Goal: Information Seeking & Learning: Learn about a topic

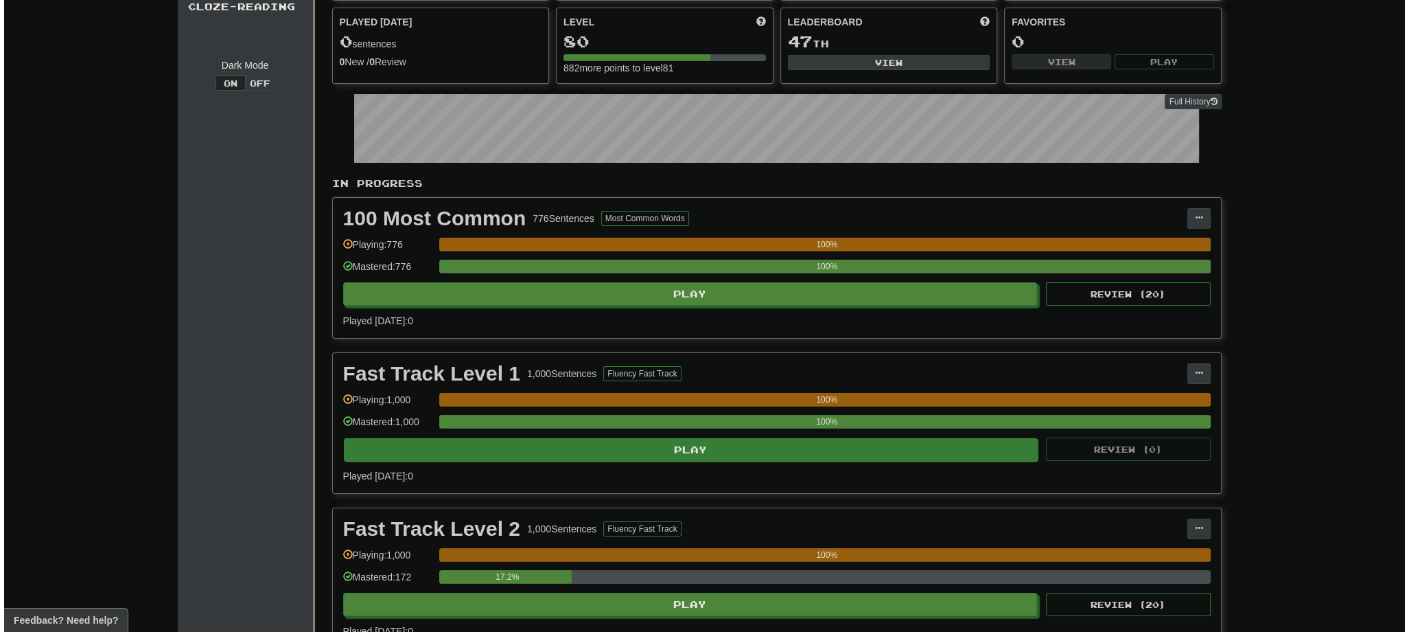
scroll to position [384, 0]
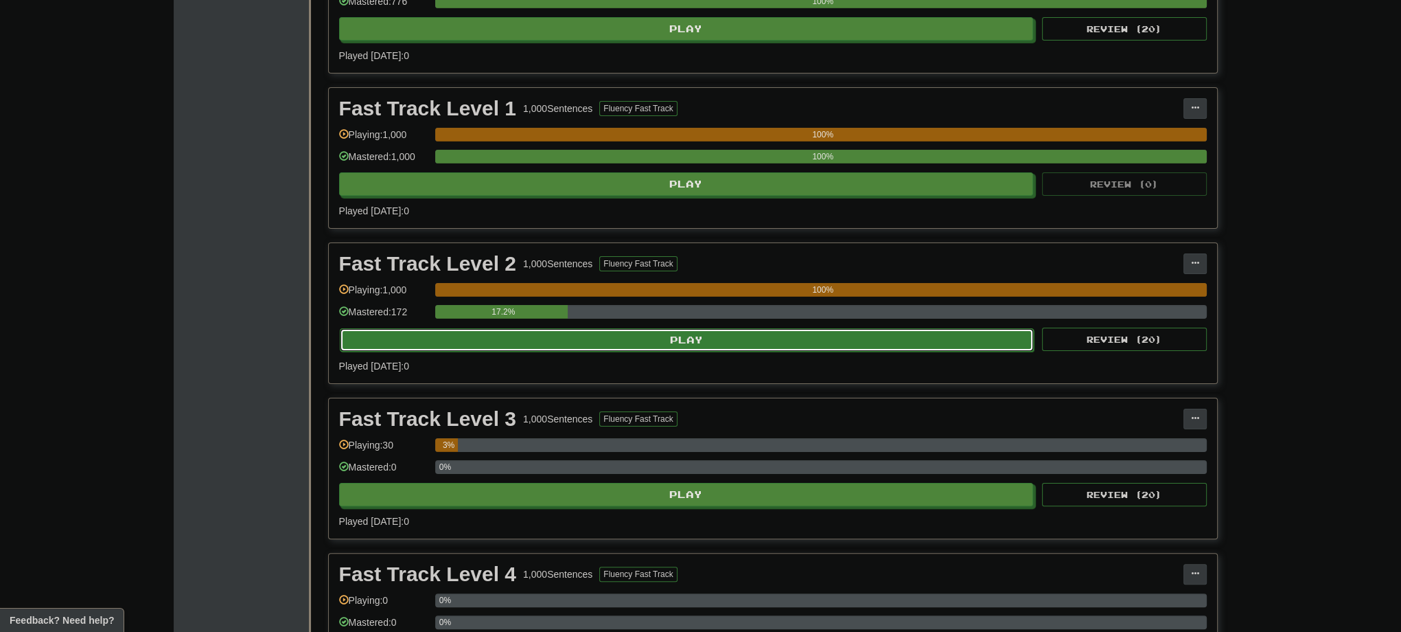
click at [670, 340] on button "Play" at bounding box center [687, 339] width 695 height 23
select select "**"
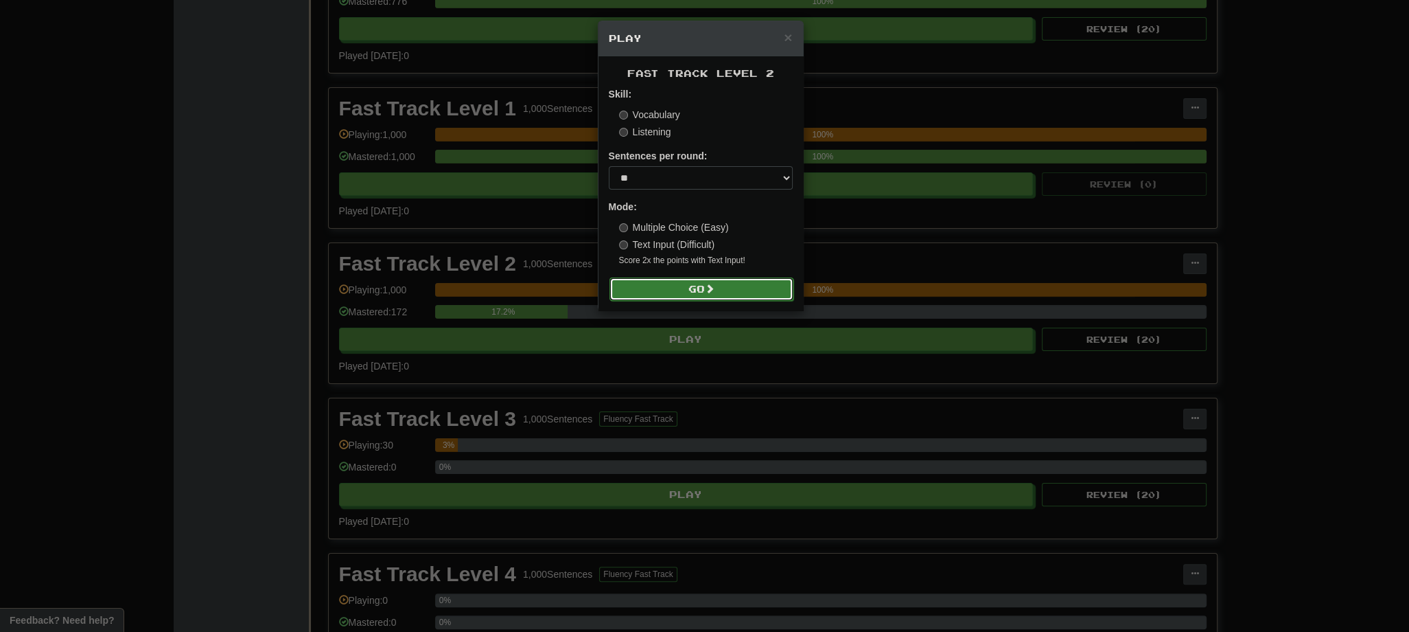
click at [688, 292] on button "Go" at bounding box center [702, 288] width 184 height 23
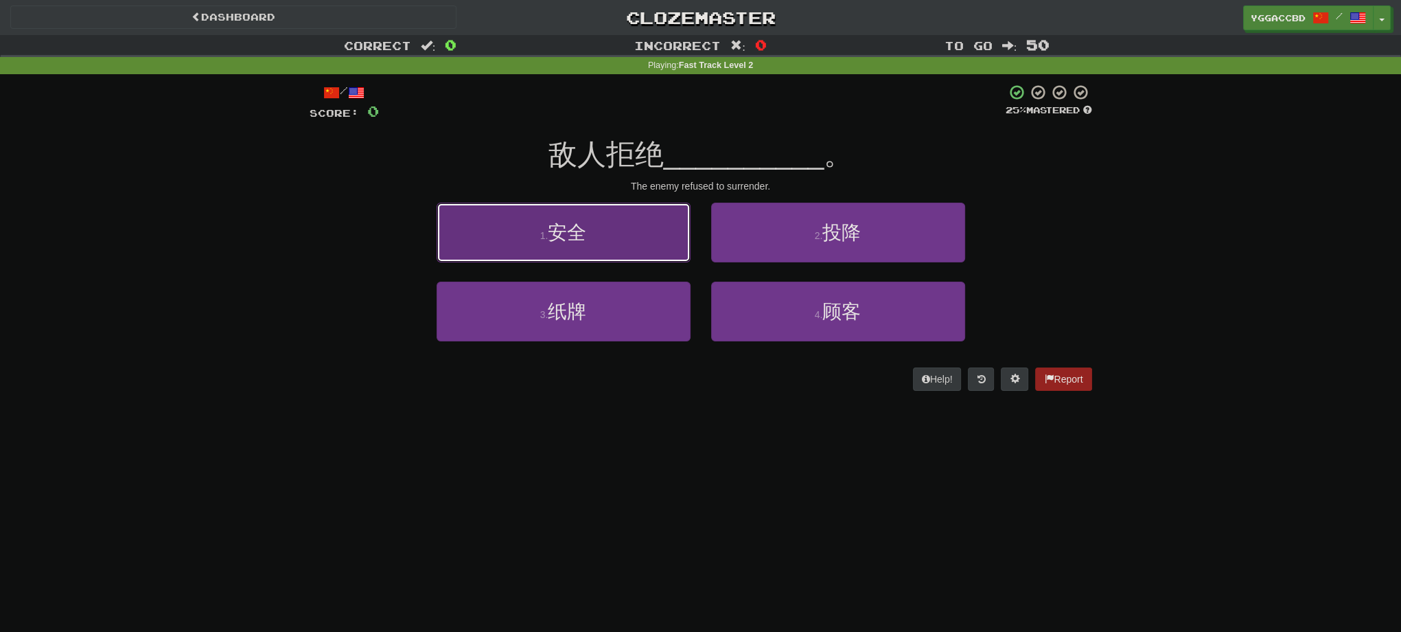
drag, startPoint x: 623, startPoint y: 222, endPoint x: 645, endPoint y: 225, distance: 21.5
click at [623, 222] on button "1 . 安全" at bounding box center [564, 233] width 254 height 60
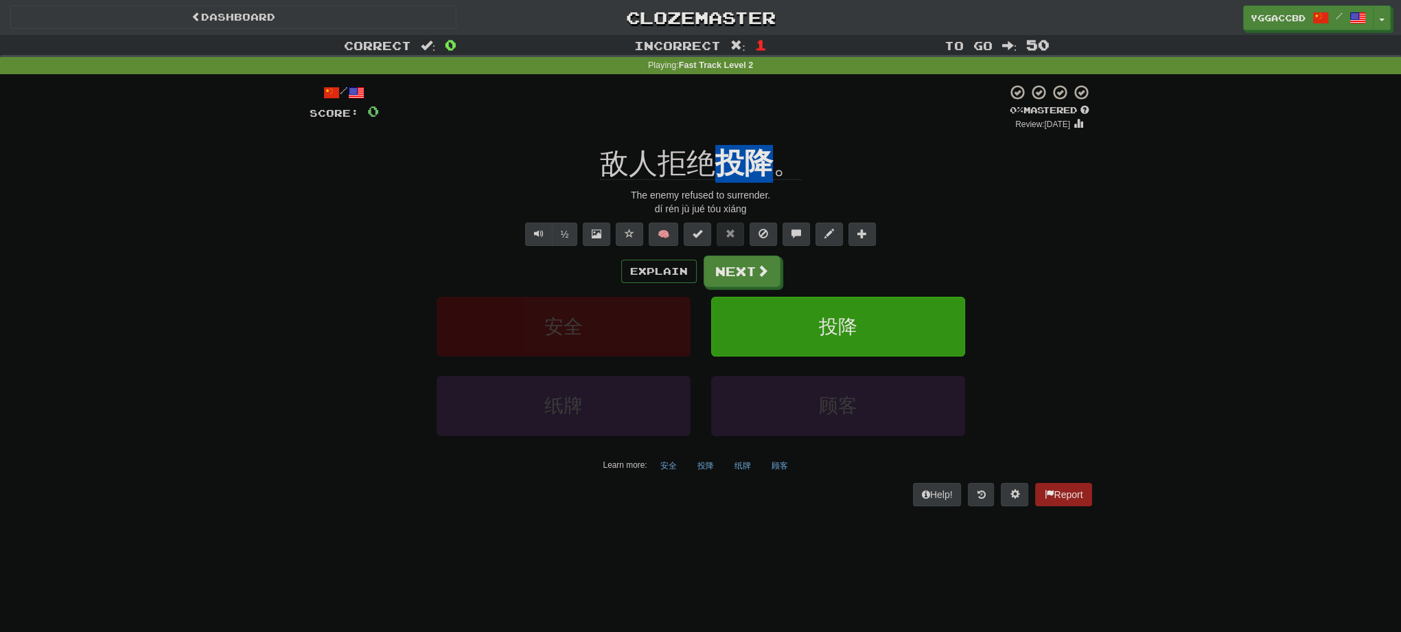
drag, startPoint x: 721, startPoint y: 140, endPoint x: 769, endPoint y: 146, distance: 47.8
click at [769, 146] on div "/ Score: 0 0 % Mastered Review: [DATE] 敌人拒绝 投降 。 The enemy refused to surrender…" at bounding box center [701, 294] width 783 height 421
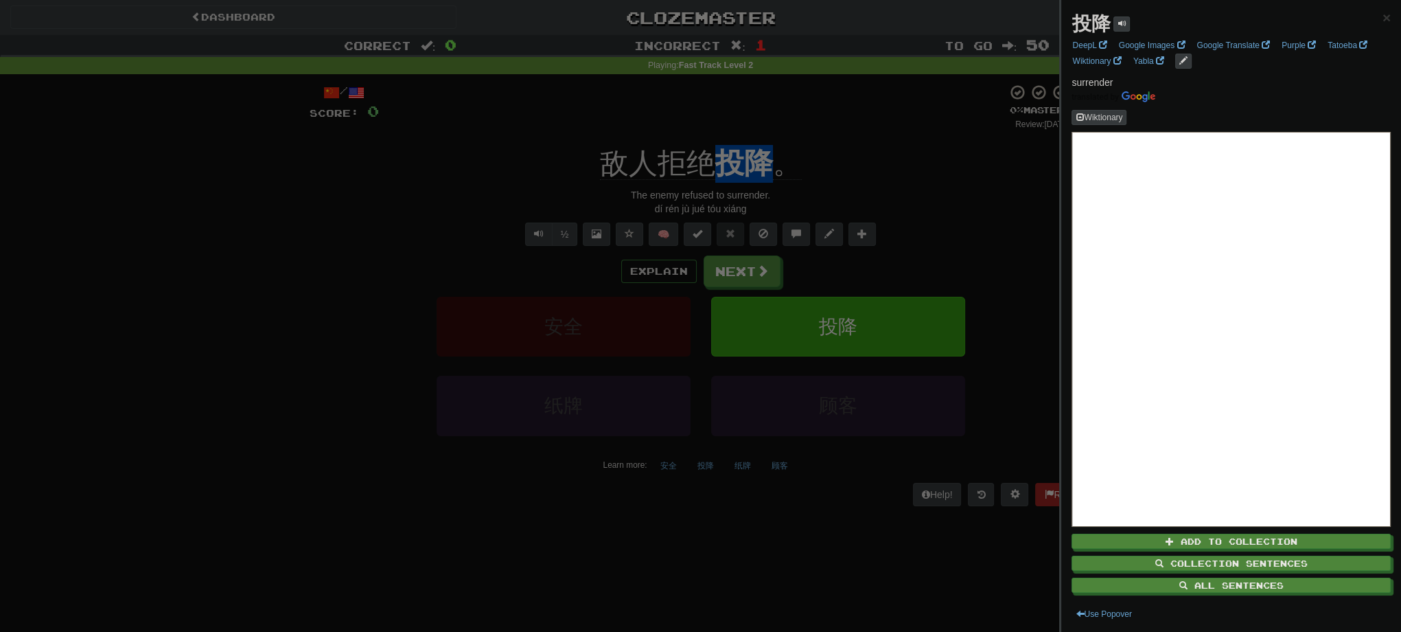
click at [901, 164] on div at bounding box center [700, 316] width 1401 height 632
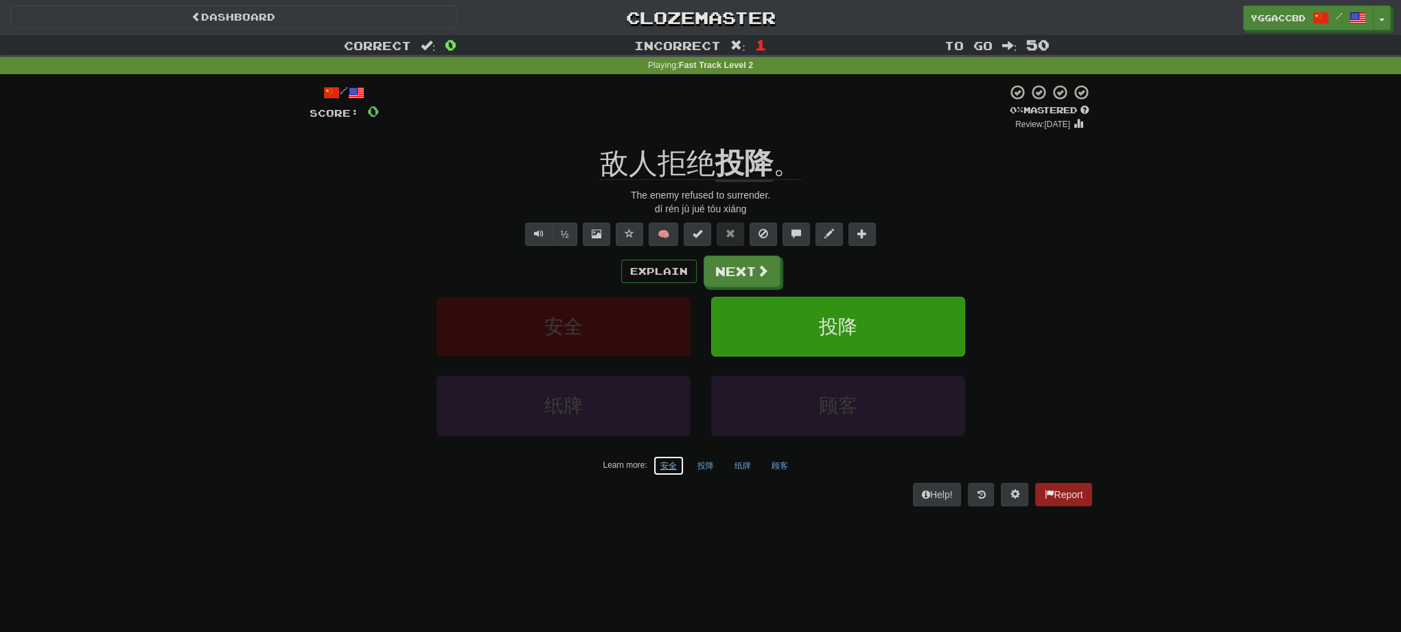
click at [662, 467] on button "安全" at bounding box center [669, 465] width 32 height 21
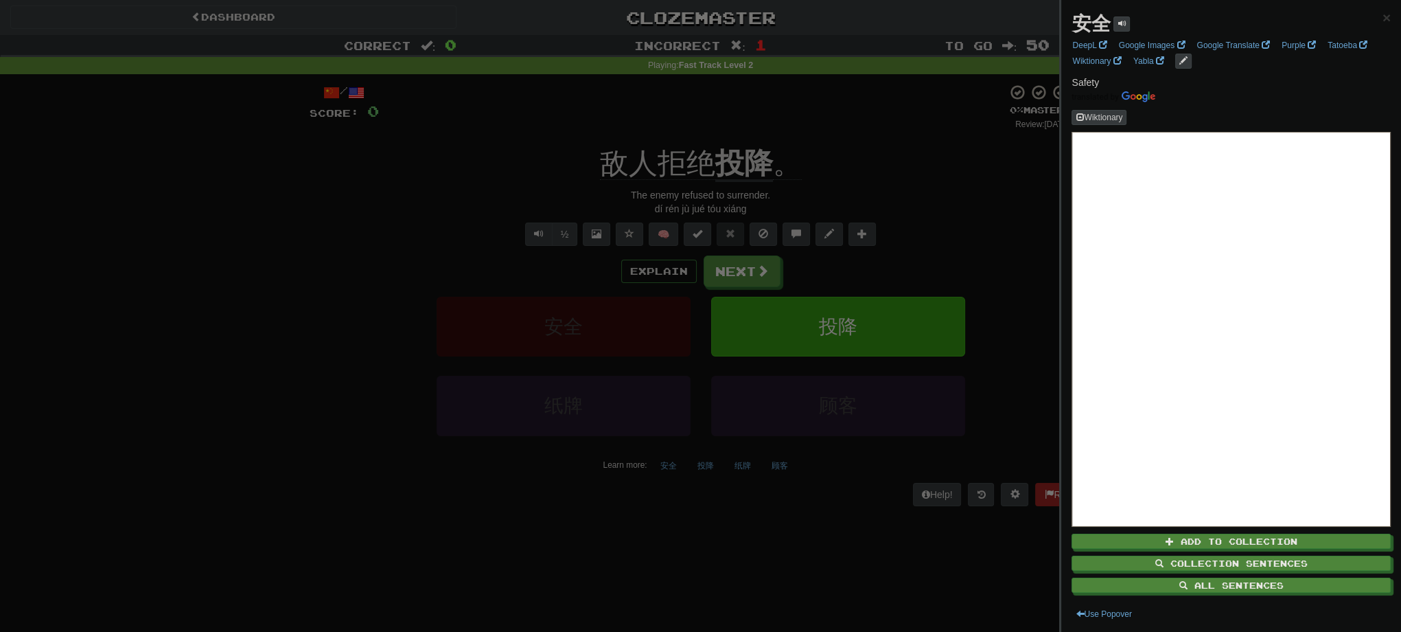
click at [919, 124] on div at bounding box center [700, 316] width 1401 height 632
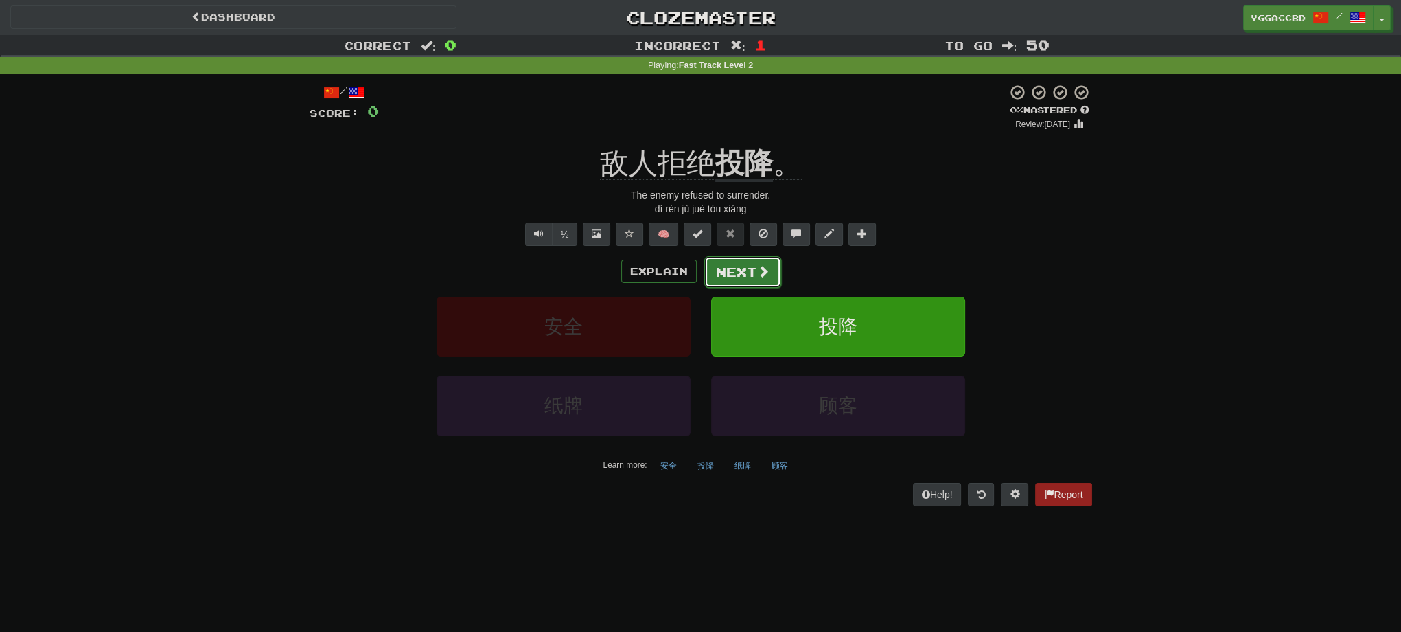
click at [735, 270] on button "Next" at bounding box center [742, 272] width 77 height 32
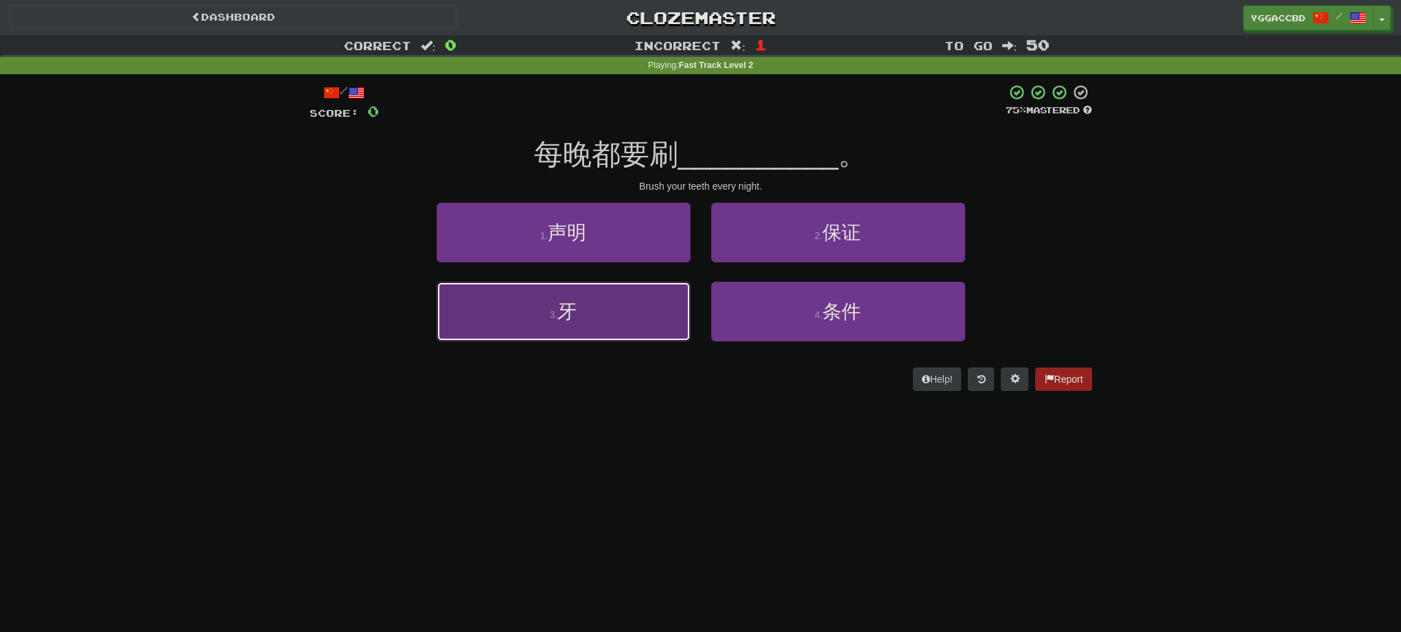
click at [632, 319] on button "3 . 牙" at bounding box center [564, 311] width 254 height 60
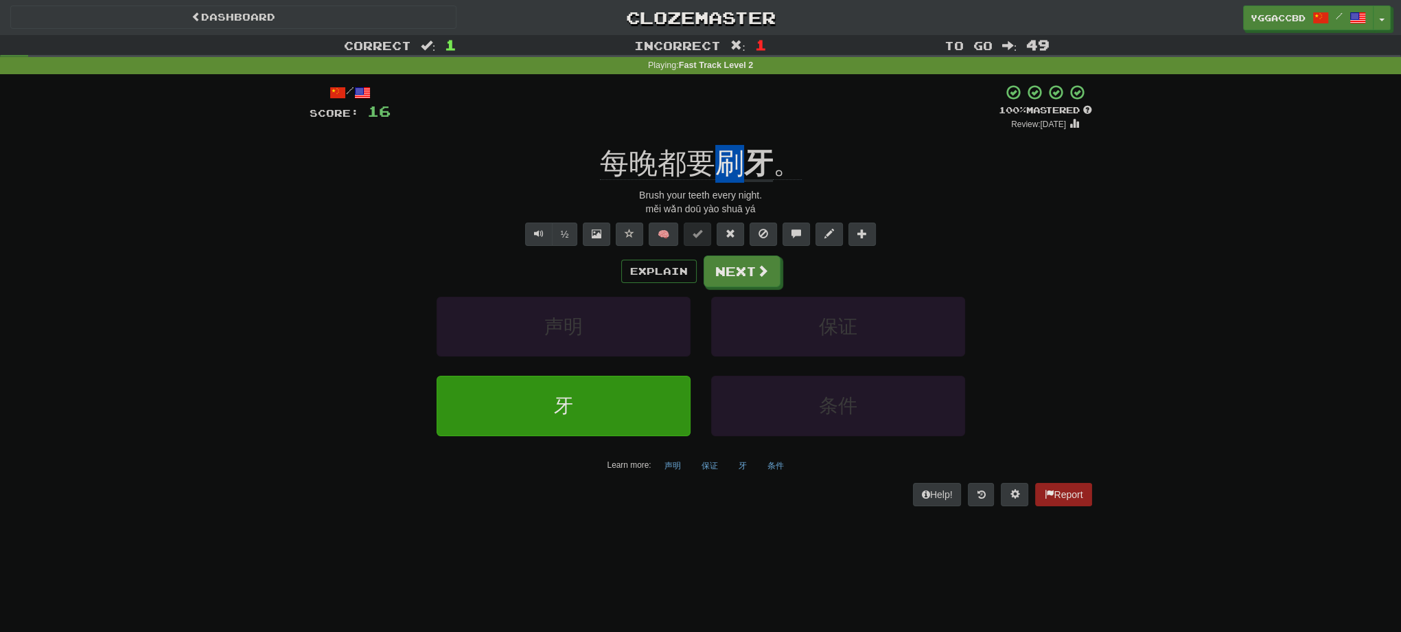
drag, startPoint x: 711, startPoint y: 136, endPoint x: 739, endPoint y: 145, distance: 29.5
click at [739, 145] on div "/ Score: 16 + 16 100 % Mastered Review: [DATE] 每晚都要刷 牙 。 Brush your teeth every…" at bounding box center [701, 294] width 783 height 421
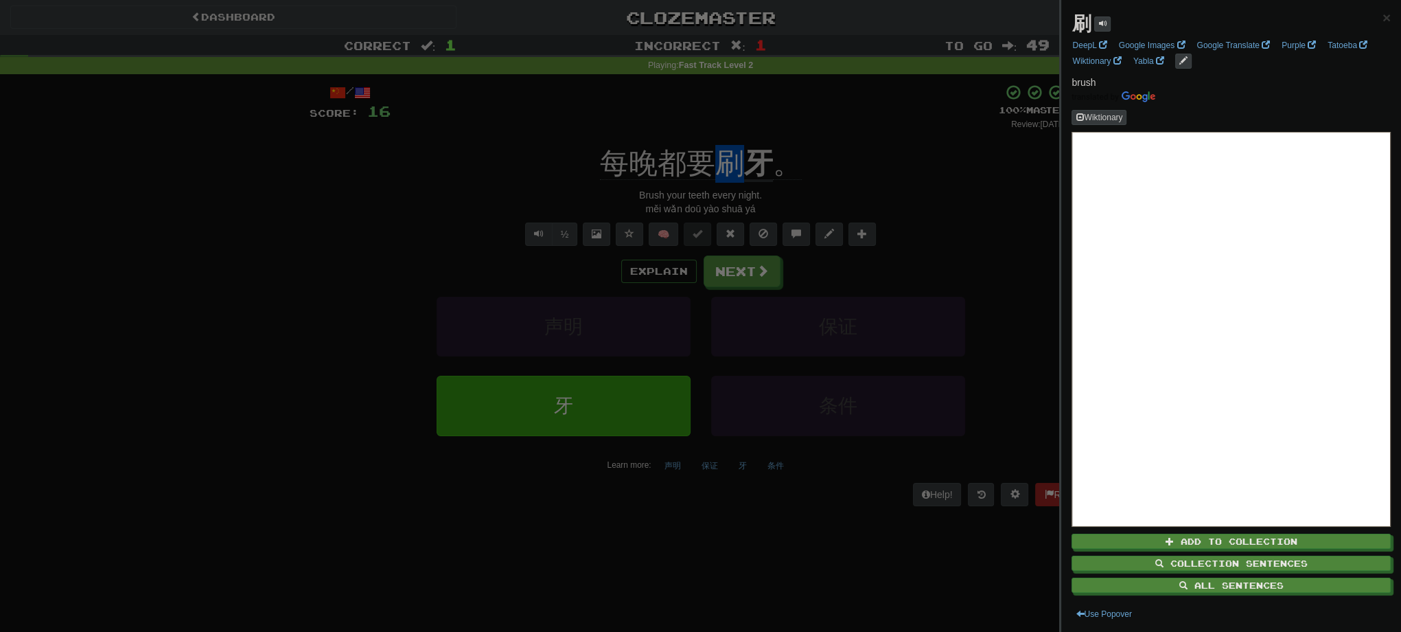
click at [796, 132] on div at bounding box center [700, 316] width 1401 height 632
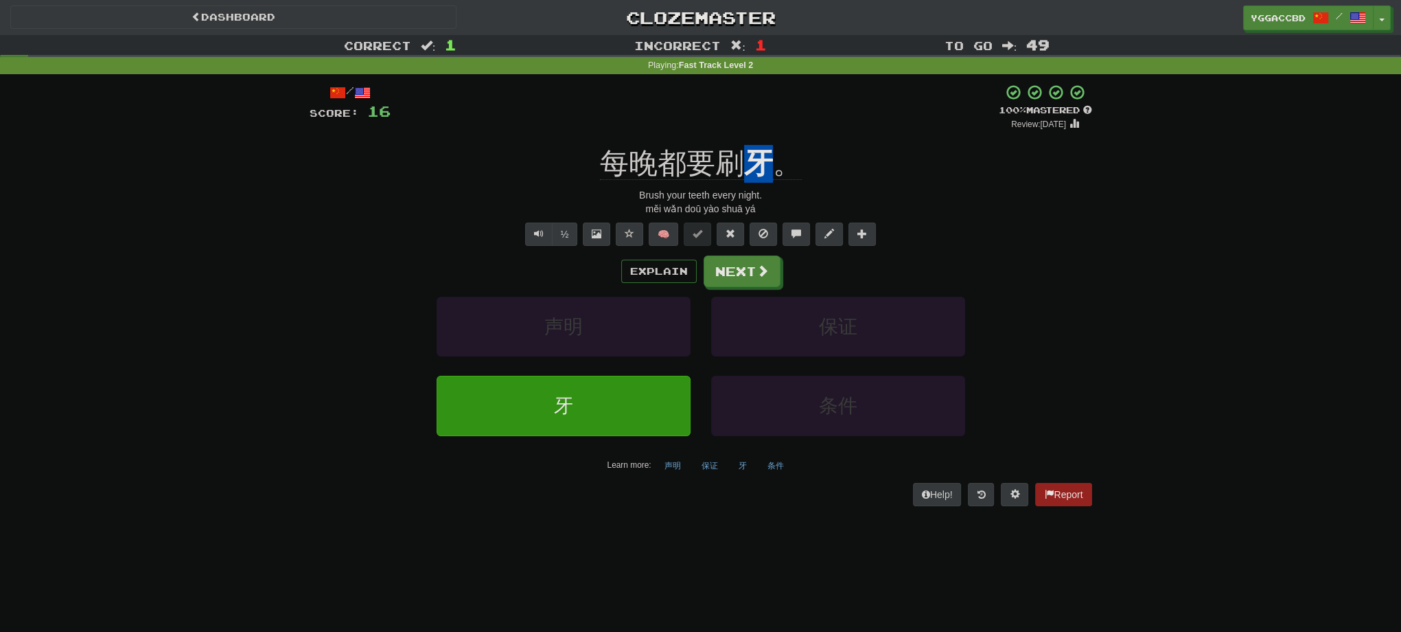
drag, startPoint x: 742, startPoint y: 140, endPoint x: 768, endPoint y: 146, distance: 26.7
click at [768, 146] on div "/ Score: 16 + 16 100 % Mastered Review: [DATE] 每晚都要刷 牙 。 Brush your teeth every…" at bounding box center [701, 294] width 783 height 421
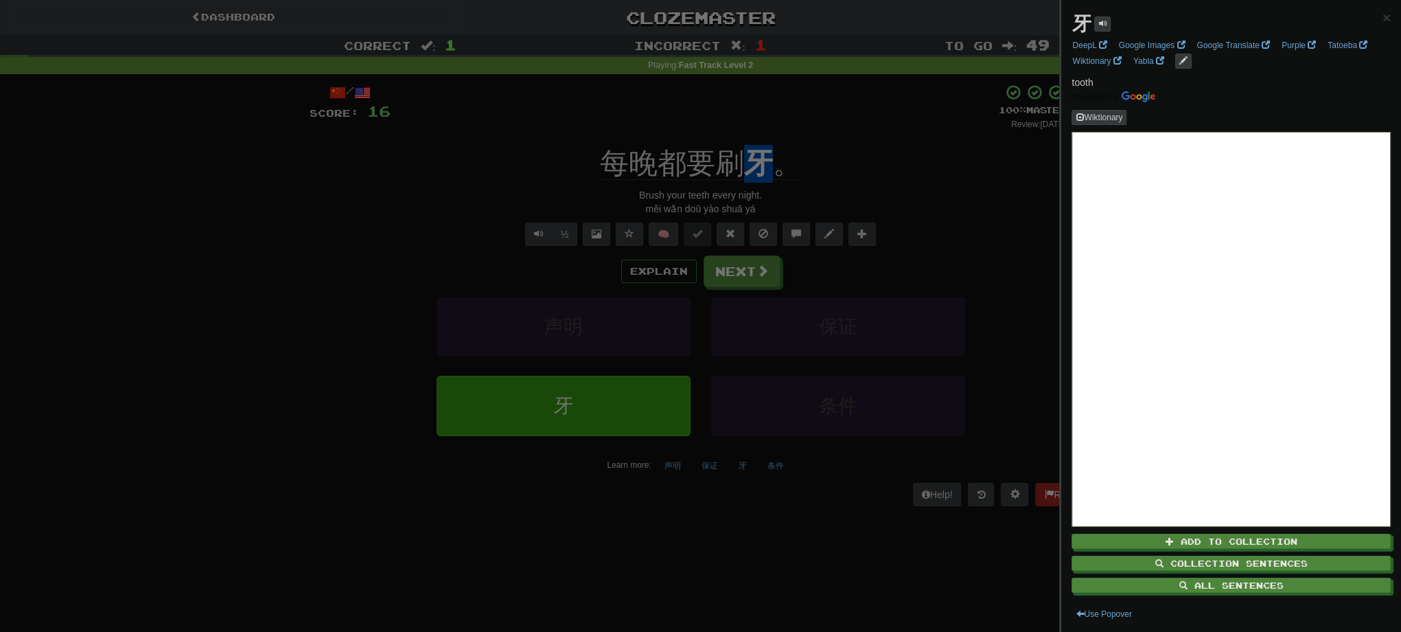
click at [849, 148] on div at bounding box center [700, 316] width 1401 height 632
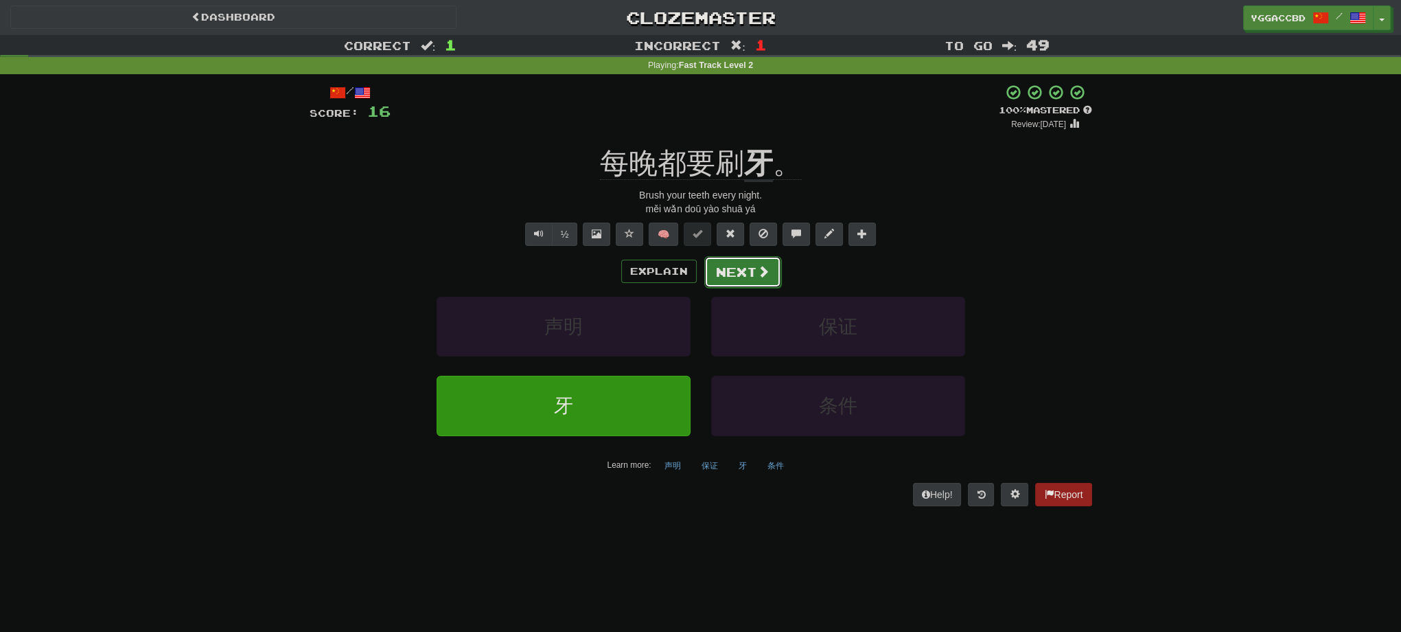
click at [730, 270] on button "Next" at bounding box center [742, 272] width 77 height 32
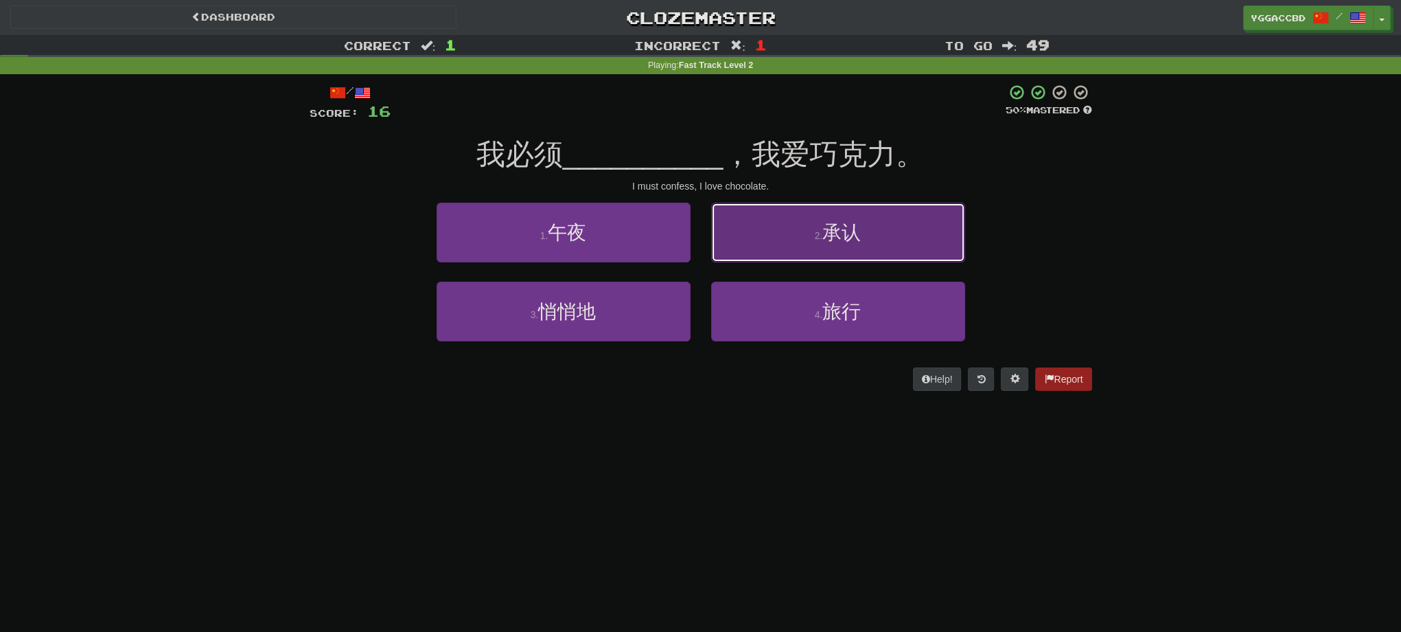
click at [822, 213] on button "2 . 承认" at bounding box center [838, 233] width 254 height 60
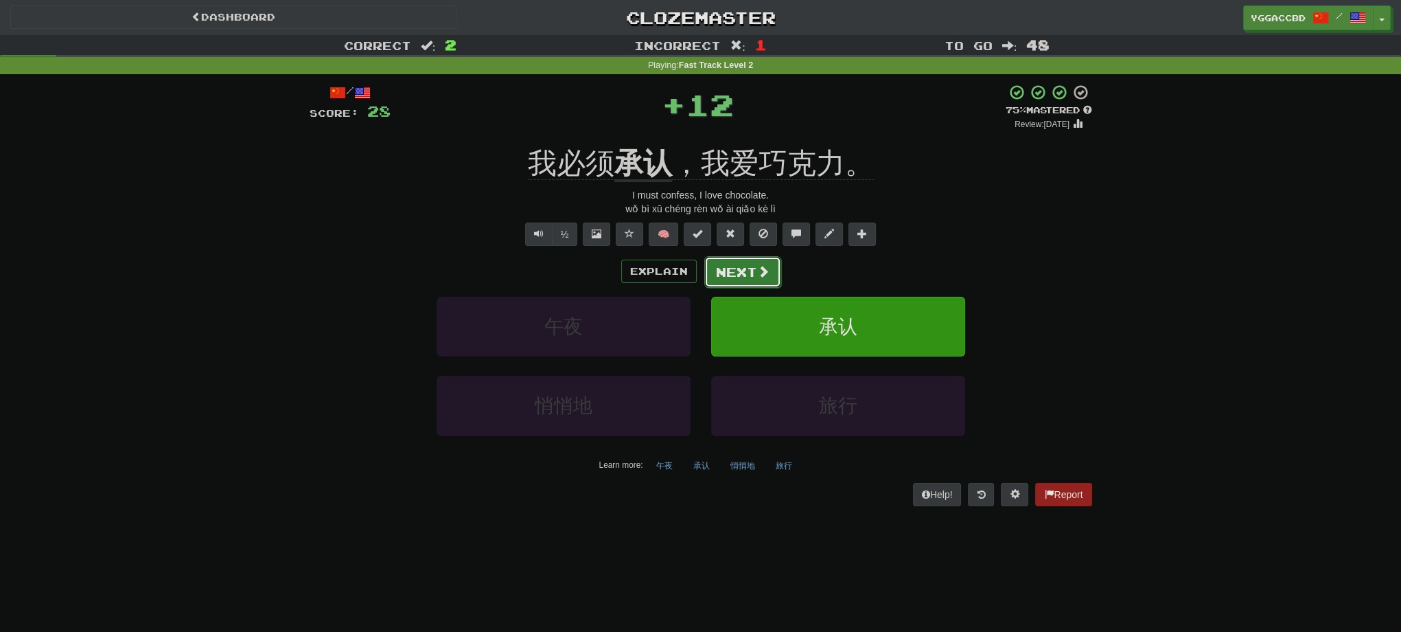
click at [741, 266] on button "Next" at bounding box center [742, 272] width 77 height 32
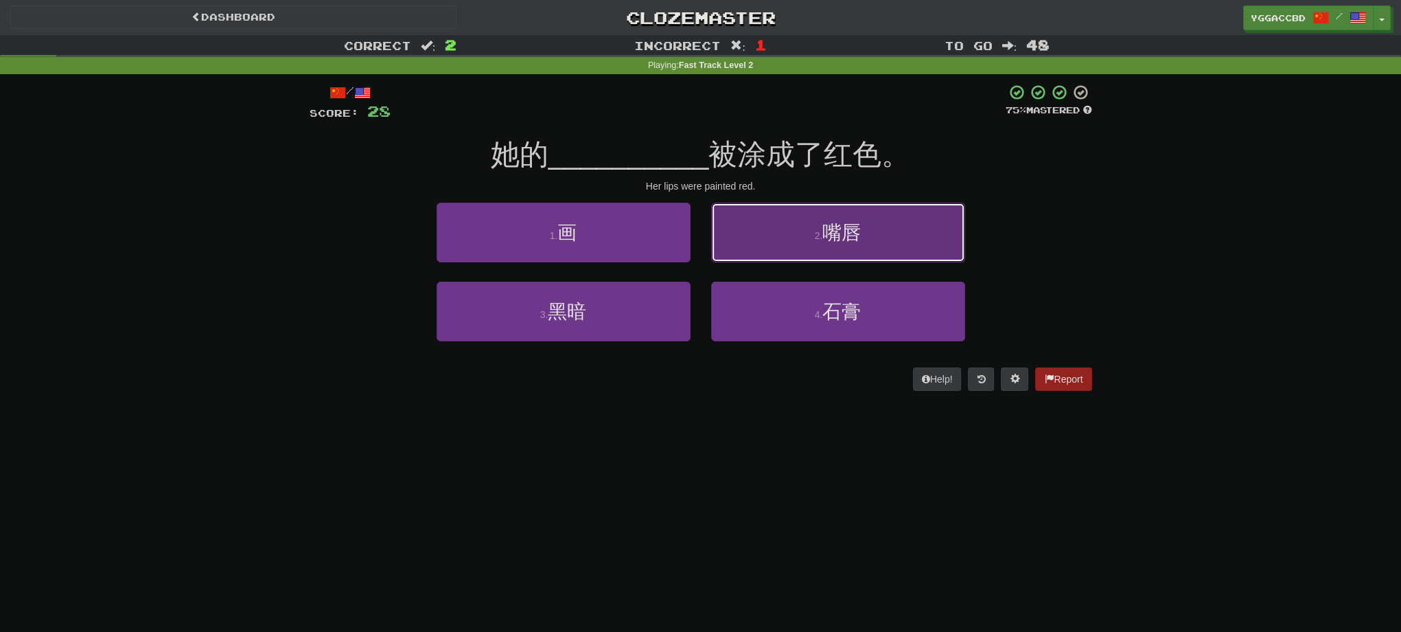
click at [811, 248] on button "2 . 嘴唇" at bounding box center [838, 233] width 254 height 60
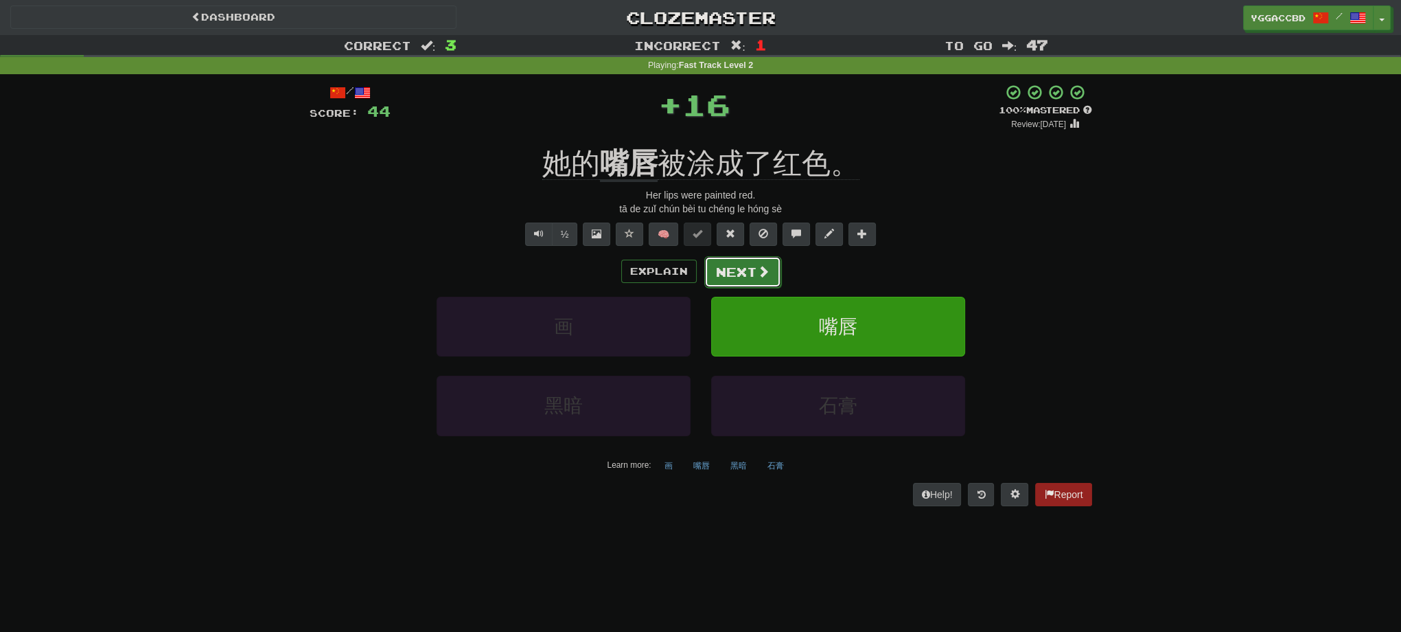
click at [746, 268] on button "Next" at bounding box center [742, 272] width 77 height 32
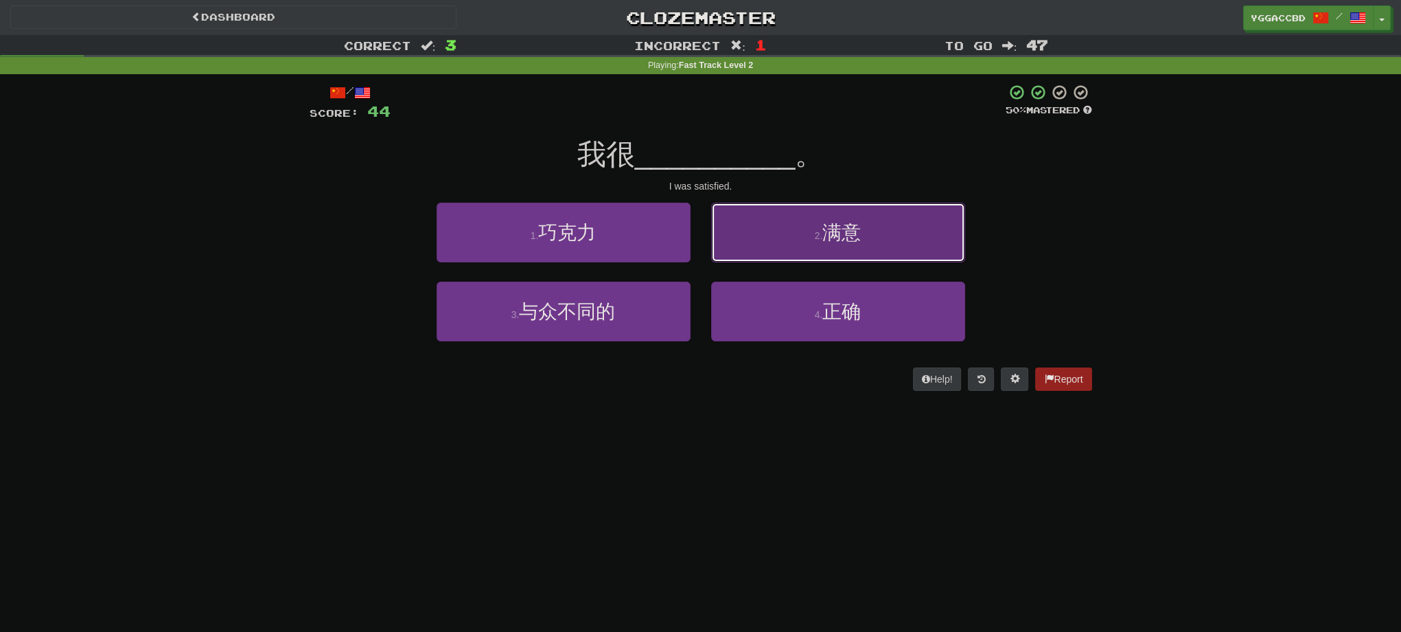
click at [895, 258] on button "2 . 满意" at bounding box center [838, 233] width 254 height 60
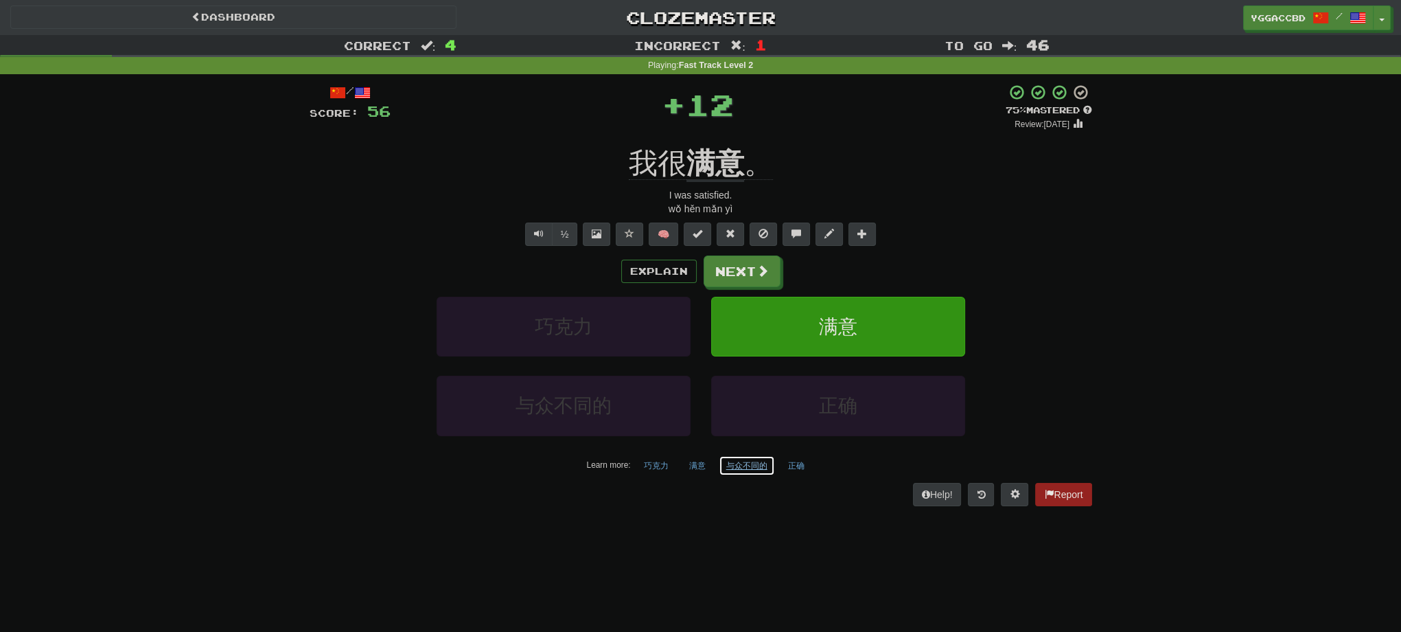
click at [744, 461] on button "与众不同的" at bounding box center [747, 465] width 56 height 21
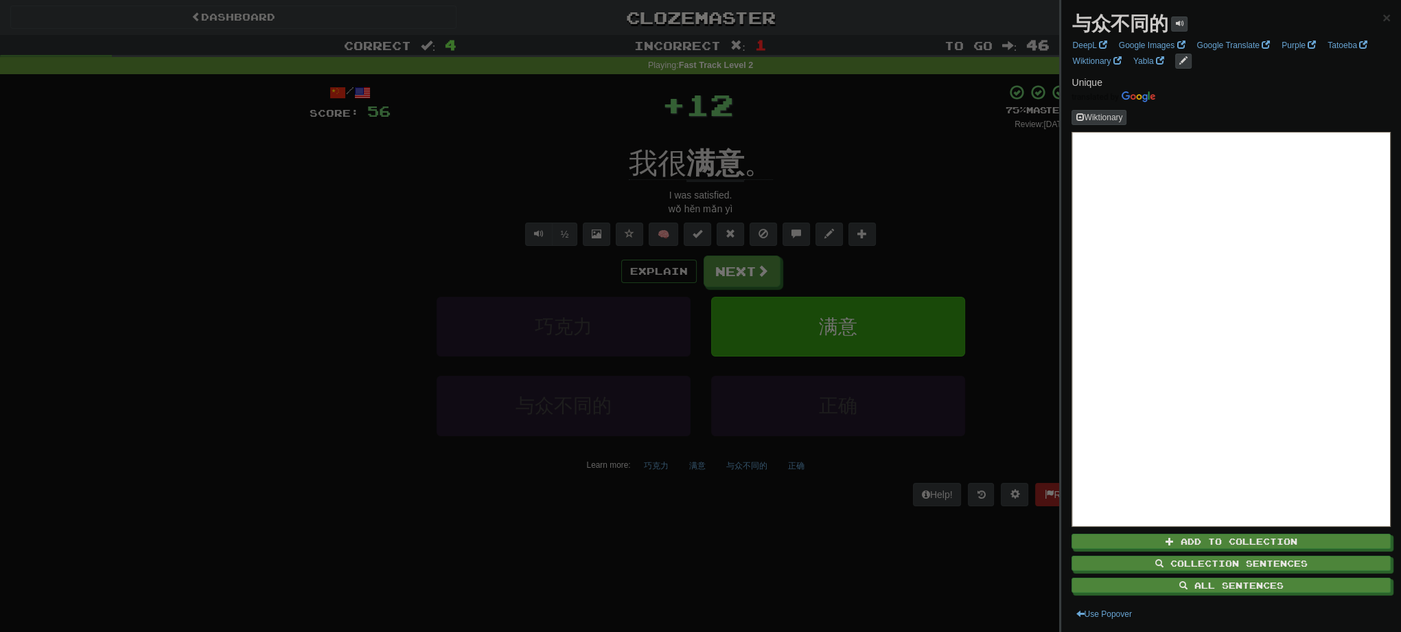
click at [1035, 161] on div at bounding box center [700, 316] width 1401 height 632
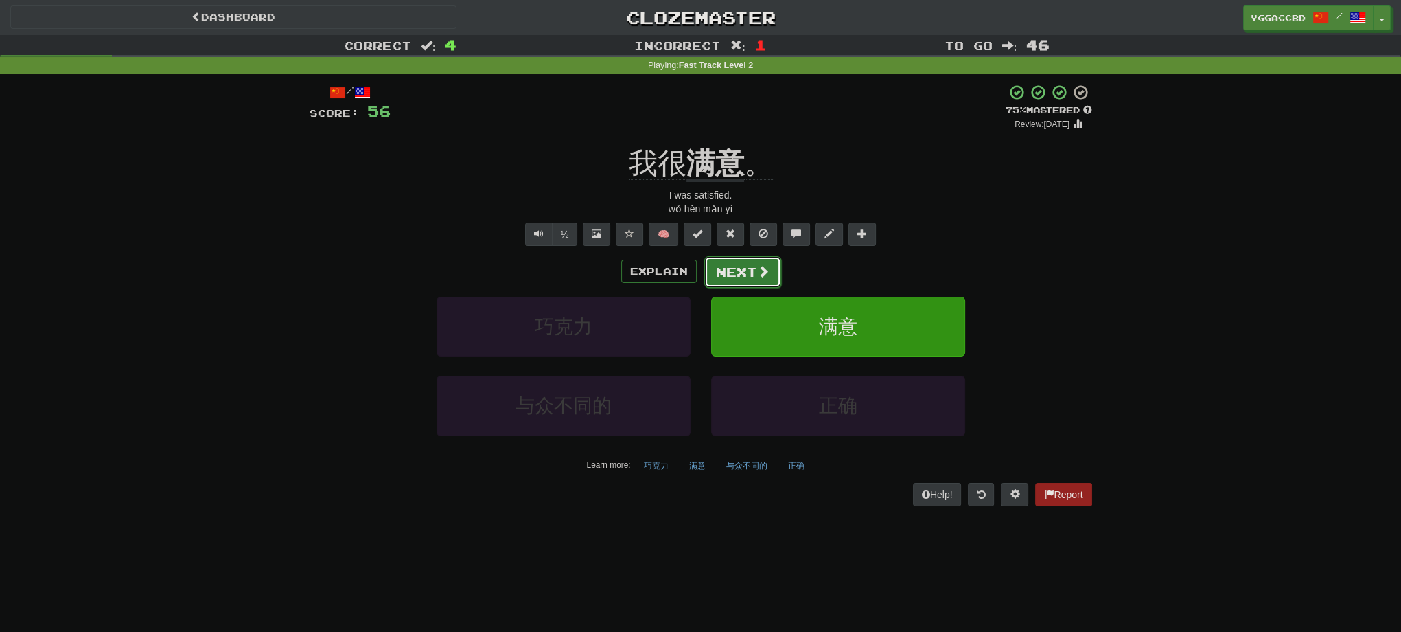
click at [757, 269] on span at bounding box center [763, 271] width 12 height 12
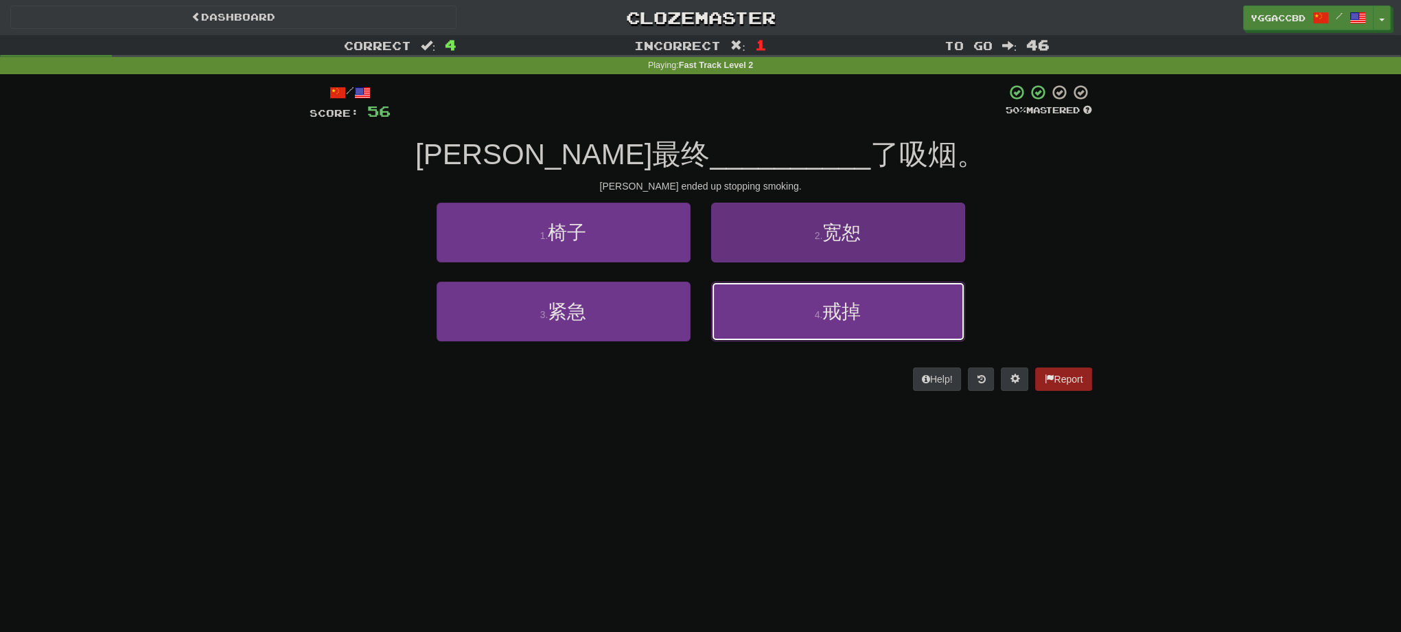
click at [831, 305] on span "戒掉" at bounding box center [841, 311] width 38 height 21
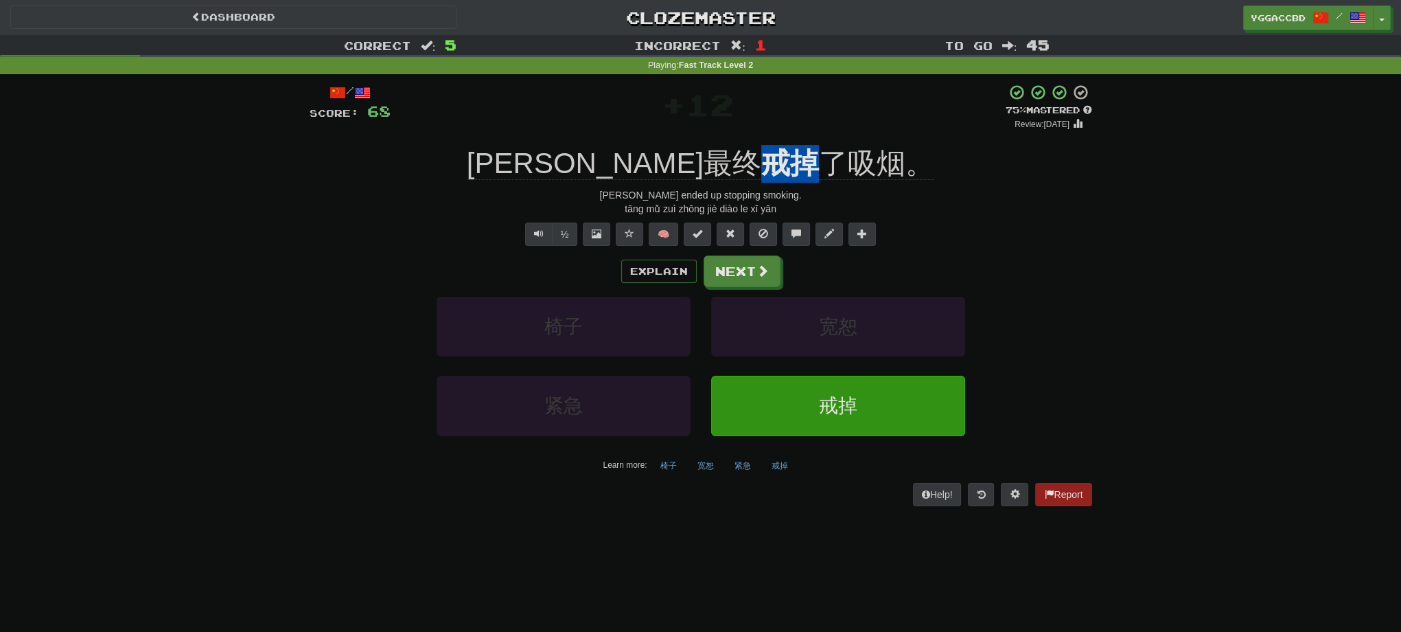
drag, startPoint x: 681, startPoint y: 139, endPoint x: 735, endPoint y: 146, distance: 54.0
click at [735, 146] on div "/ Score: 68 + 12 75 % Mastered Review: [DATE] [PERSON_NAME]最终 戒掉 了吸烟。 [PERSON_N…" at bounding box center [701, 294] width 783 height 421
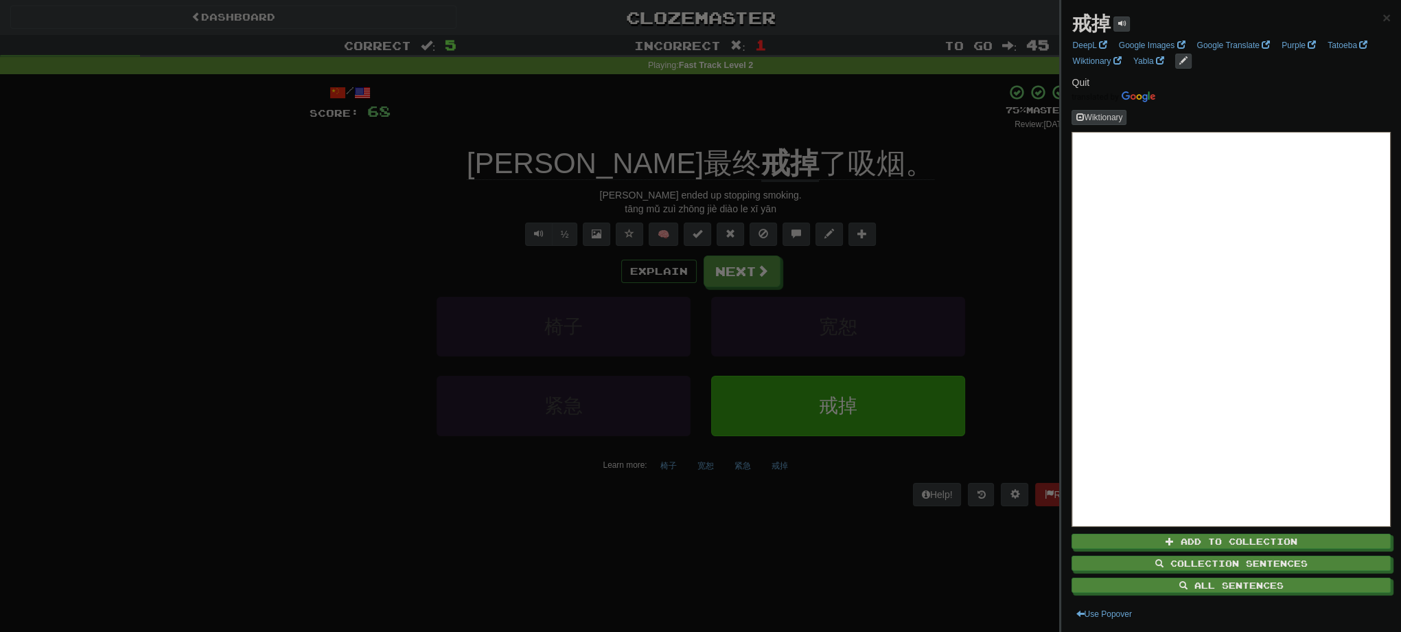
click at [928, 239] on div at bounding box center [700, 316] width 1401 height 632
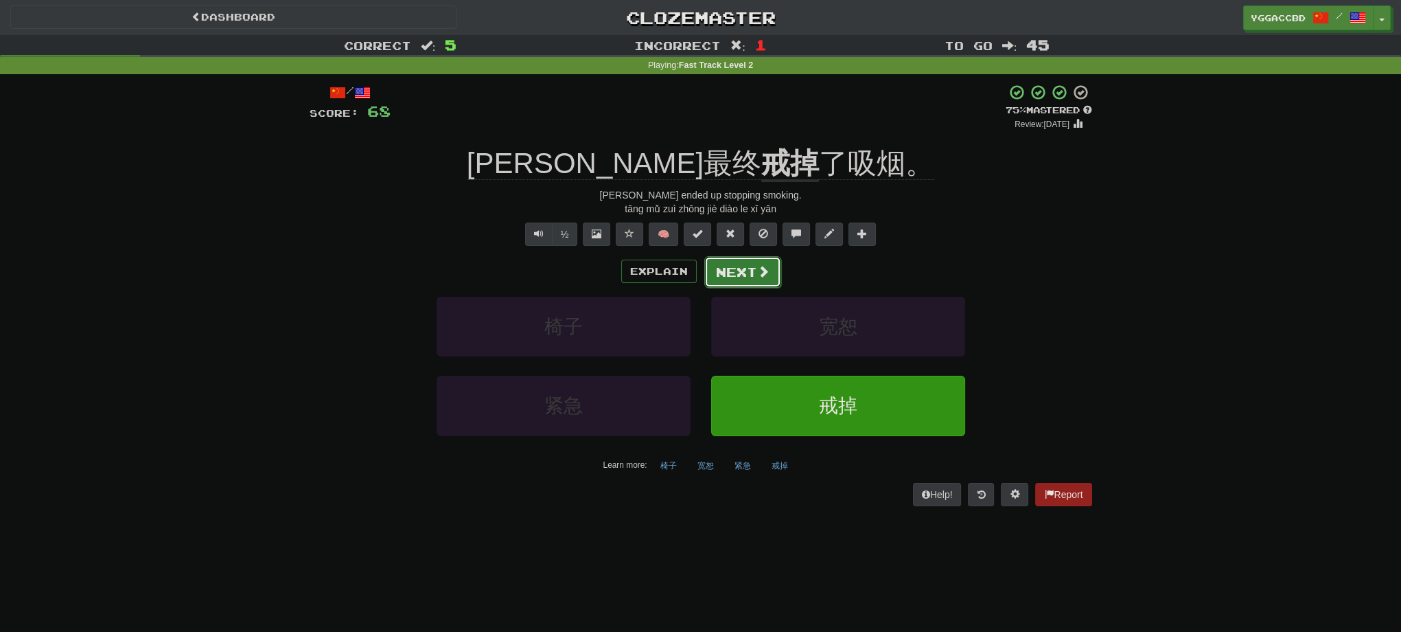
click at [720, 273] on button "Next" at bounding box center [742, 272] width 77 height 32
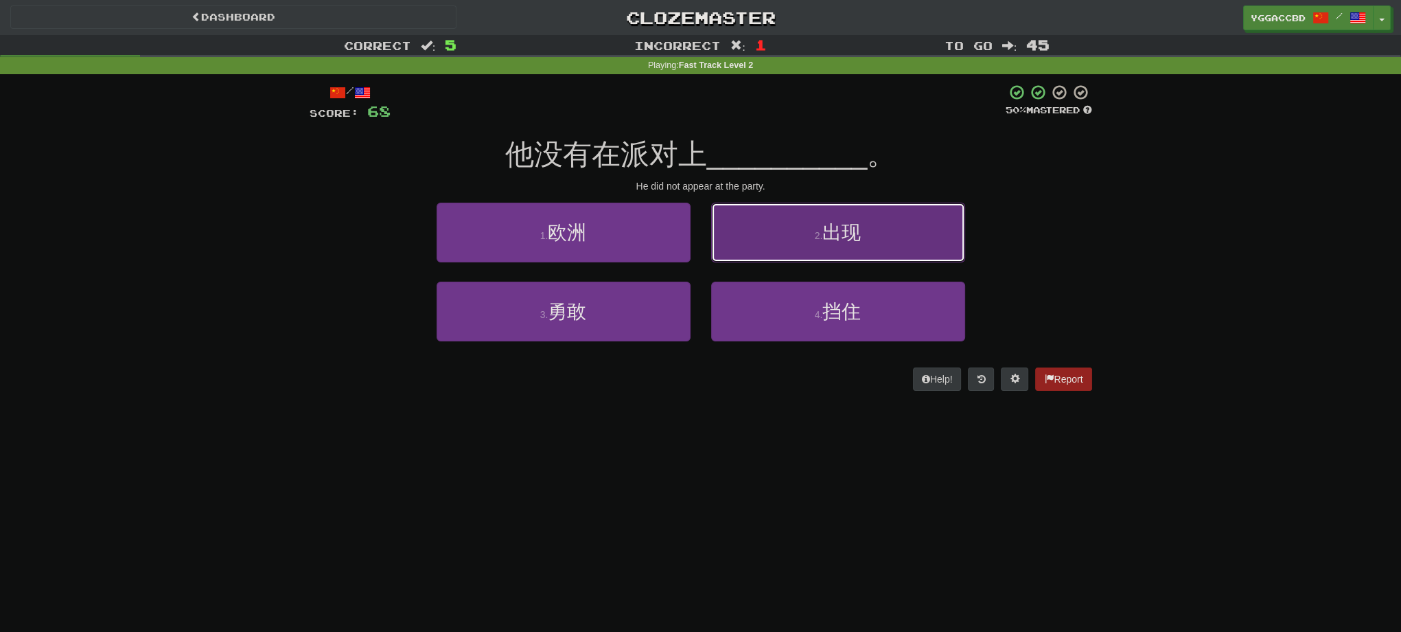
click at [874, 255] on button "2 . 出现" at bounding box center [838, 233] width 254 height 60
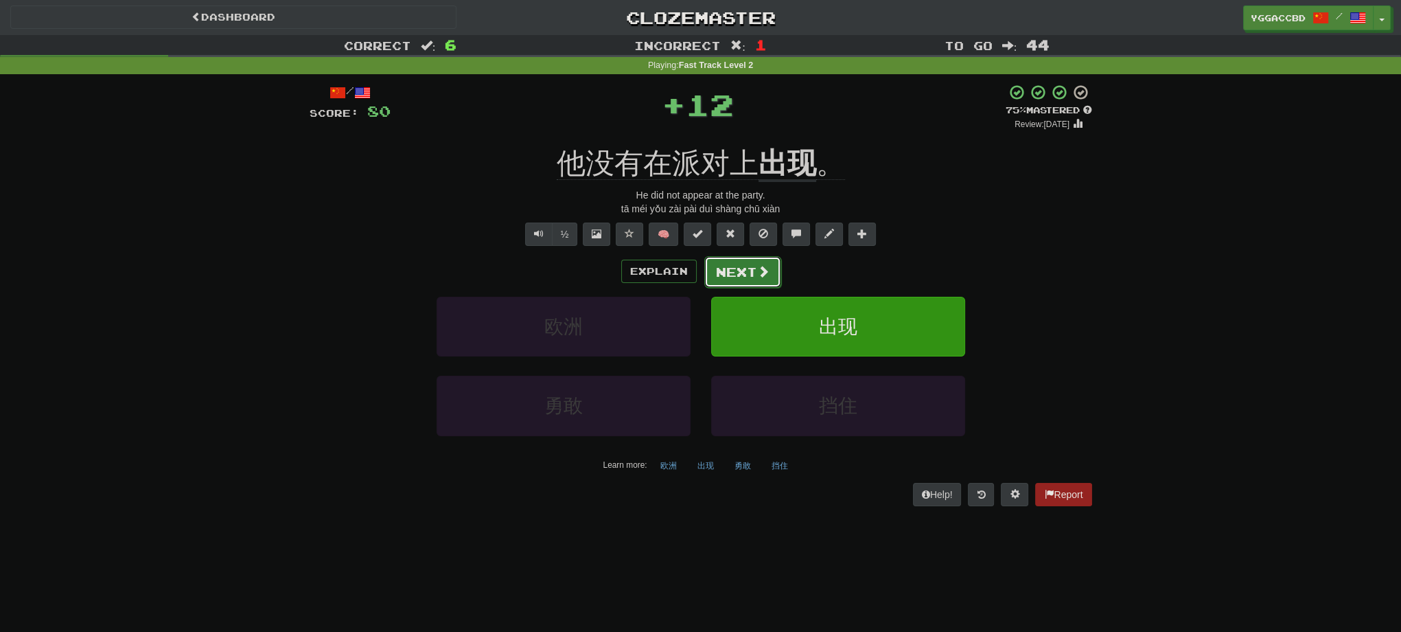
click at [764, 276] on span at bounding box center [763, 271] width 12 height 12
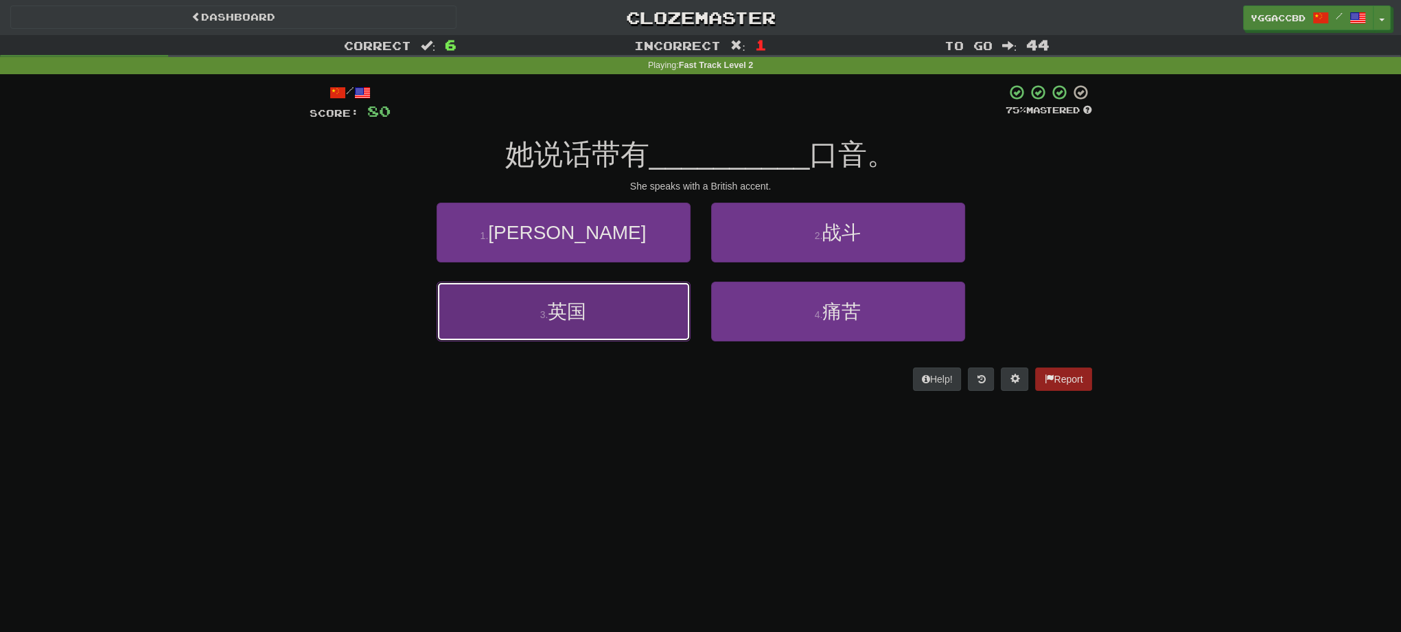
click at [581, 302] on span "英国" at bounding box center [567, 311] width 38 height 21
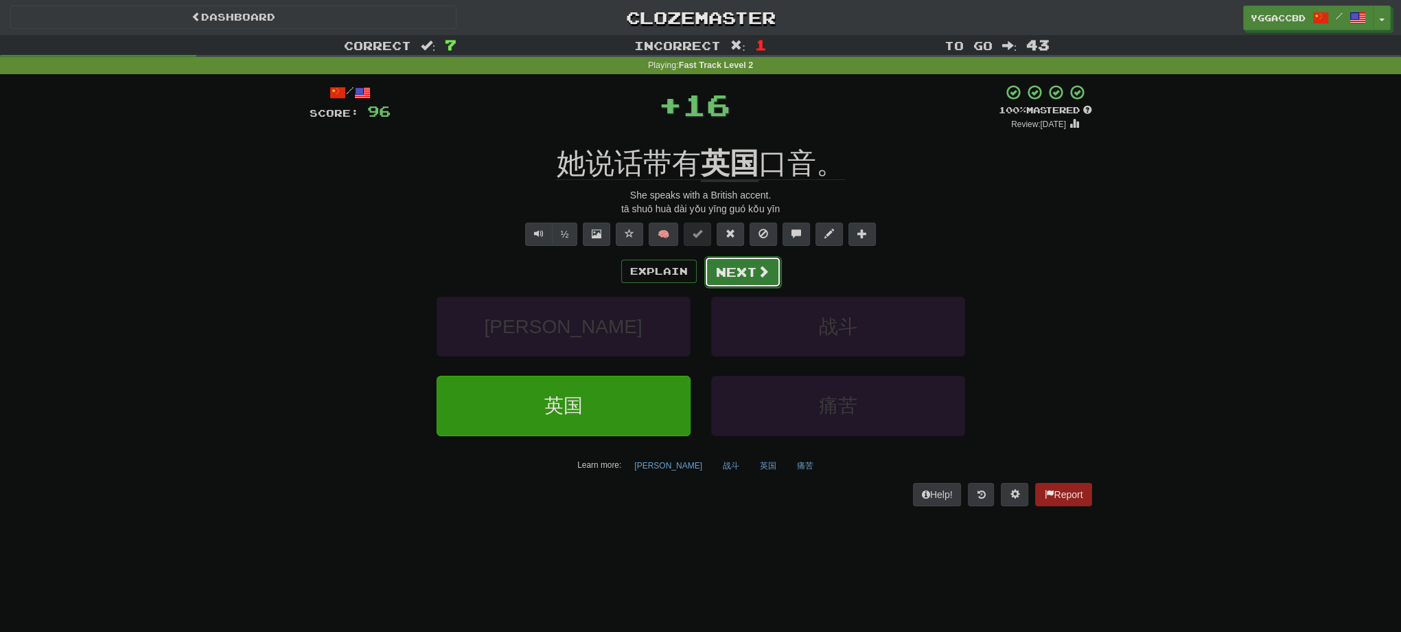
click at [730, 268] on button "Next" at bounding box center [742, 272] width 77 height 32
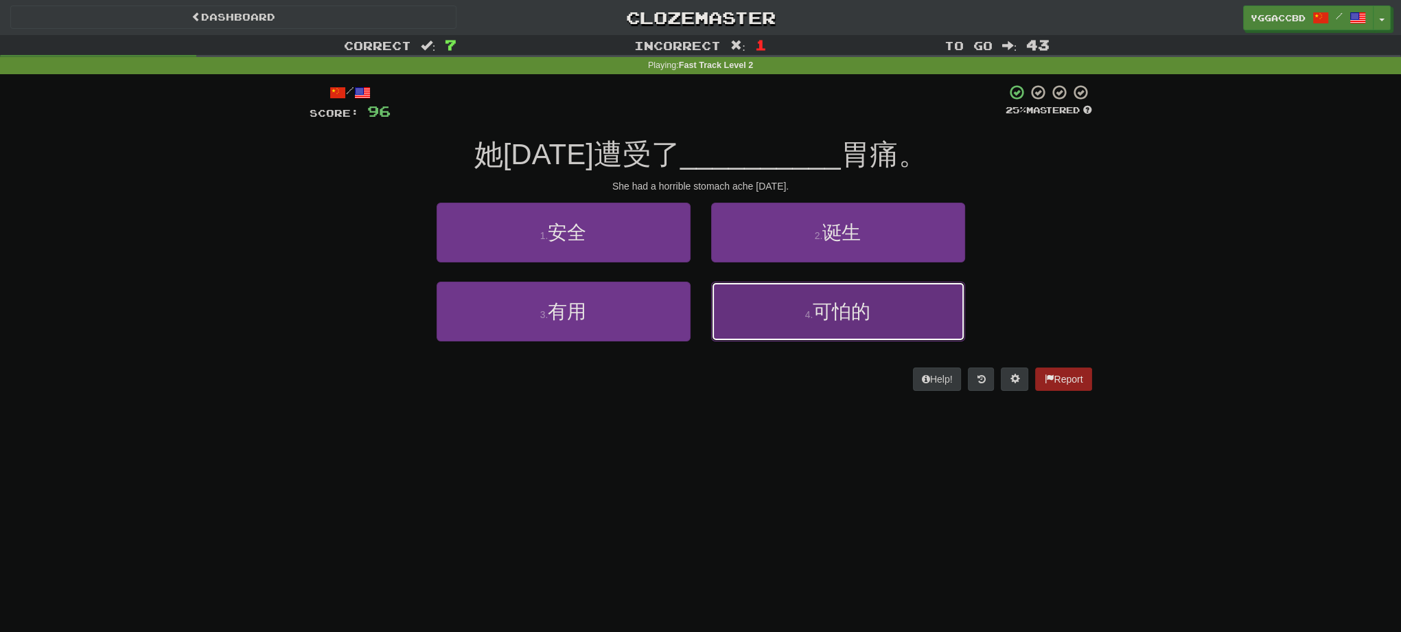
click at [869, 315] on span "可怕的" at bounding box center [842, 311] width 58 height 21
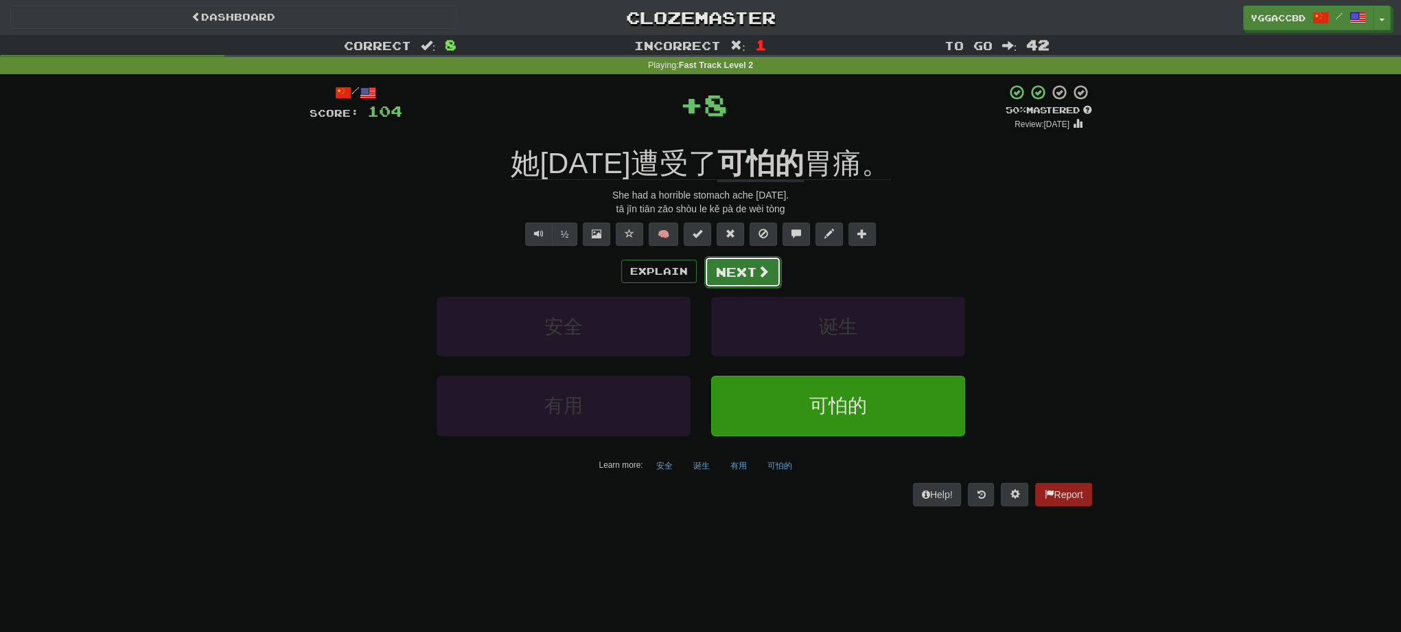
click at [747, 284] on button "Next" at bounding box center [742, 272] width 77 height 32
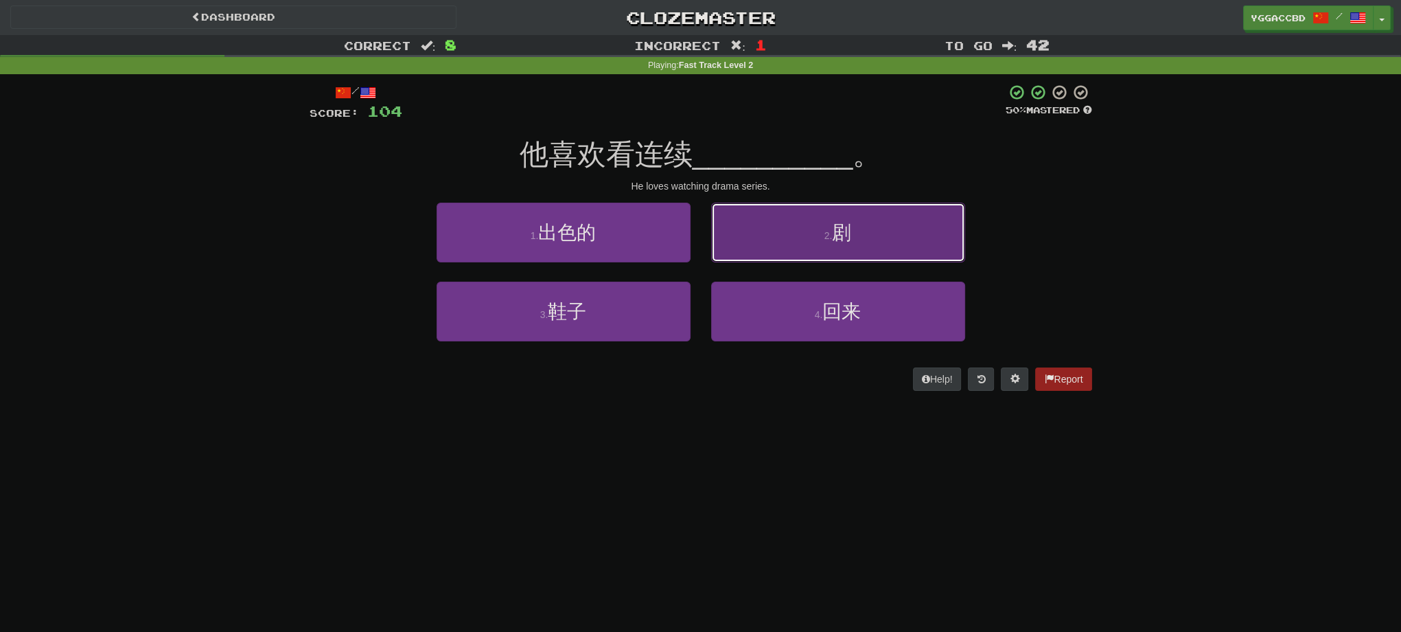
click at [887, 258] on button "2 . 剧" at bounding box center [838, 233] width 254 height 60
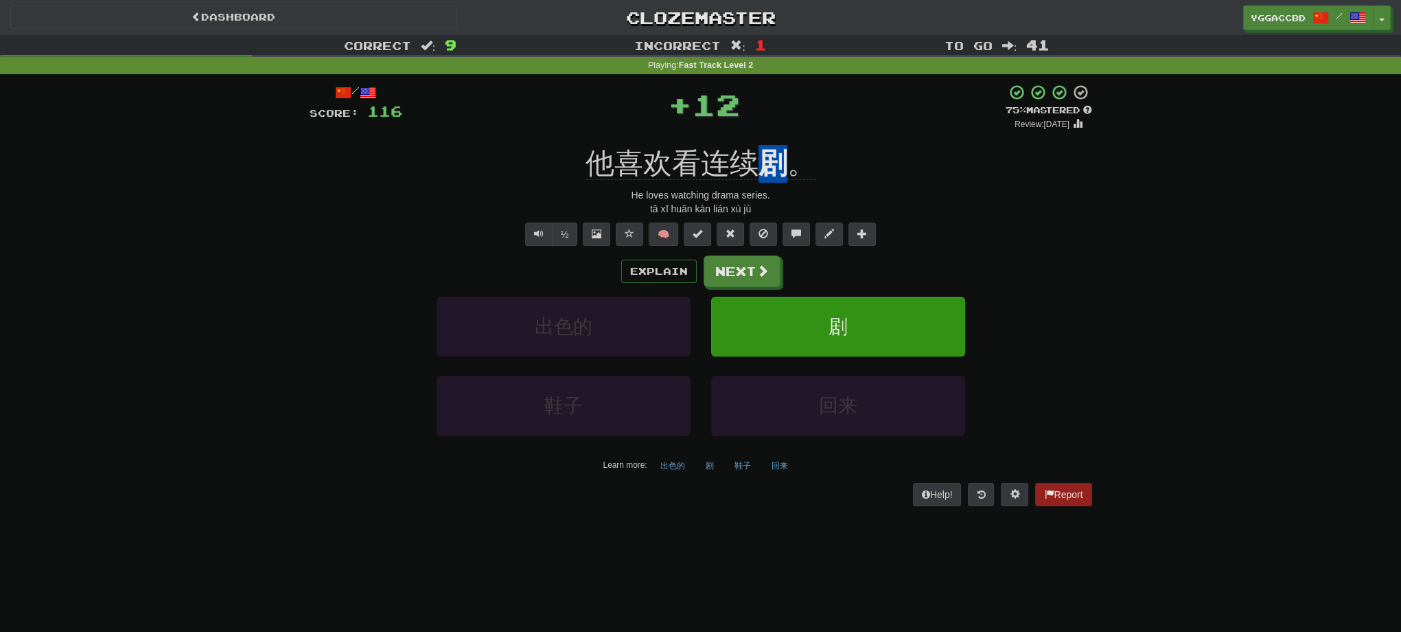
drag, startPoint x: 766, startPoint y: 137, endPoint x: 784, endPoint y: 139, distance: 18.0
click at [784, 139] on div "/ Score: 116 + 12 75 % Mastered Review: [DATE] 他喜欢看连续 剧 。 He loves watching dra…" at bounding box center [701, 294] width 783 height 421
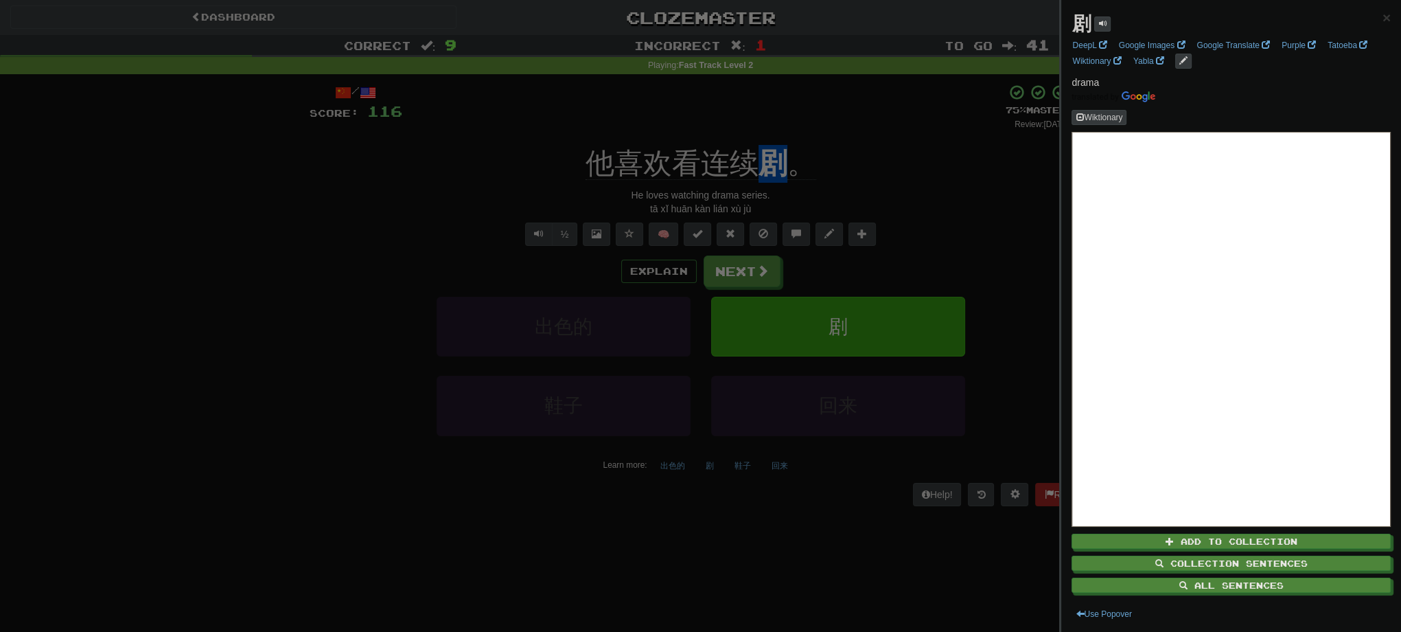
click at [929, 160] on div at bounding box center [700, 316] width 1401 height 632
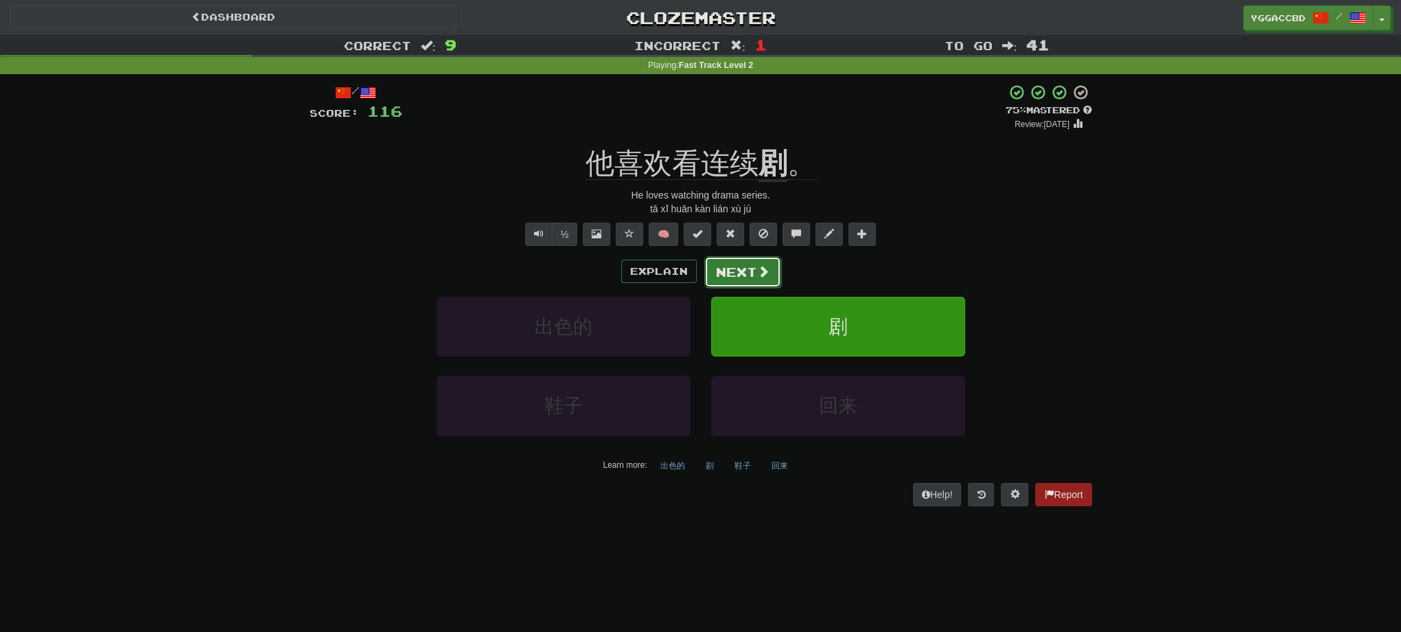
click at [732, 281] on button "Next" at bounding box center [742, 272] width 77 height 32
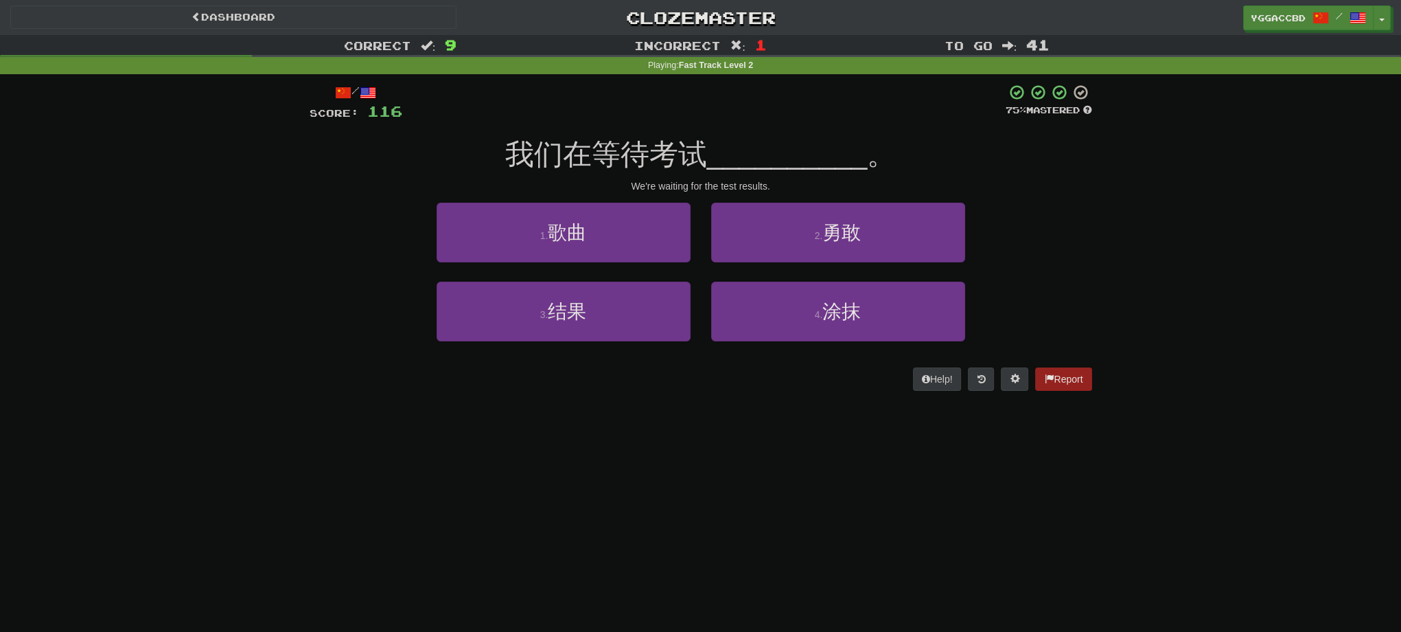
click at [928, 275] on div "2 . 勇敢" at bounding box center [838, 242] width 275 height 79
click at [1061, 268] on div "1 . 歌曲 2 . 勇敢" at bounding box center [701, 242] width 824 height 79
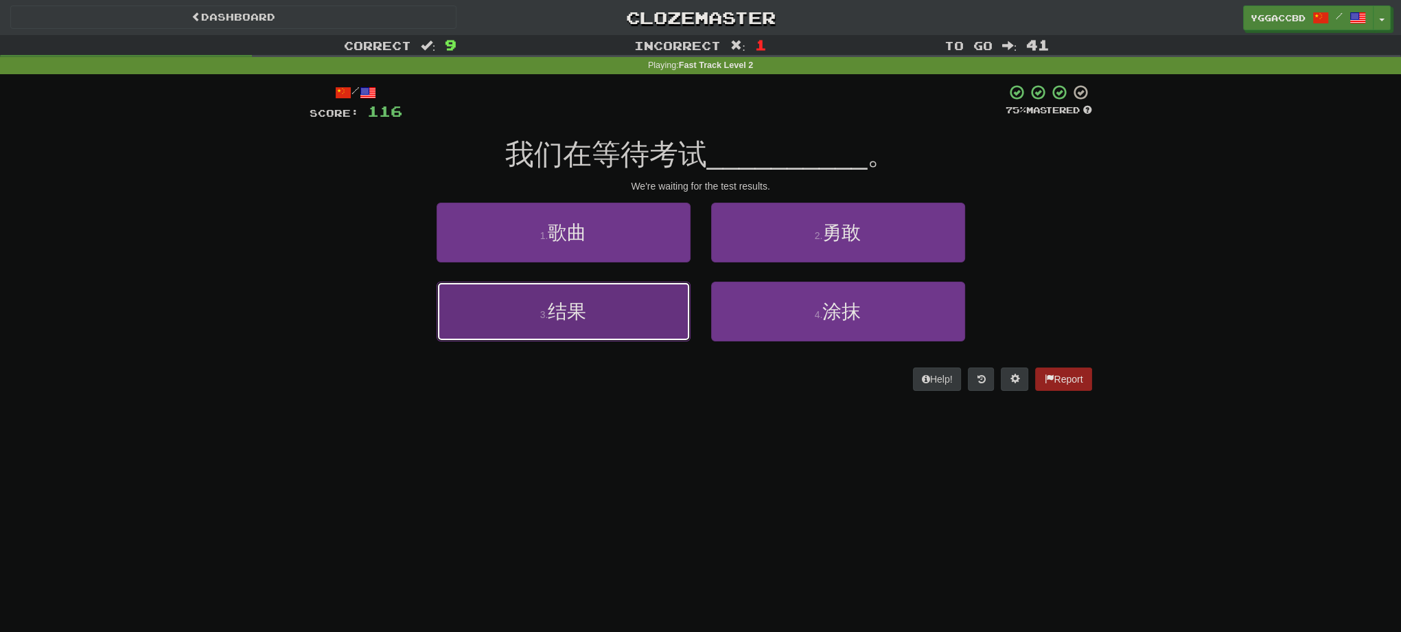
click at [637, 308] on button "3 . 结果" at bounding box center [564, 311] width 254 height 60
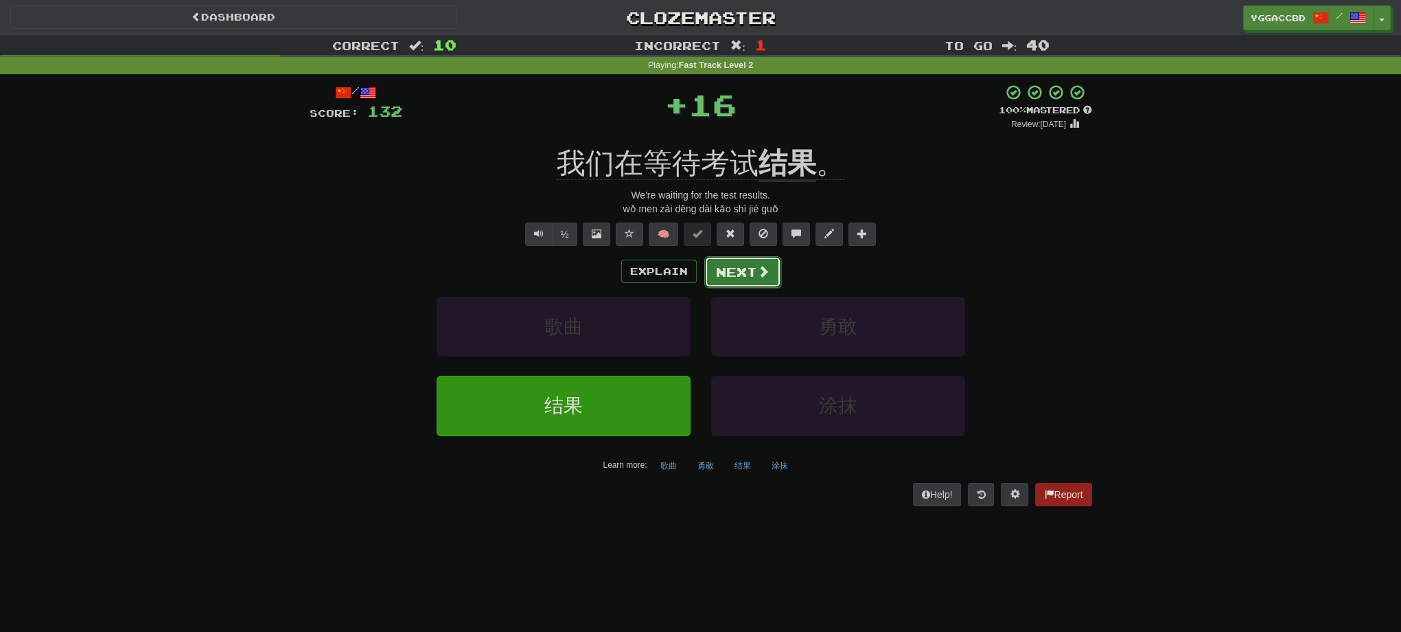
click at [733, 272] on button "Next" at bounding box center [742, 272] width 77 height 32
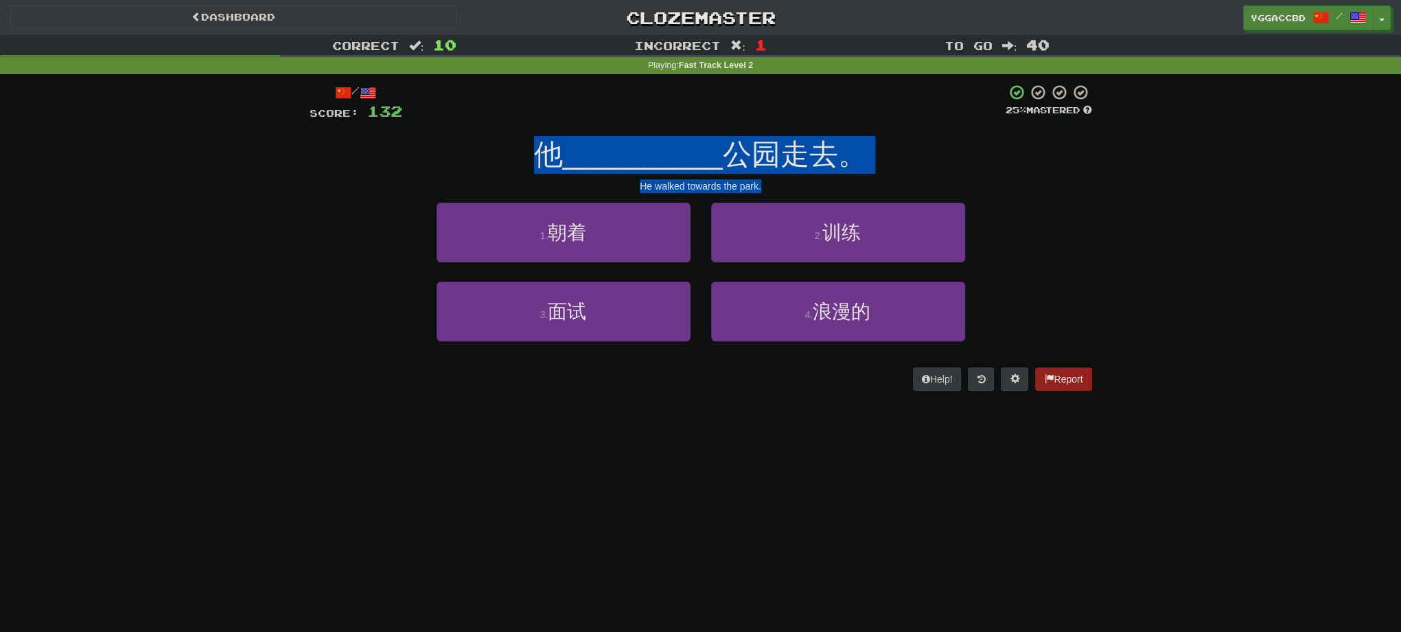
drag, startPoint x: 780, startPoint y: 192, endPoint x: 502, endPoint y: 147, distance: 281.7
click at [502, 147] on div "/ Score: 132 25 % Mastered 他 __________ 公园走去。 He walked towards the [PERSON_NAM…" at bounding box center [701, 237] width 783 height 307
click at [961, 170] on div "他 __________ 公园走去。" at bounding box center [701, 155] width 783 height 38
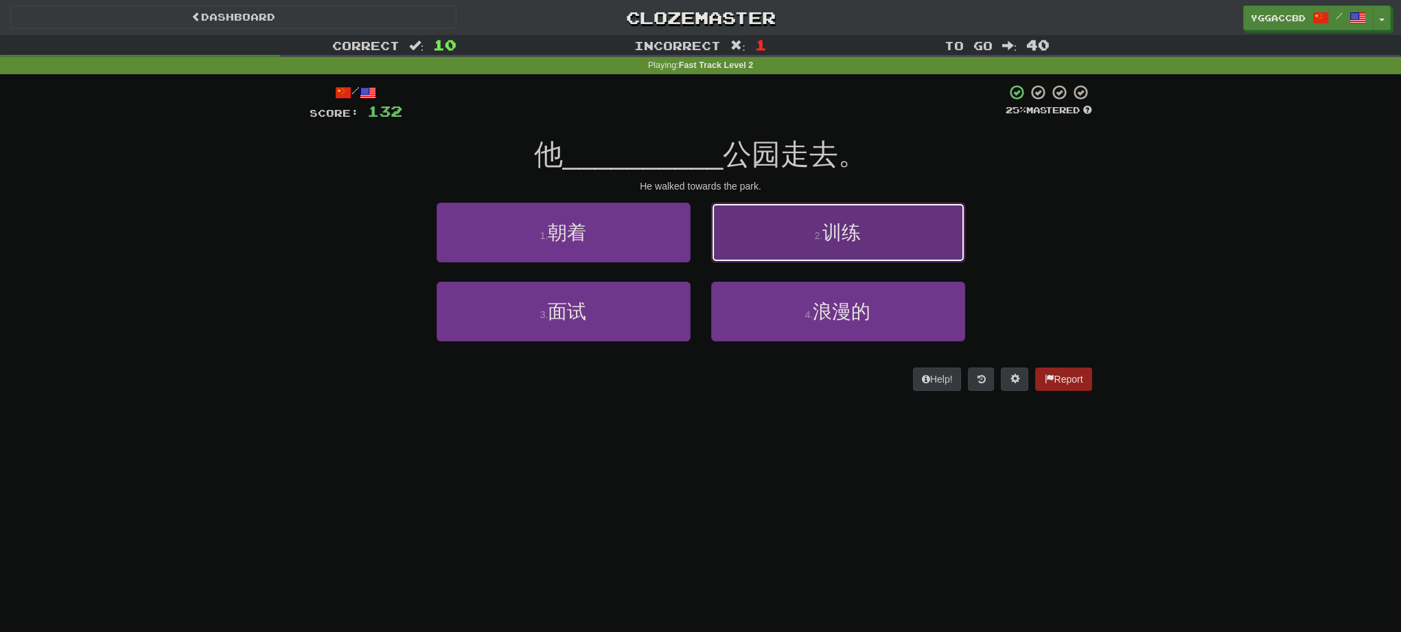
click at [852, 244] on button "2 . 训练" at bounding box center [838, 233] width 254 height 60
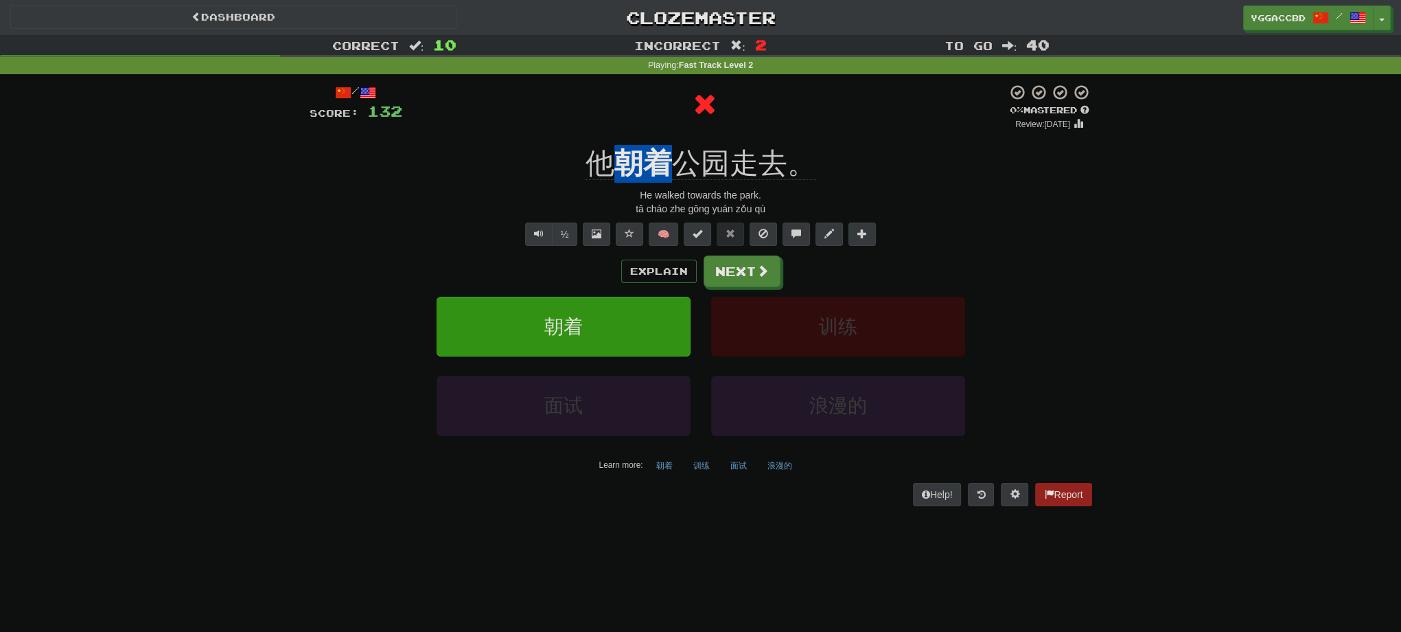
drag, startPoint x: 614, startPoint y: 139, endPoint x: 667, endPoint y: 140, distance: 52.9
click at [667, 140] on div "/ Score: 132 0 % Mastered Review: [DATE] 他 朝着 公园走去。 He walked towards the [PERS…" at bounding box center [701, 294] width 783 height 421
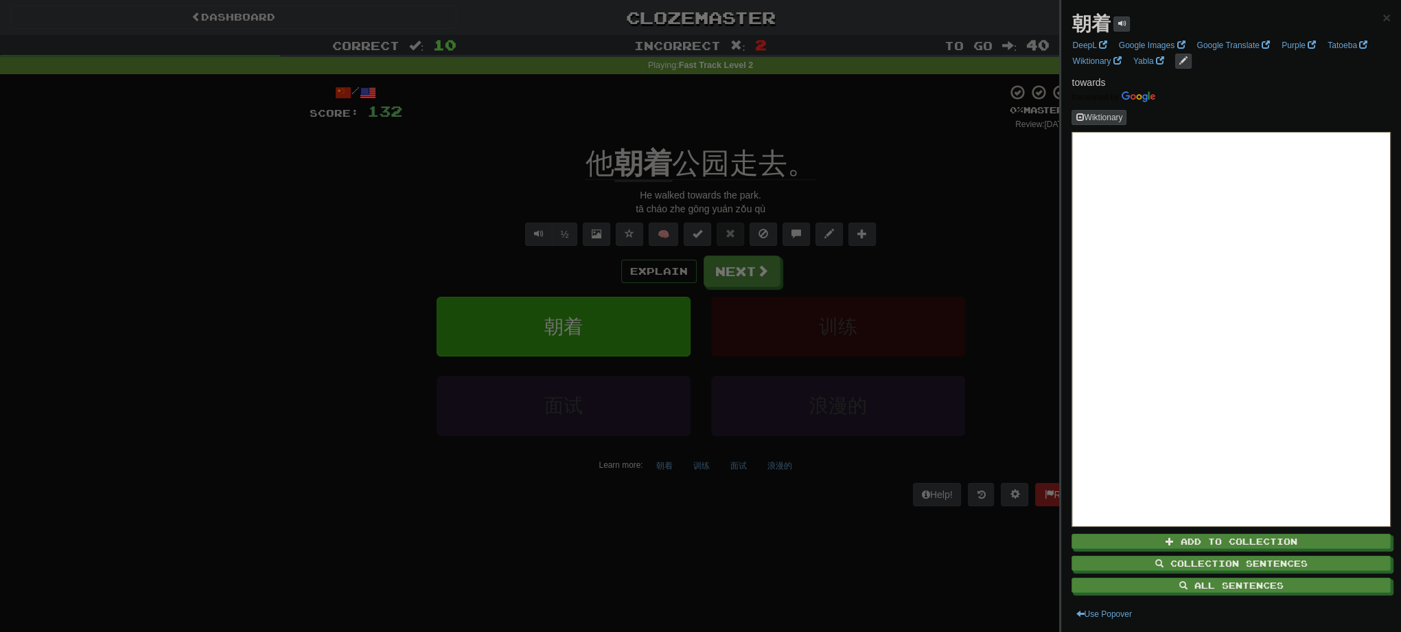
click at [923, 178] on div at bounding box center [700, 316] width 1401 height 632
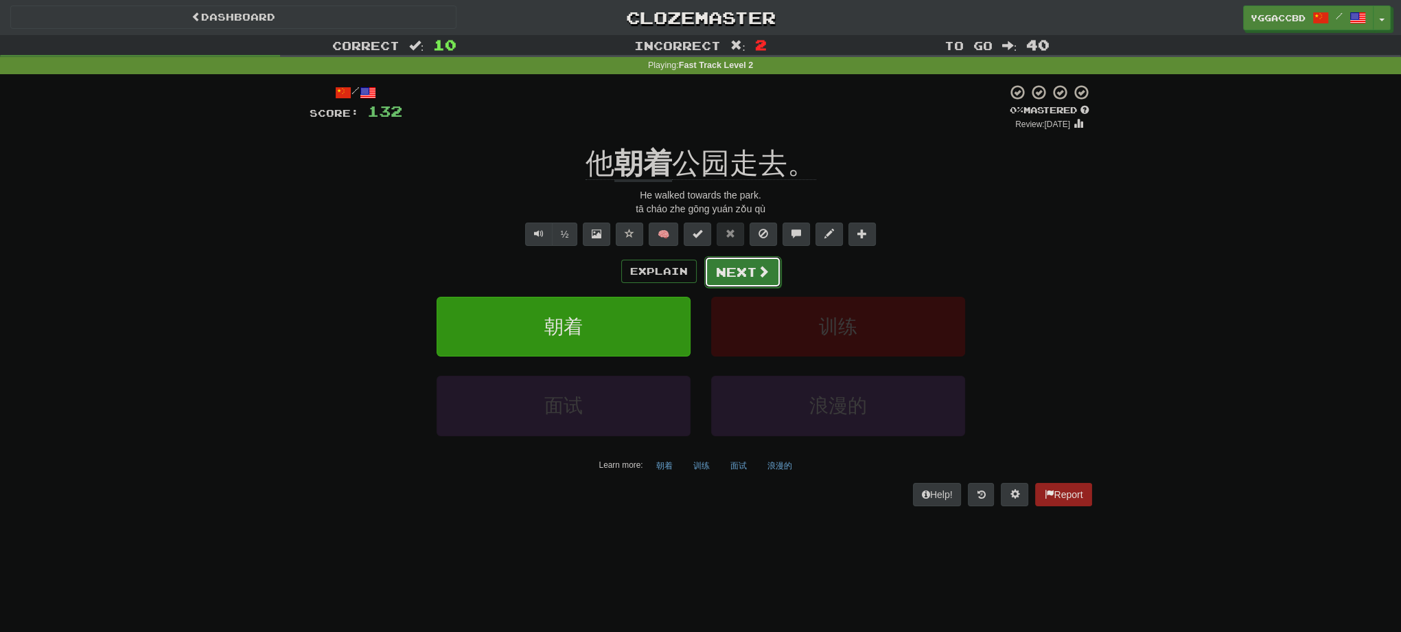
click at [763, 270] on span at bounding box center [763, 271] width 12 height 12
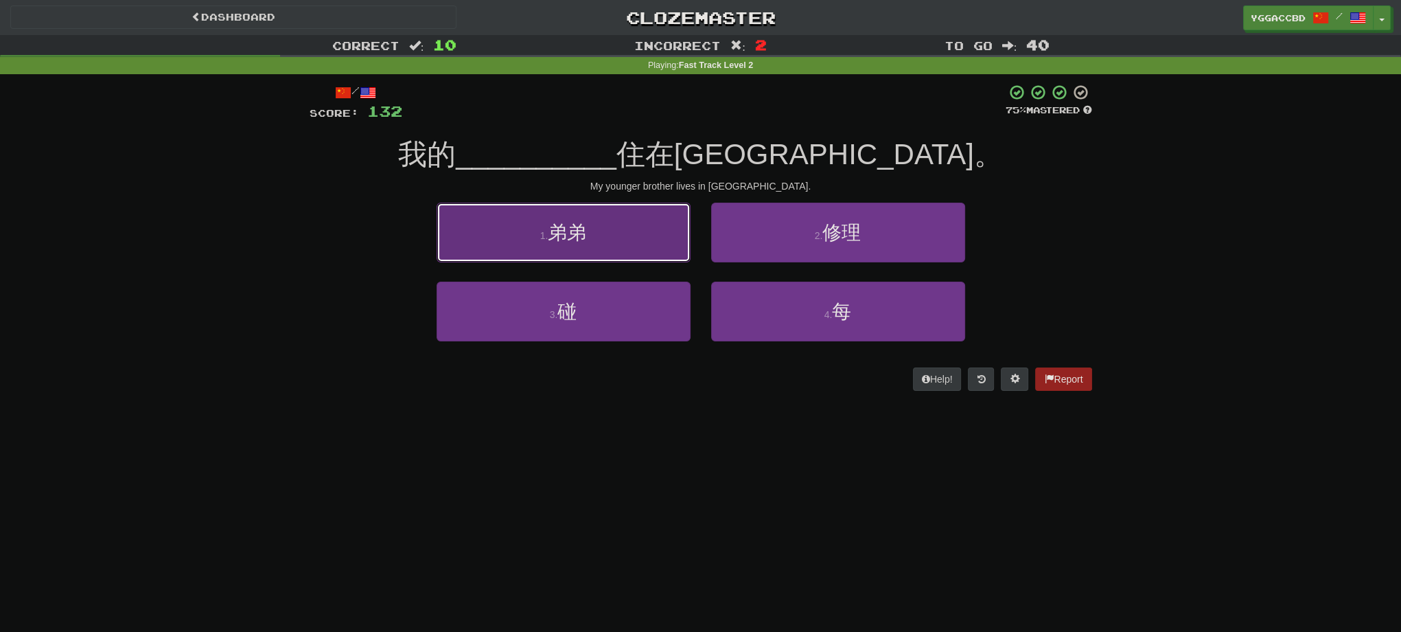
click at [624, 229] on button "1 . 弟弟" at bounding box center [564, 233] width 254 height 60
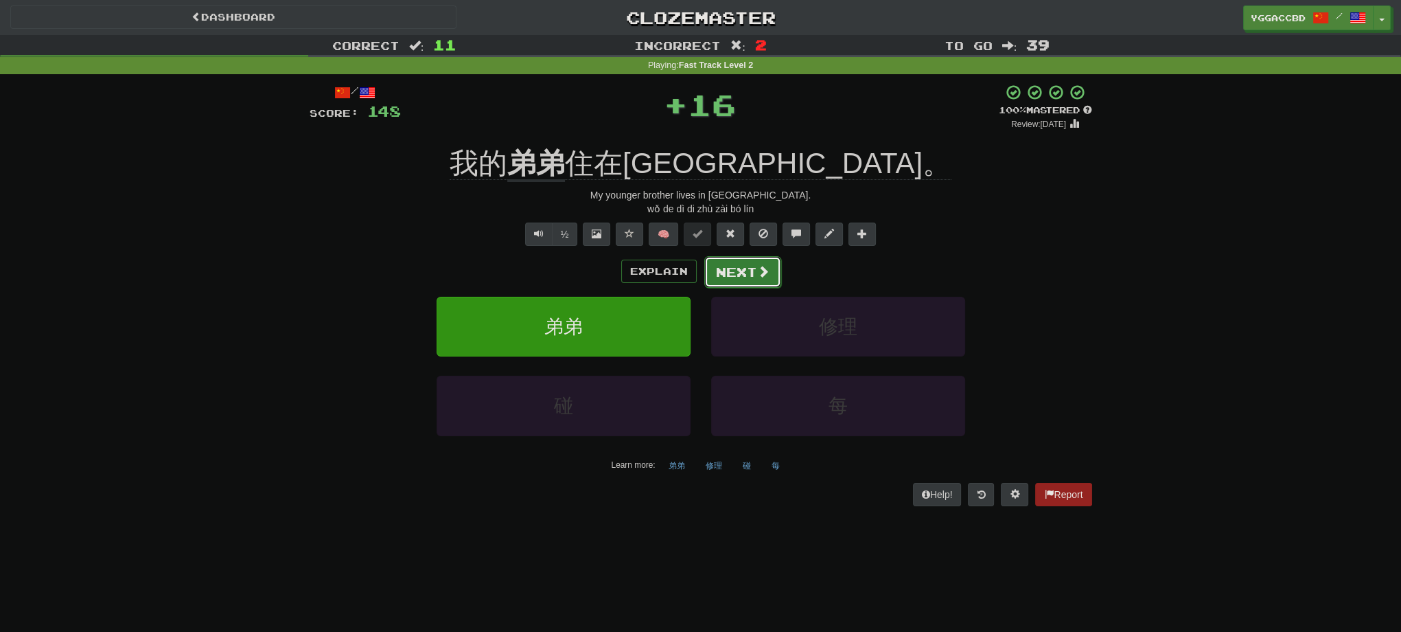
click at [741, 264] on button "Next" at bounding box center [742, 272] width 77 height 32
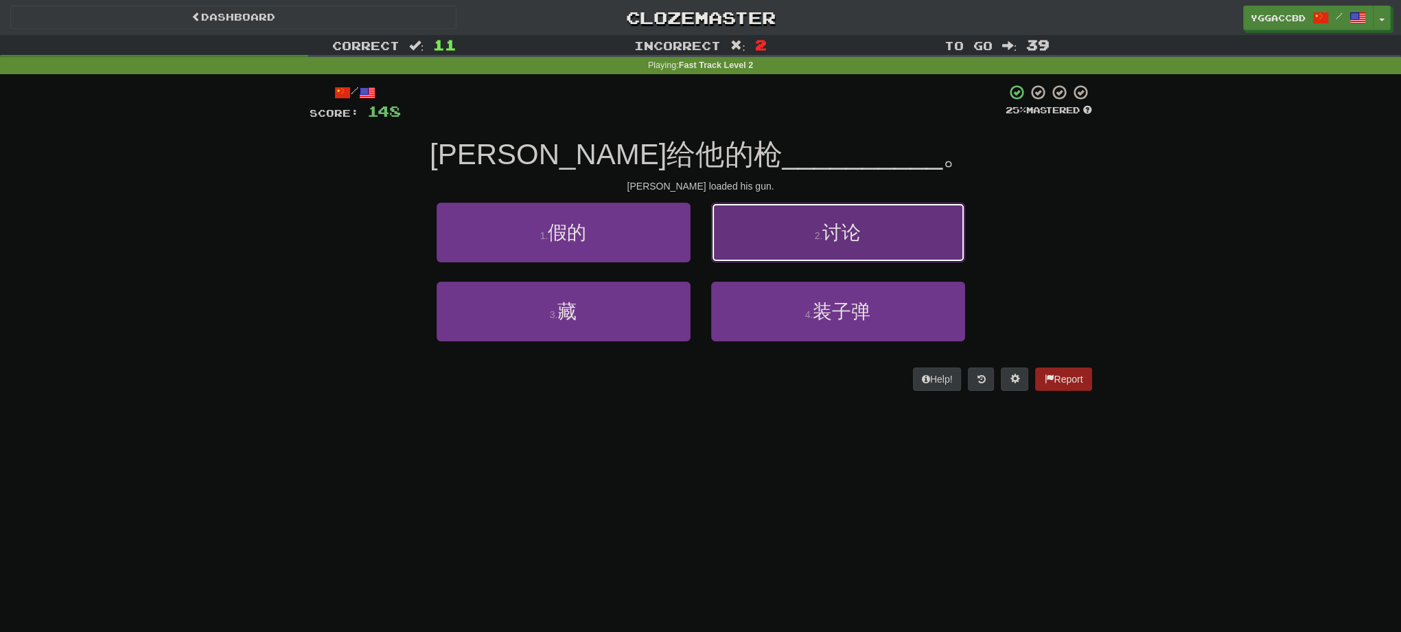
click at [884, 253] on button "2 . 讨论" at bounding box center [838, 233] width 254 height 60
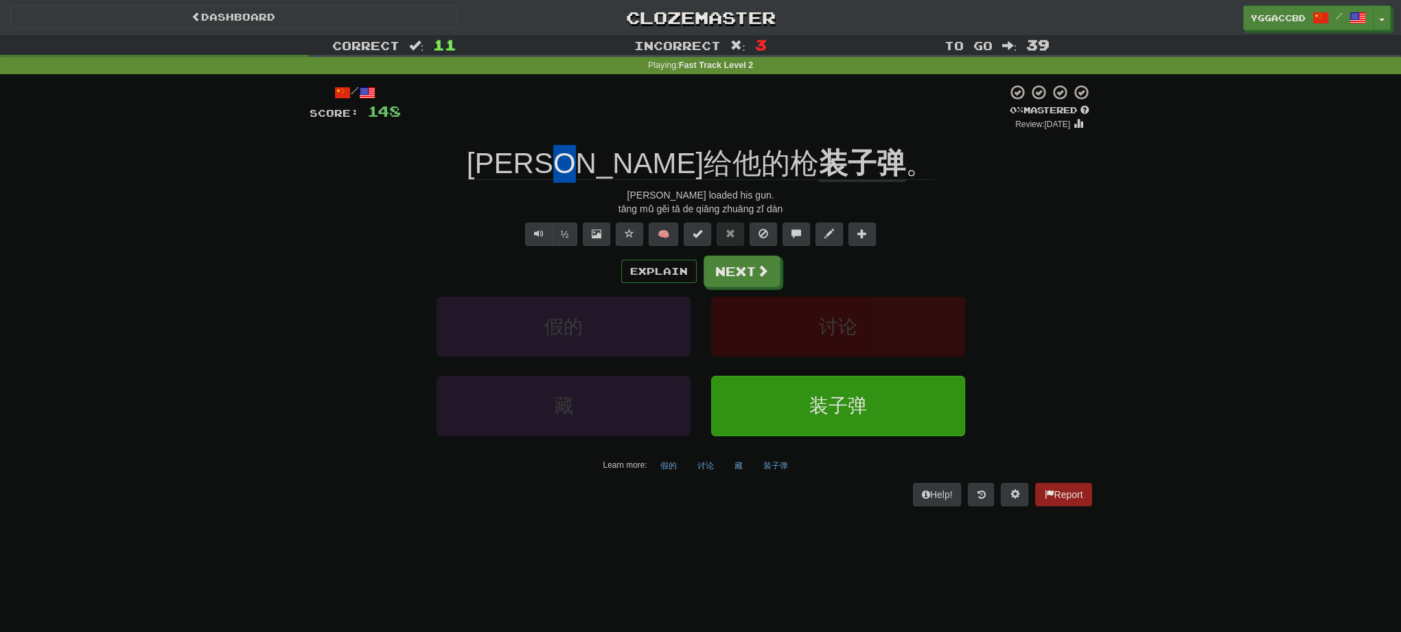
drag, startPoint x: 702, startPoint y: 139, endPoint x: 724, endPoint y: 142, distance: 22.2
click at [724, 142] on div "/ Score: 148 0 % Mastered Review: [DATE] [PERSON_NAME]给他的枪 装子弹 。 [PERSON_NAME] …" at bounding box center [701, 294] width 783 height 421
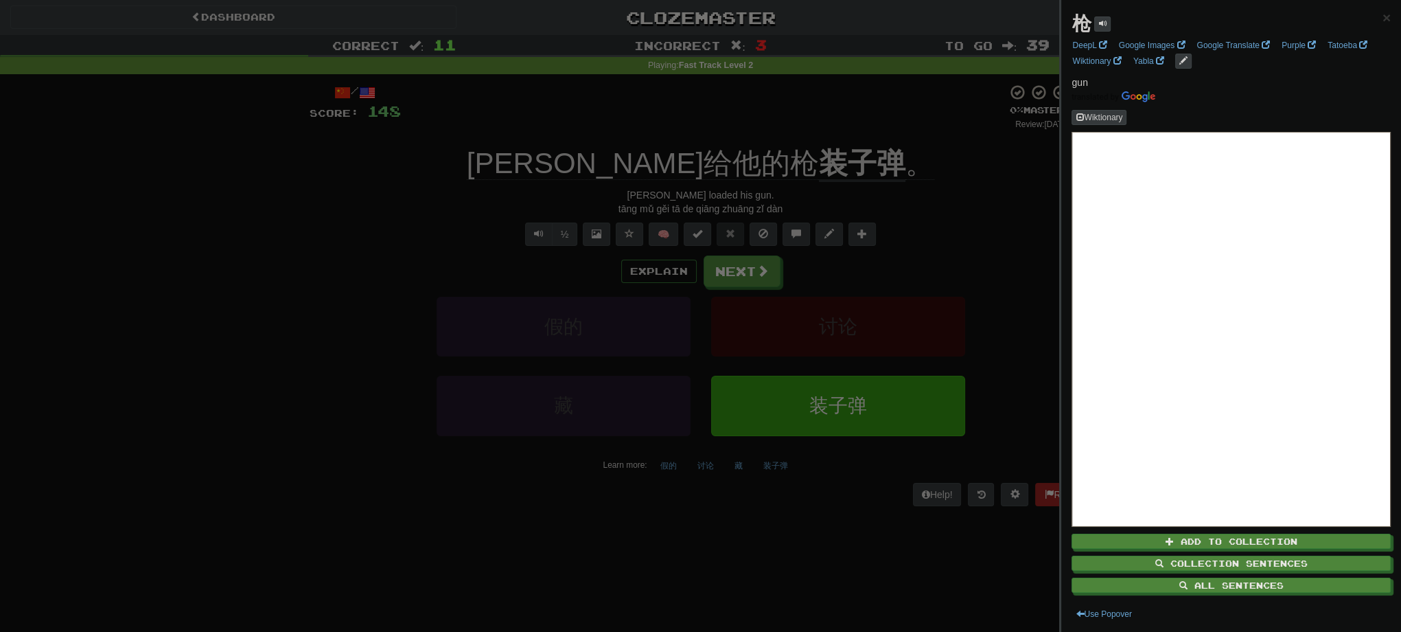
click at [780, 124] on div at bounding box center [700, 316] width 1401 height 632
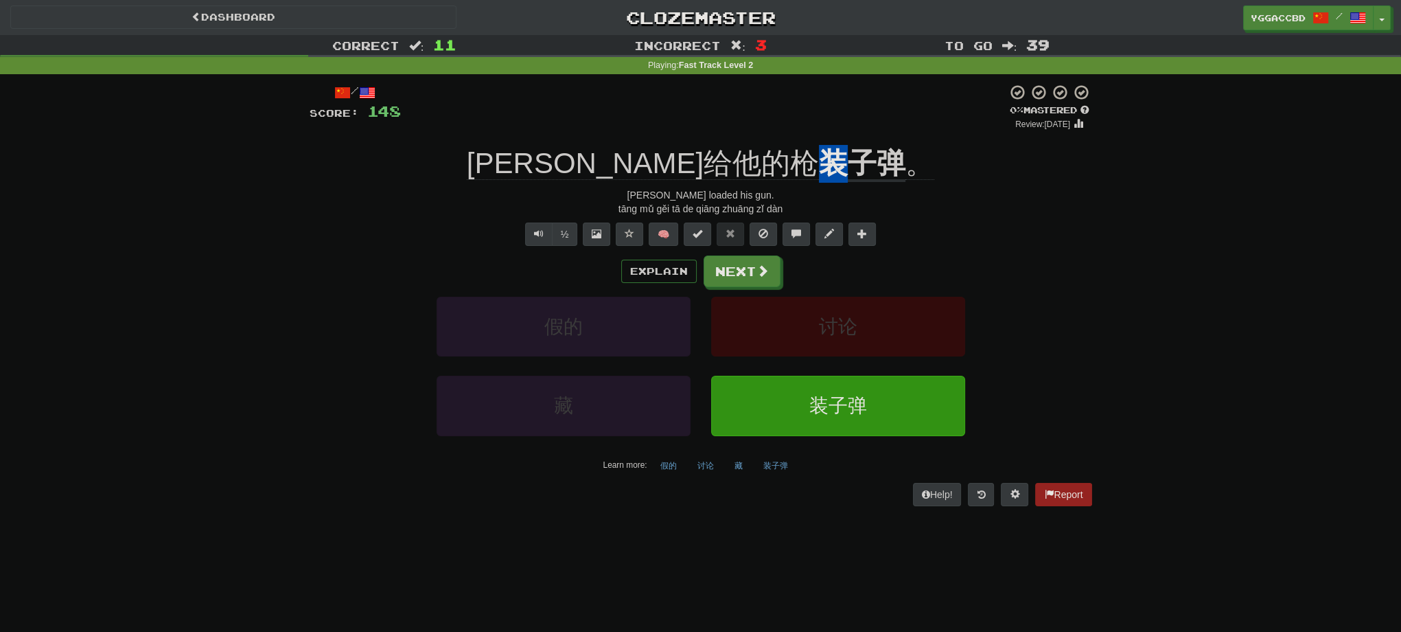
drag, startPoint x: 735, startPoint y: 133, endPoint x: 755, endPoint y: 139, distance: 21.5
click at [755, 139] on div "/ Score: 148 0 % Mastered Review: [DATE] [PERSON_NAME]给他的枪 装子弹 。 [PERSON_NAME] …" at bounding box center [701, 294] width 783 height 421
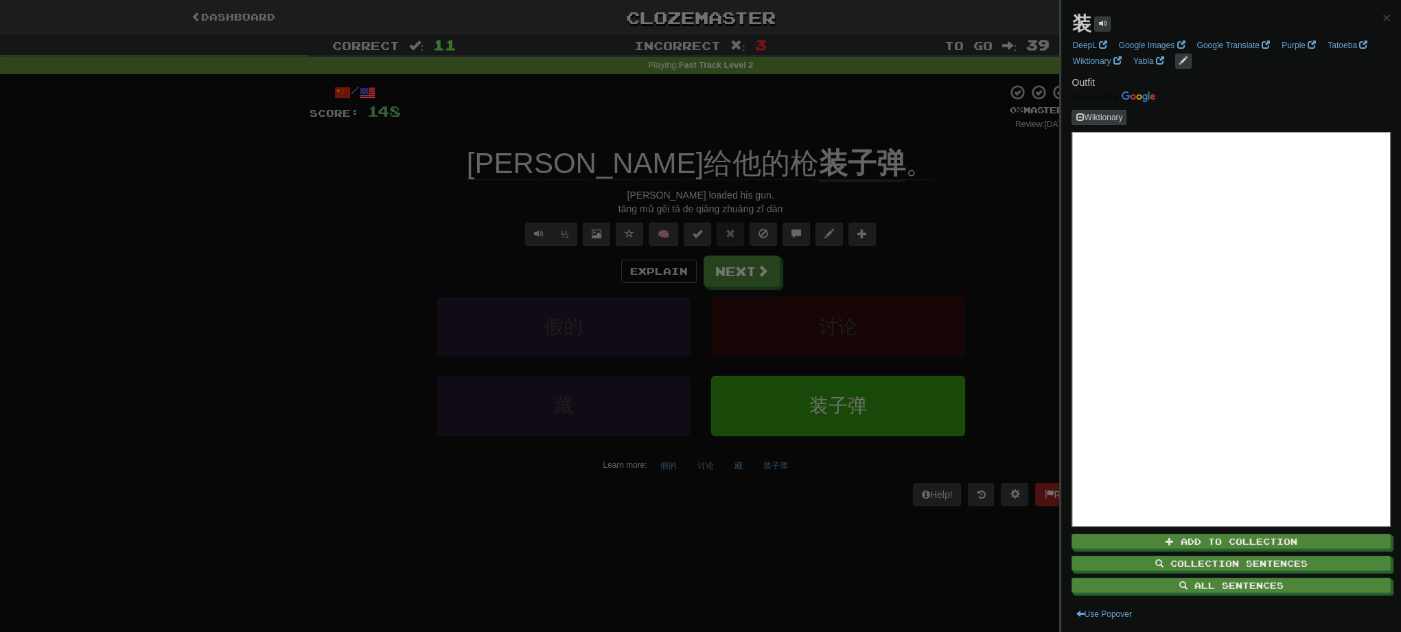
click at [785, 132] on div at bounding box center [700, 316] width 1401 height 632
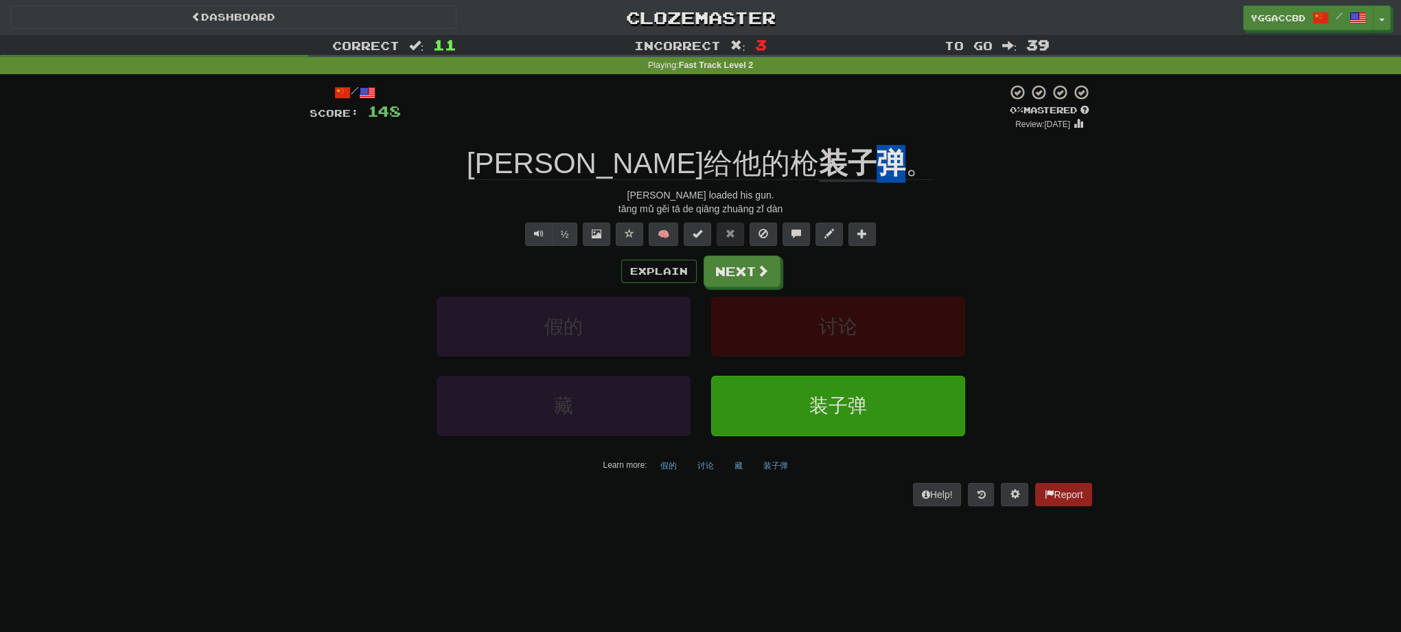
drag, startPoint x: 785, startPoint y: 139, endPoint x: 816, endPoint y: 143, distance: 30.5
click at [816, 143] on div "/ Score: 148 0 % Mastered Review: [DATE] [PERSON_NAME]给他的枪 装子弹 。 [PERSON_NAME] …" at bounding box center [701, 294] width 783 height 421
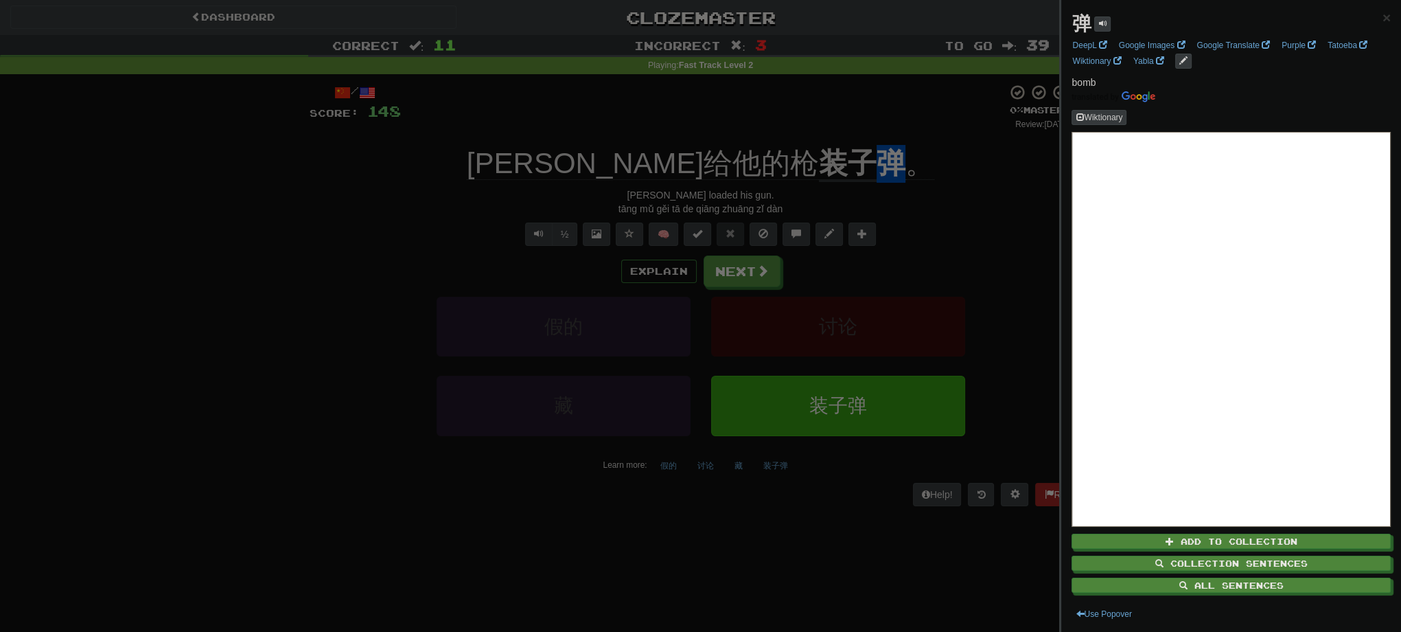
click at [881, 152] on div at bounding box center [700, 316] width 1401 height 632
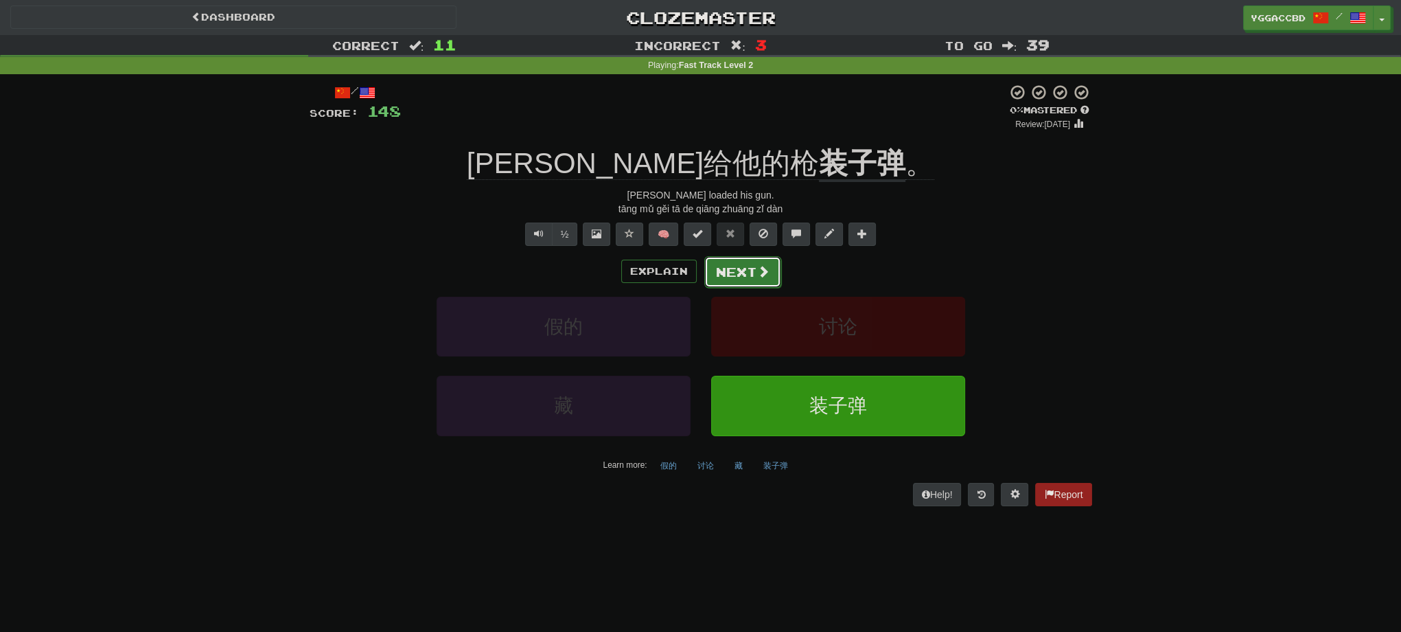
click at [741, 275] on button "Next" at bounding box center [742, 272] width 77 height 32
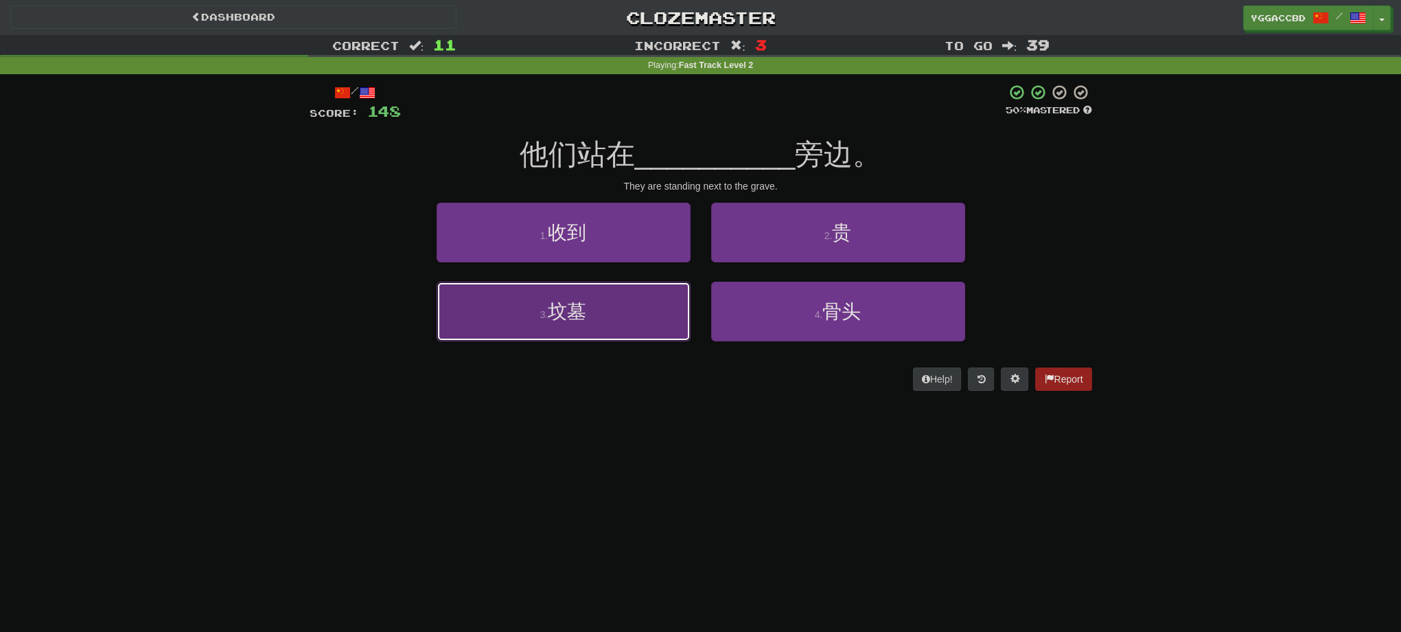
click at [590, 313] on button "3 . 坟墓" at bounding box center [564, 311] width 254 height 60
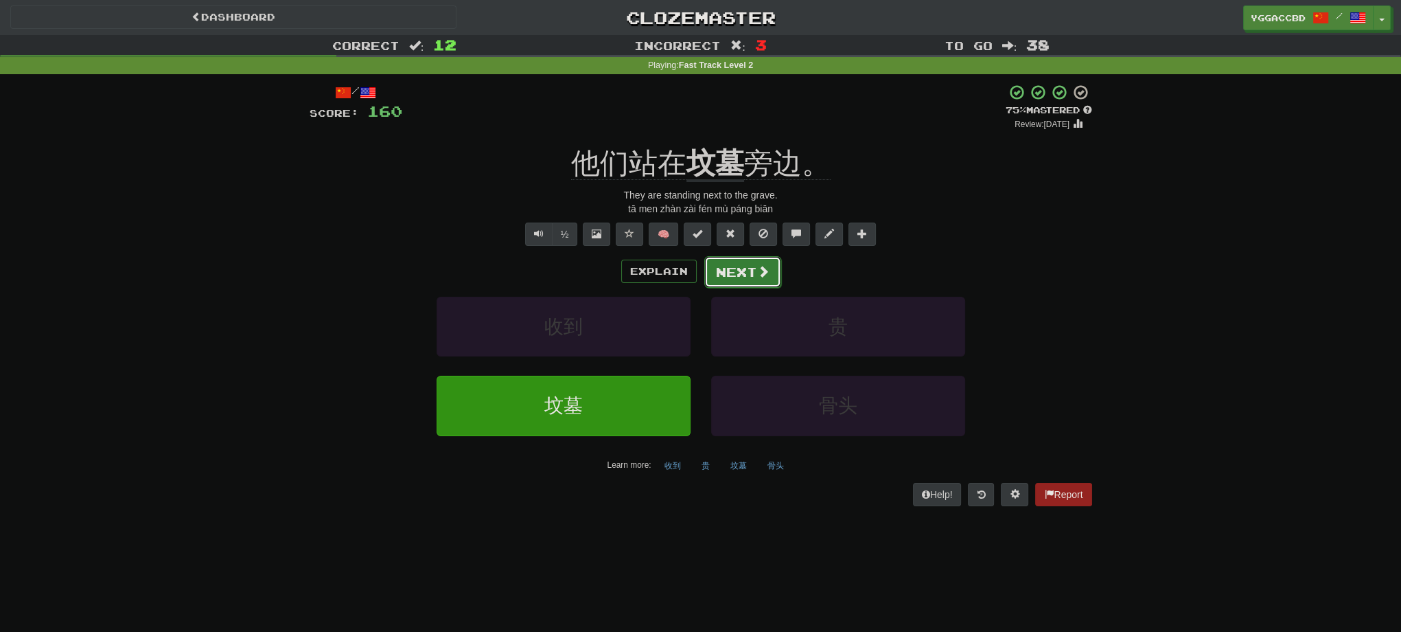
click at [721, 271] on button "Next" at bounding box center [742, 272] width 77 height 32
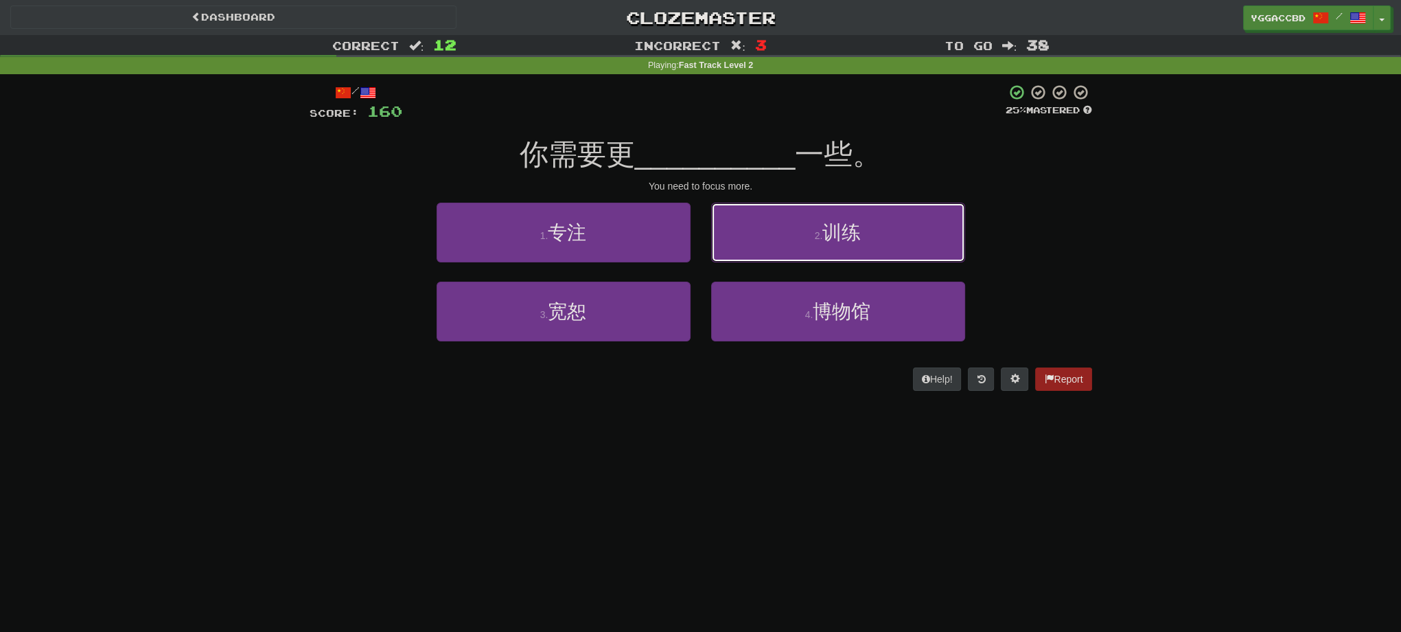
click at [881, 231] on button "2 . 训练" at bounding box center [838, 233] width 254 height 60
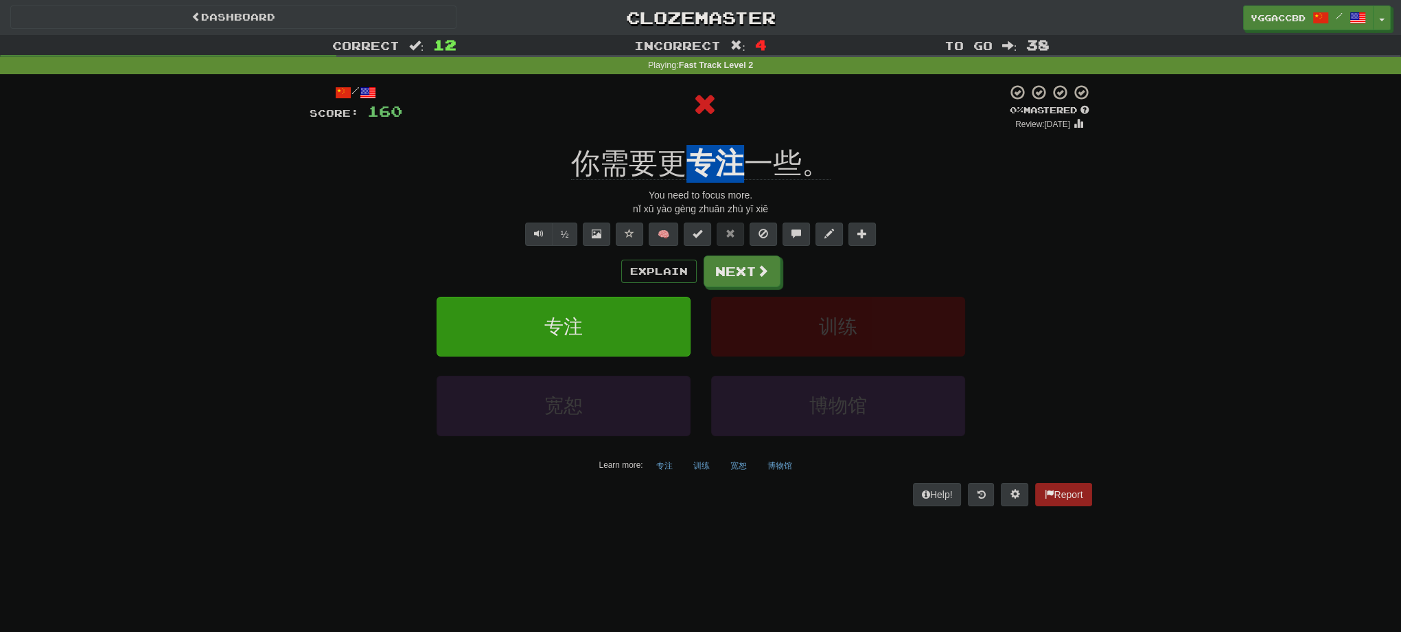
drag, startPoint x: 689, startPoint y: 140, endPoint x: 735, endPoint y: 147, distance: 46.5
click at [735, 147] on div "/ Score: 160 0 % Mastered Review: [DATE] 你需要更 专注 一些。 You need to focus more. [P…" at bounding box center [701, 294] width 783 height 421
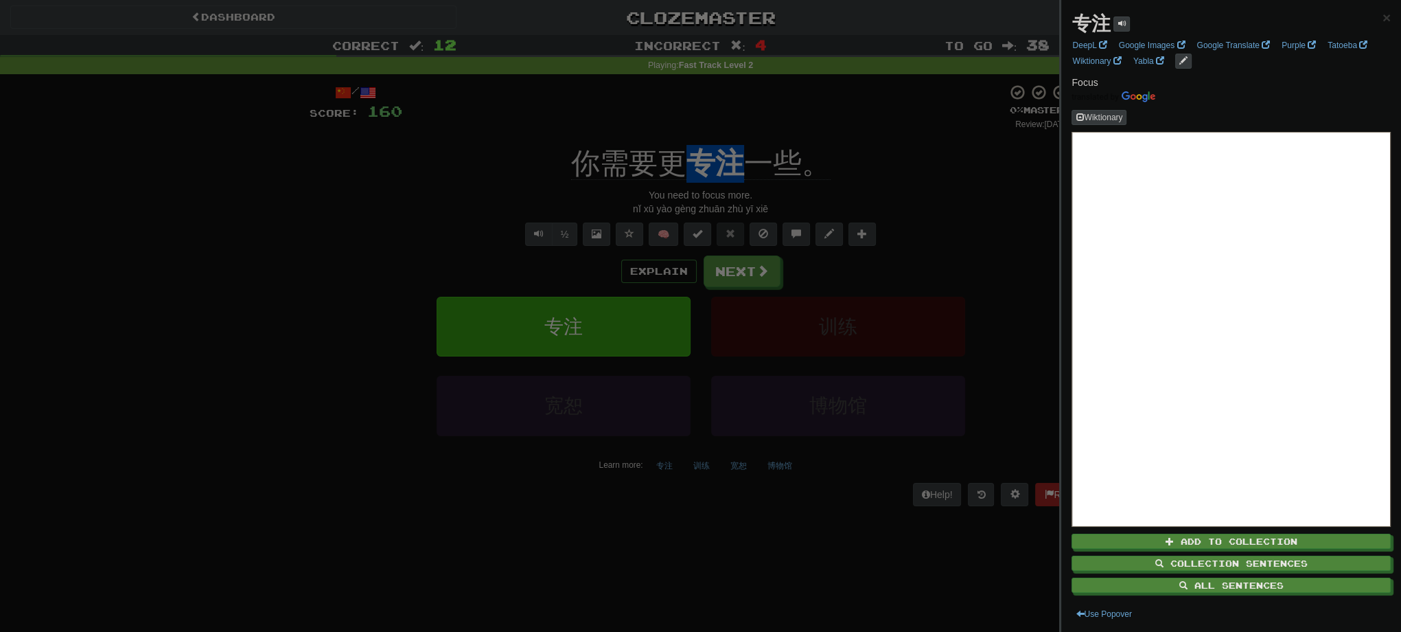
click at [910, 169] on div at bounding box center [700, 316] width 1401 height 632
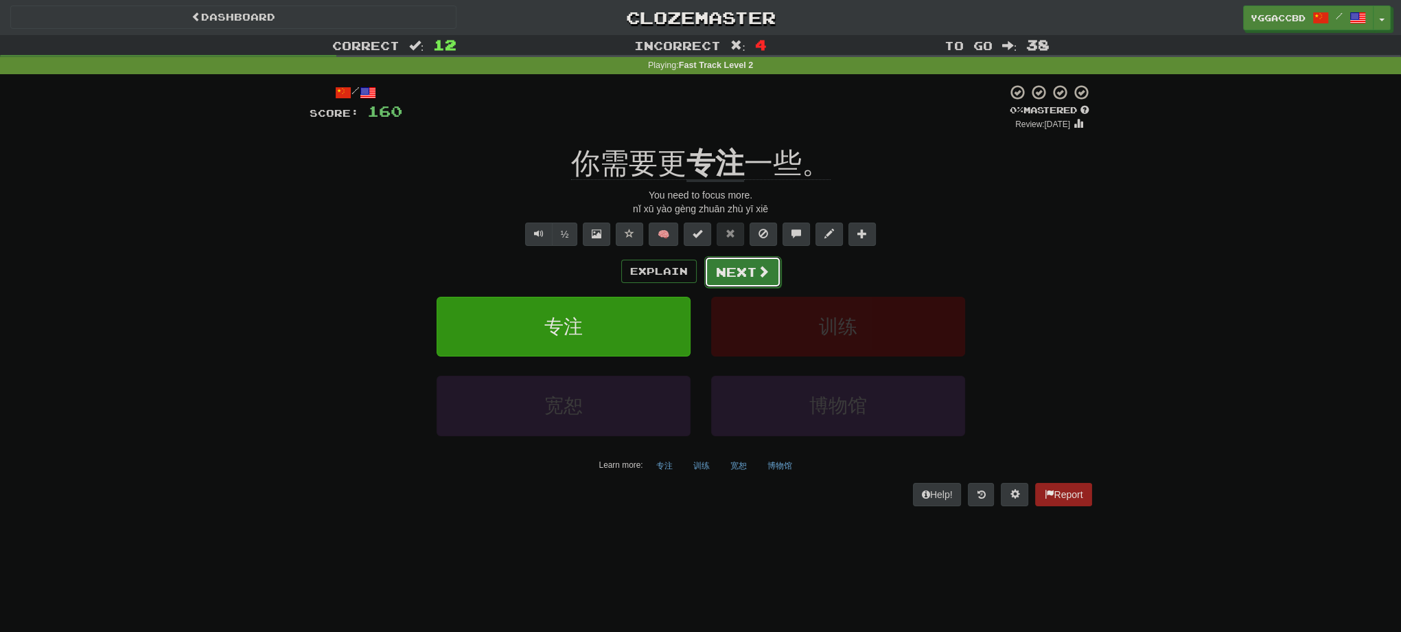
click at [741, 270] on button "Next" at bounding box center [742, 272] width 77 height 32
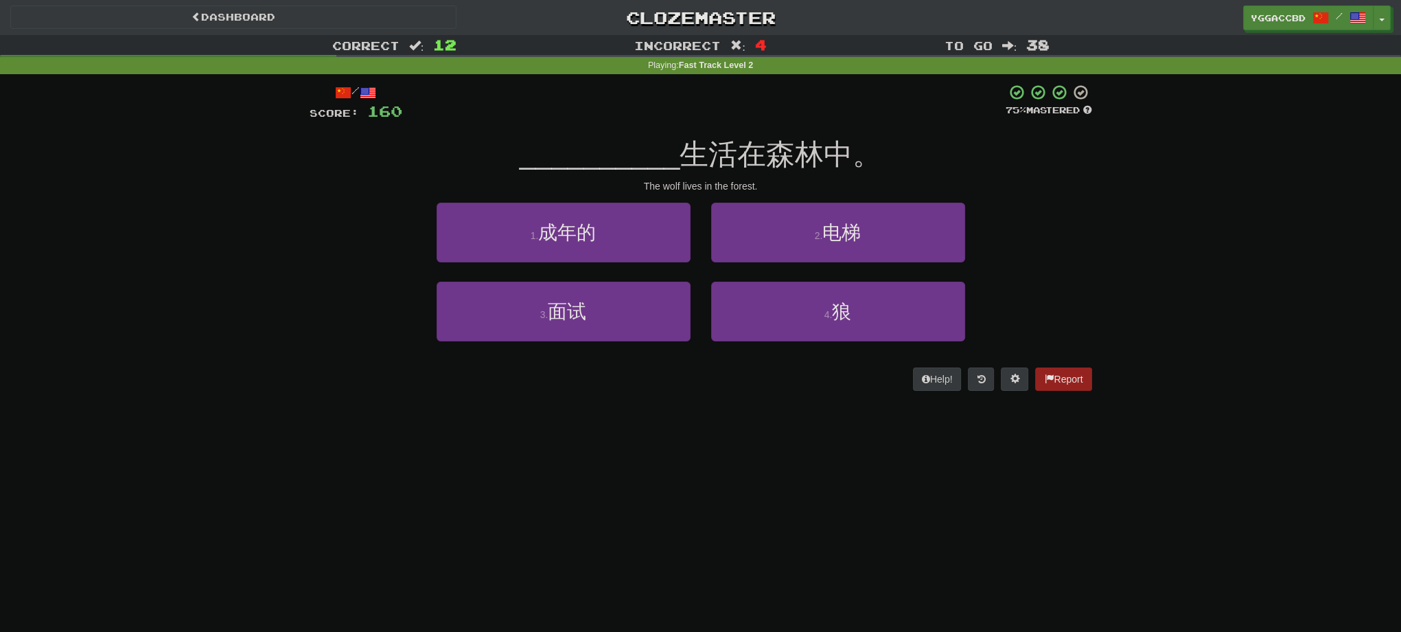
click at [950, 410] on div "Dashboard Clozemaster yggaccBD / Toggle Dropdown Dashboard Leaderboard Activity…" at bounding box center [700, 316] width 1401 height 632
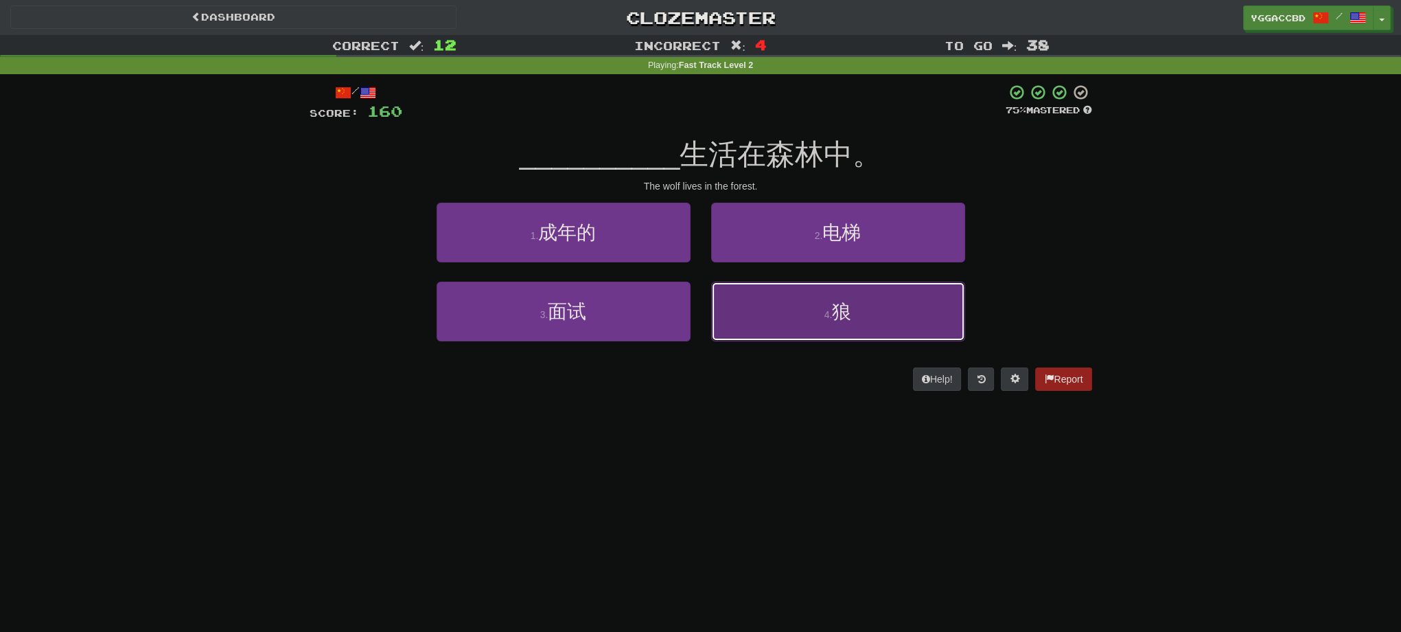
click at [846, 331] on button "4 . 狼" at bounding box center [838, 311] width 254 height 60
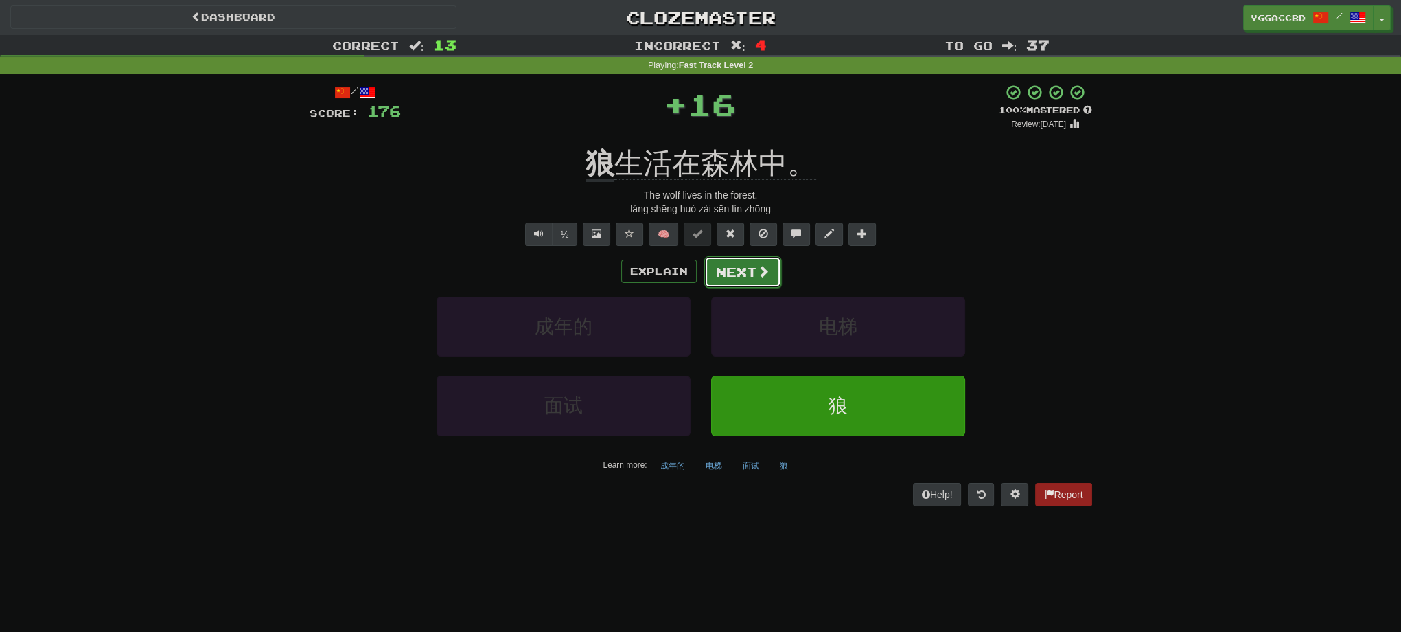
click at [752, 282] on button "Next" at bounding box center [742, 272] width 77 height 32
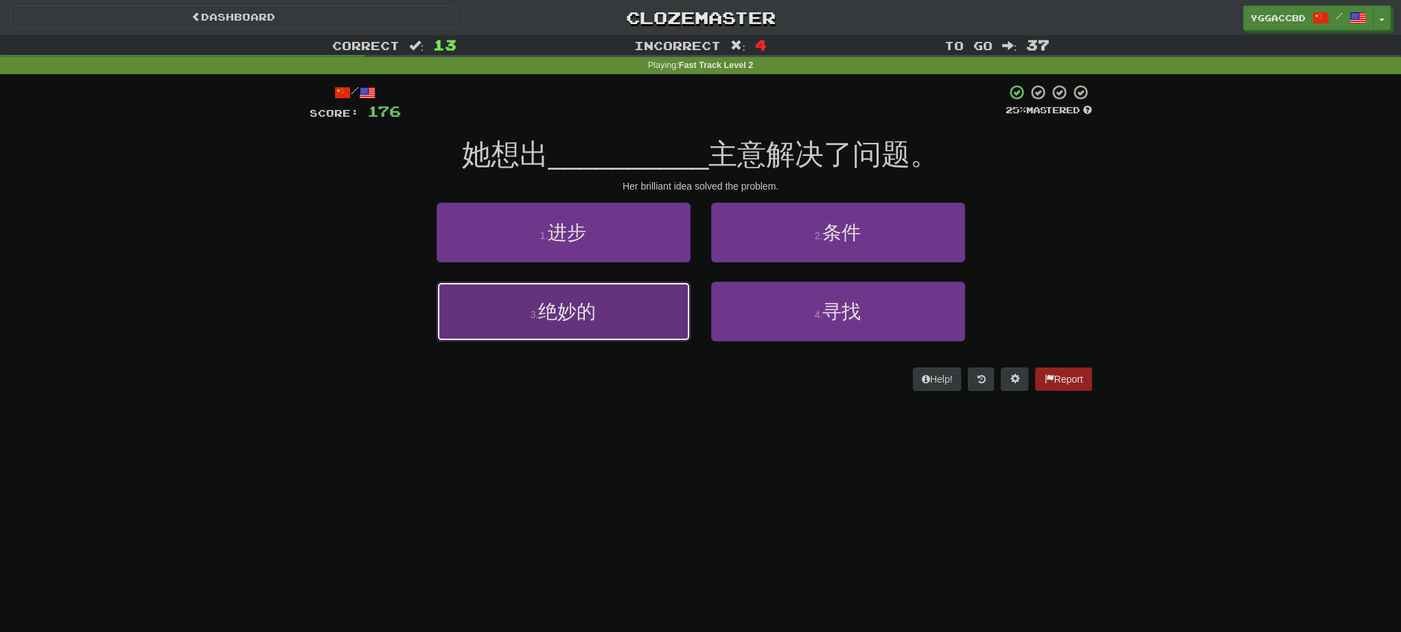
click at [599, 305] on button "3 . 绝妙的" at bounding box center [564, 311] width 254 height 60
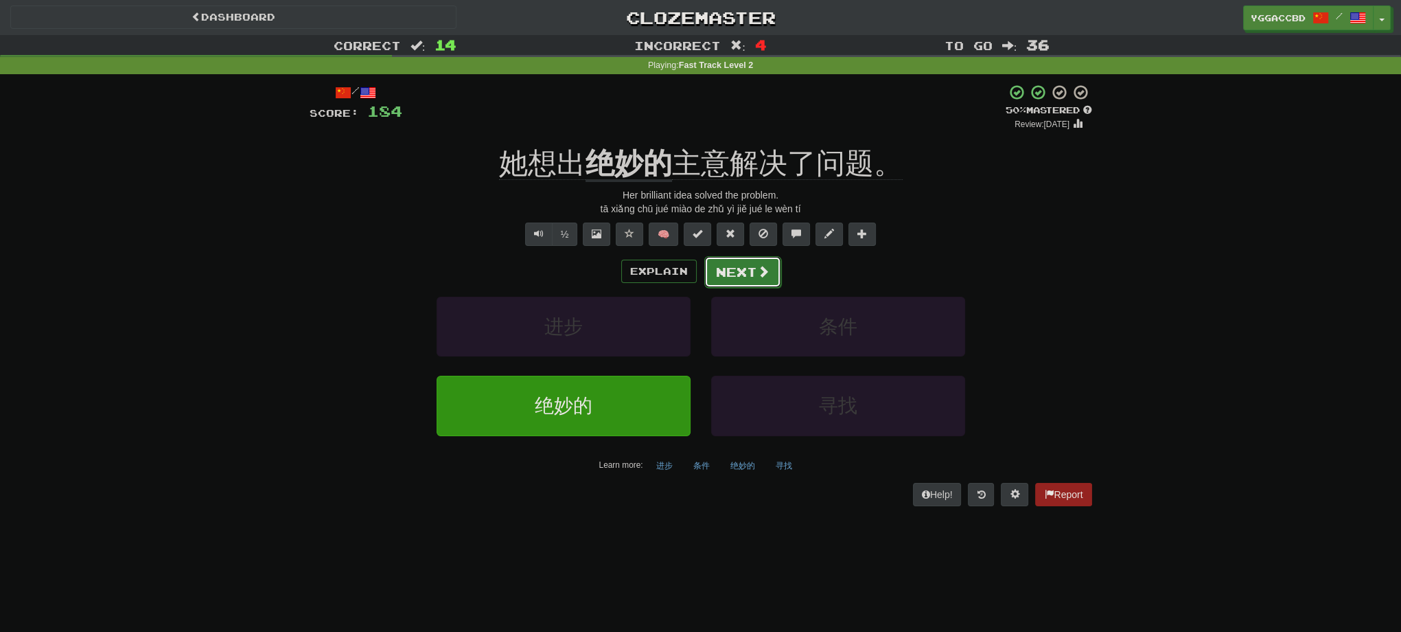
click at [739, 264] on button "Next" at bounding box center [742, 272] width 77 height 32
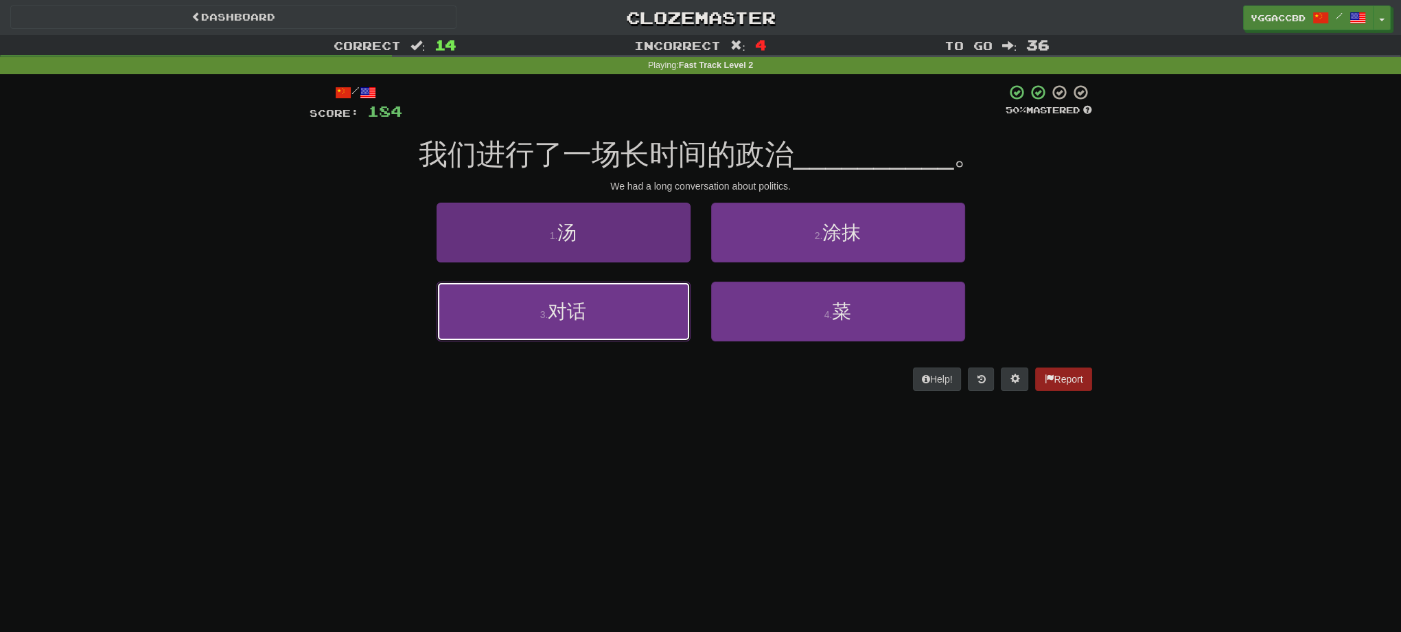
click at [569, 308] on span "对话" at bounding box center [567, 311] width 38 height 21
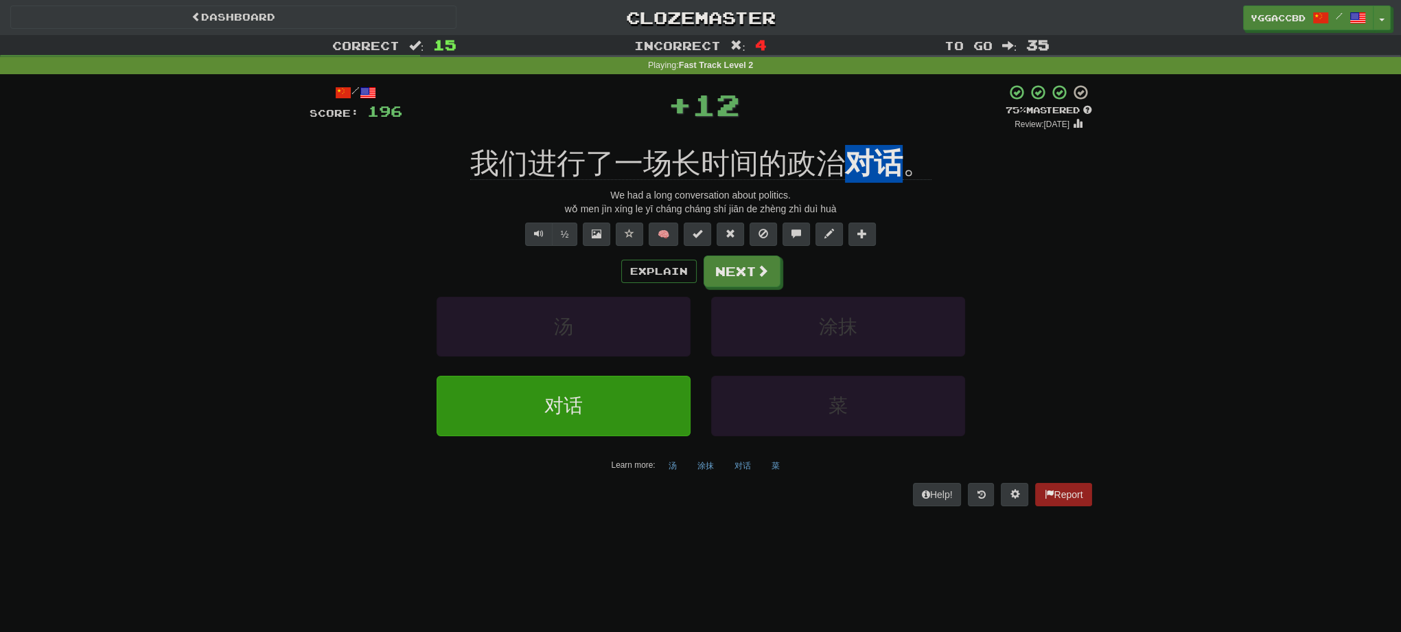
drag, startPoint x: 848, startPoint y: 140, endPoint x: 891, endPoint y: 141, distance: 43.3
click at [891, 141] on div "/ Score: 196 + 12 75 % Mastered Review: [DATE] 我们进行了一场长时间的政治 对话 。 We had a long…" at bounding box center [701, 294] width 783 height 421
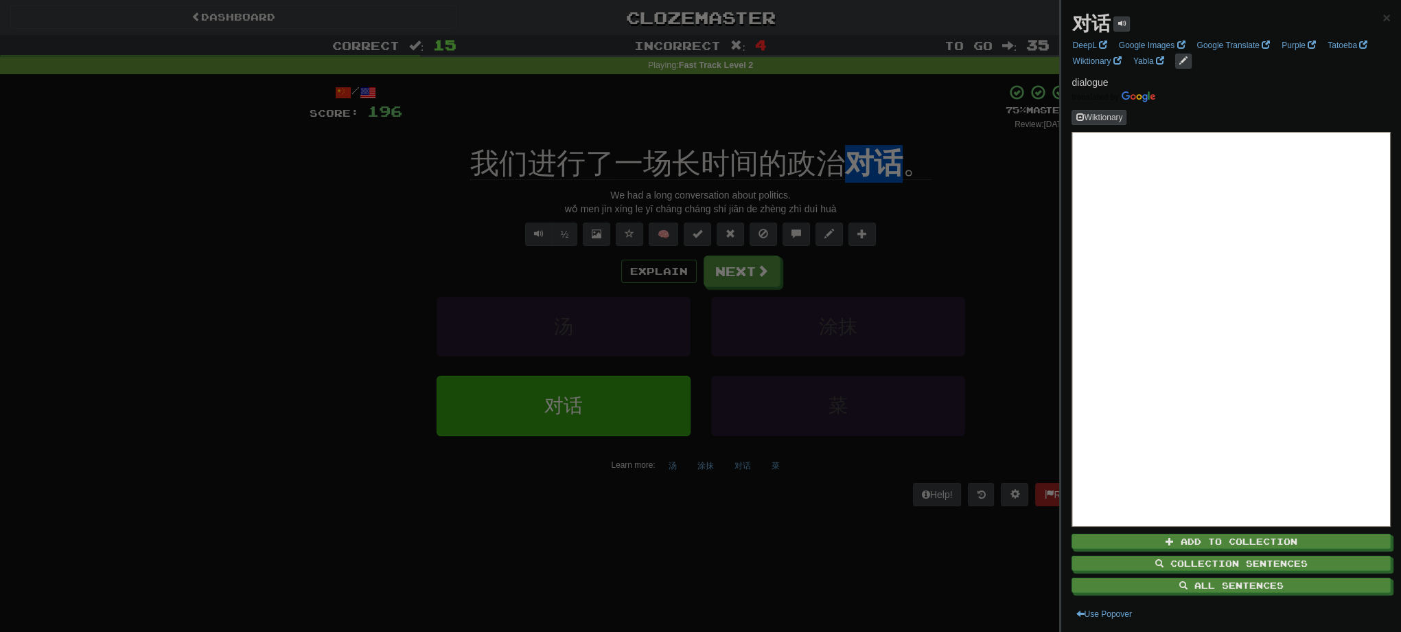
click at [979, 224] on div at bounding box center [700, 316] width 1401 height 632
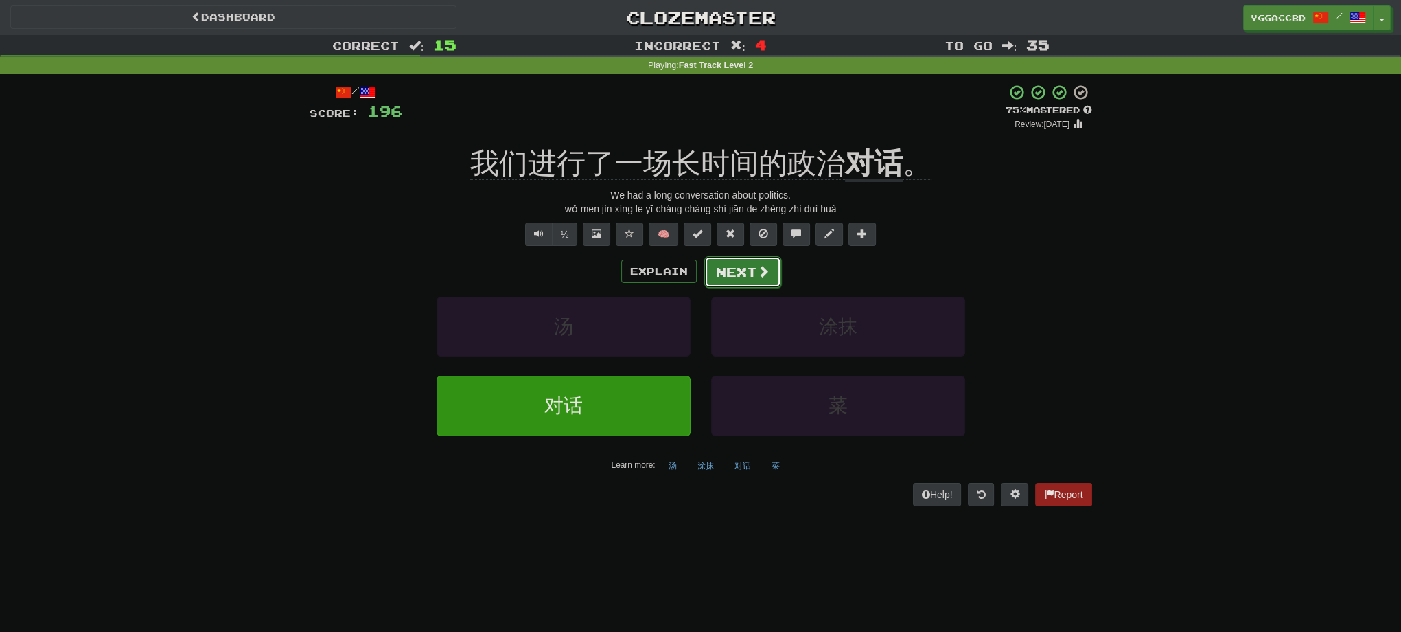
click at [743, 281] on button "Next" at bounding box center [742, 272] width 77 height 32
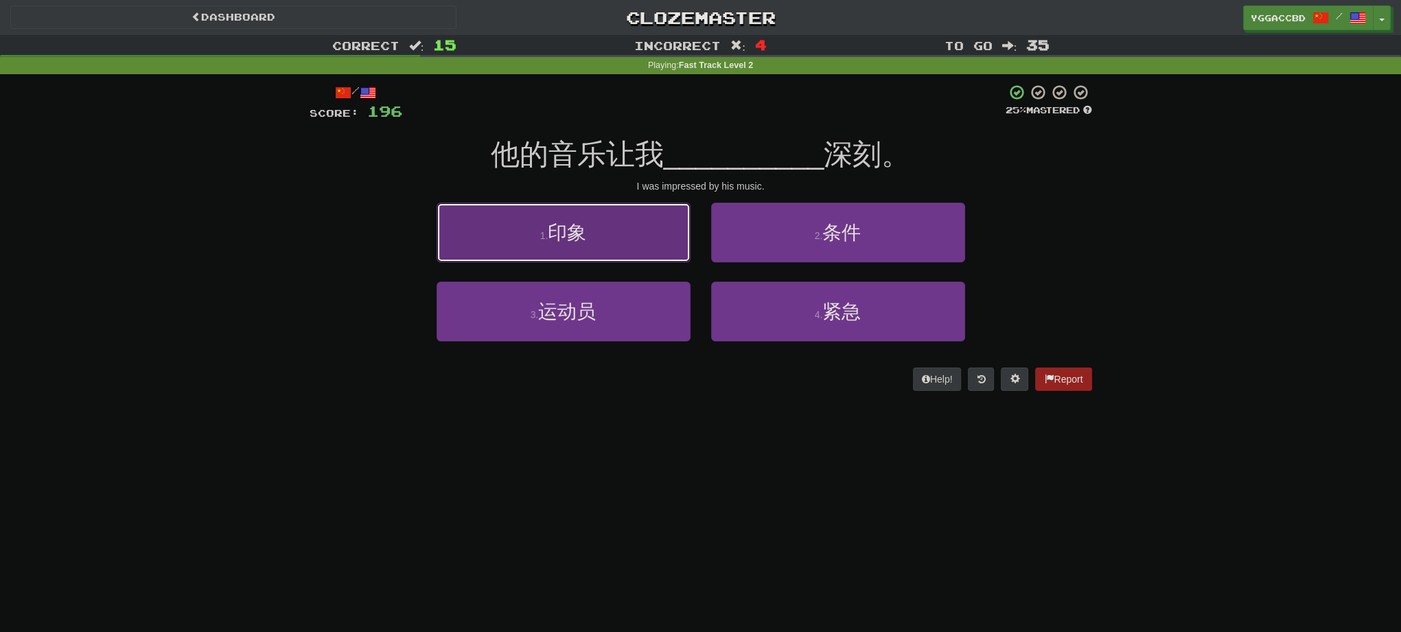
click at [563, 238] on span "印象" at bounding box center [567, 232] width 38 height 21
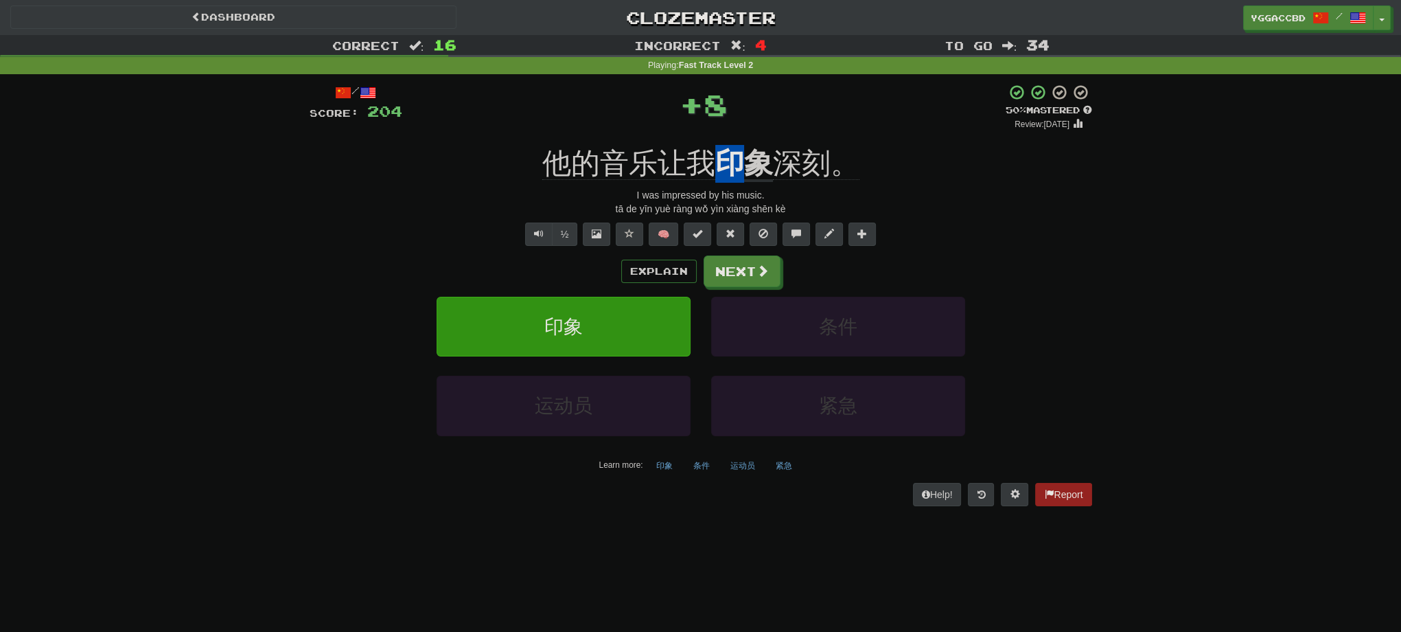
drag, startPoint x: 717, startPoint y: 146, endPoint x: 757, endPoint y: 146, distance: 40.5
click at [757, 146] on div "他的音乐让我 印象 深刻。" at bounding box center [701, 164] width 783 height 38
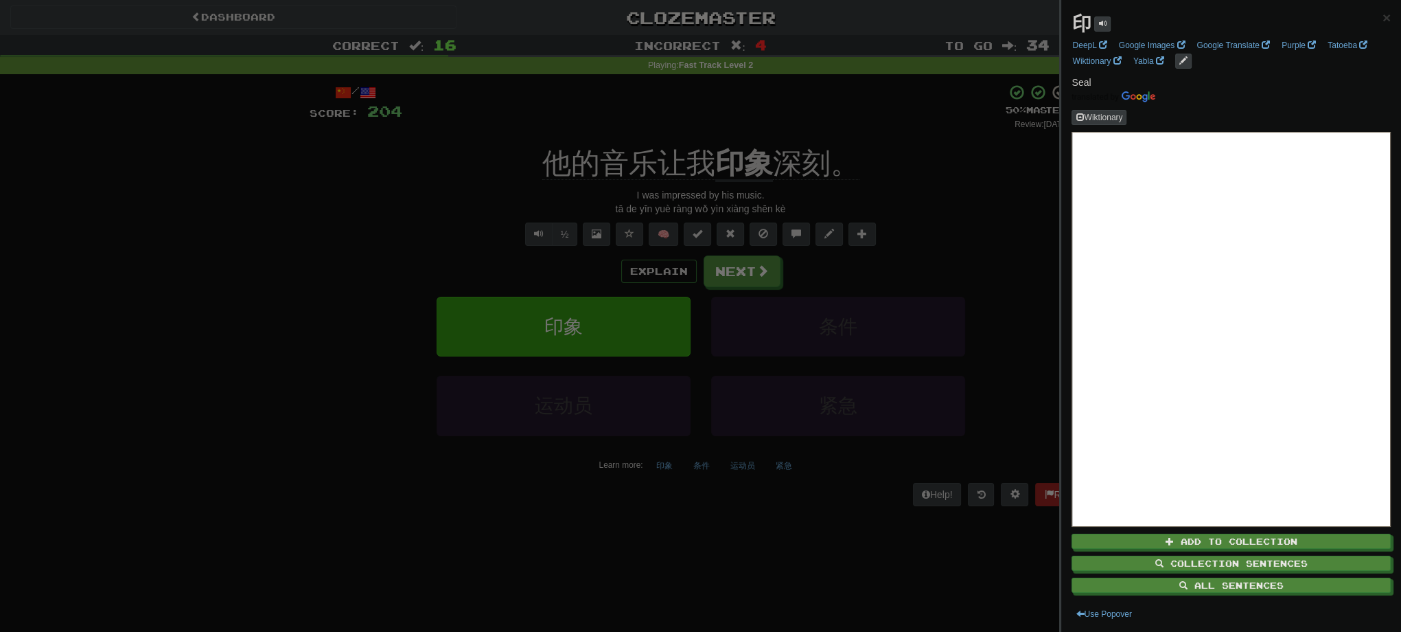
click at [754, 139] on div at bounding box center [700, 316] width 1401 height 632
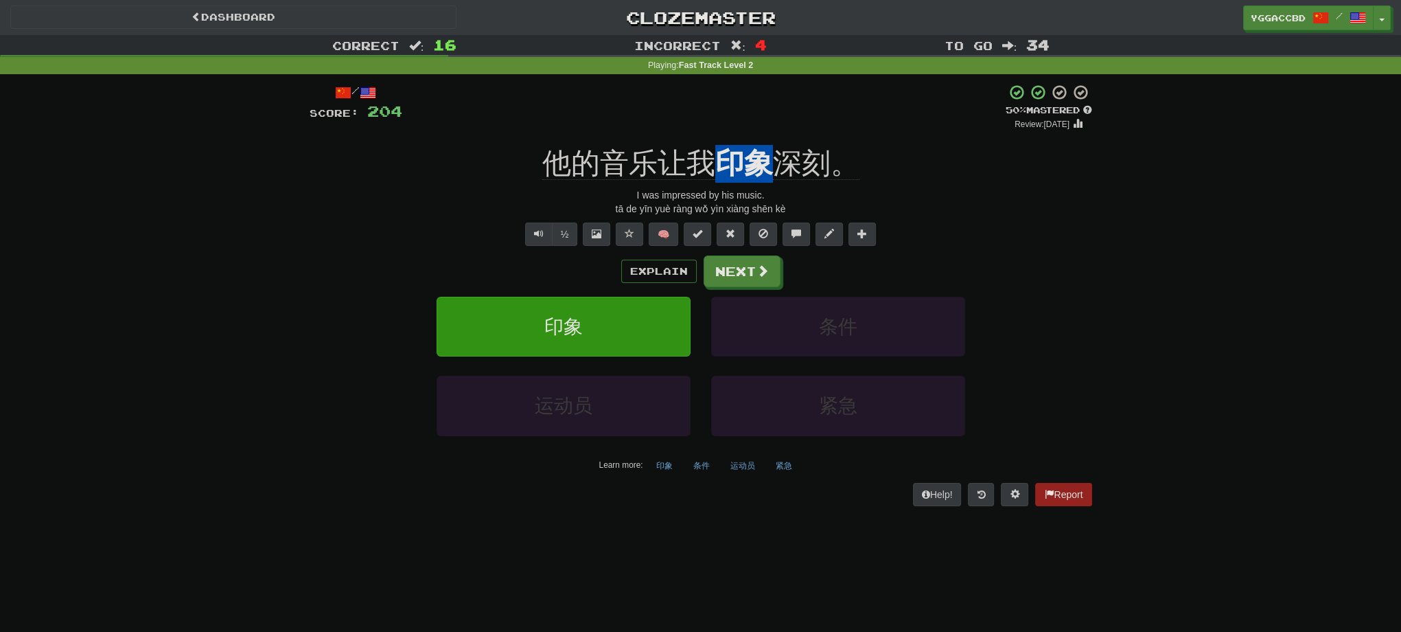
drag, startPoint x: 723, startPoint y: 140, endPoint x: 761, endPoint y: 143, distance: 38.5
click at [761, 143] on div "/ Score: 204 + 8 50 % Mastered Review: [DATE] 他的音乐让我 印象 深刻。 I was impressed by …" at bounding box center [701, 294] width 783 height 421
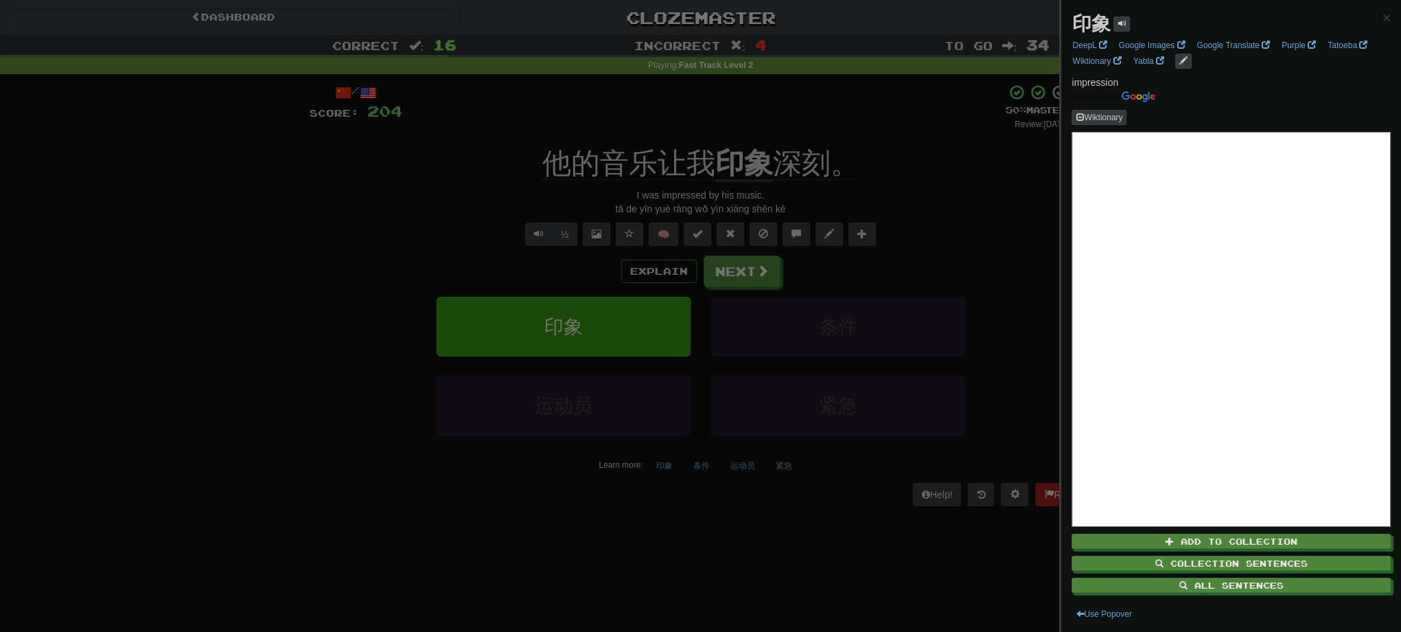
click at [796, 120] on div at bounding box center [700, 316] width 1401 height 632
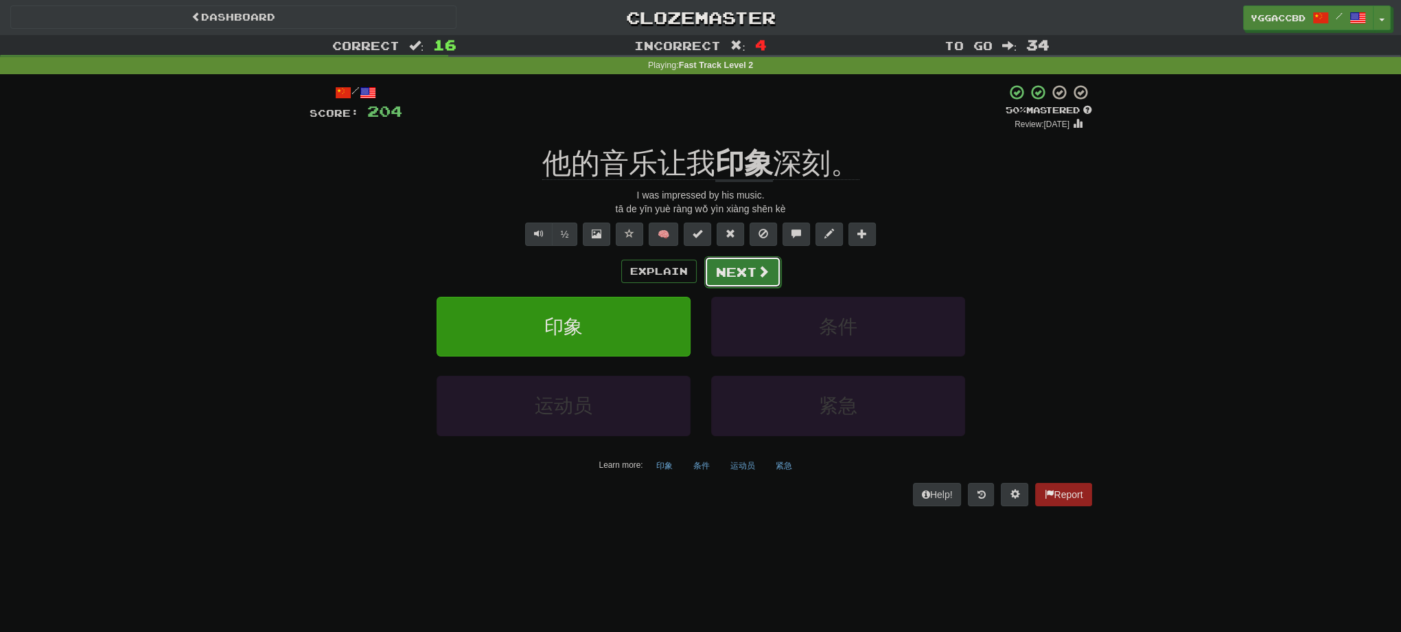
click at [746, 271] on button "Next" at bounding box center [742, 272] width 77 height 32
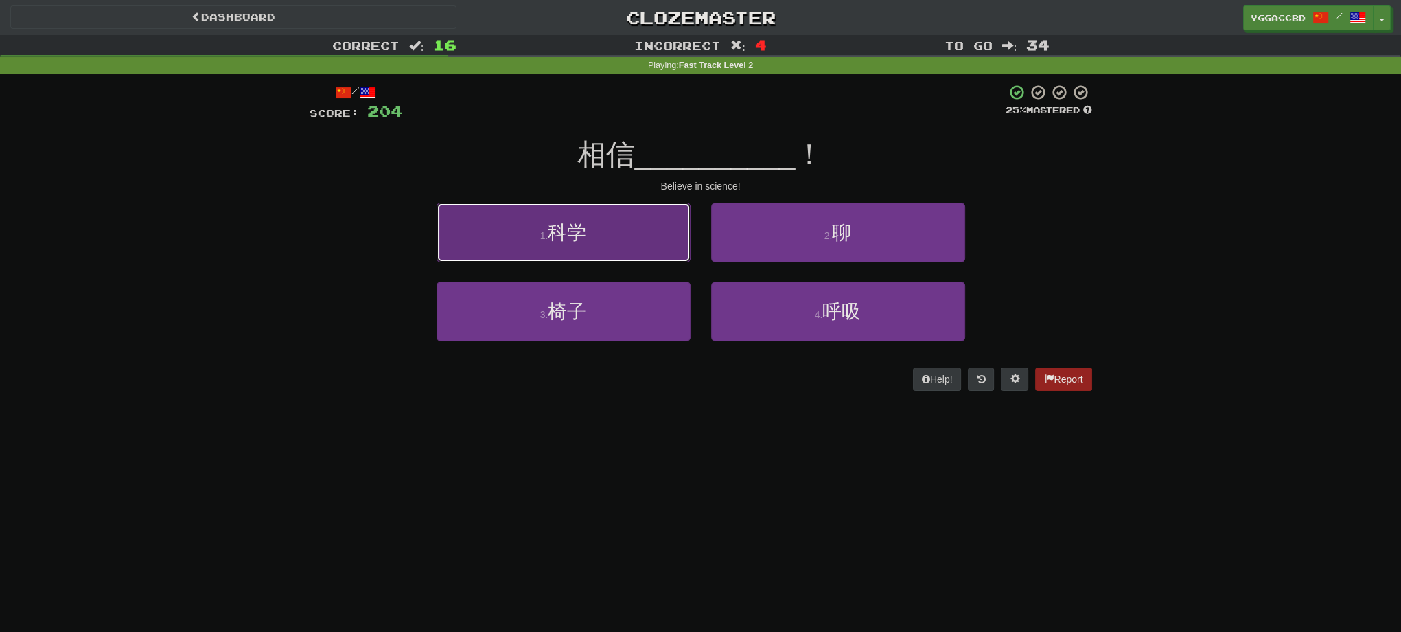
click at [618, 250] on button "1 . 科学" at bounding box center [564, 233] width 254 height 60
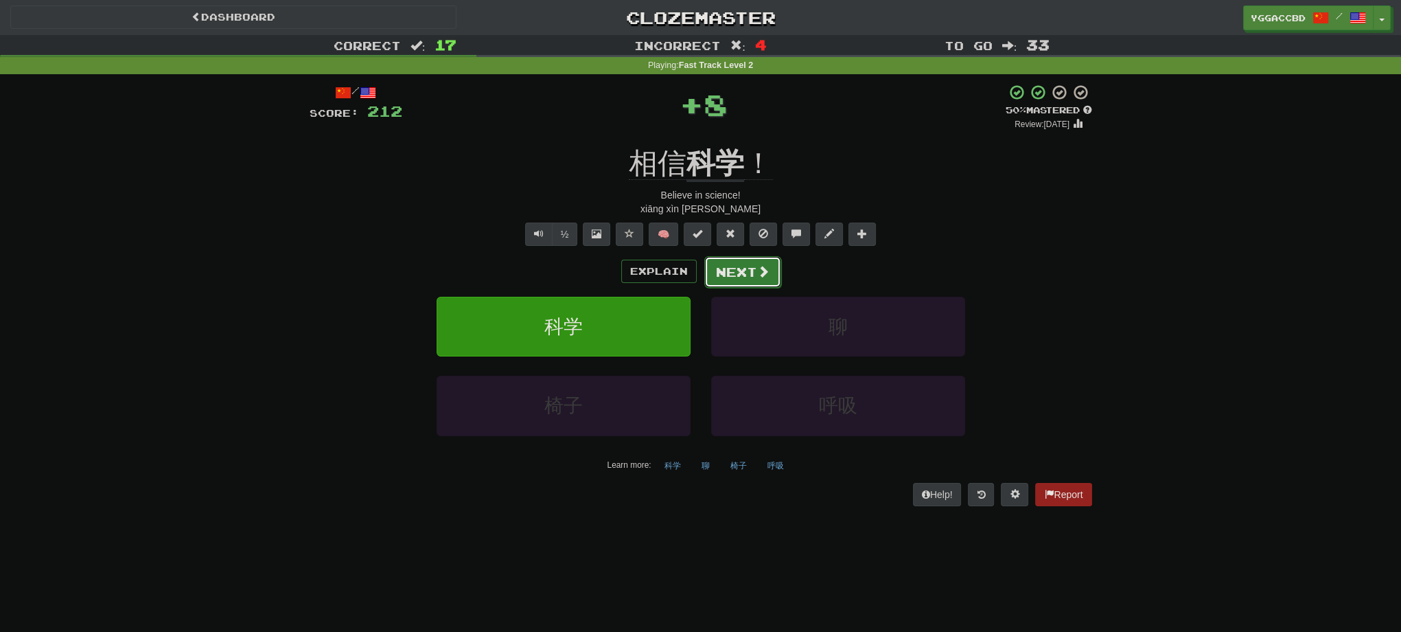
click at [725, 268] on button "Next" at bounding box center [742, 272] width 77 height 32
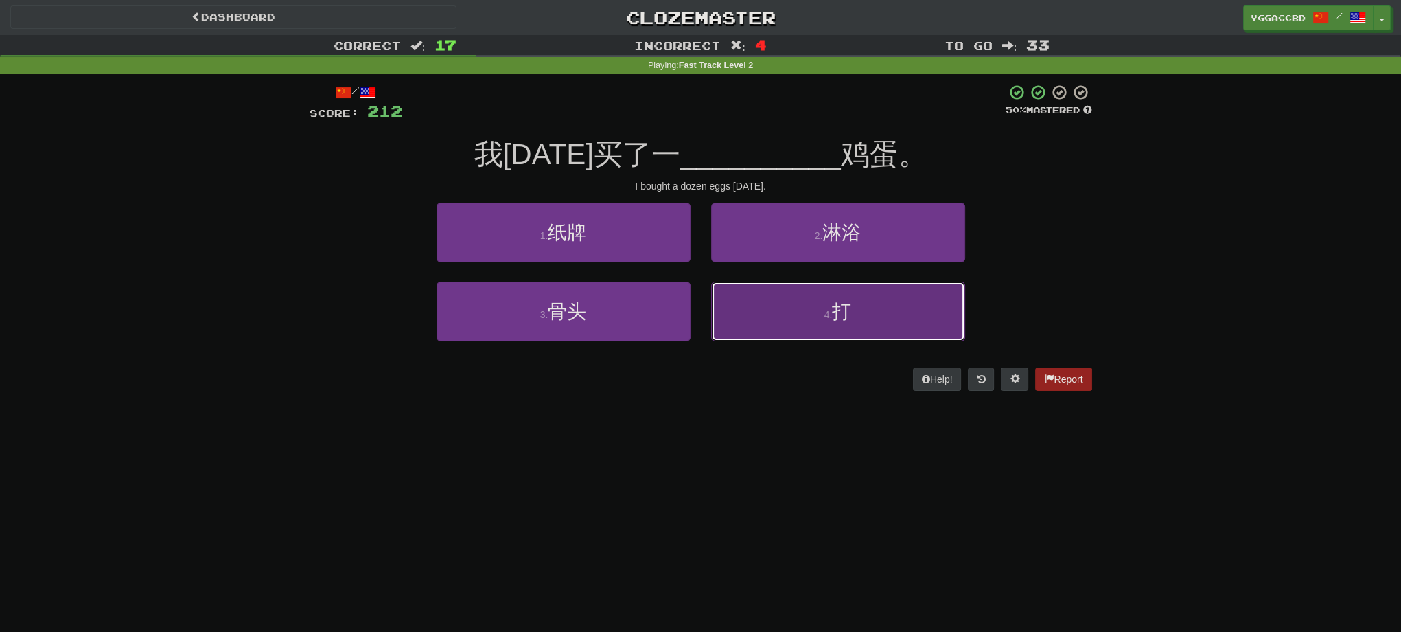
click at [840, 320] on span "打" at bounding box center [841, 311] width 19 height 21
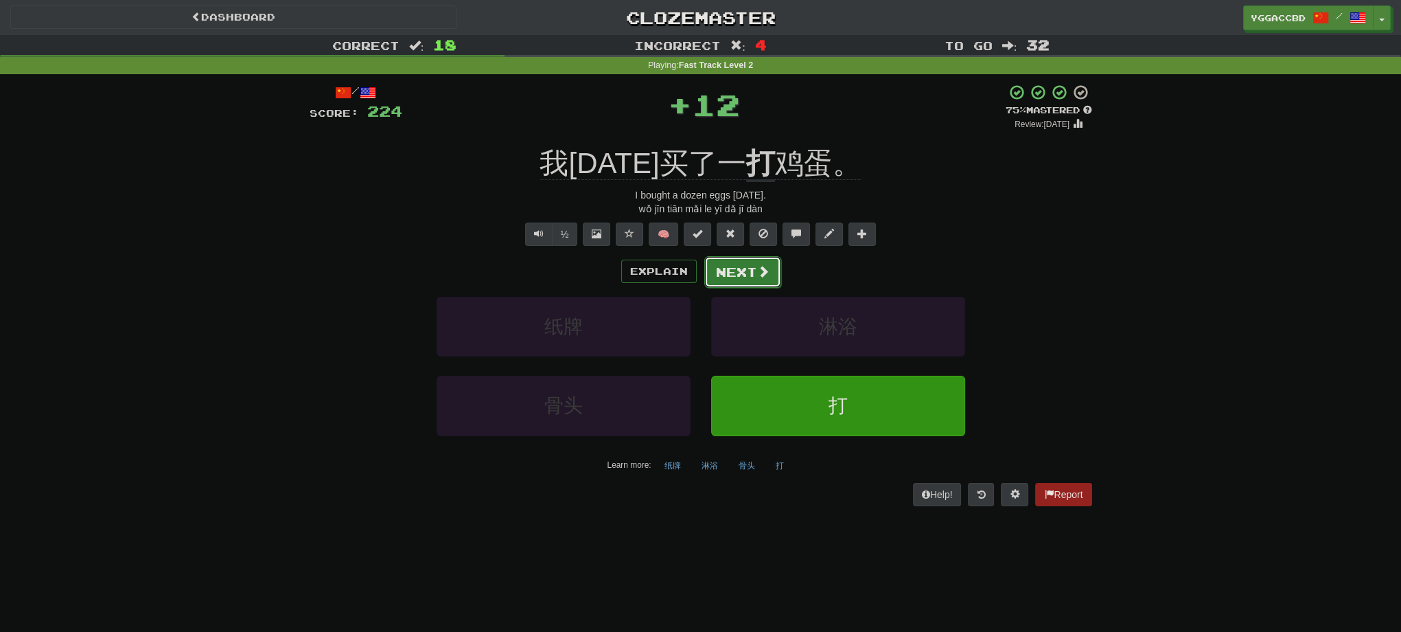
click at [743, 269] on button "Next" at bounding box center [742, 272] width 77 height 32
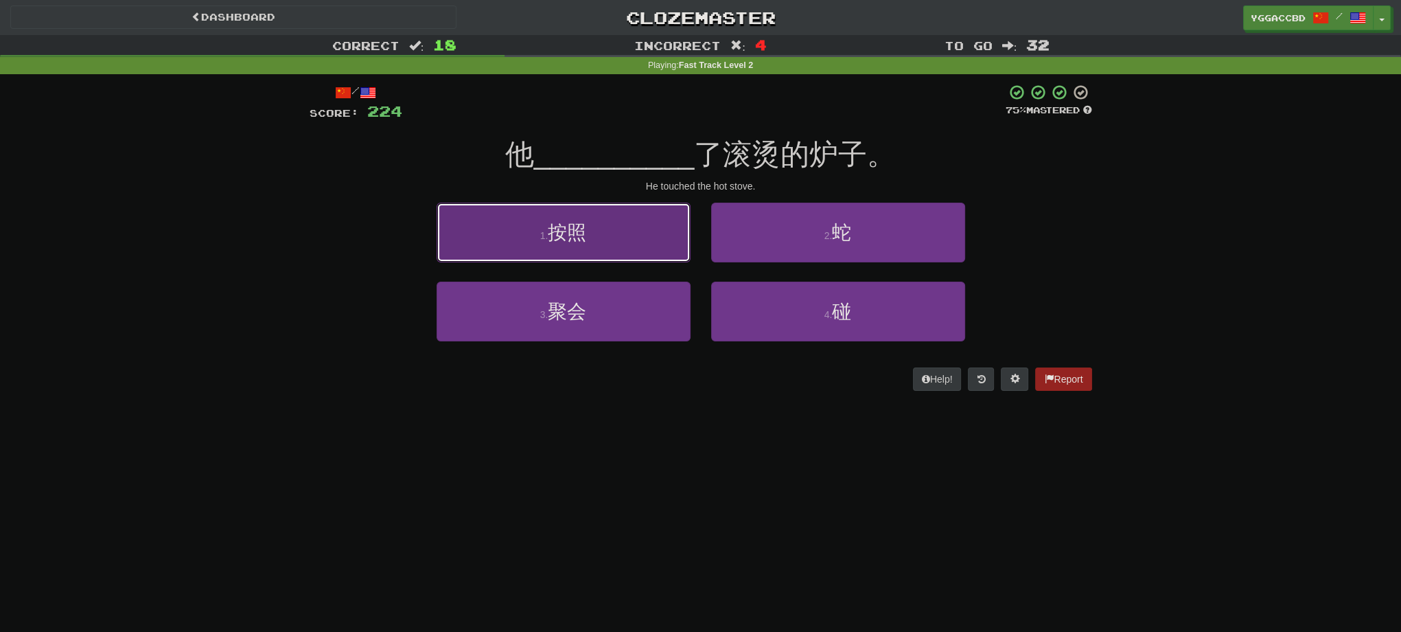
click at [664, 229] on button "1 . 按照" at bounding box center [564, 233] width 254 height 60
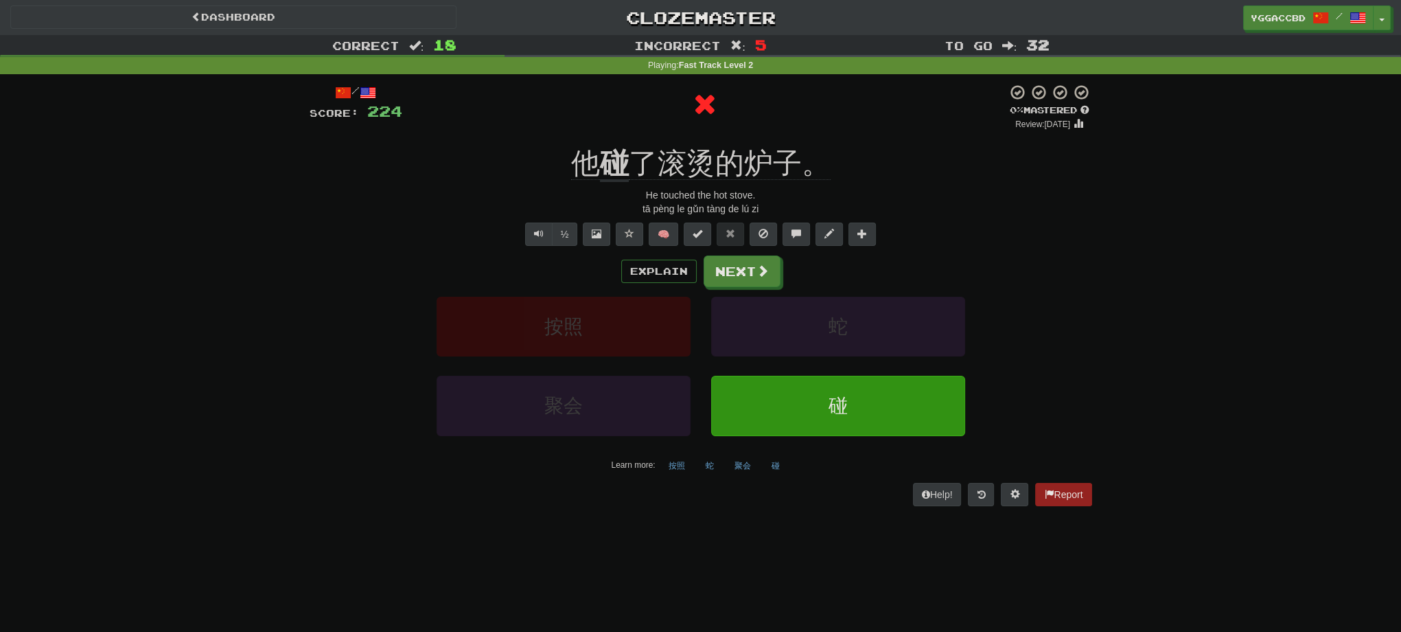
click at [605, 142] on div "/ Score: 224 0 % Mastered Review: [DATE] 他 碰 了滚烫的炉子。 He touched the hot stove. …" at bounding box center [701, 294] width 783 height 421
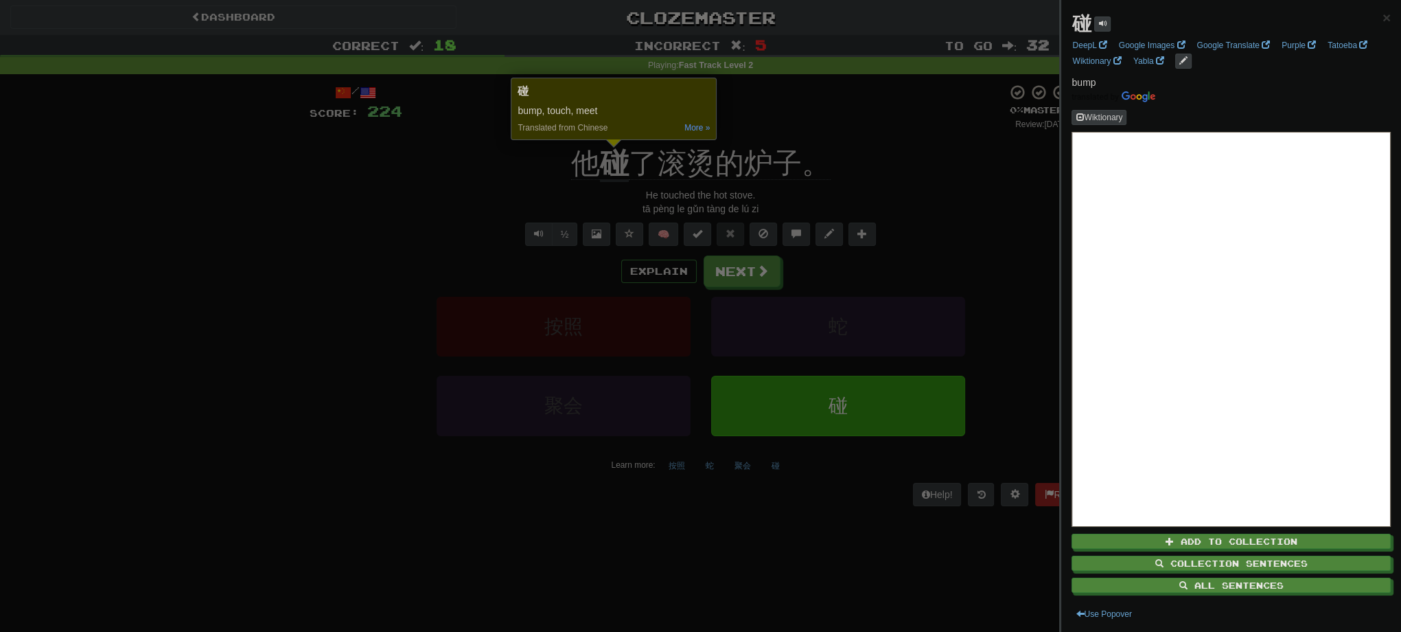
click at [912, 174] on div at bounding box center [700, 316] width 1401 height 632
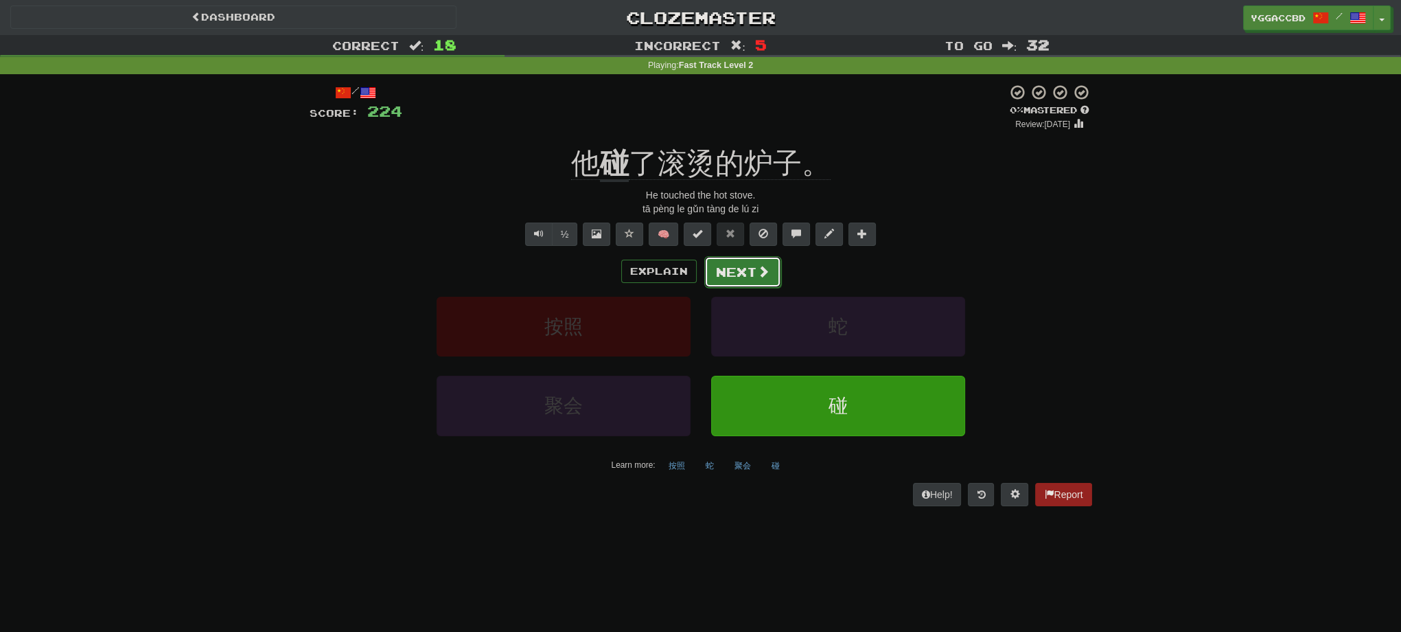
click at [761, 268] on span at bounding box center [763, 271] width 12 height 12
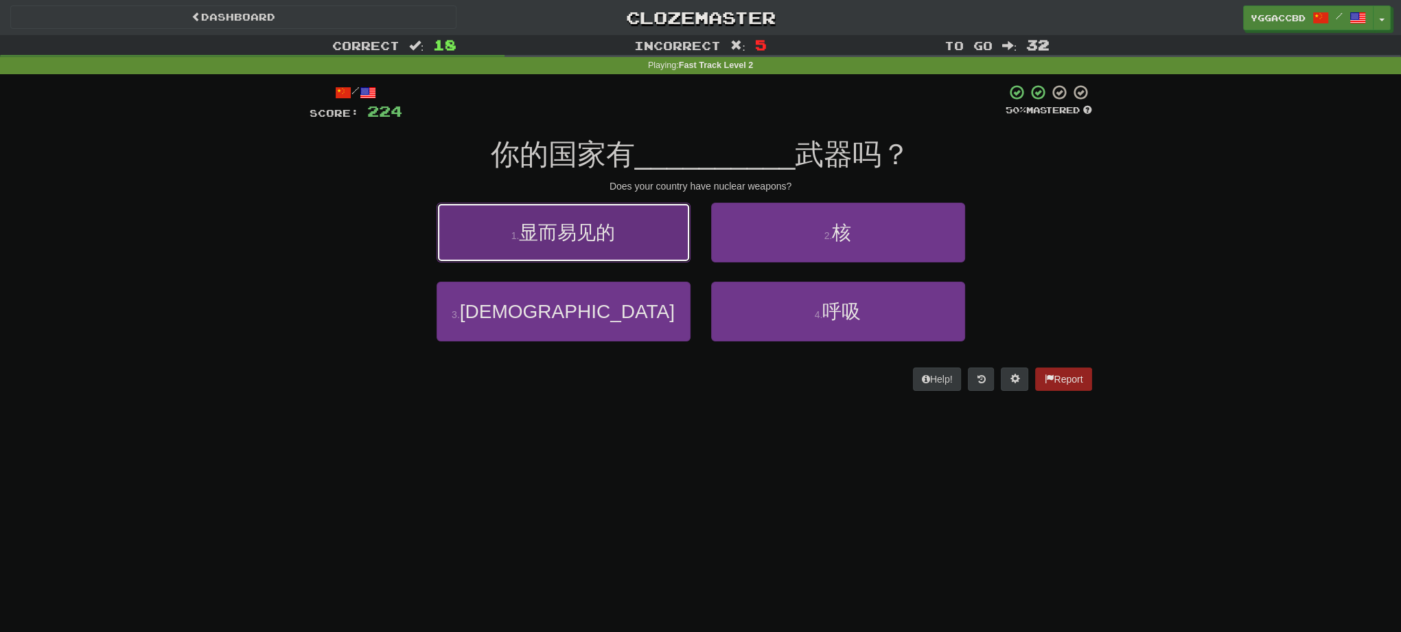
click at [632, 244] on button "1 . 显而易见的" at bounding box center [564, 233] width 254 height 60
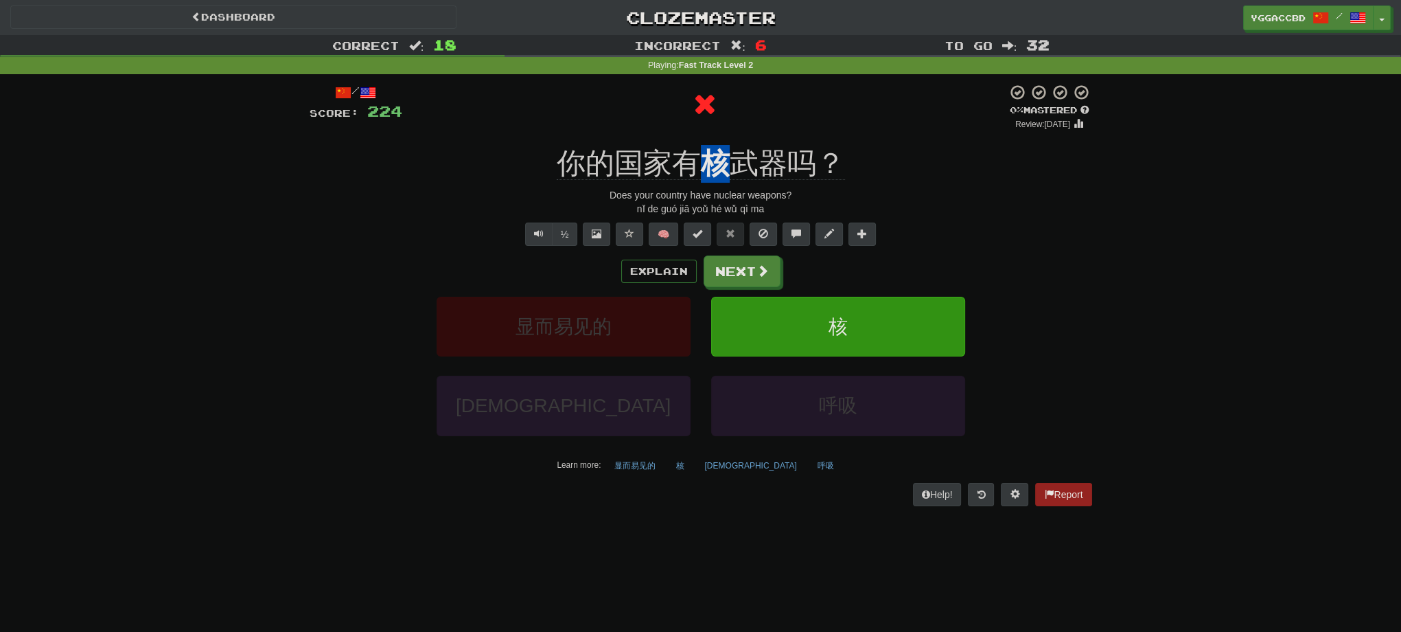
drag, startPoint x: 690, startPoint y: 144, endPoint x: 726, endPoint y: 143, distance: 36.4
click at [725, 143] on div "/ Score: 224 0 % Mastered Review: [DATE] 你的国家有 核 武器吗？ Does your country have nu…" at bounding box center [701, 294] width 783 height 421
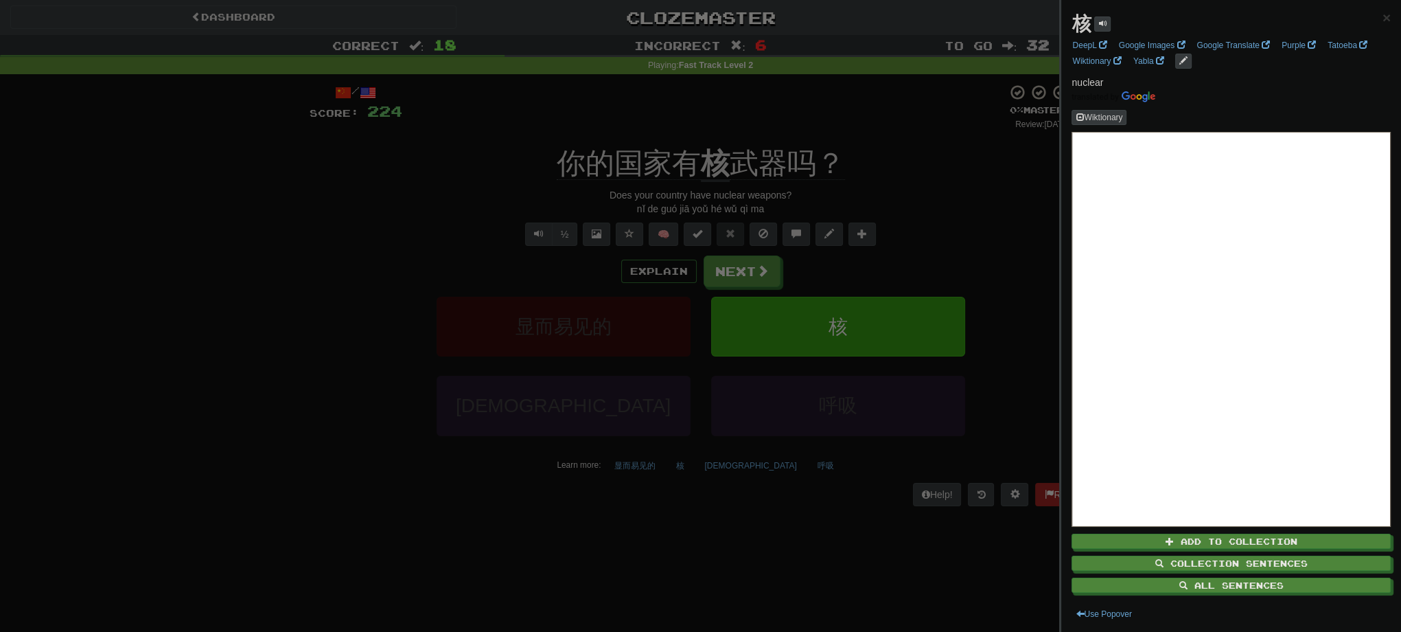
click at [923, 172] on div at bounding box center [700, 316] width 1401 height 632
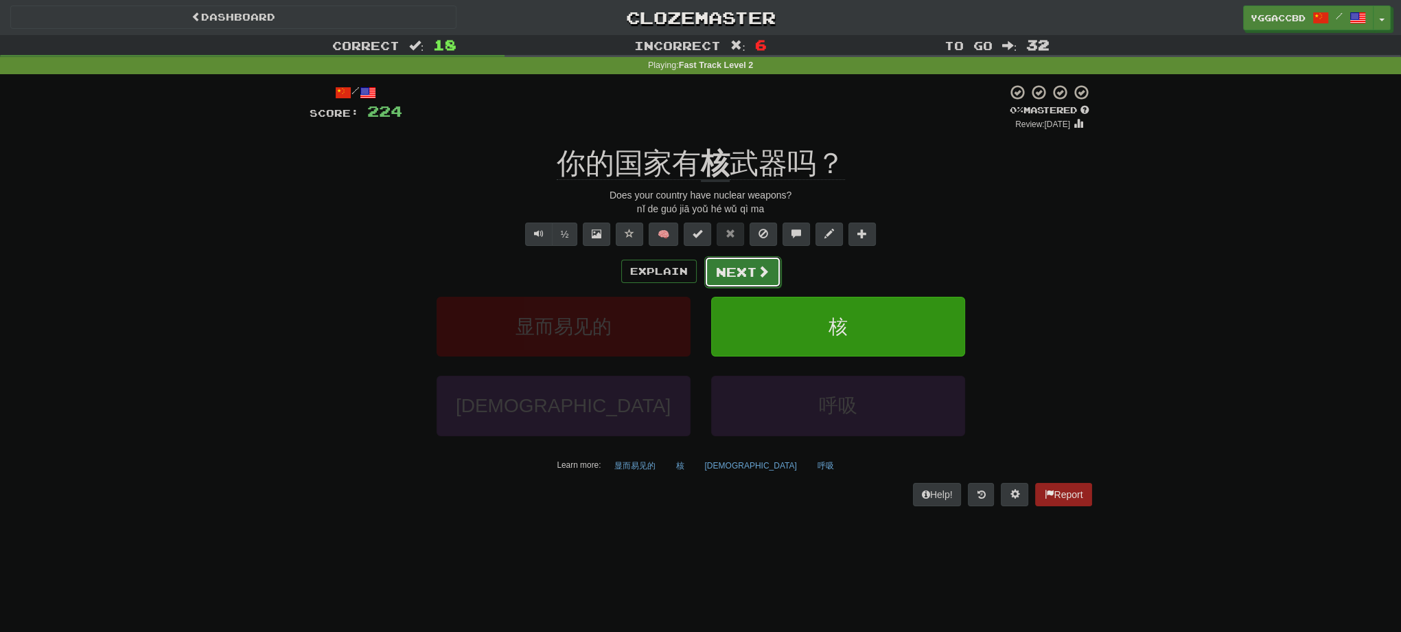
click at [746, 277] on button "Next" at bounding box center [742, 272] width 77 height 32
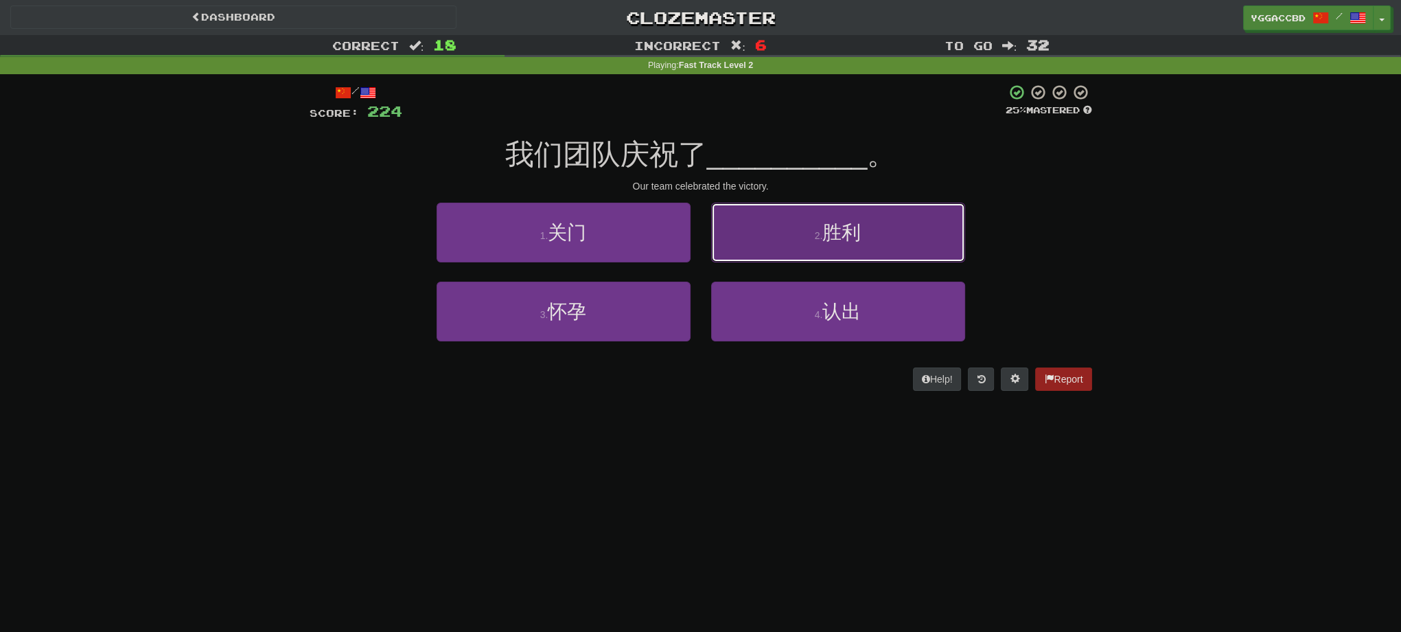
click at [803, 233] on button "2 . 胜利" at bounding box center [838, 233] width 254 height 60
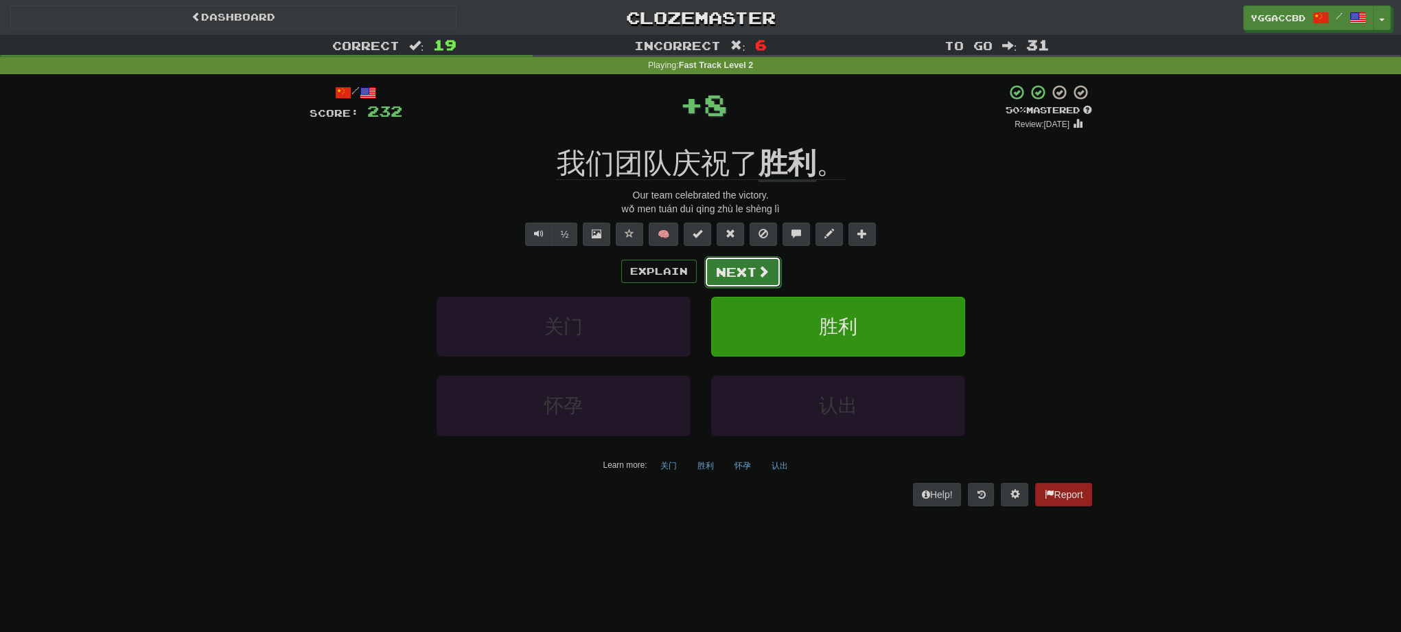
click at [752, 272] on button "Next" at bounding box center [742, 272] width 77 height 32
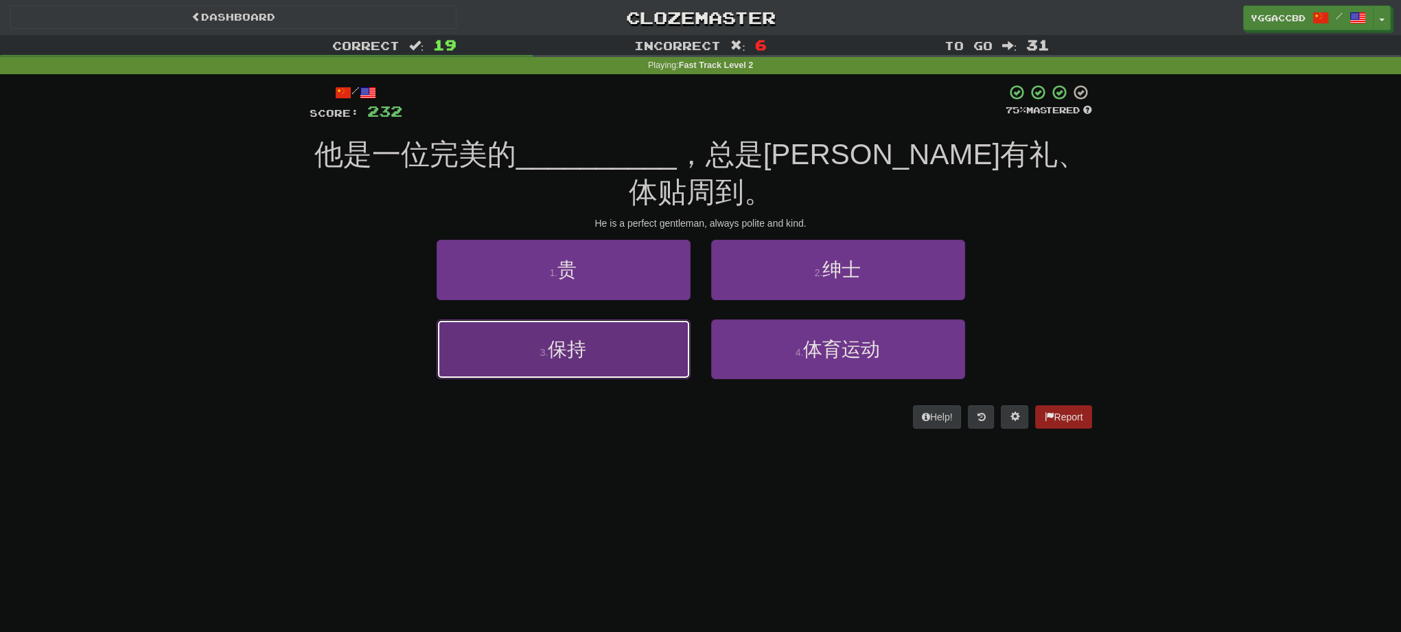
click at [586, 327] on button "3 . 保持" at bounding box center [564, 349] width 254 height 60
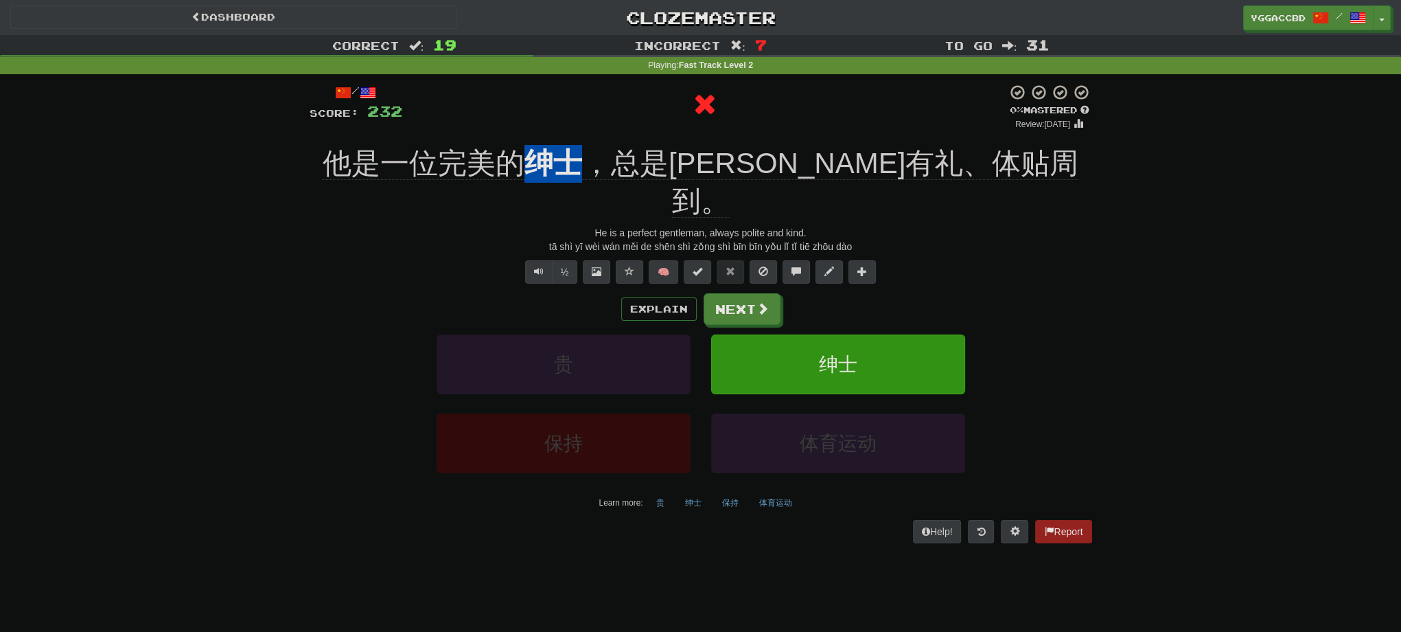
drag, startPoint x: 593, startPoint y: 135, endPoint x: 640, endPoint y: 137, distance: 47.4
click at [640, 137] on div "/ Score: 232 0 % Mastered Review: [DATE] 他是一位完美的 绅士 ，总是[PERSON_NAME]有礼、体贴周到。 He…" at bounding box center [701, 313] width 783 height 459
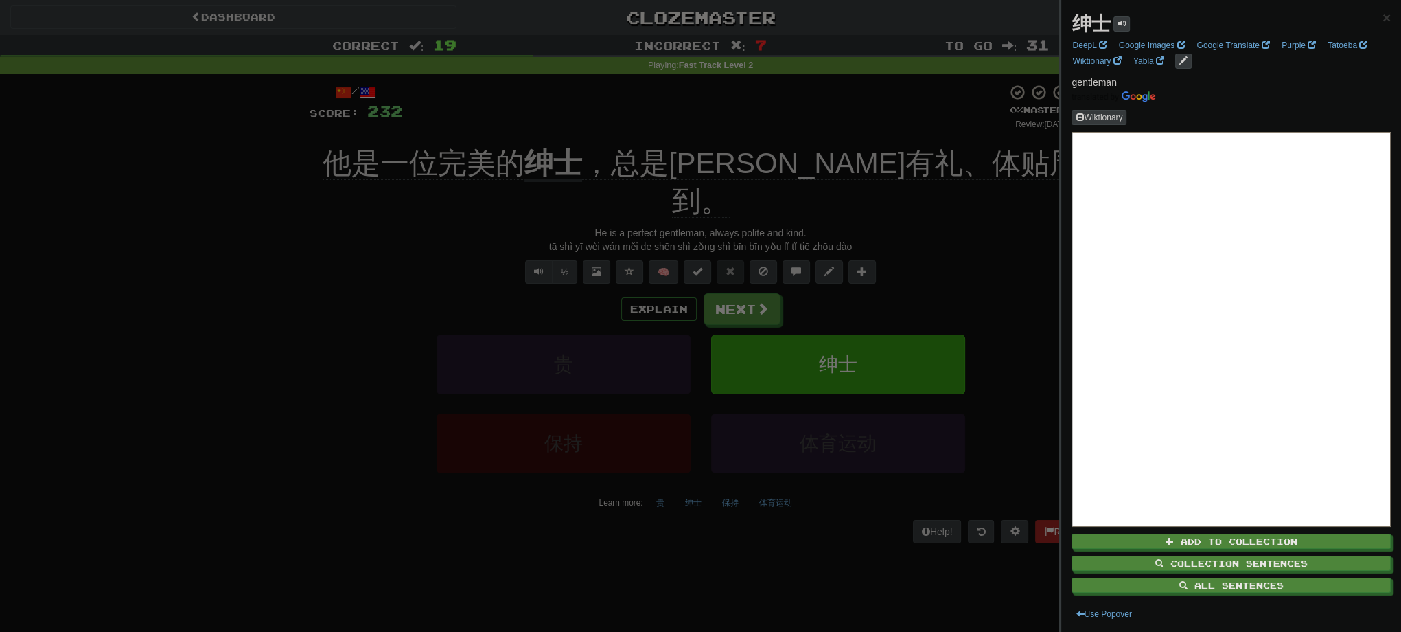
click at [734, 104] on div at bounding box center [700, 316] width 1401 height 632
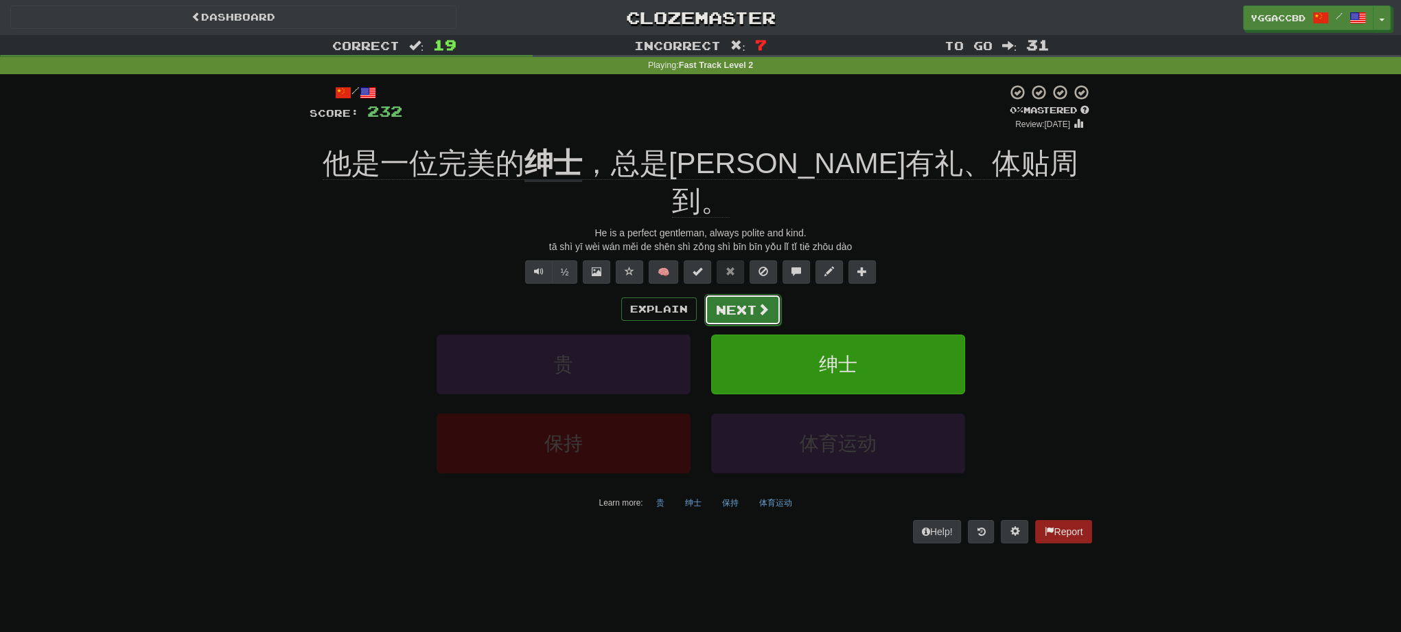
click at [740, 294] on button "Next" at bounding box center [742, 310] width 77 height 32
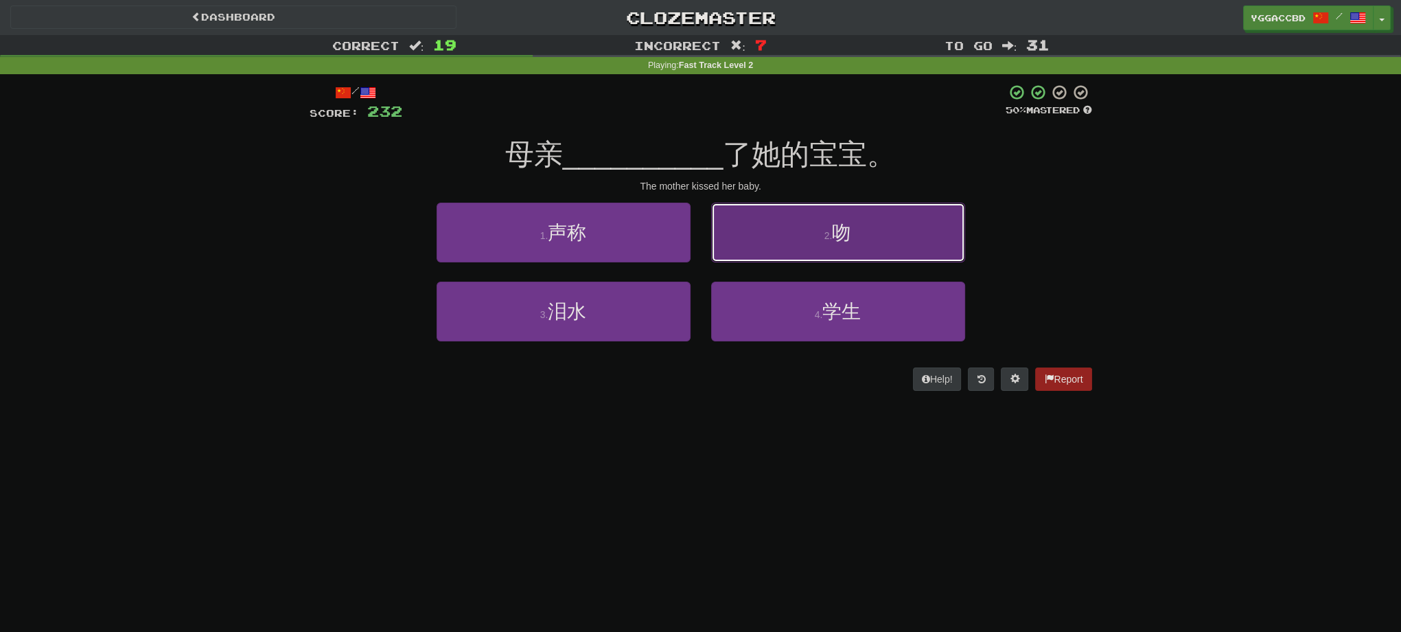
click at [792, 258] on button "2 . 吻" at bounding box center [838, 233] width 254 height 60
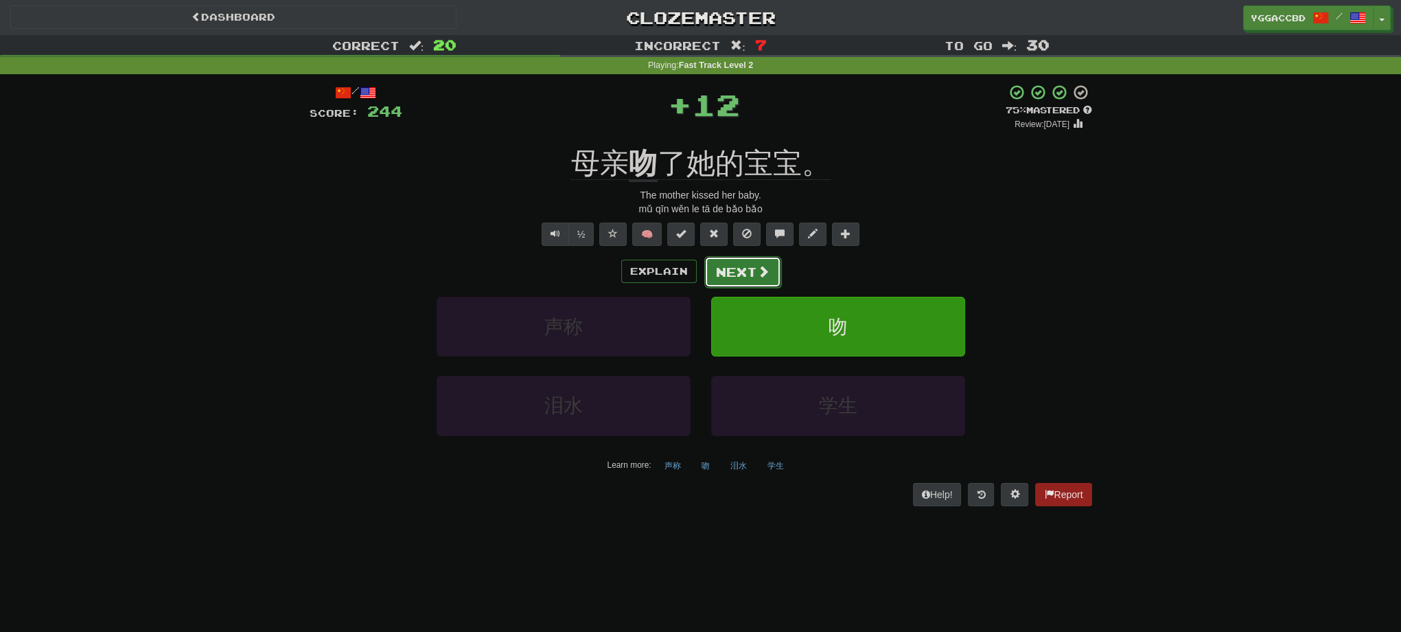
click at [746, 273] on button "Next" at bounding box center [742, 272] width 77 height 32
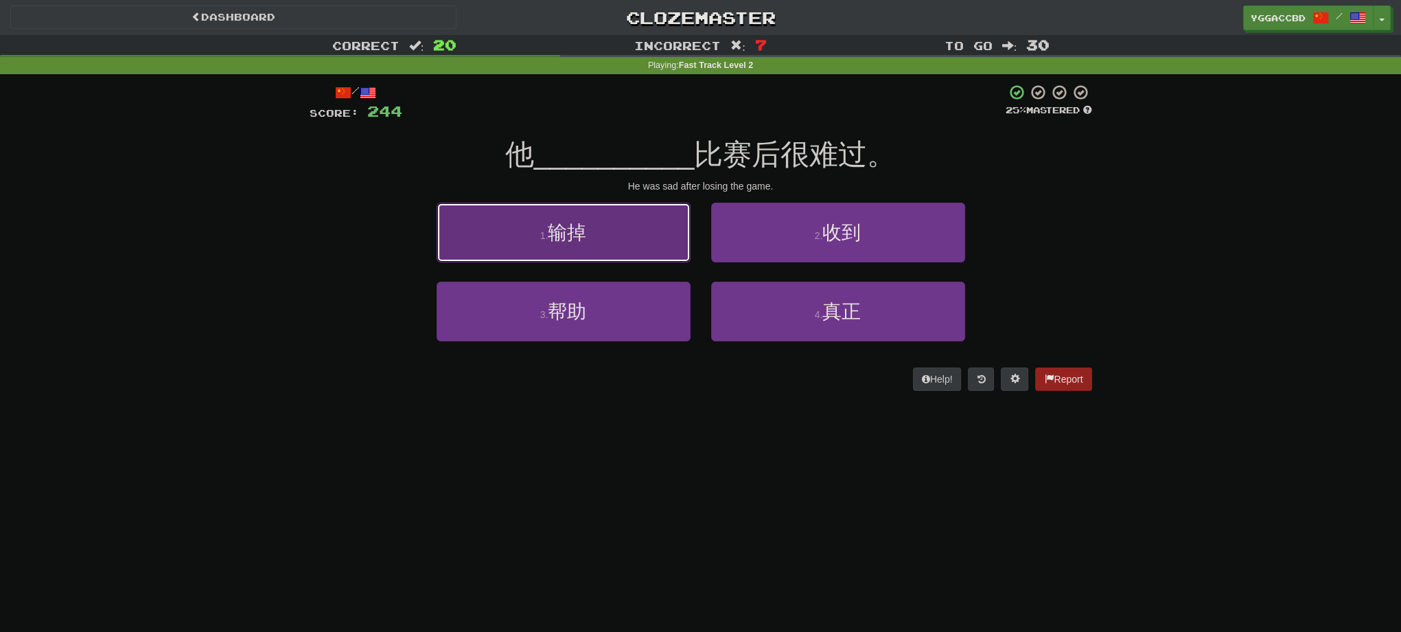
click at [670, 239] on button "1 . 输掉" at bounding box center [564, 233] width 254 height 60
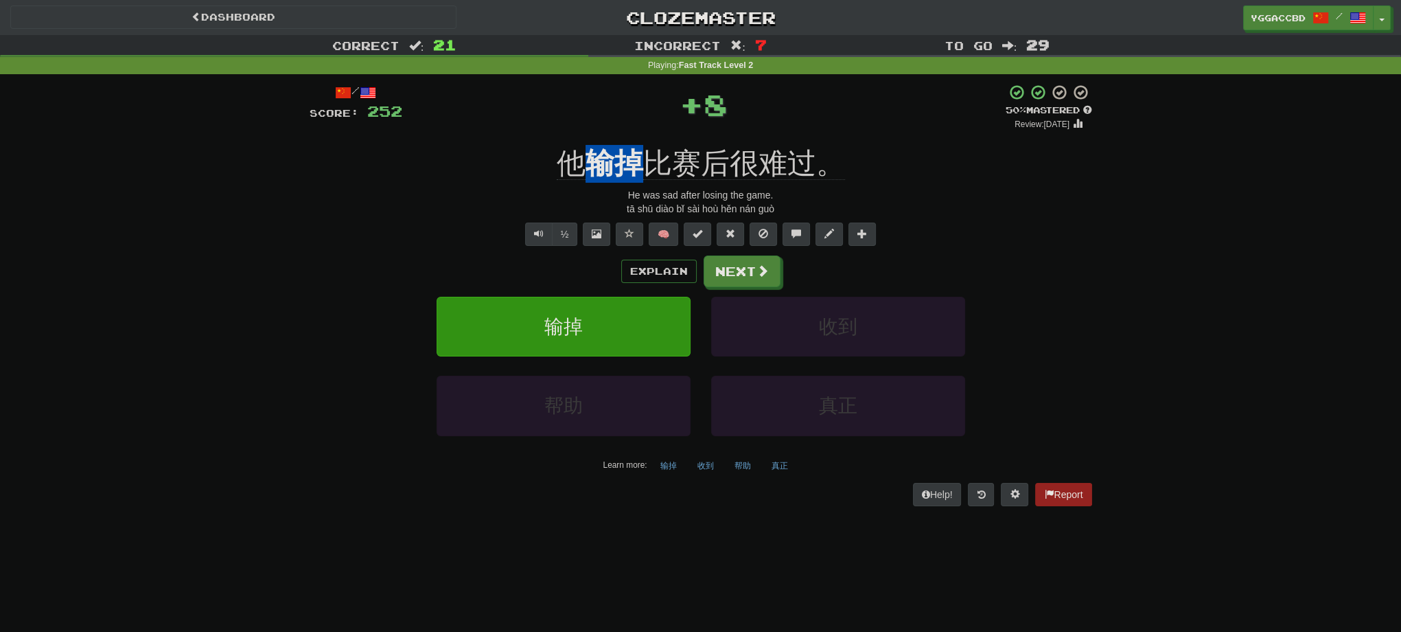
drag, startPoint x: 582, startPoint y: 136, endPoint x: 642, endPoint y: 145, distance: 60.4
click at [642, 145] on div "/ Score: 252 + 8 50 % Mastered Review: [DATE] 他 输掉 比赛后很难过。 He was sad after los…" at bounding box center [701, 294] width 783 height 421
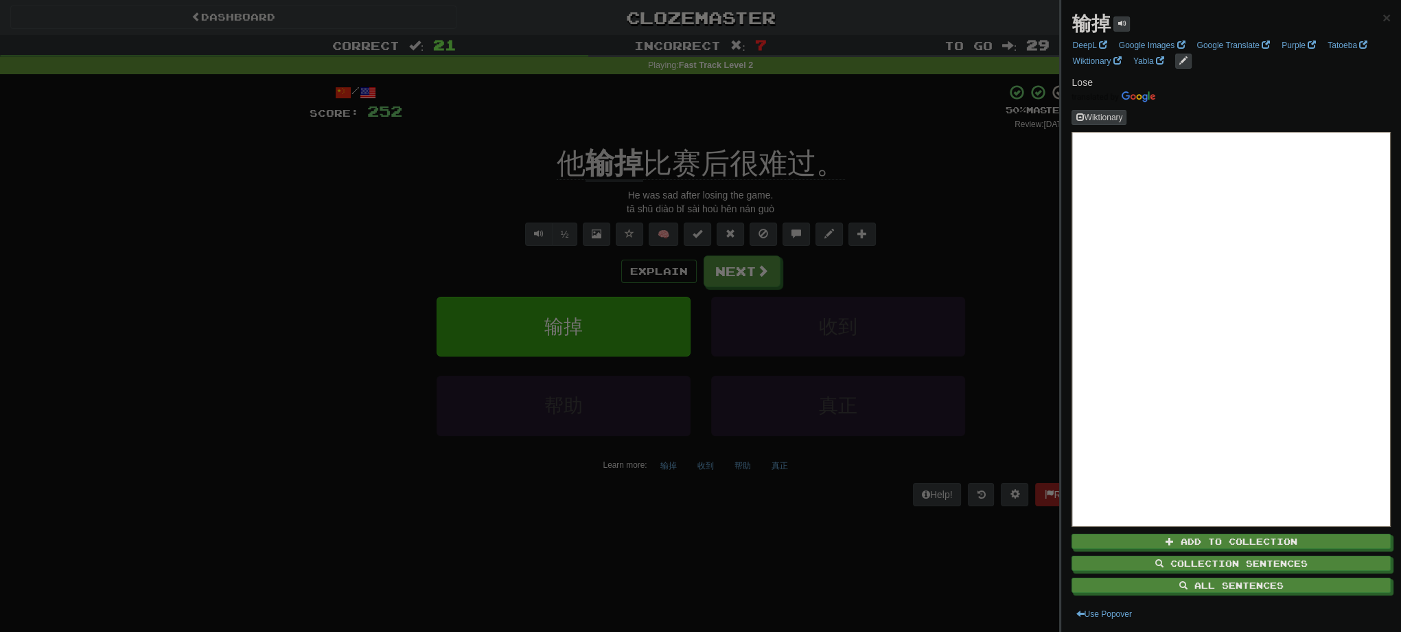
click at [711, 281] on div at bounding box center [700, 316] width 1401 height 632
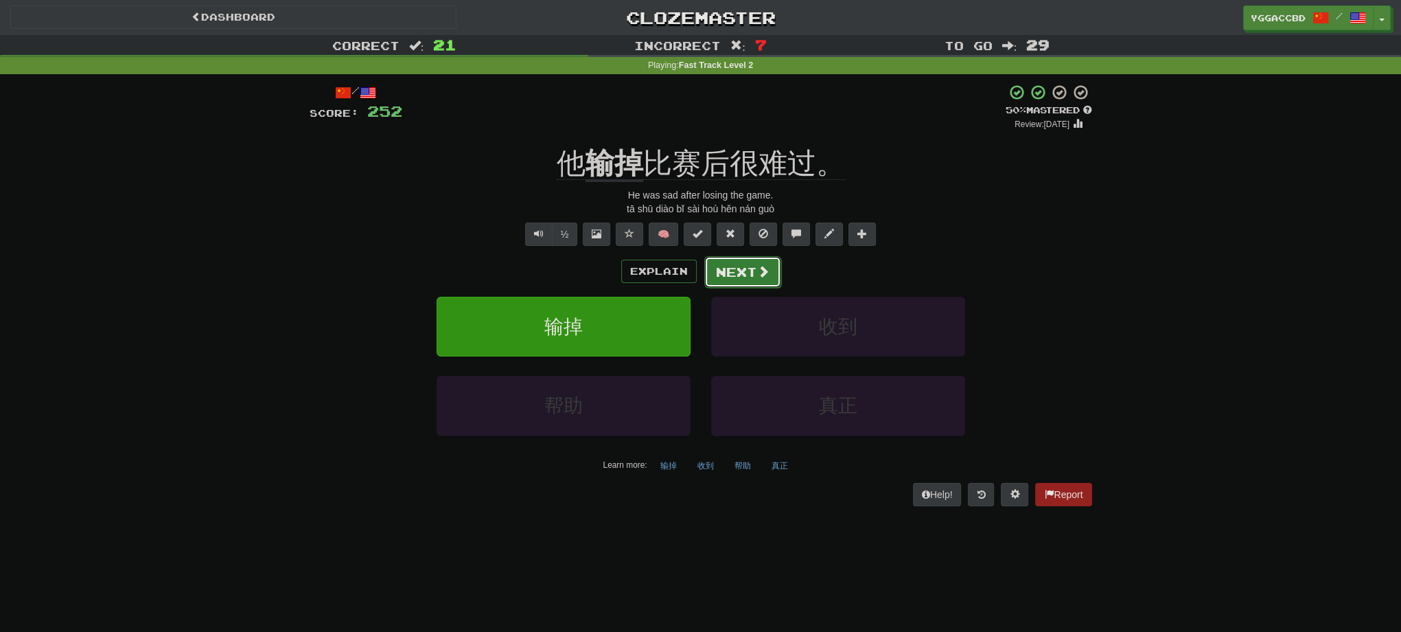
click at [742, 279] on button "Next" at bounding box center [742, 272] width 77 height 32
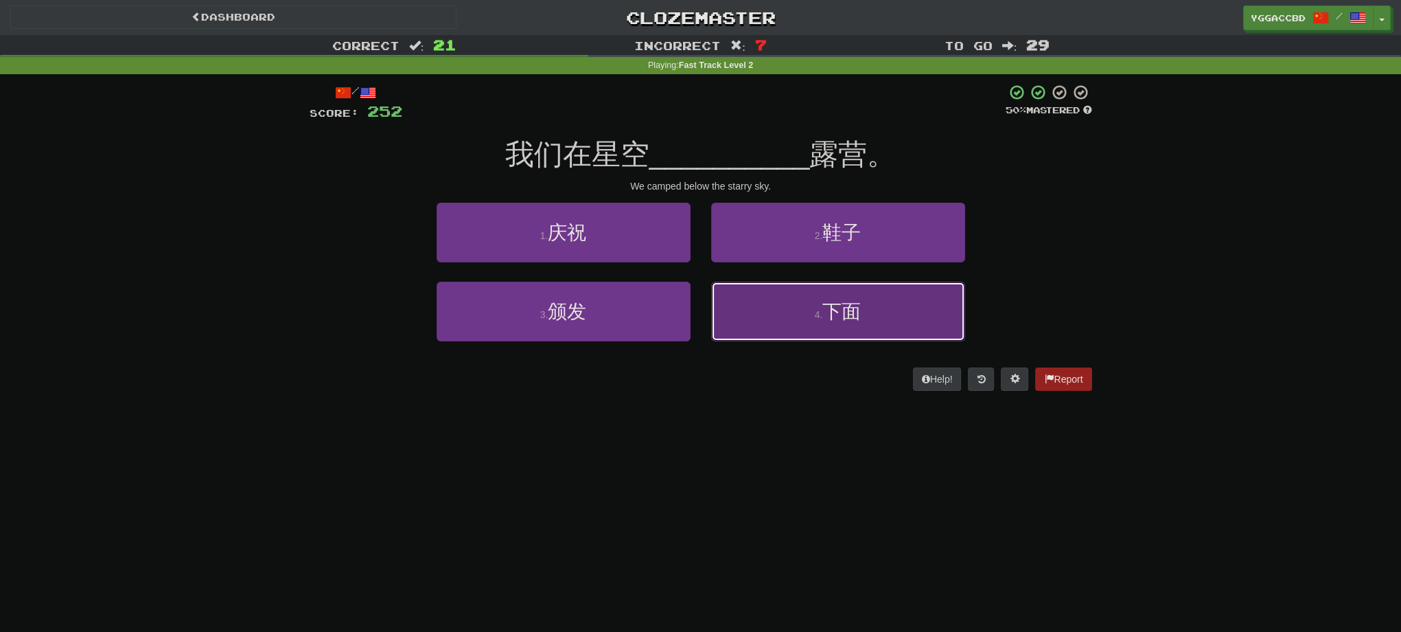
click at [834, 308] on span "下面" at bounding box center [841, 311] width 38 height 21
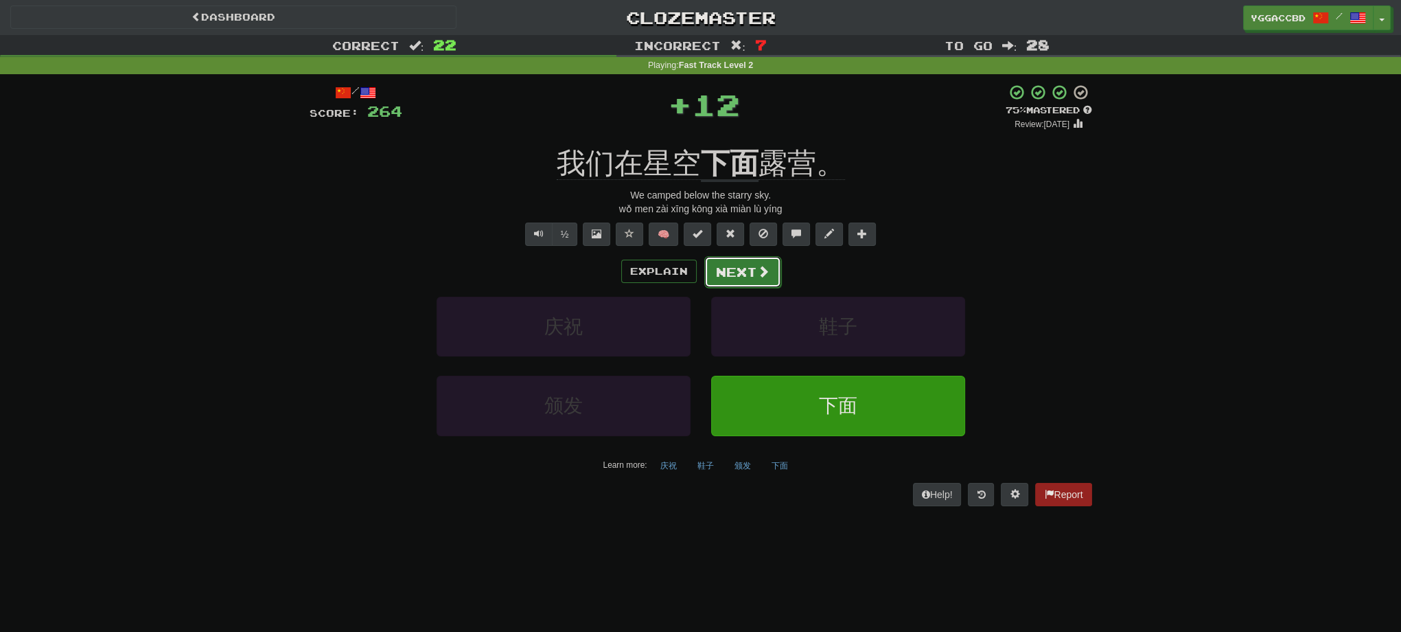
click at [758, 273] on span at bounding box center [763, 271] width 12 height 12
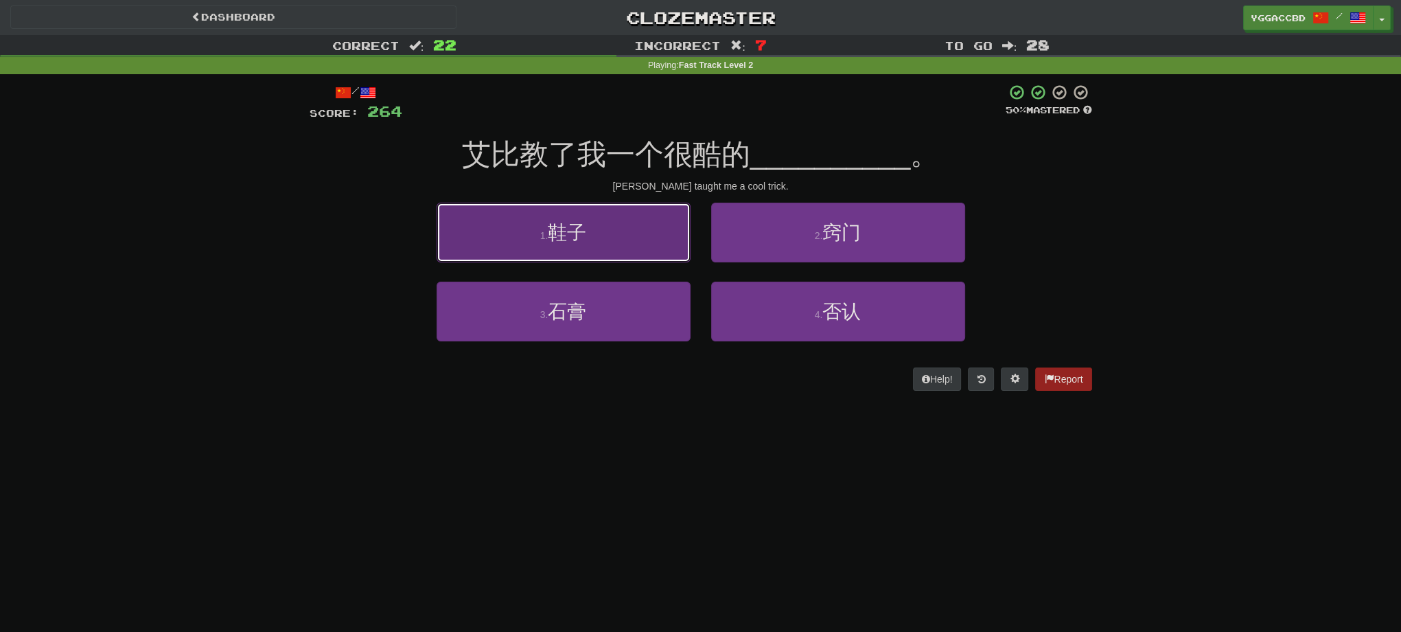
click at [588, 255] on button "1 . 鞋子" at bounding box center [564, 233] width 254 height 60
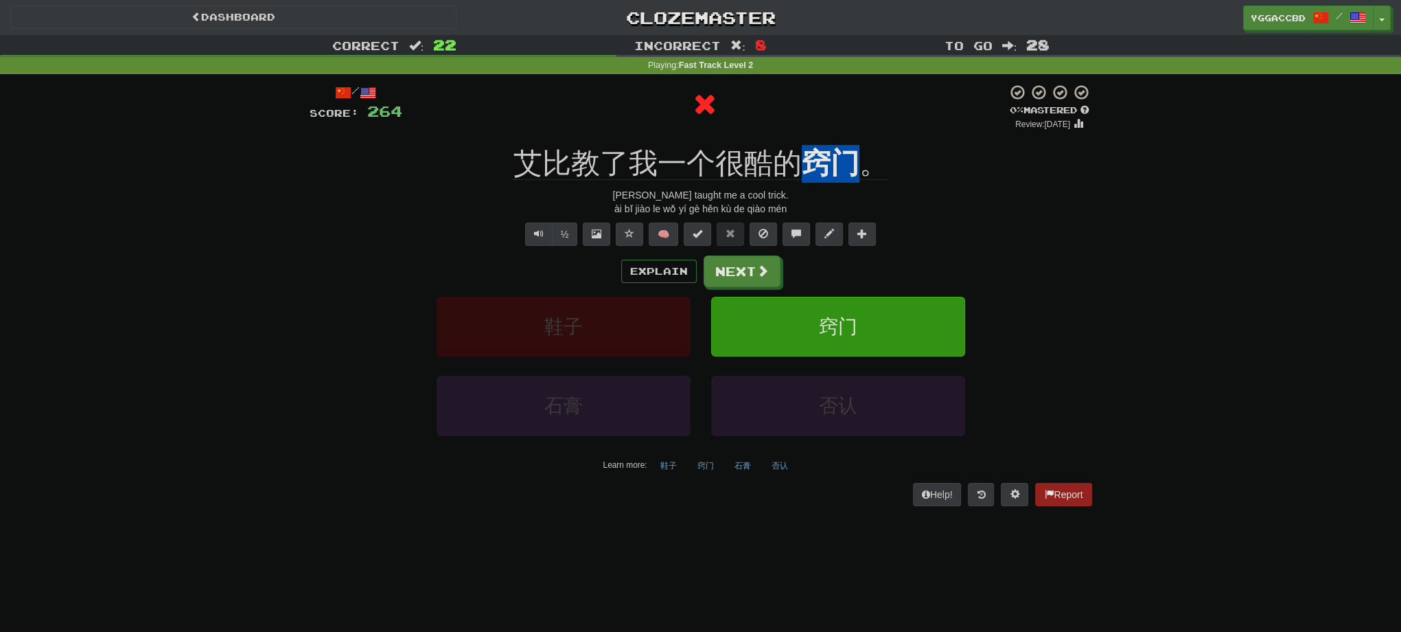
drag, startPoint x: 801, startPoint y: 140, endPoint x: 854, endPoint y: 141, distance: 52.9
click at [854, 141] on div "/ Score: 264 0 % Mastered Review: [DATE] 艾比教了我一个很酷的 窍门 。 [PERSON_NAME] taught m…" at bounding box center [701, 294] width 783 height 421
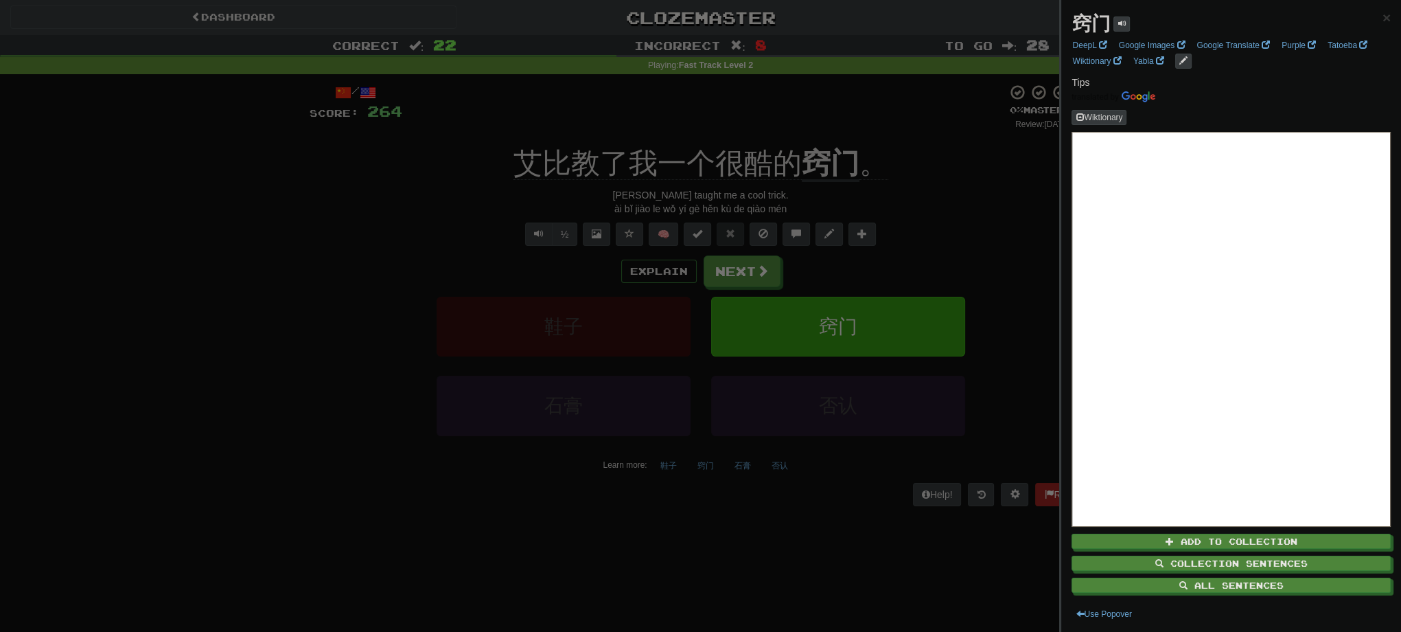
drag, startPoint x: 940, startPoint y: 164, endPoint x: 887, endPoint y: 220, distance: 77.2
click at [940, 165] on div at bounding box center [700, 316] width 1401 height 632
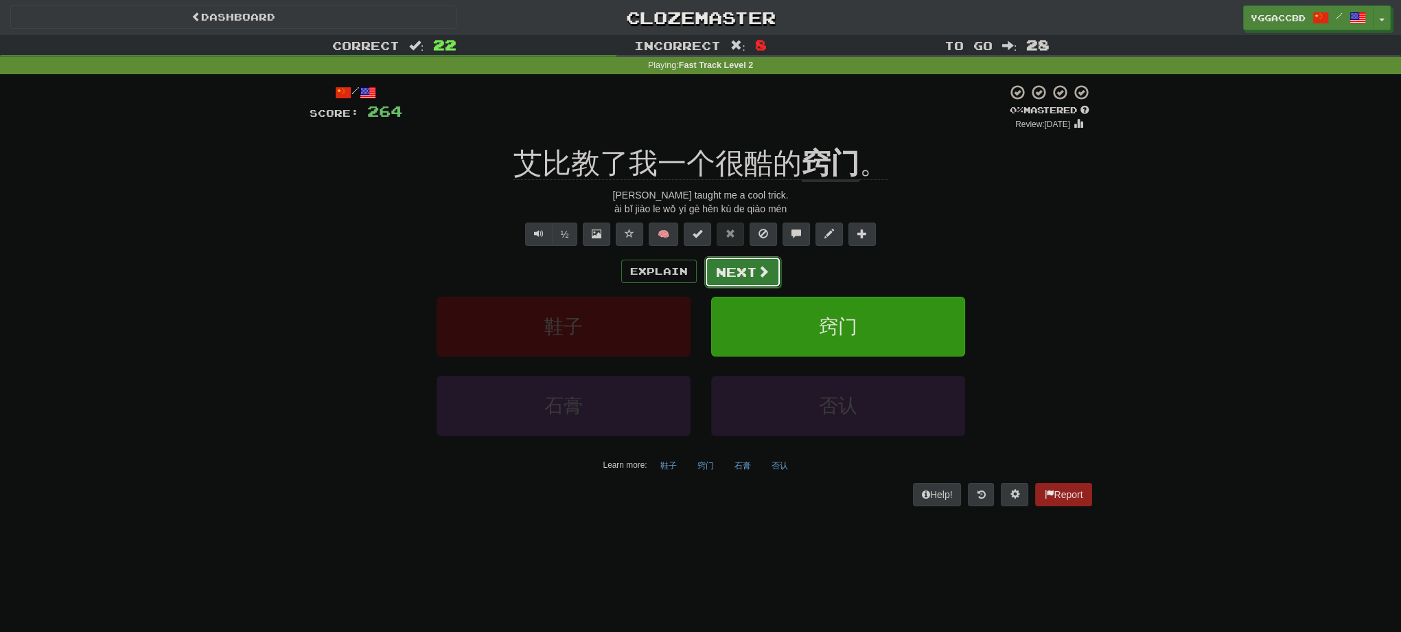
click at [736, 277] on button "Next" at bounding box center [742, 272] width 77 height 32
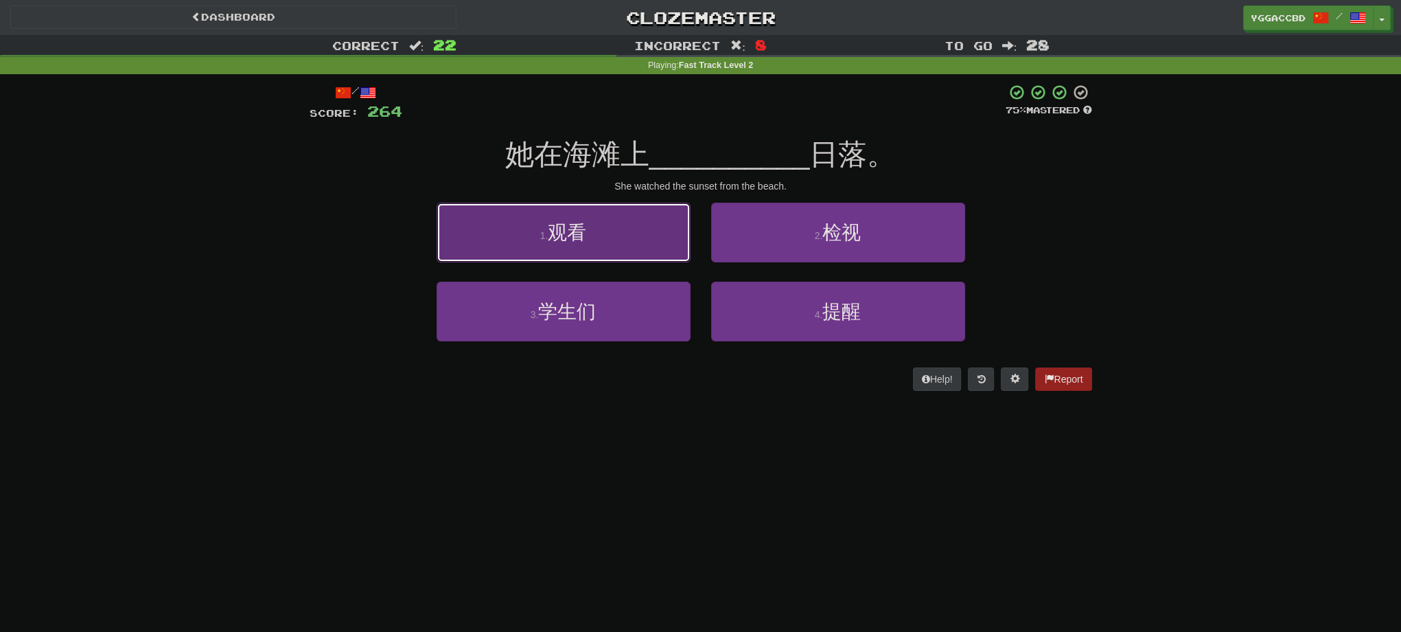
click at [584, 251] on button "1 . 观看" at bounding box center [564, 233] width 254 height 60
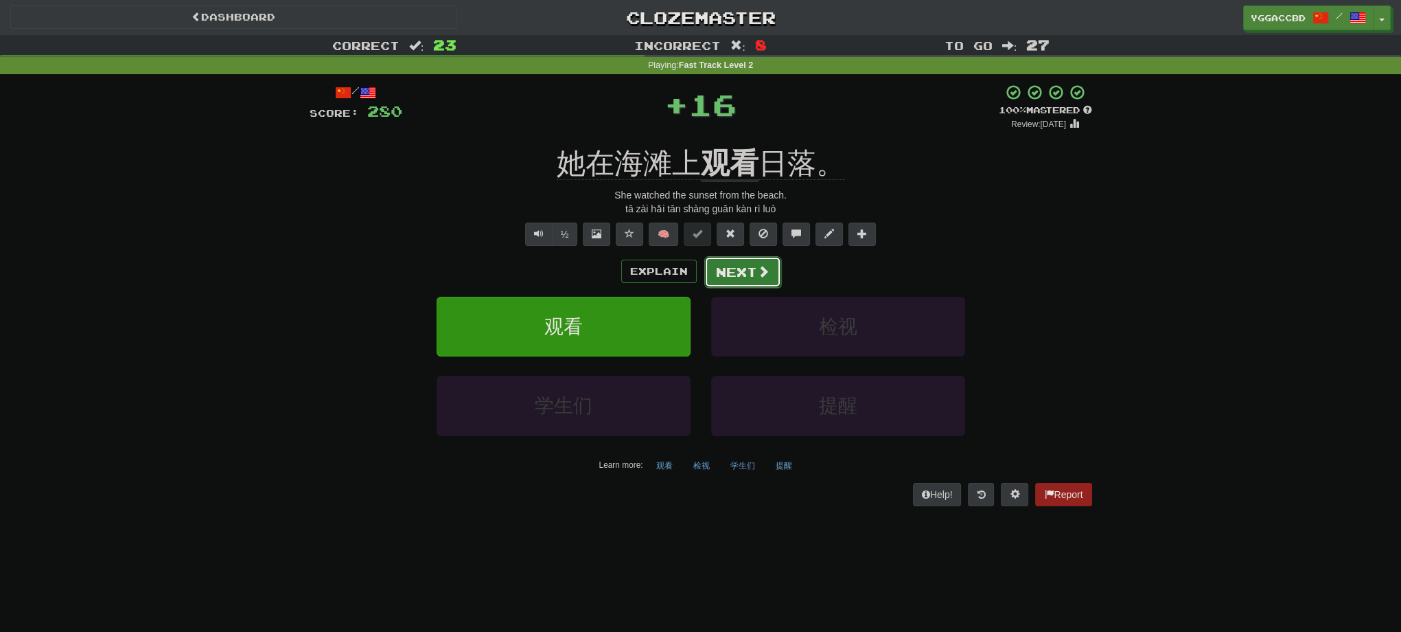
click at [718, 268] on button "Next" at bounding box center [742, 272] width 77 height 32
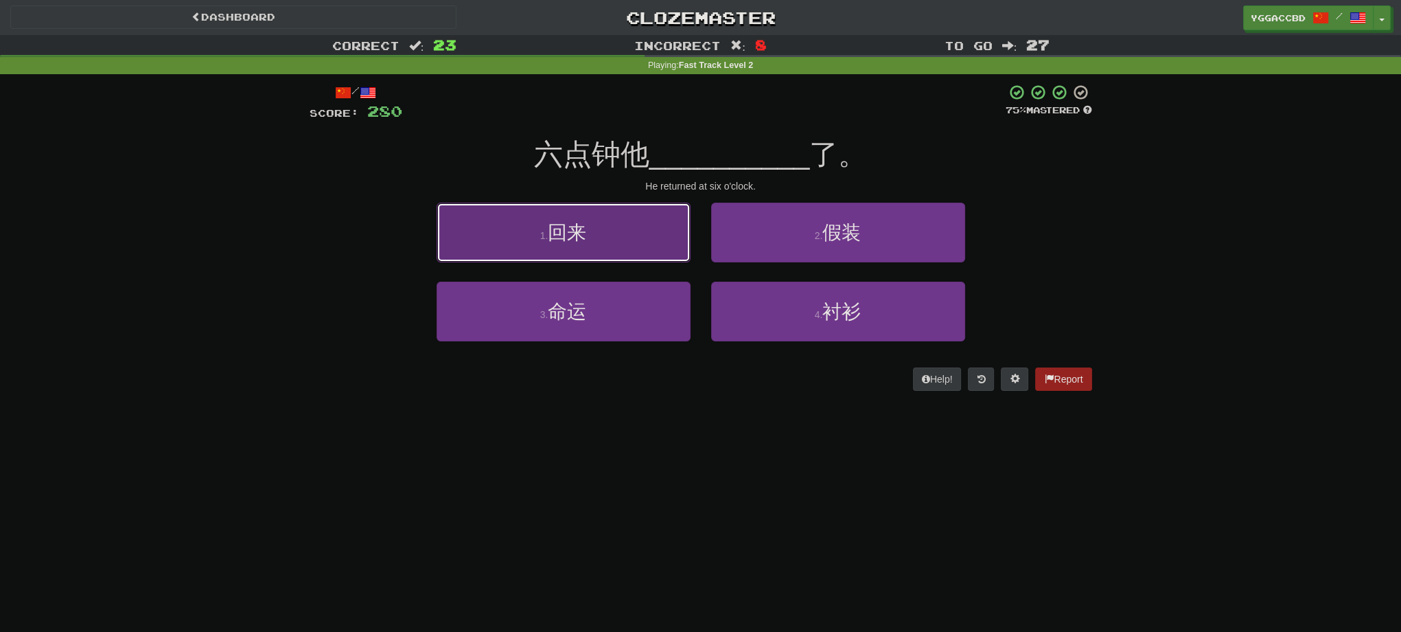
click at [637, 247] on button "1 . 回来" at bounding box center [564, 233] width 254 height 60
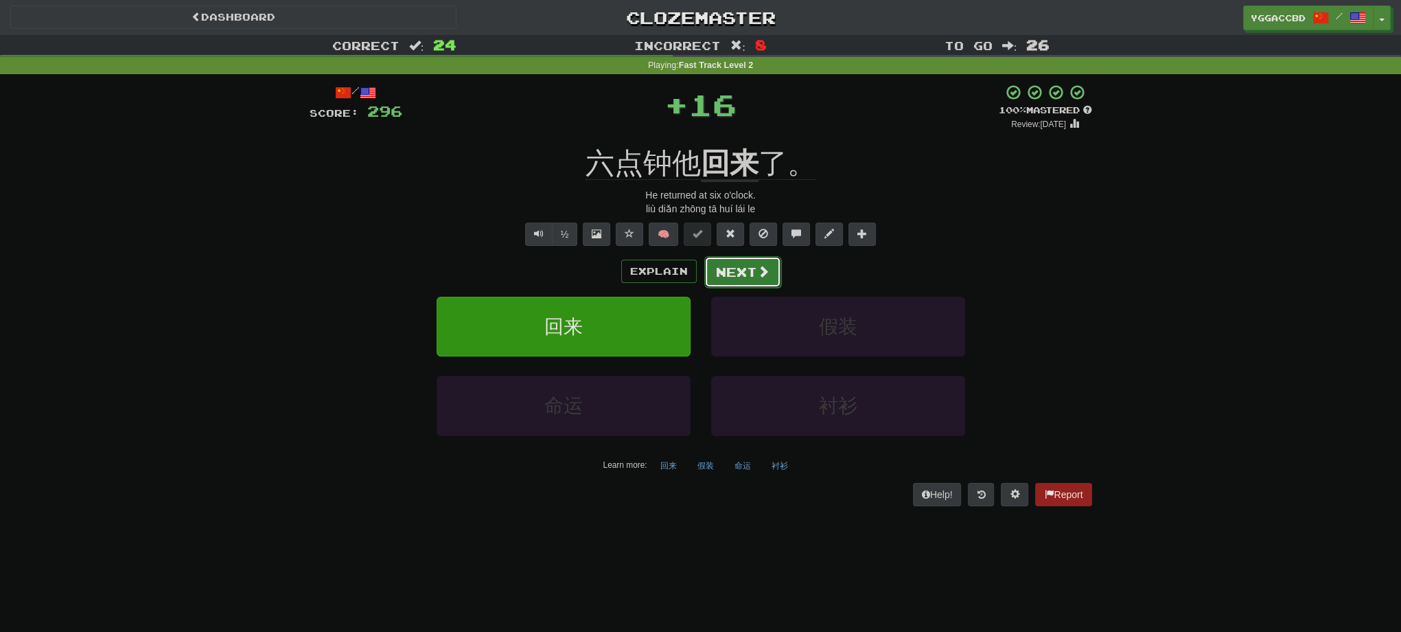
click at [735, 272] on button "Next" at bounding box center [742, 272] width 77 height 32
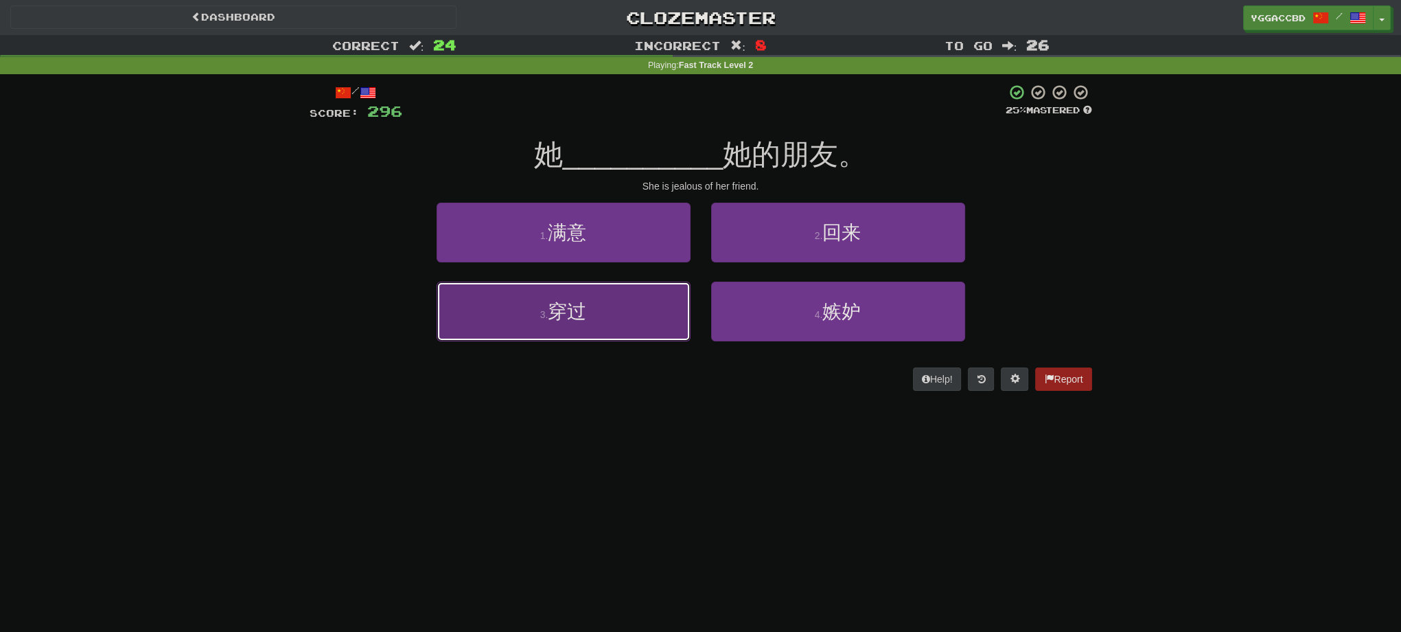
click at [613, 291] on button "3 . 穿过" at bounding box center [564, 311] width 254 height 60
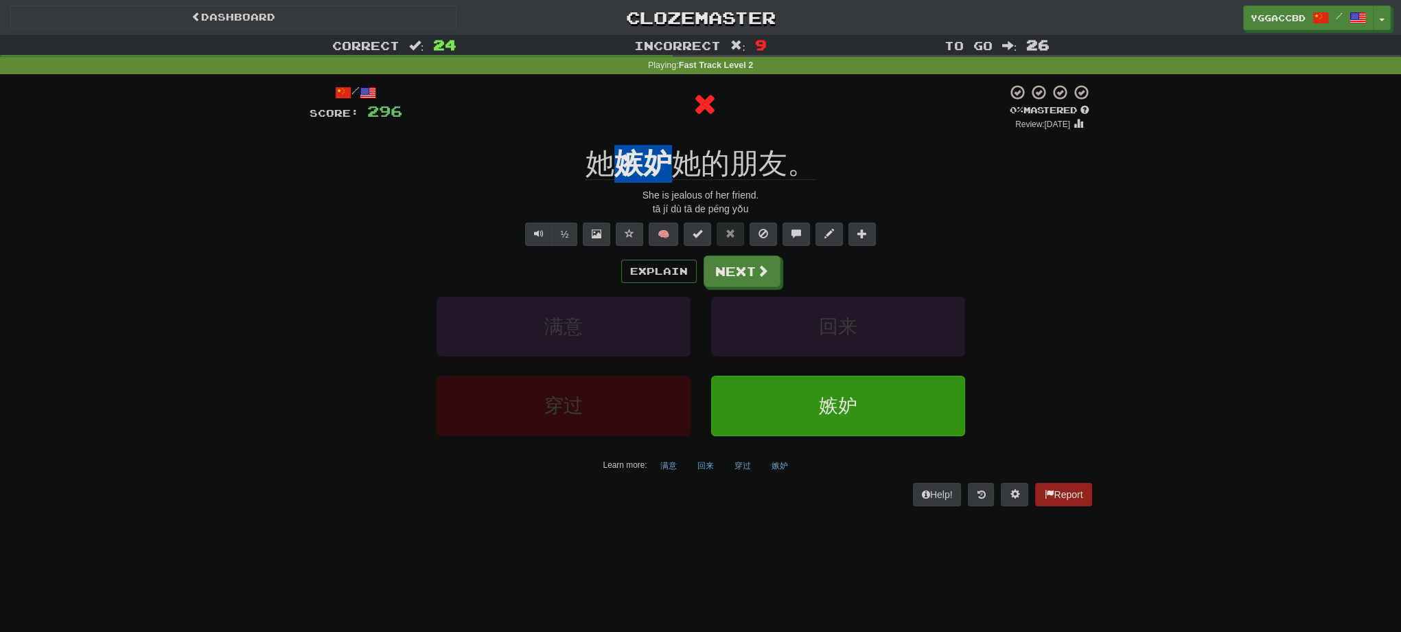
drag, startPoint x: 616, startPoint y: 139, endPoint x: 665, endPoint y: 146, distance: 49.2
click at [664, 146] on div "/ Score: 296 0 % Mastered Review: [DATE] 她 嫉妒 她的朋友。 She is jealous of her frien…" at bounding box center [701, 294] width 783 height 421
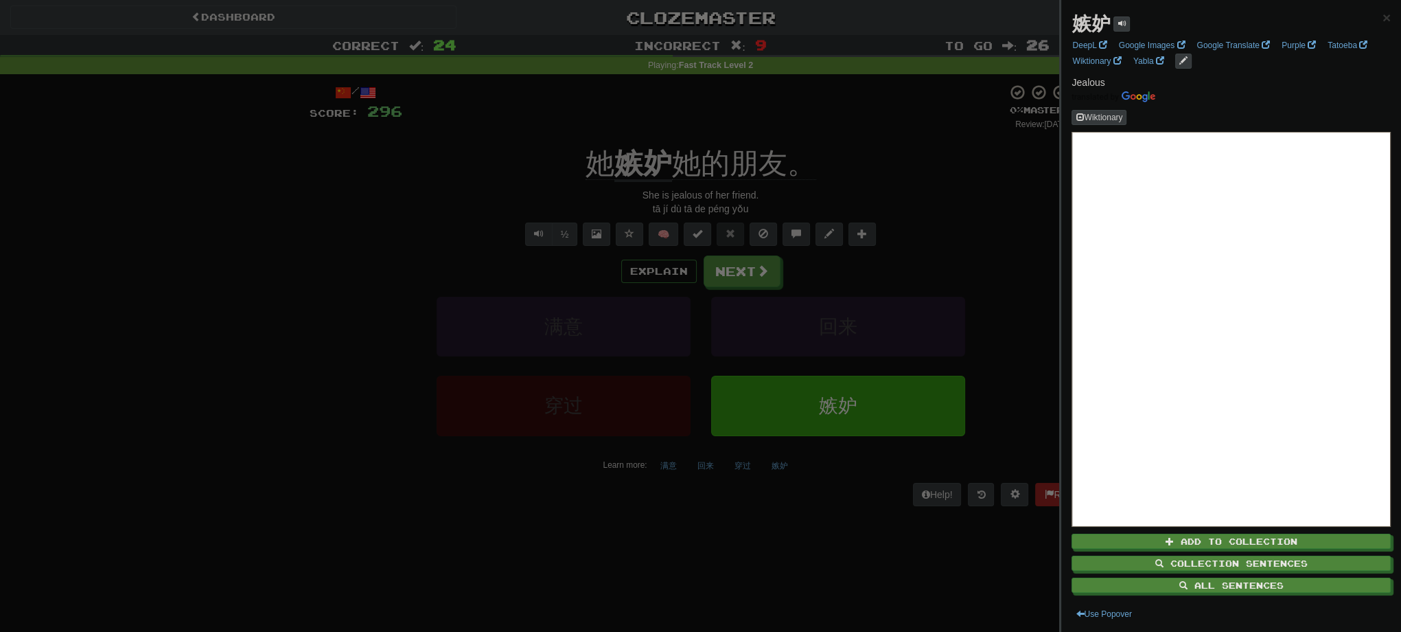
click at [872, 181] on div at bounding box center [700, 316] width 1401 height 632
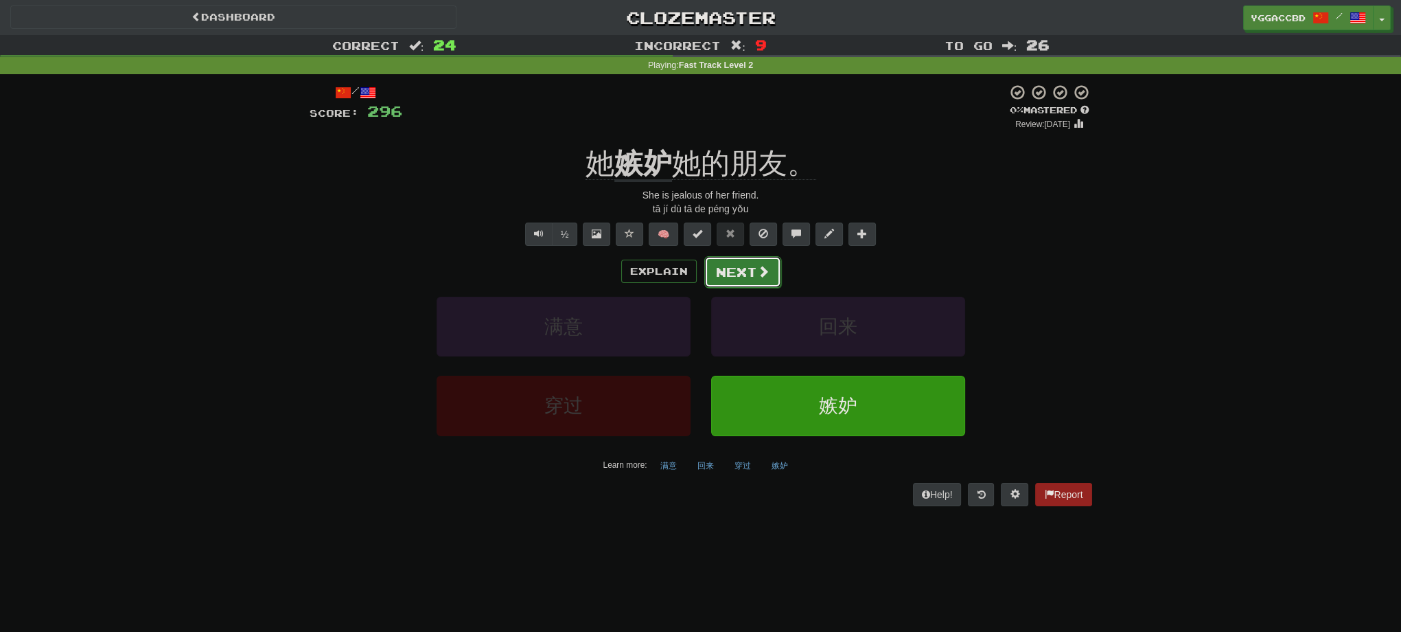
click at [749, 279] on button "Next" at bounding box center [742, 272] width 77 height 32
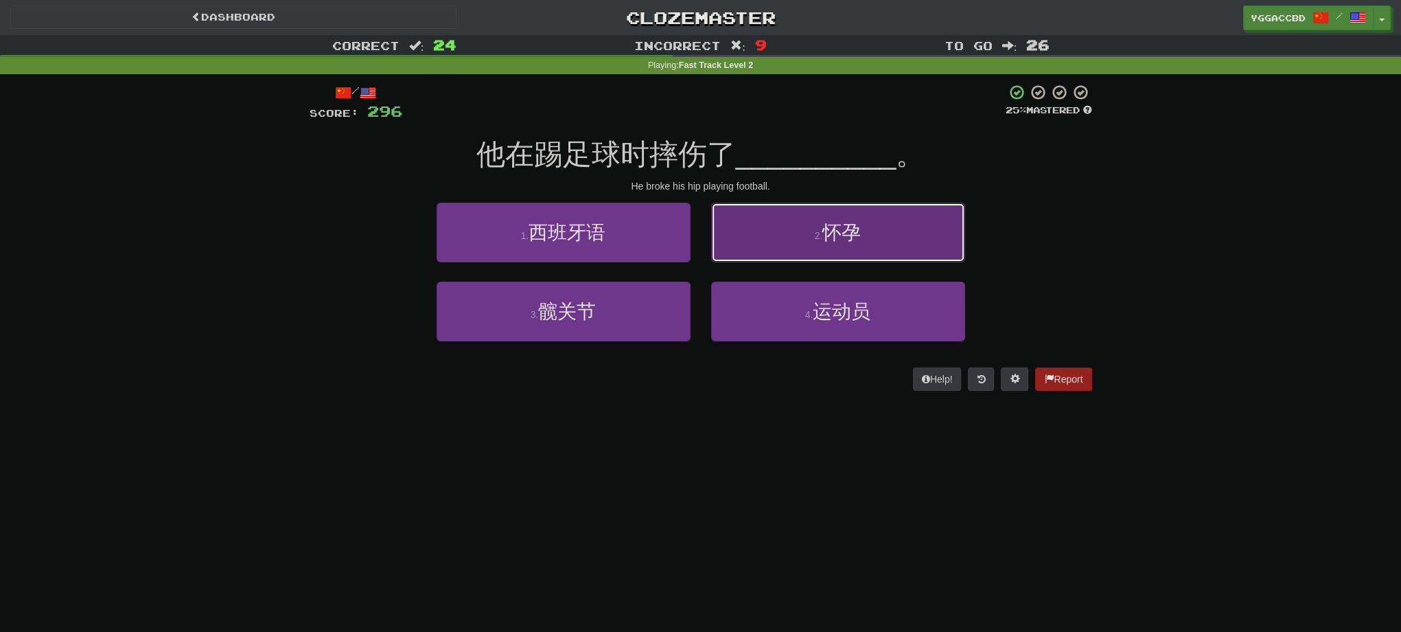
click at [785, 244] on button "2 . 怀孕" at bounding box center [838, 233] width 254 height 60
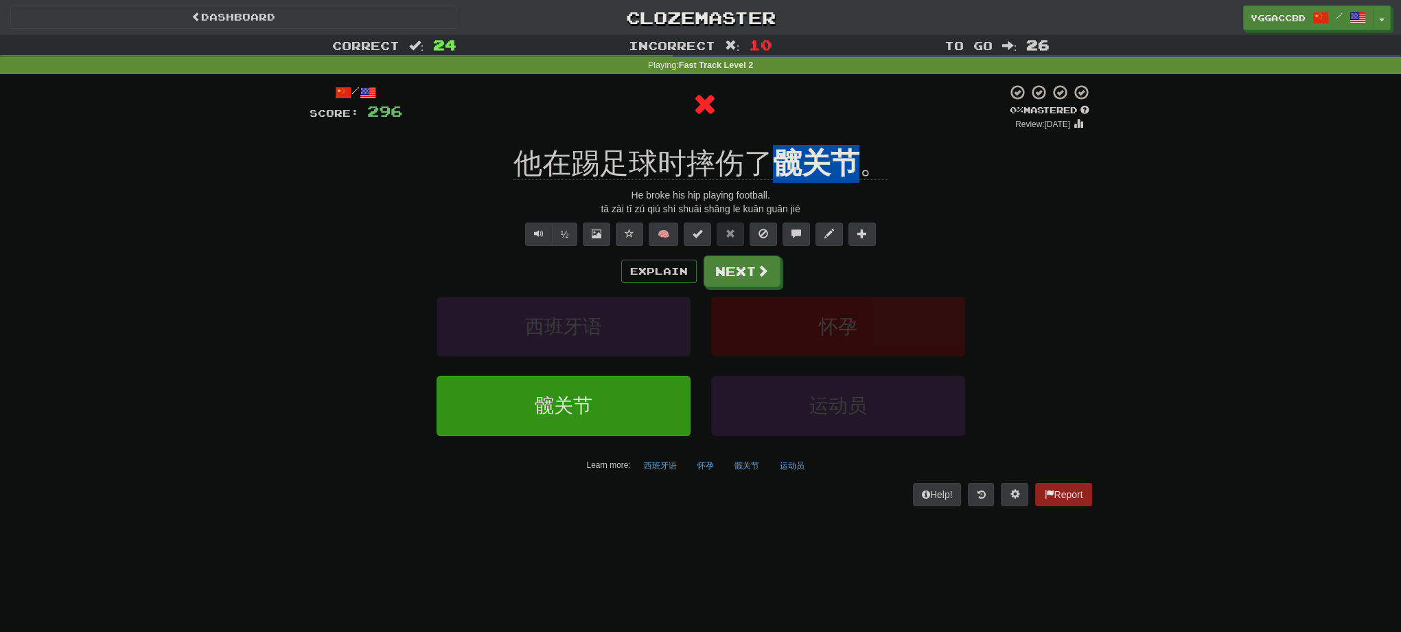
drag, startPoint x: 763, startPoint y: 138, endPoint x: 867, endPoint y: 143, distance: 103.8
click at [867, 143] on div "/ Score: 296 0 % Mastered Review: [DATE] 他在踢足球时摔伤了 髋关节 。 He broke his hip playi…" at bounding box center [701, 294] width 783 height 421
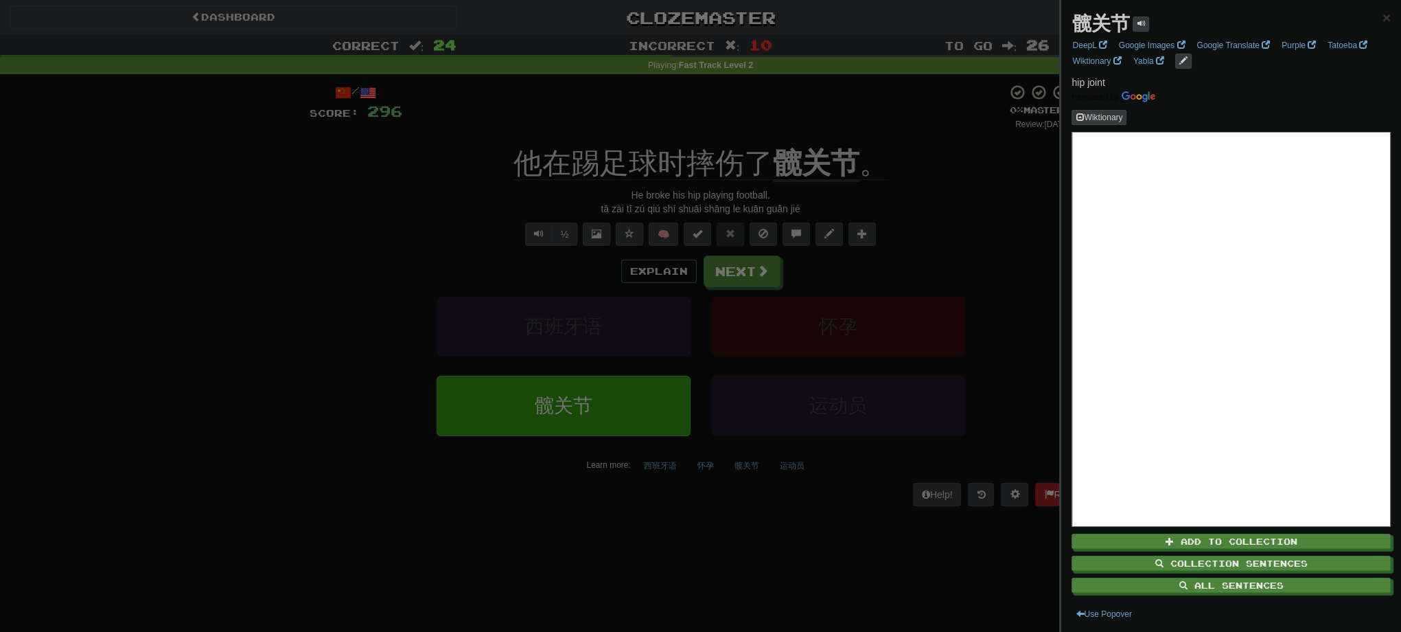
click at [989, 195] on div at bounding box center [700, 316] width 1401 height 632
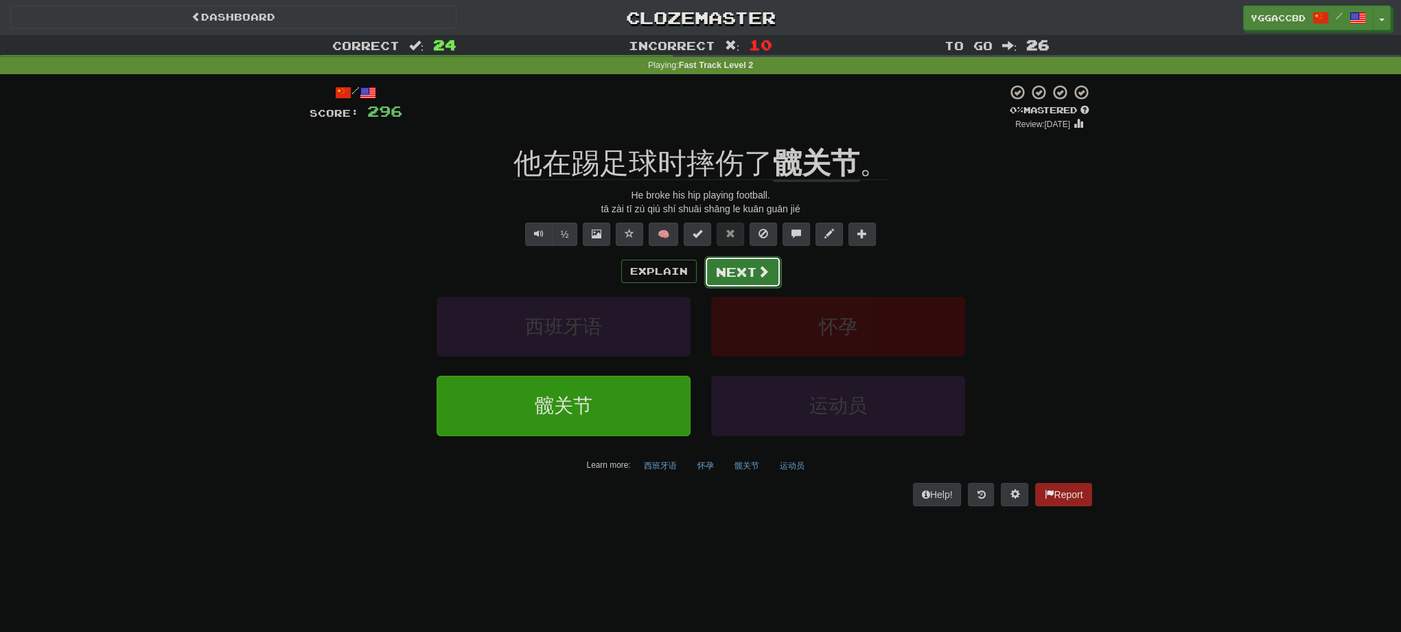
click at [747, 271] on button "Next" at bounding box center [742, 272] width 77 height 32
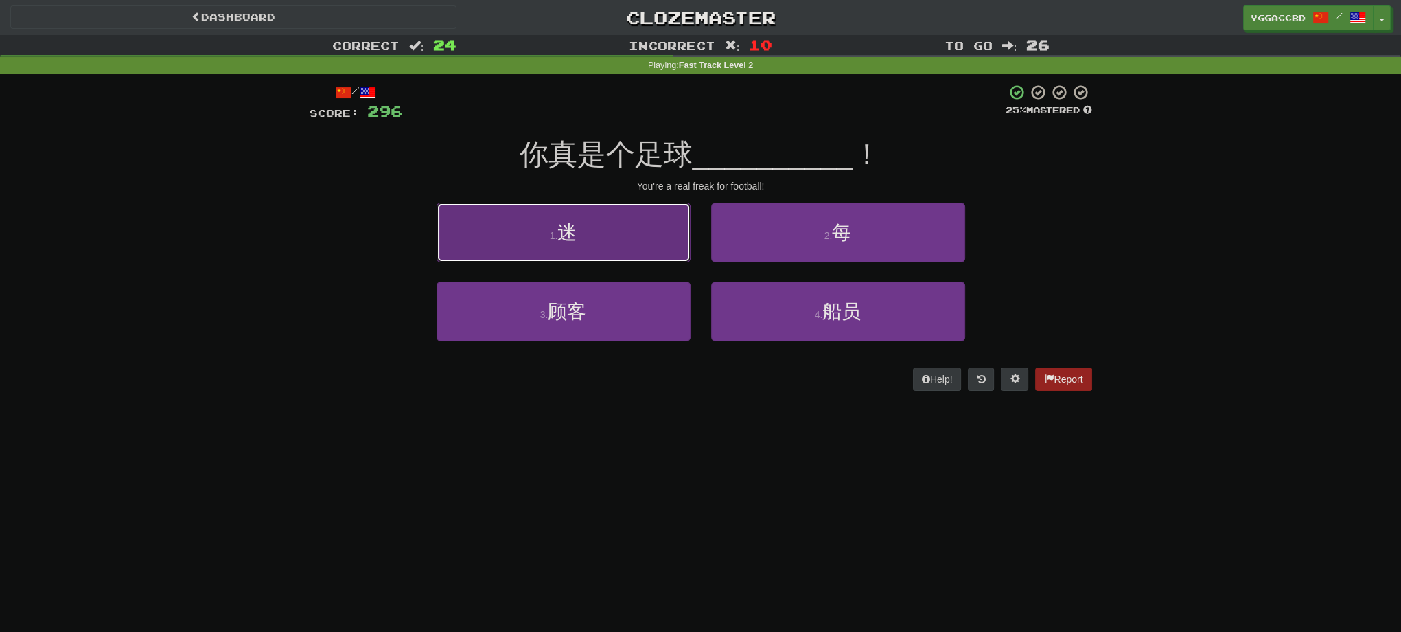
click at [613, 220] on button "1 . 迷" at bounding box center [564, 233] width 254 height 60
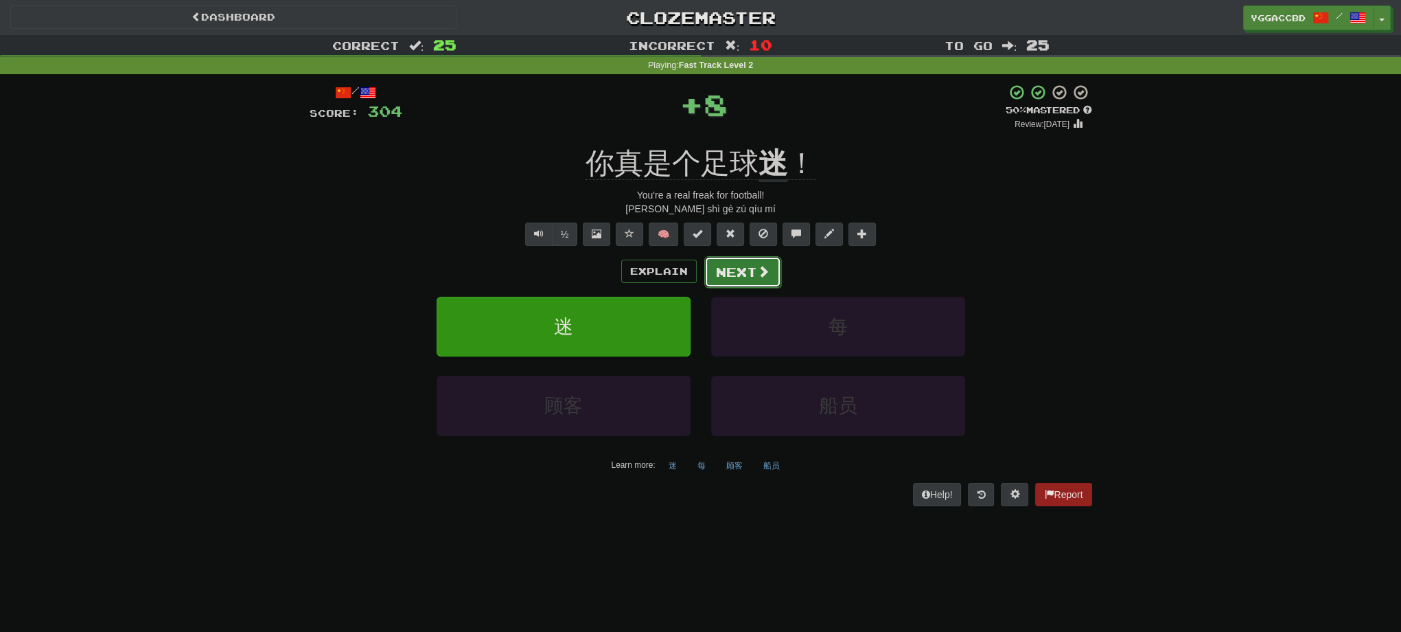
click at [733, 266] on button "Next" at bounding box center [742, 272] width 77 height 32
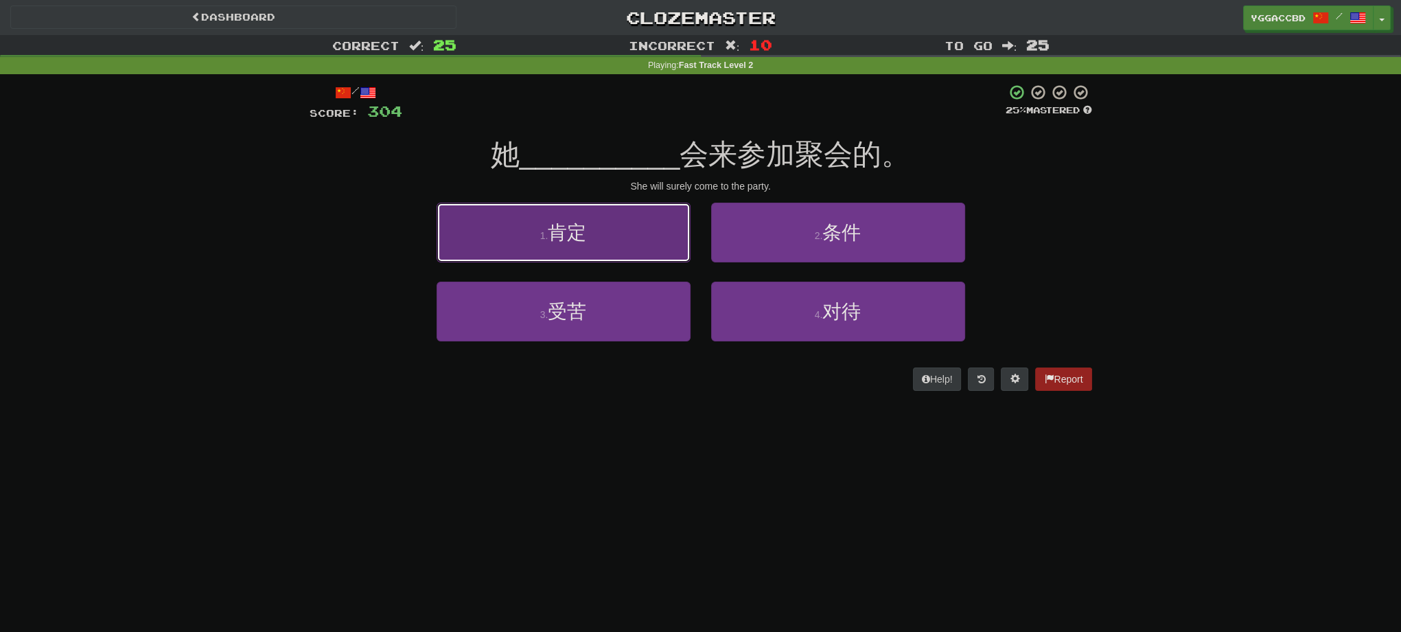
click at [643, 240] on button "1 . 肯定" at bounding box center [564, 233] width 254 height 60
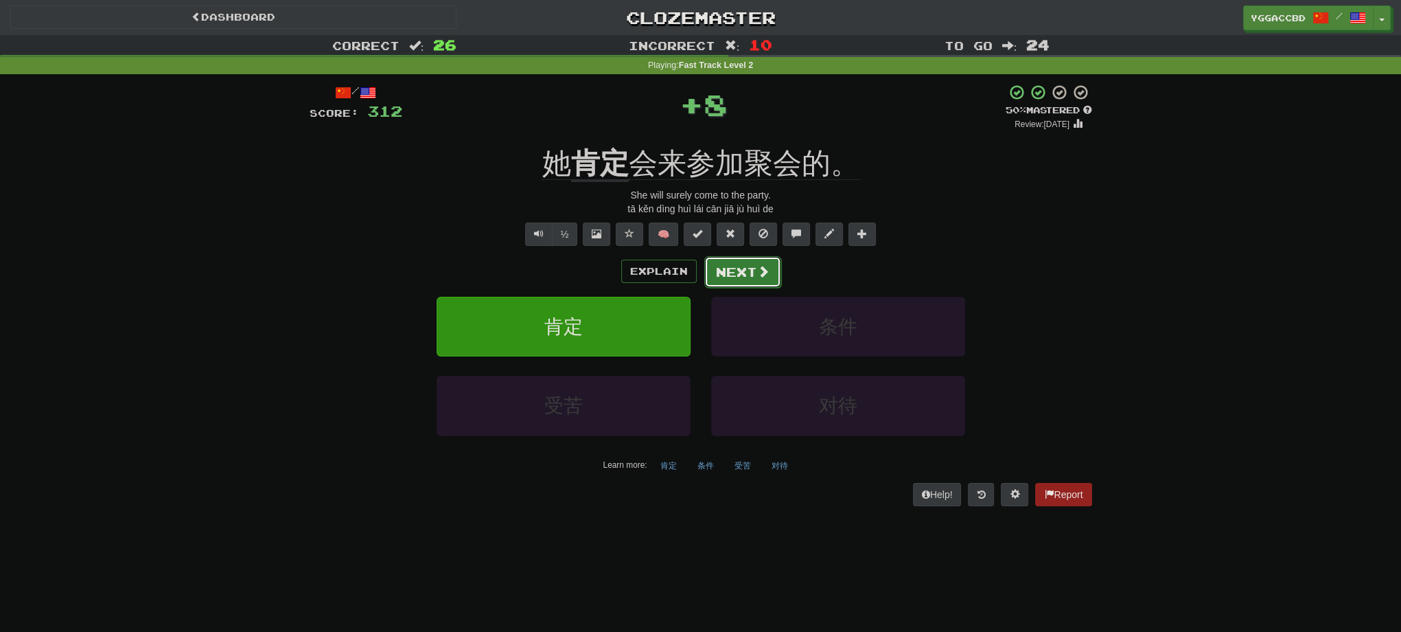
click at [769, 279] on button "Next" at bounding box center [742, 272] width 77 height 32
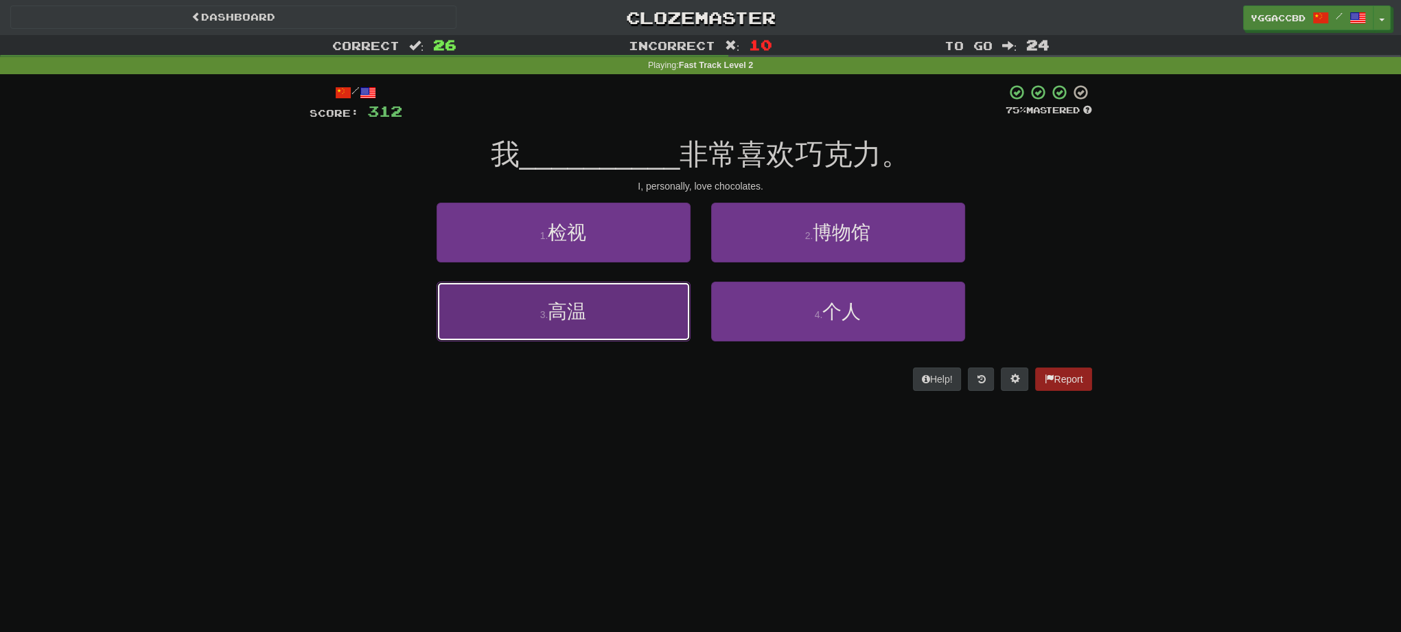
click at [599, 305] on button "3 . 高温" at bounding box center [564, 311] width 254 height 60
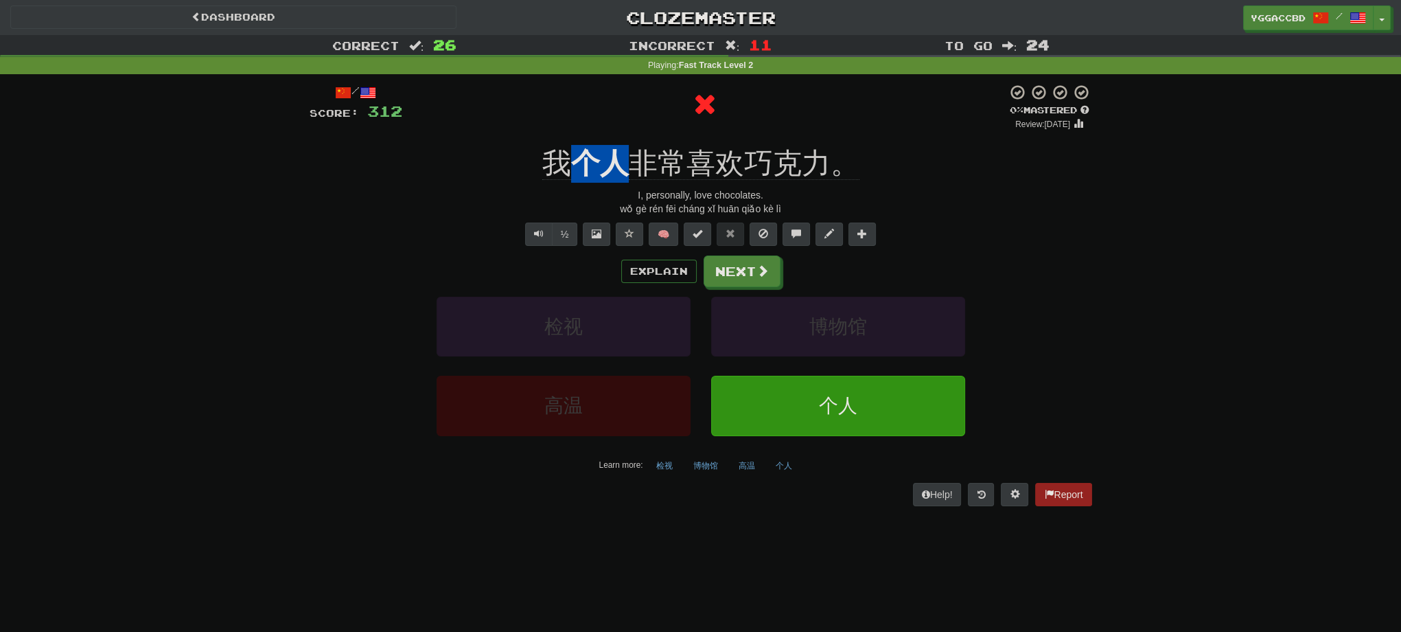
drag, startPoint x: 577, startPoint y: 143, endPoint x: 629, endPoint y: 148, distance: 51.7
click at [629, 148] on div "/ Score: 312 0 % Mastered Review: [DATE] 我 个人 非常喜欢巧克力。 I, personally, love choc…" at bounding box center [701, 294] width 783 height 421
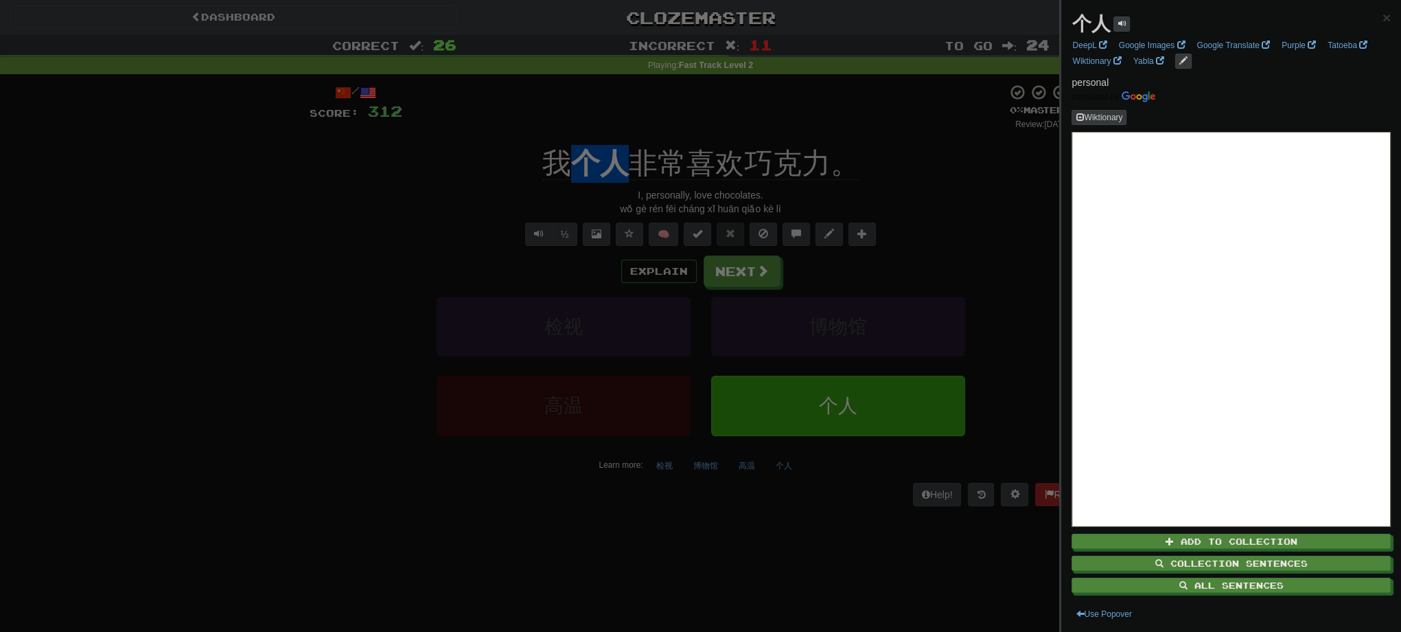
click at [971, 207] on div at bounding box center [700, 316] width 1401 height 632
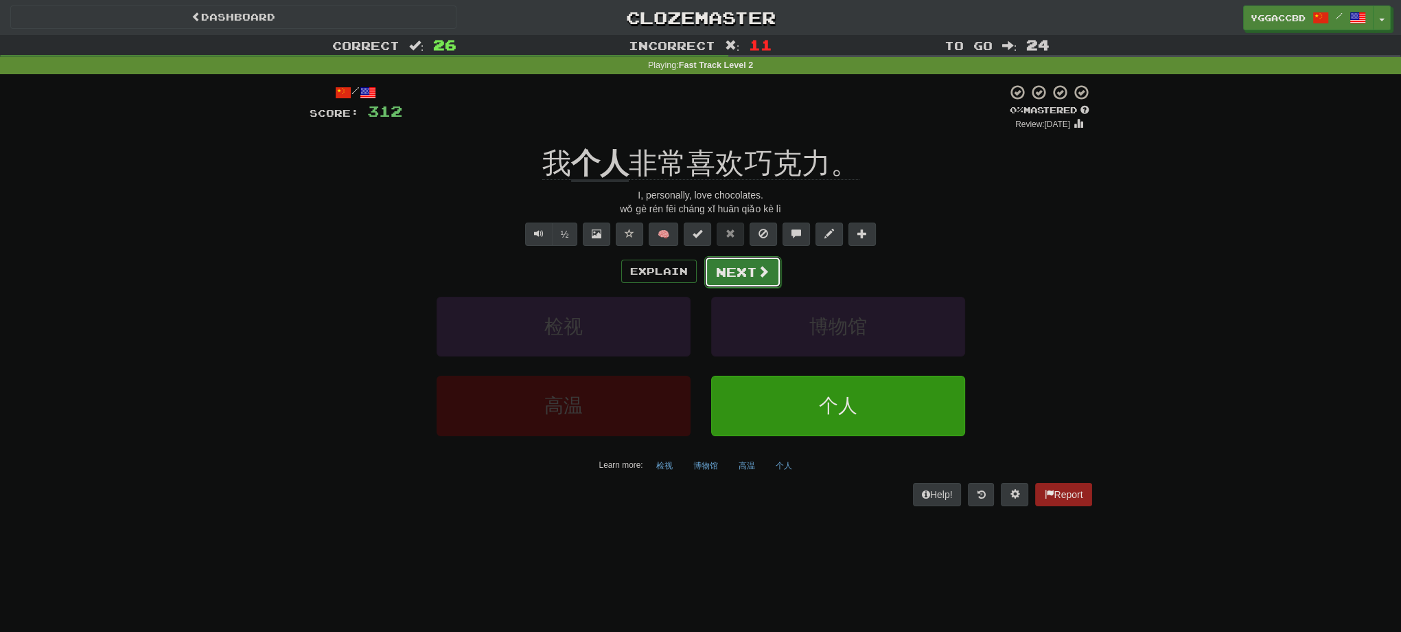
click at [761, 276] on span at bounding box center [763, 271] width 12 height 12
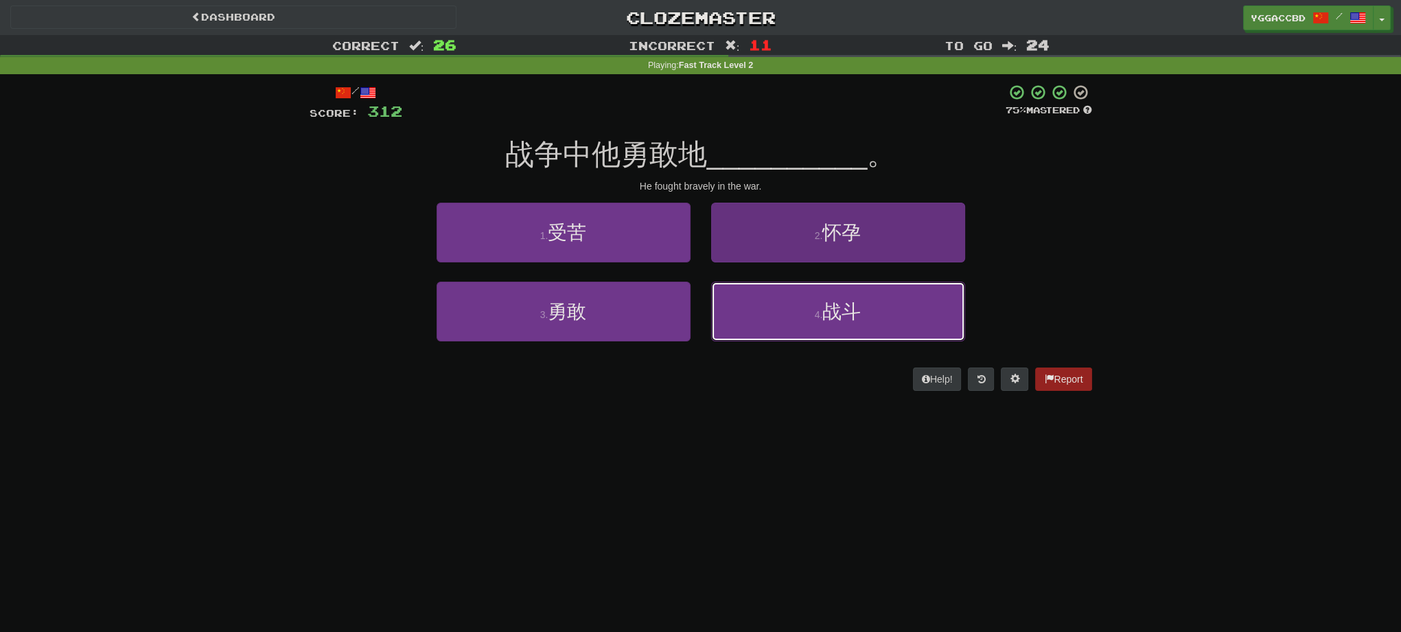
click at [818, 314] on small "4 ." at bounding box center [819, 314] width 8 height 11
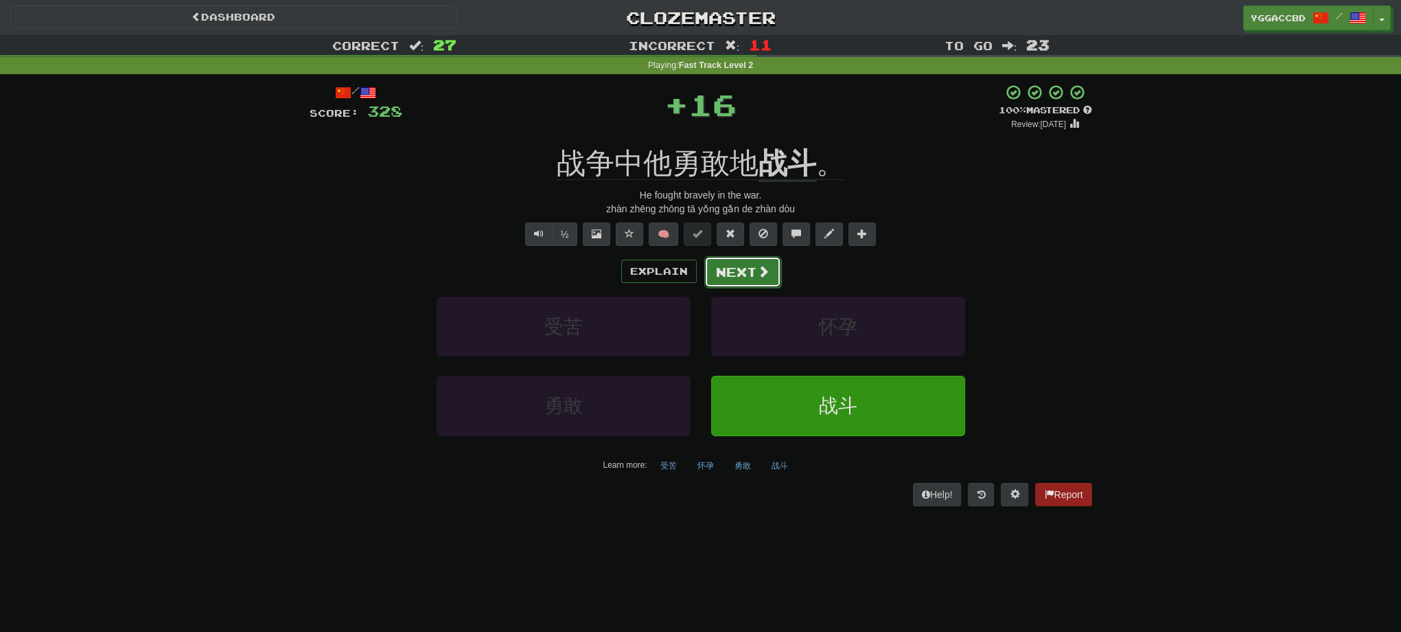
click at [722, 277] on button "Next" at bounding box center [742, 272] width 77 height 32
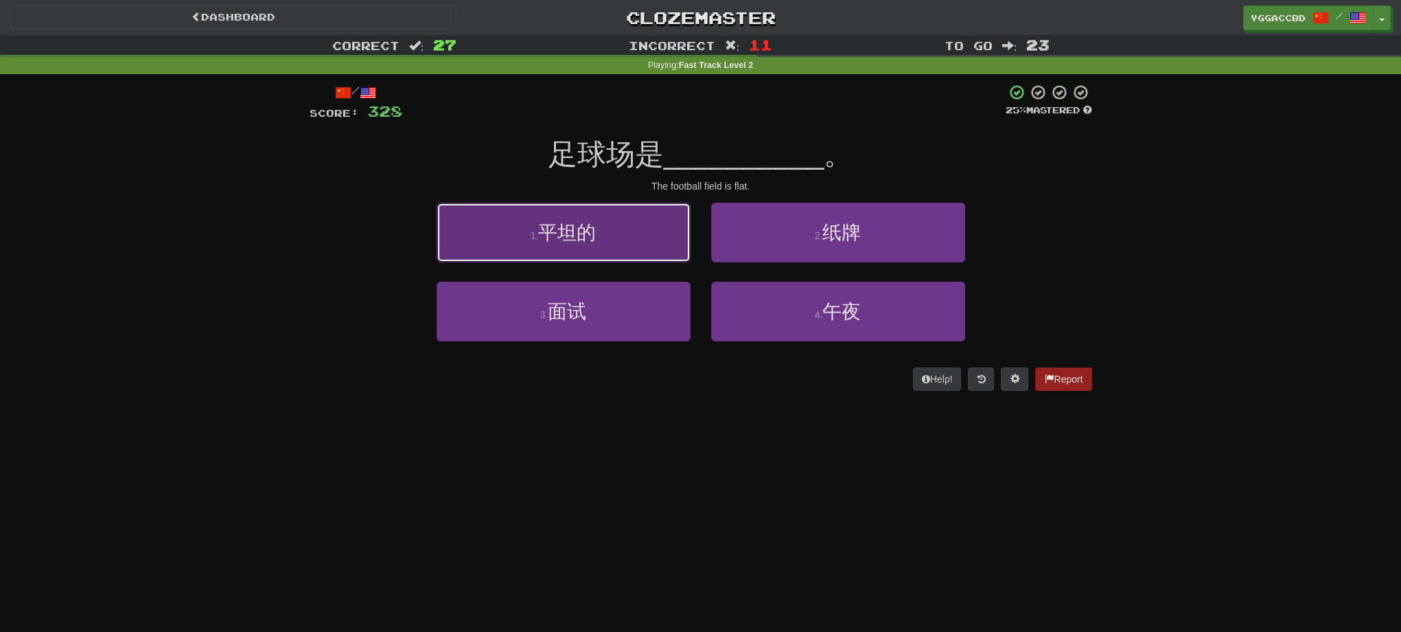
click at [629, 233] on button "1 . 平坦的" at bounding box center [564, 233] width 254 height 60
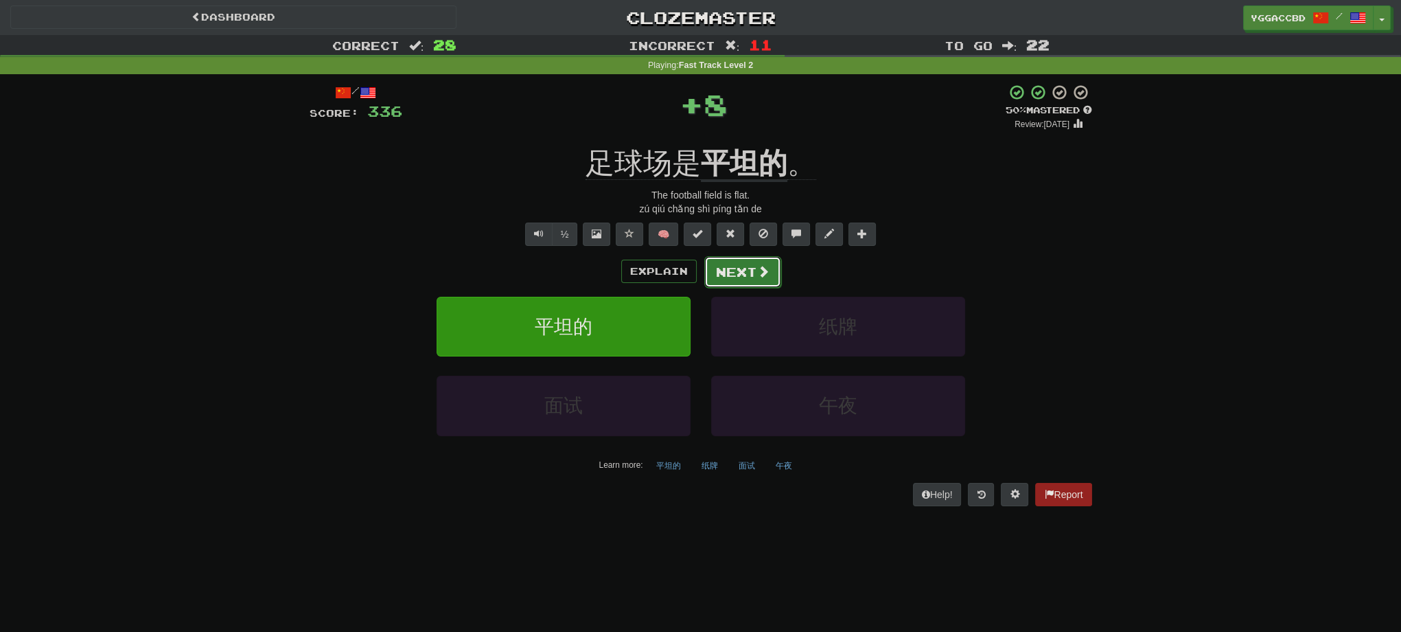
click at [723, 267] on button "Next" at bounding box center [742, 272] width 77 height 32
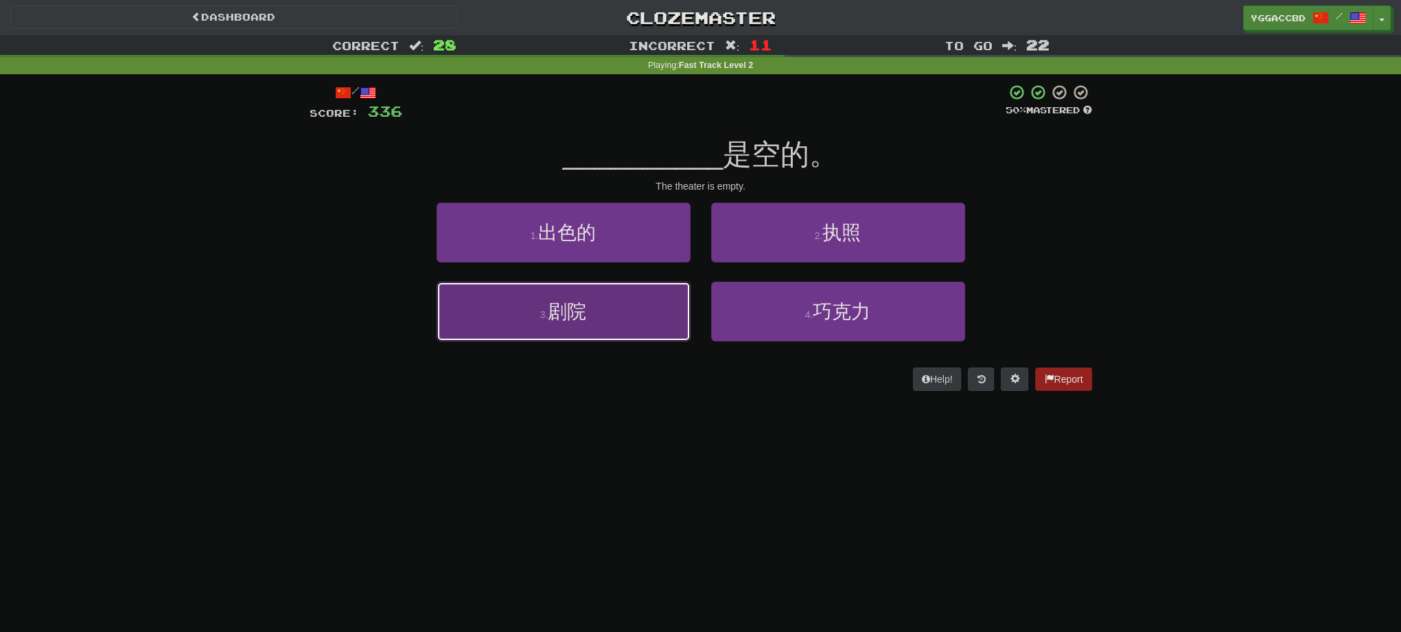
click at [539, 332] on button "3 . 剧院" at bounding box center [564, 311] width 254 height 60
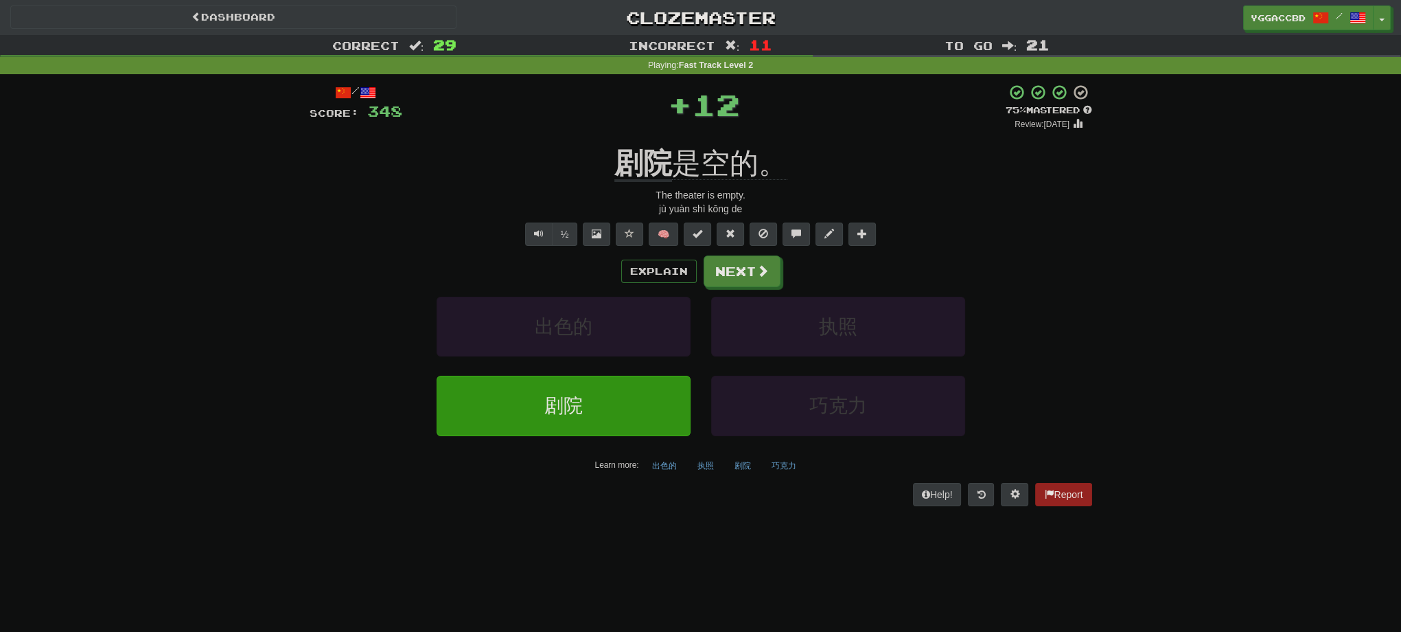
click at [730, 289] on div "Explain Next 出色的 执照 剧院 巧克力 Learn more: 出色的 执照 剧院 巧克力" at bounding box center [701, 365] width 783 height 220
click at [741, 279] on button "Next" at bounding box center [742, 272] width 77 height 32
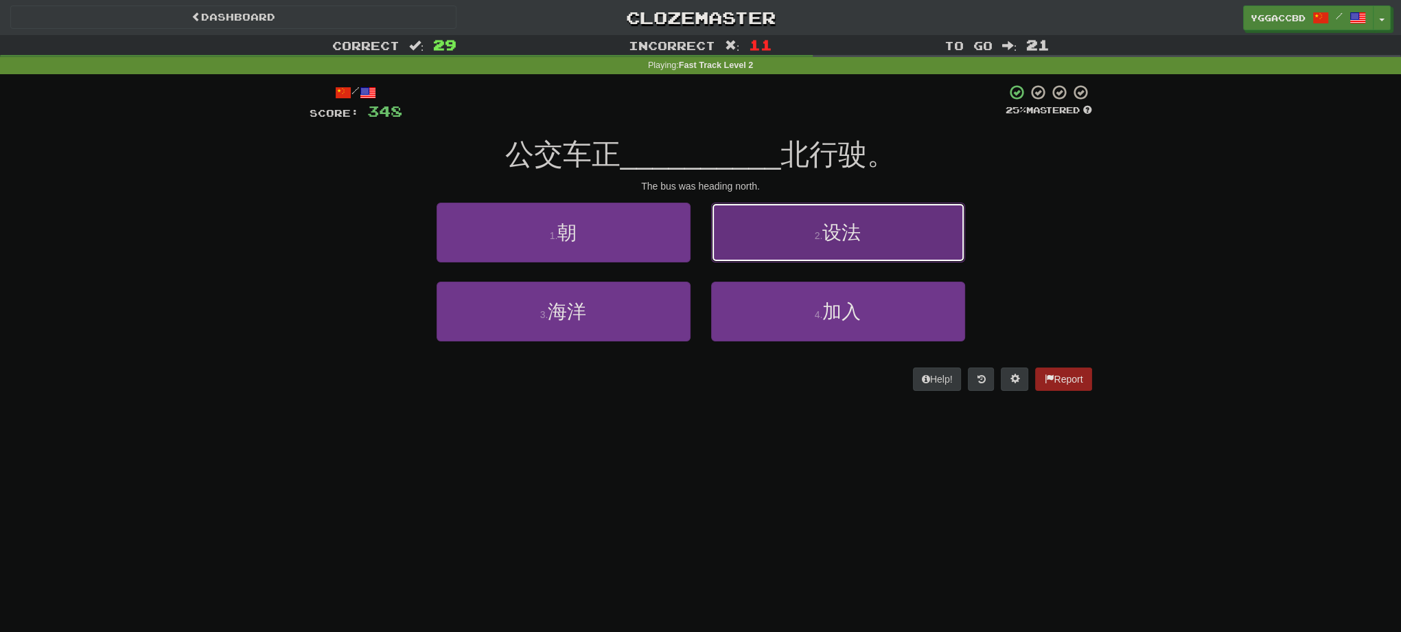
click at [755, 232] on button "2 . 设法" at bounding box center [838, 233] width 254 height 60
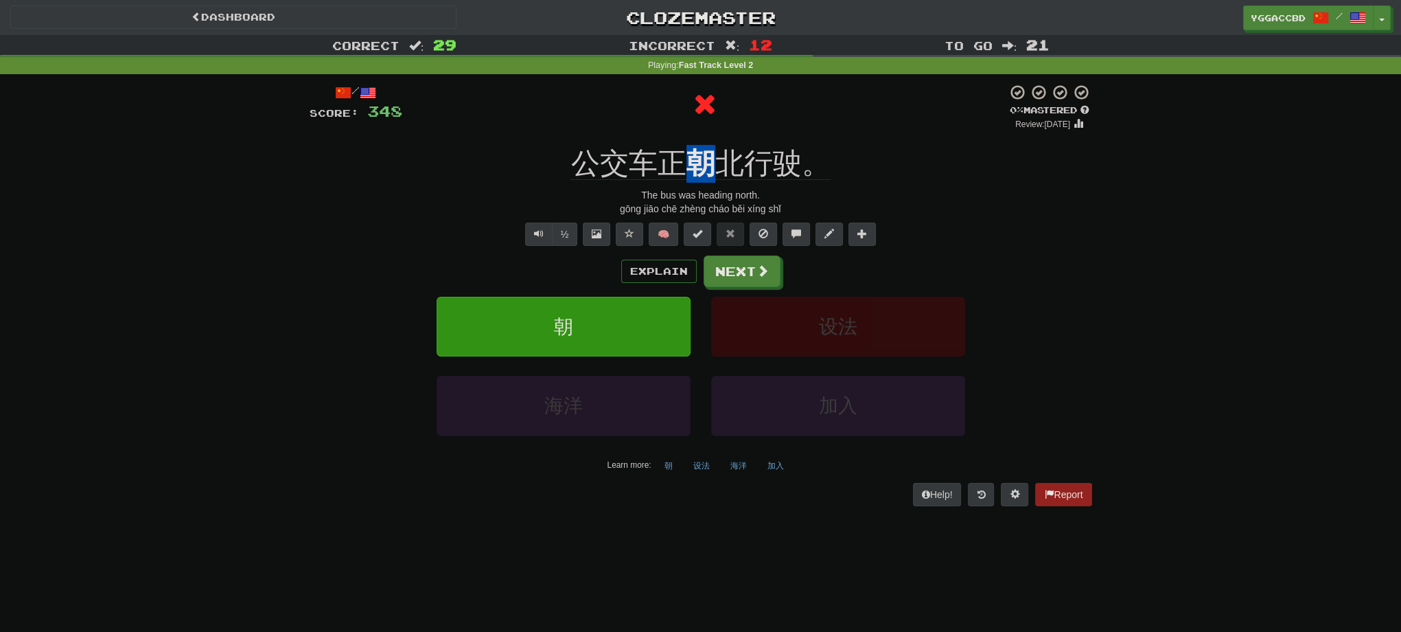
drag, startPoint x: 688, startPoint y: 137, endPoint x: 706, endPoint y: 143, distance: 18.9
click at [706, 143] on div "/ Score: 348 0 % Mastered Review: [DATE] 公交车正 朝 北行驶。 The bus was heading north.…" at bounding box center [701, 294] width 783 height 421
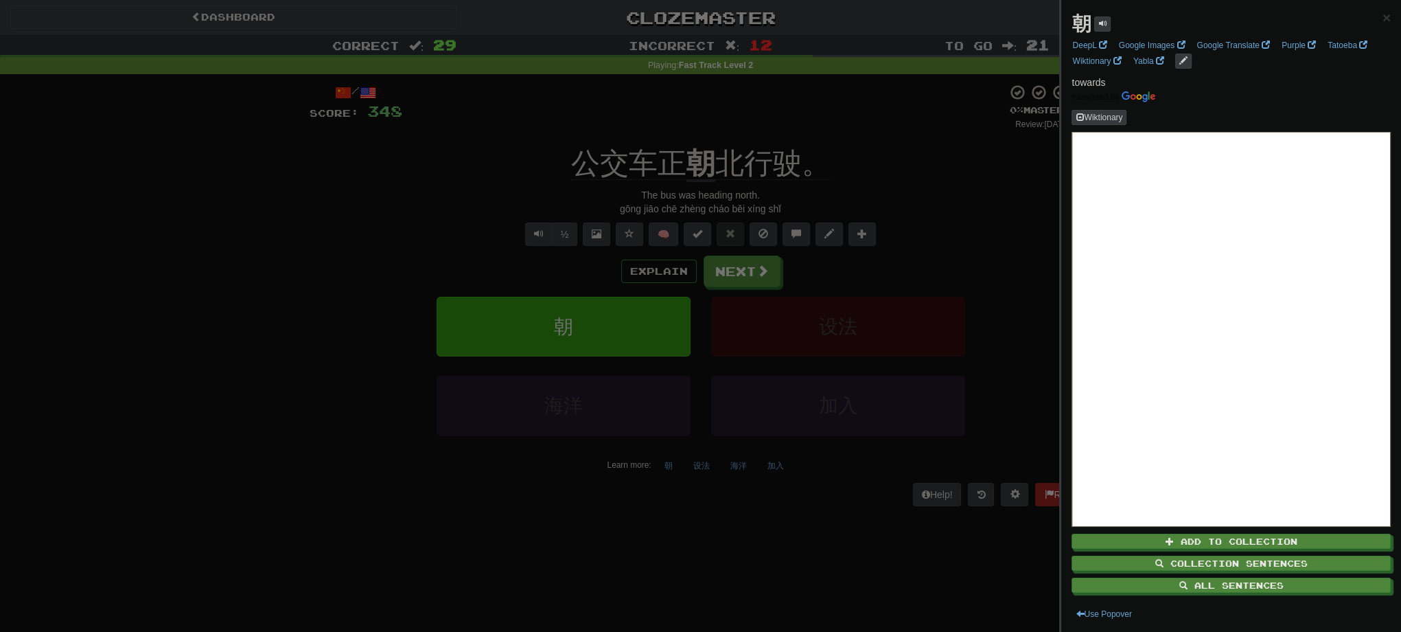
click at [868, 188] on div at bounding box center [700, 316] width 1401 height 632
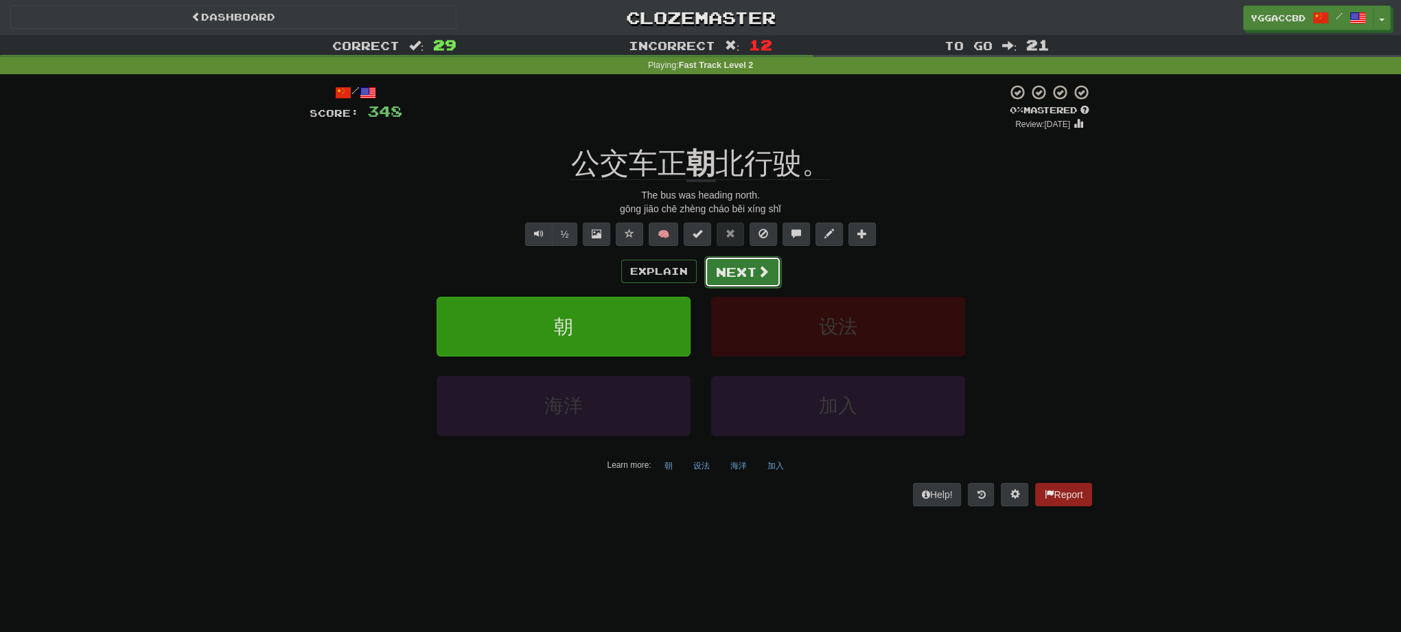
click at [744, 272] on button "Next" at bounding box center [742, 272] width 77 height 32
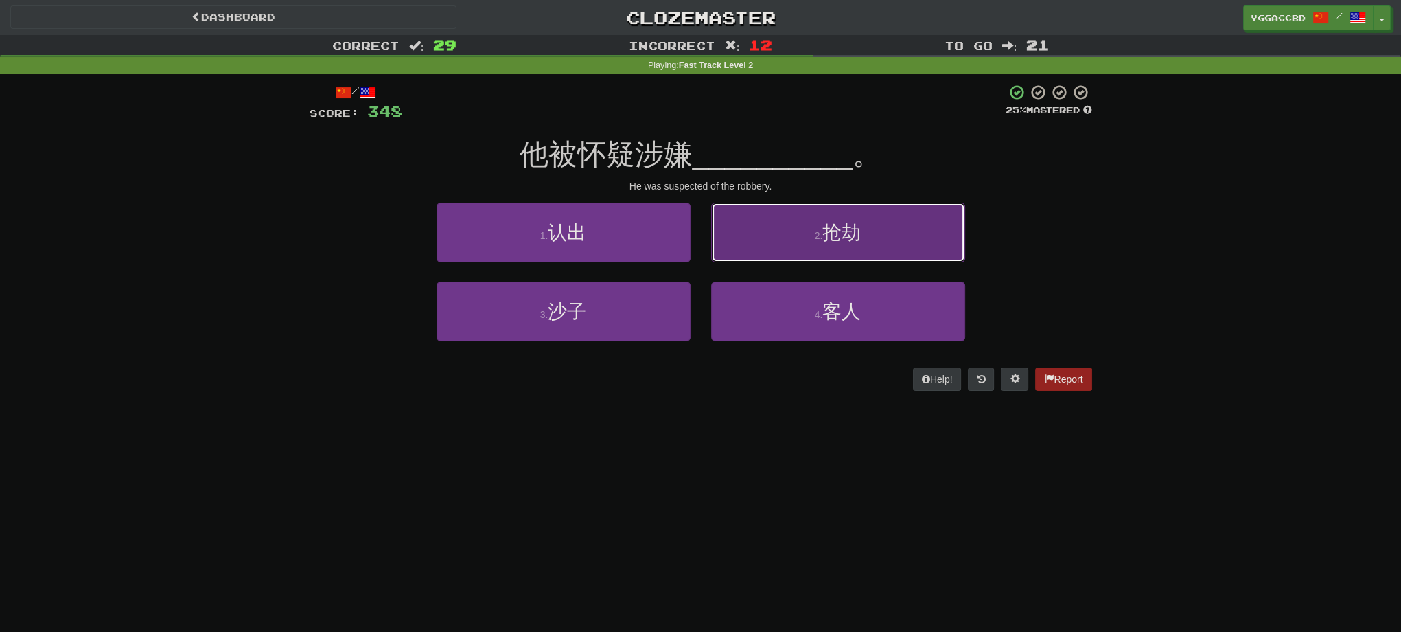
click at [851, 240] on span "抢劫" at bounding box center [841, 232] width 38 height 21
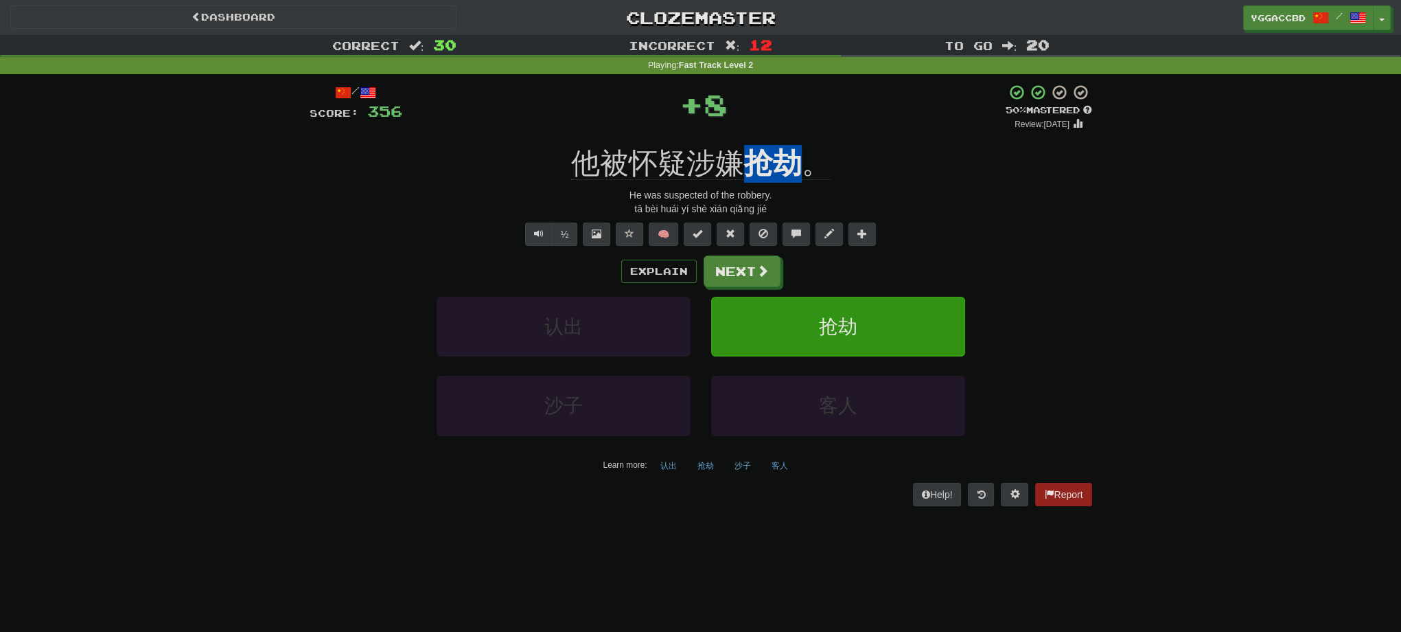
drag, startPoint x: 748, startPoint y: 137, endPoint x: 802, endPoint y: 143, distance: 55.3
click at [802, 143] on div "/ Score: 356 + 8 50 % Mastered Review: [DATE] 他被怀疑涉嫌 抢劫 。 He was suspected of t…" at bounding box center [701, 294] width 783 height 421
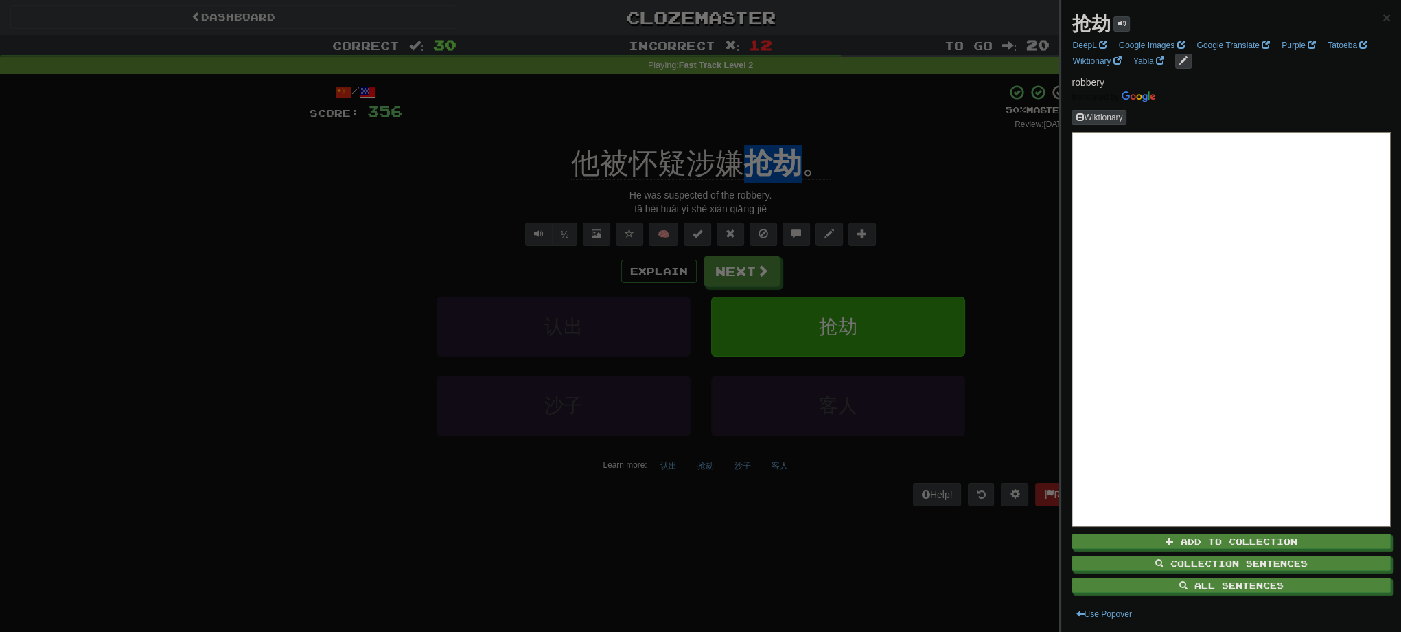
drag, startPoint x: 802, startPoint y: 143, endPoint x: 851, endPoint y: 148, distance: 49.0
click at [809, 143] on div at bounding box center [700, 316] width 1401 height 632
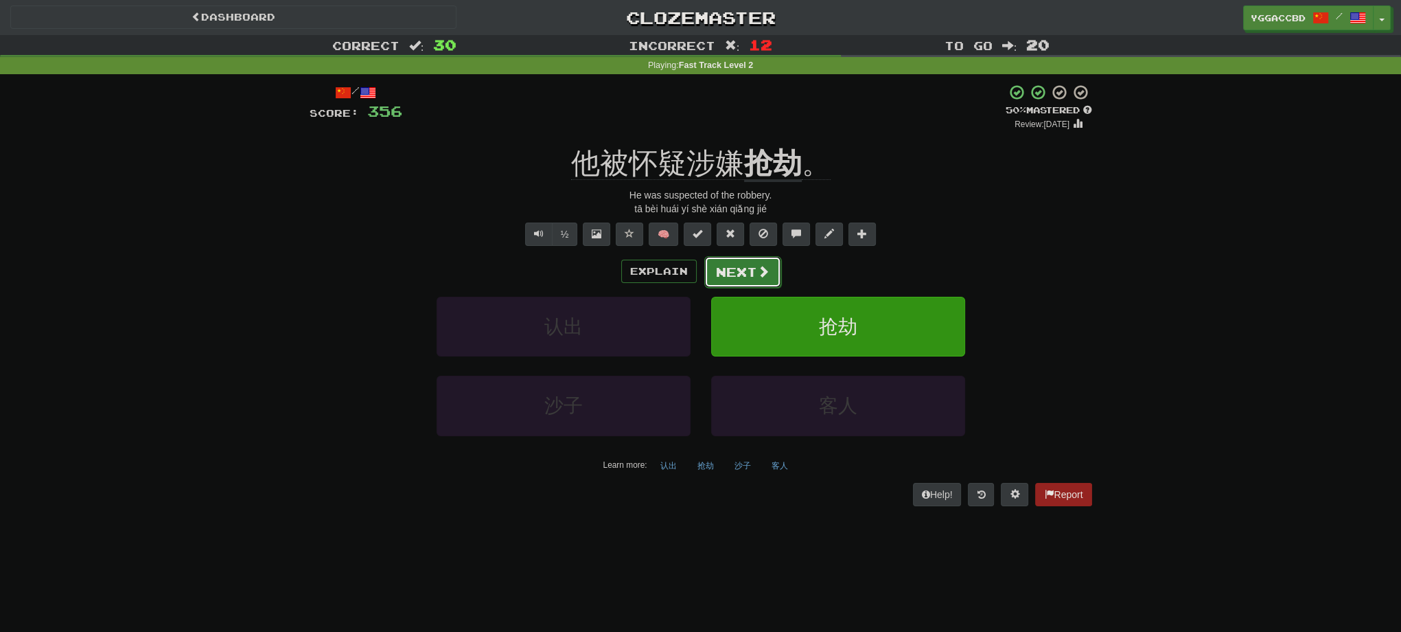
click at [750, 265] on button "Next" at bounding box center [742, 272] width 77 height 32
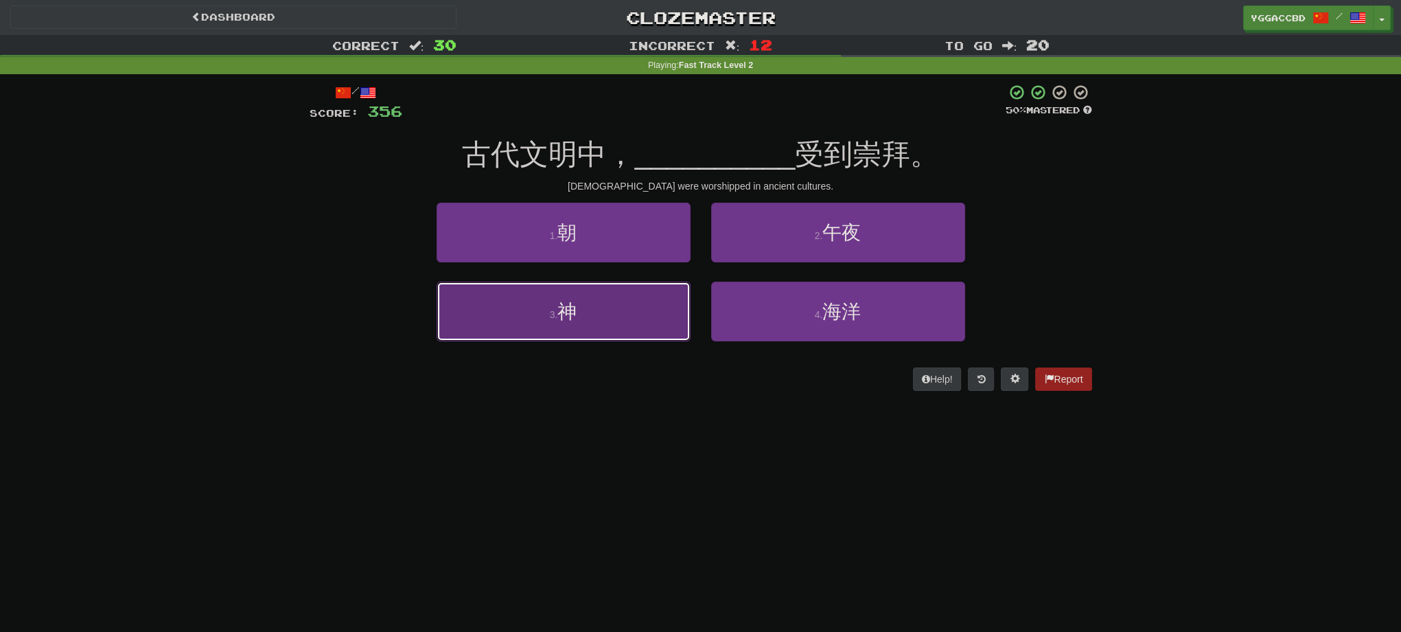
click at [619, 299] on button "3 . 神" at bounding box center [564, 311] width 254 height 60
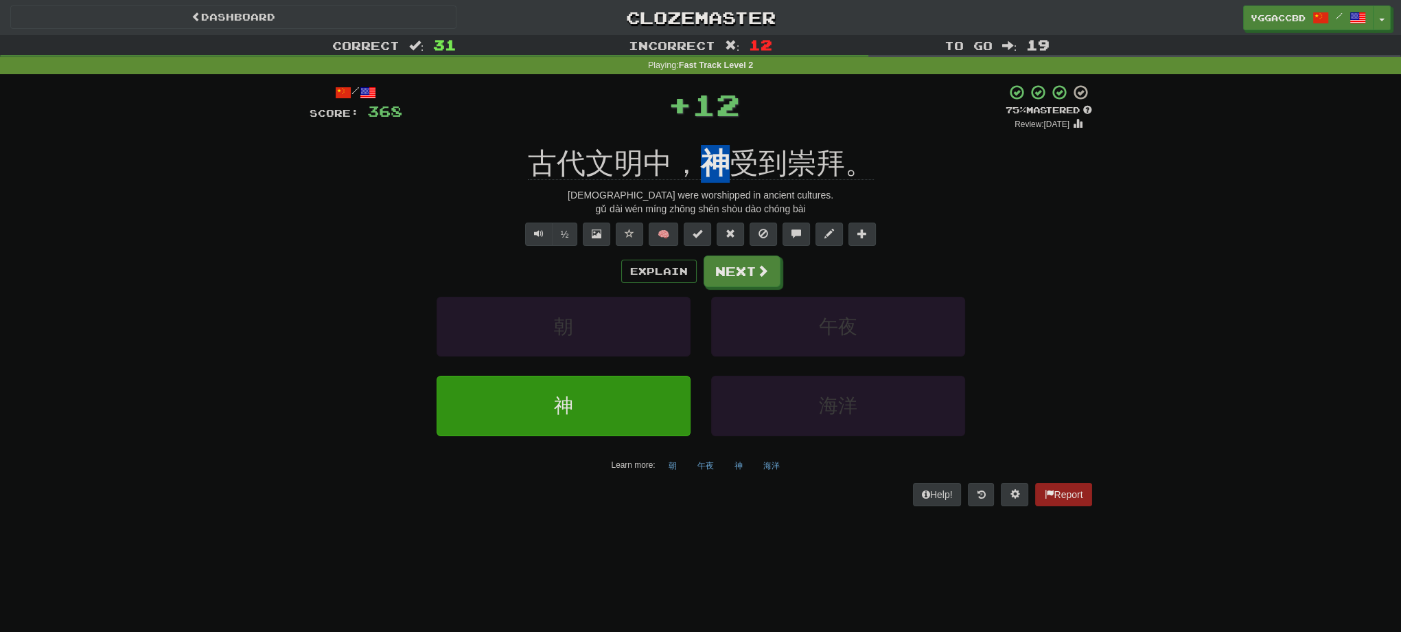
drag, startPoint x: 692, startPoint y: 139, endPoint x: 728, endPoint y: 142, distance: 35.9
click at [728, 142] on div "/ Score: 368 + 12 75 % Mastered Review: [DATE] 古代[PERSON_NAME]中， [DEMOGRAPHIC_D…" at bounding box center [701, 294] width 783 height 421
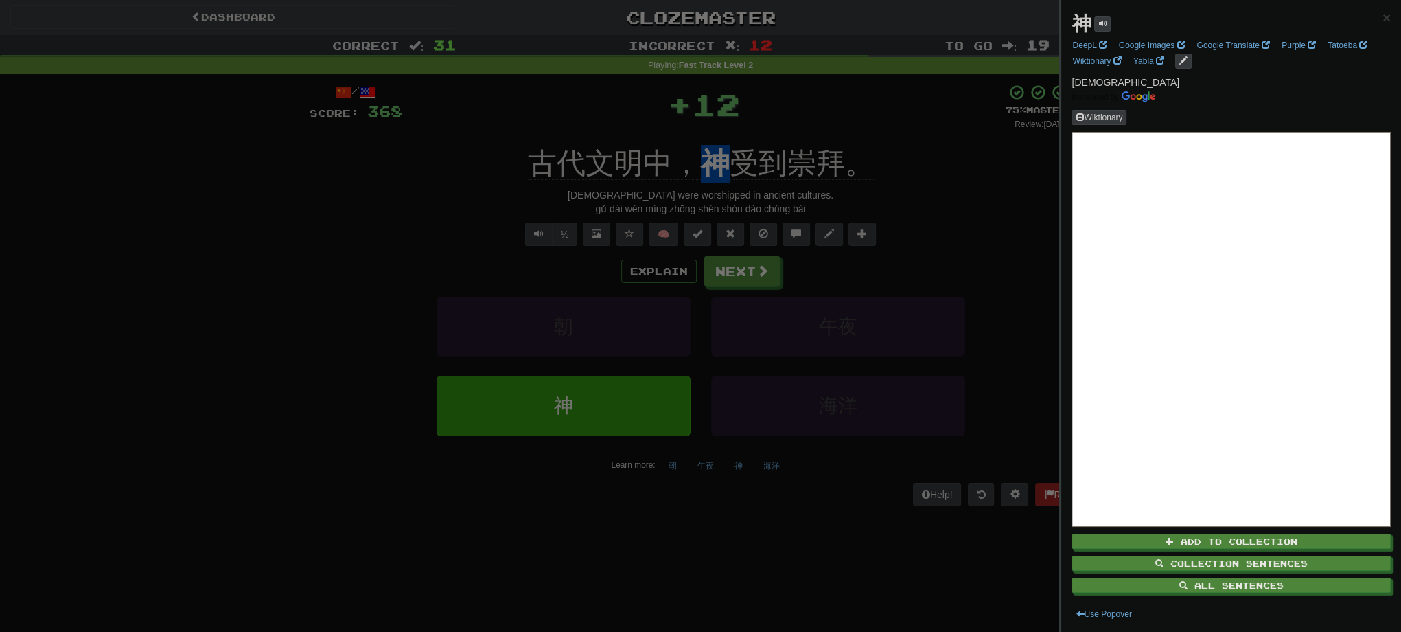
click at [901, 240] on div at bounding box center [700, 316] width 1401 height 632
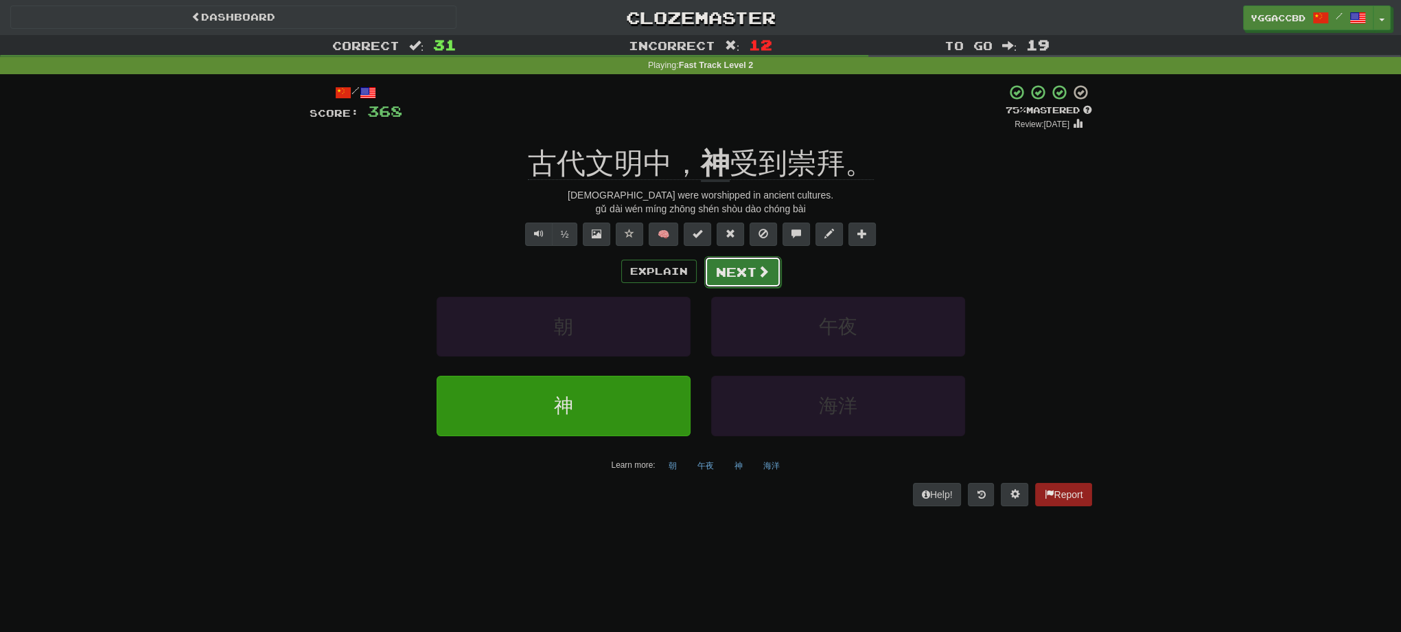
click at [708, 279] on button "Next" at bounding box center [742, 272] width 77 height 32
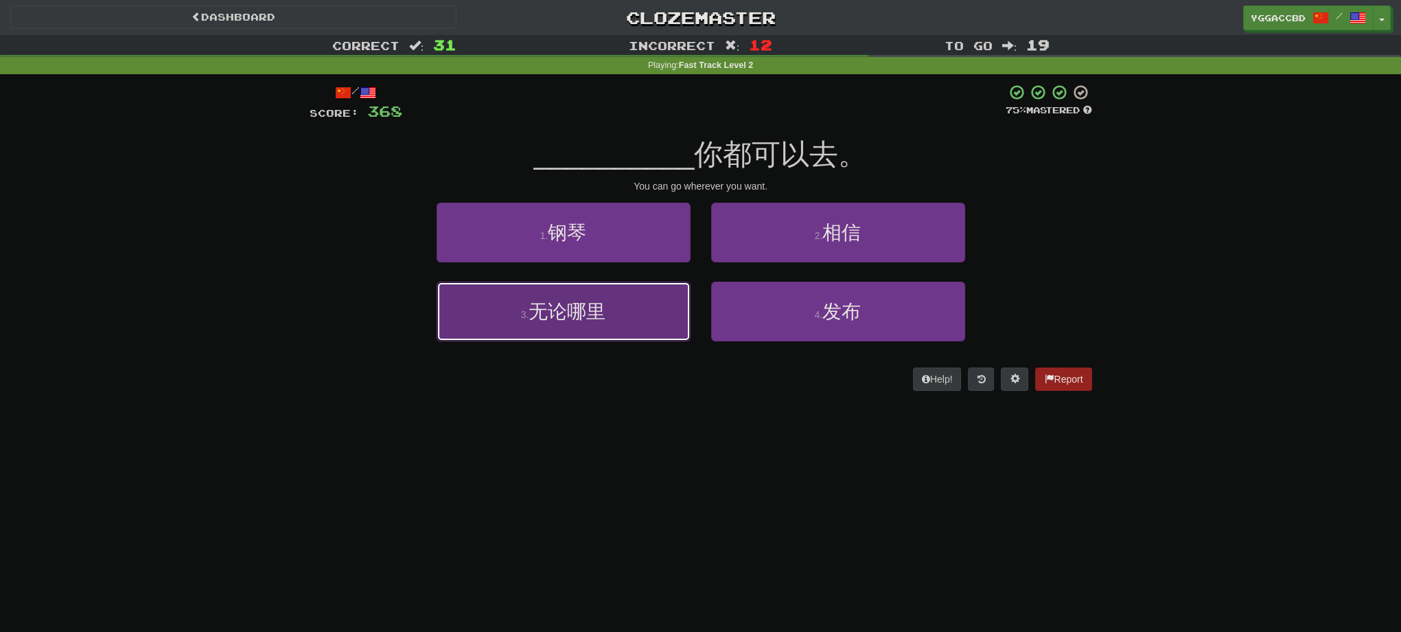
click at [621, 316] on button "3 . 无论哪里" at bounding box center [564, 311] width 254 height 60
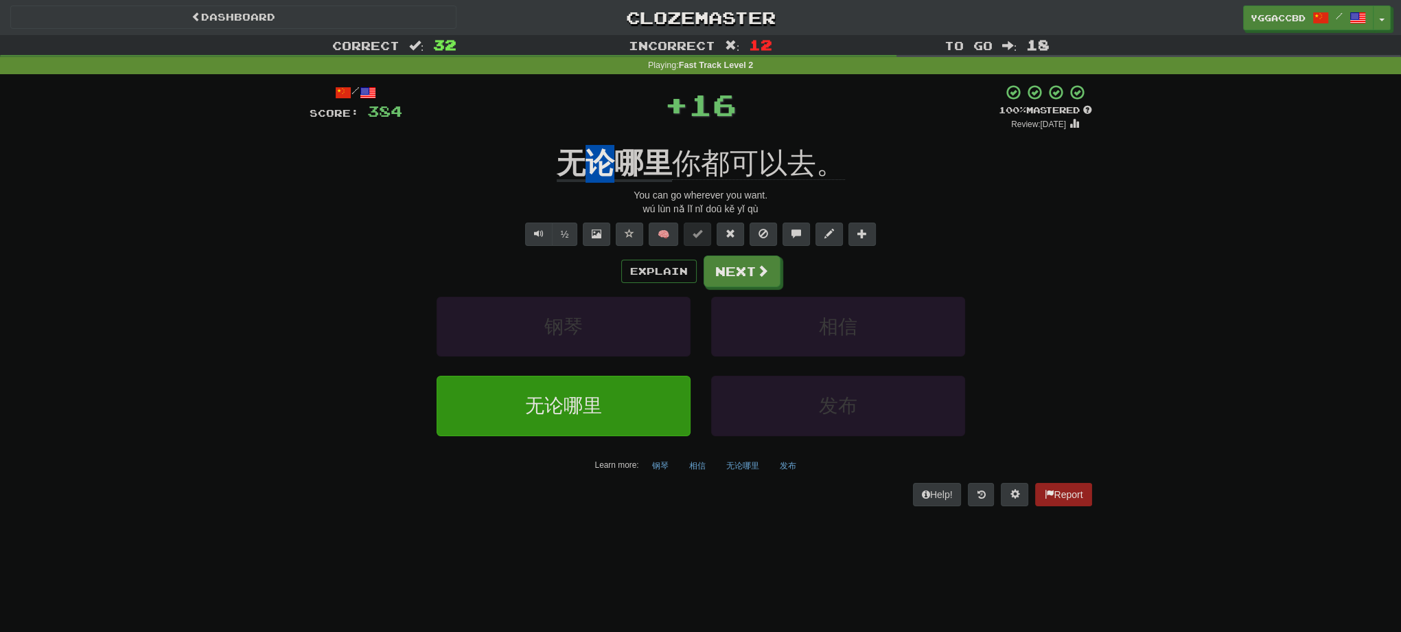
drag, startPoint x: 590, startPoint y: 139, endPoint x: 607, endPoint y: 143, distance: 16.8
click at [607, 143] on div "/ Score: 384 + 16 100 % Mastered Review: [DATE] 无论哪里 你都可以去。 You can go wherever…" at bounding box center [701, 294] width 783 height 421
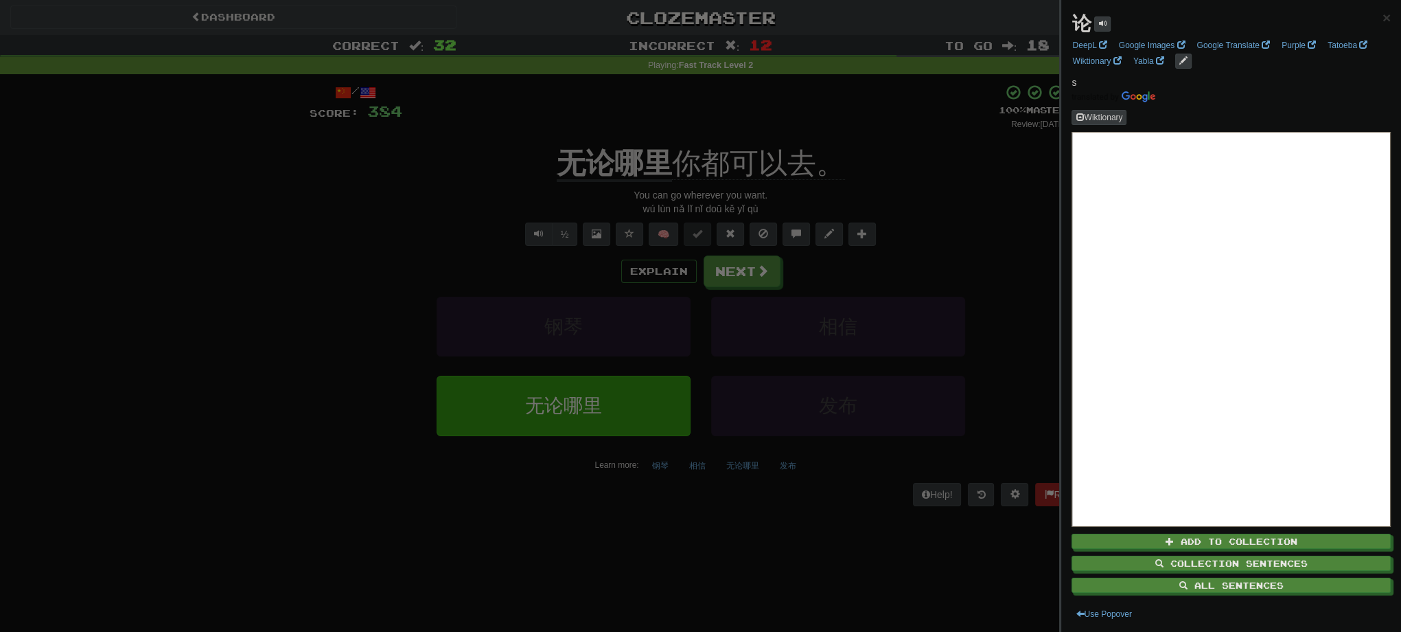
click at [891, 183] on div at bounding box center [700, 316] width 1401 height 632
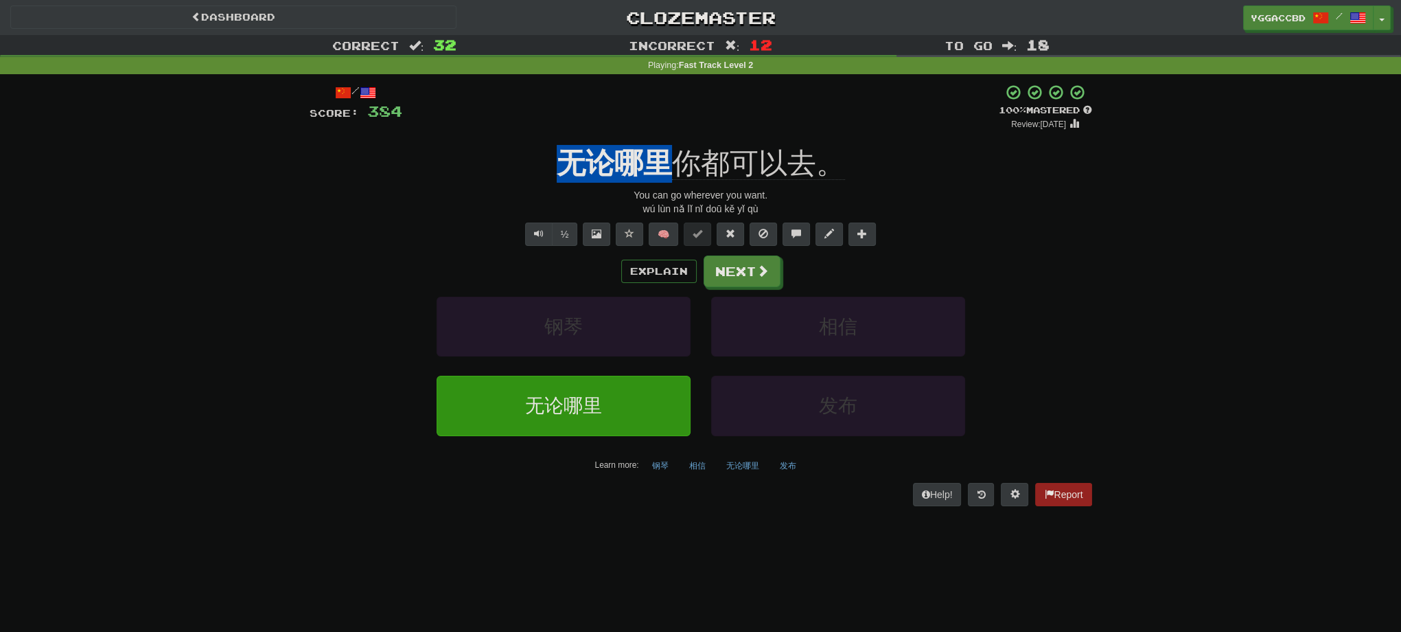
drag, startPoint x: 563, startPoint y: 139, endPoint x: 672, endPoint y: 150, distance: 109.6
click at [672, 150] on div "/ Score: 384 + 16 100 % Mastered Review: [DATE] 无论哪里 你都可以去。 You can go wherever…" at bounding box center [701, 294] width 783 height 421
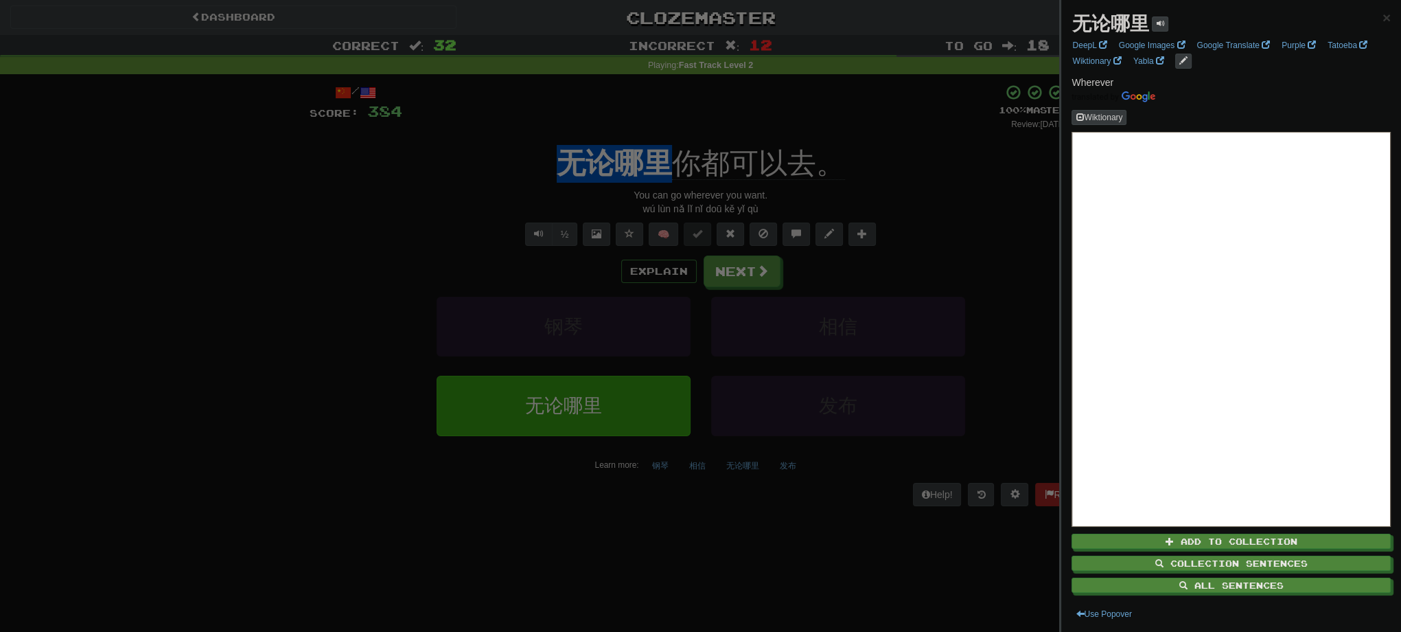
click at [738, 277] on div at bounding box center [700, 316] width 1401 height 632
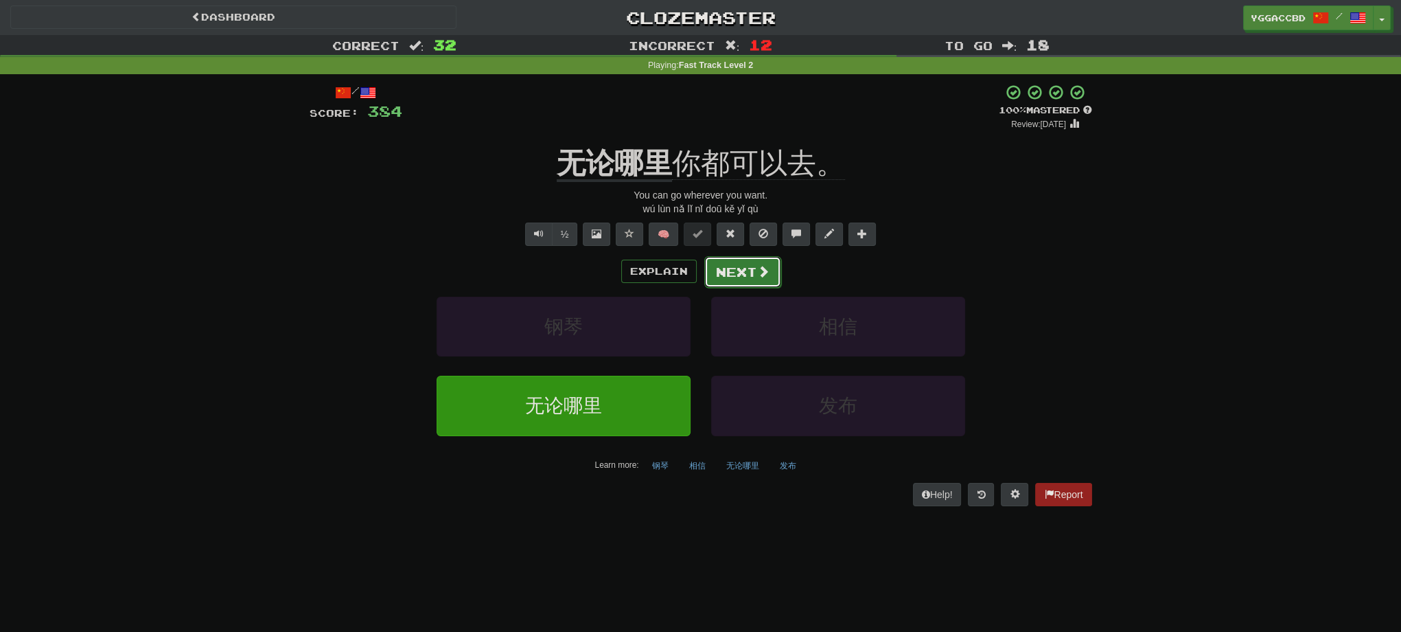
click at [741, 277] on button "Next" at bounding box center [742, 272] width 77 height 32
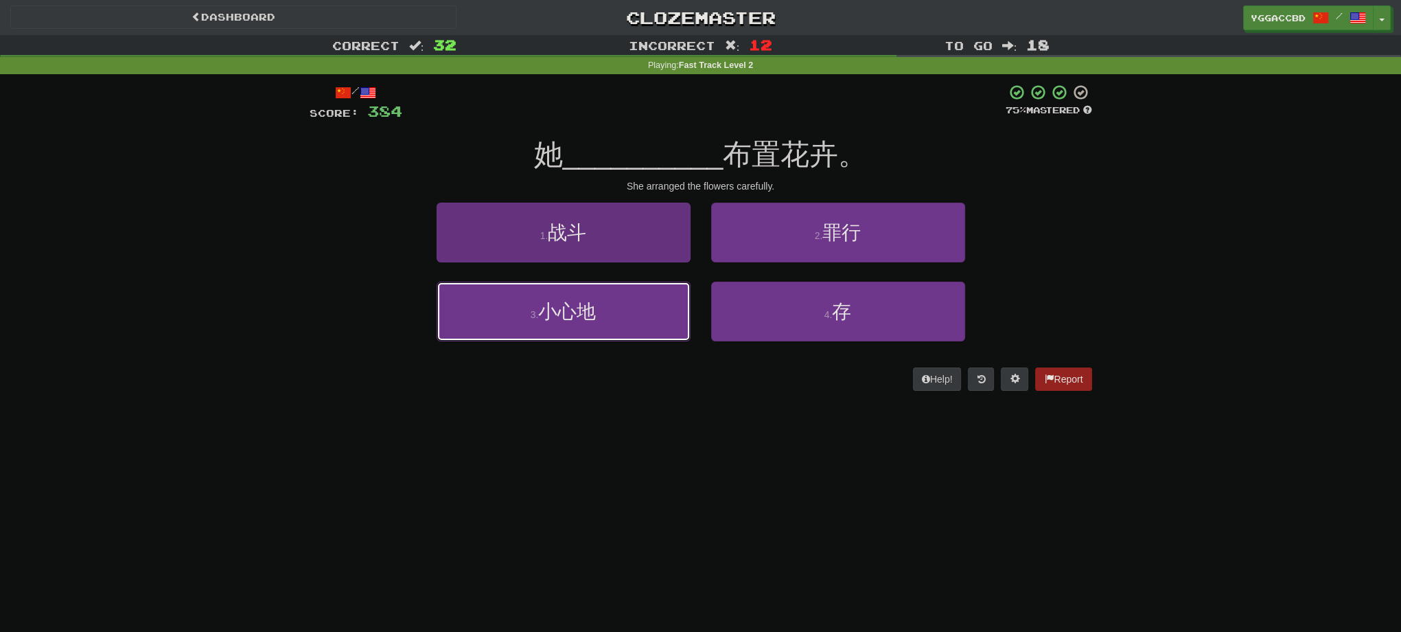
click at [557, 316] on span "小心地" at bounding box center [567, 311] width 58 height 21
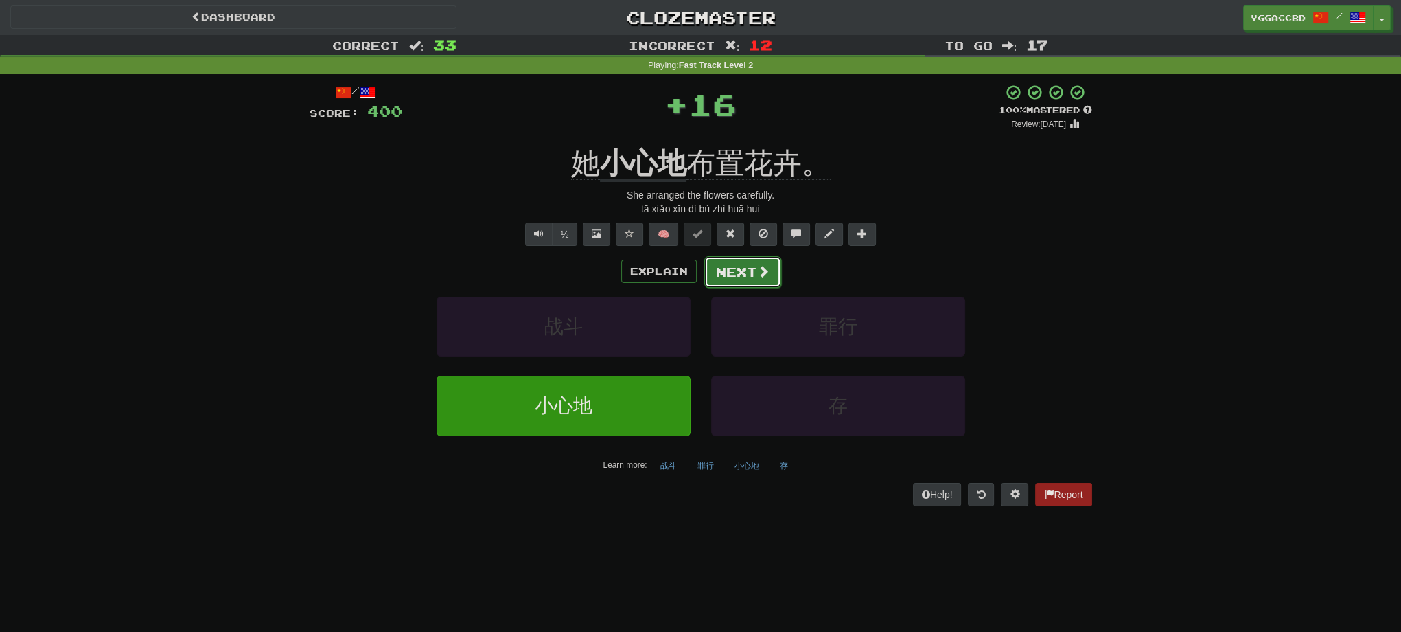
click at [729, 279] on button "Next" at bounding box center [742, 272] width 77 height 32
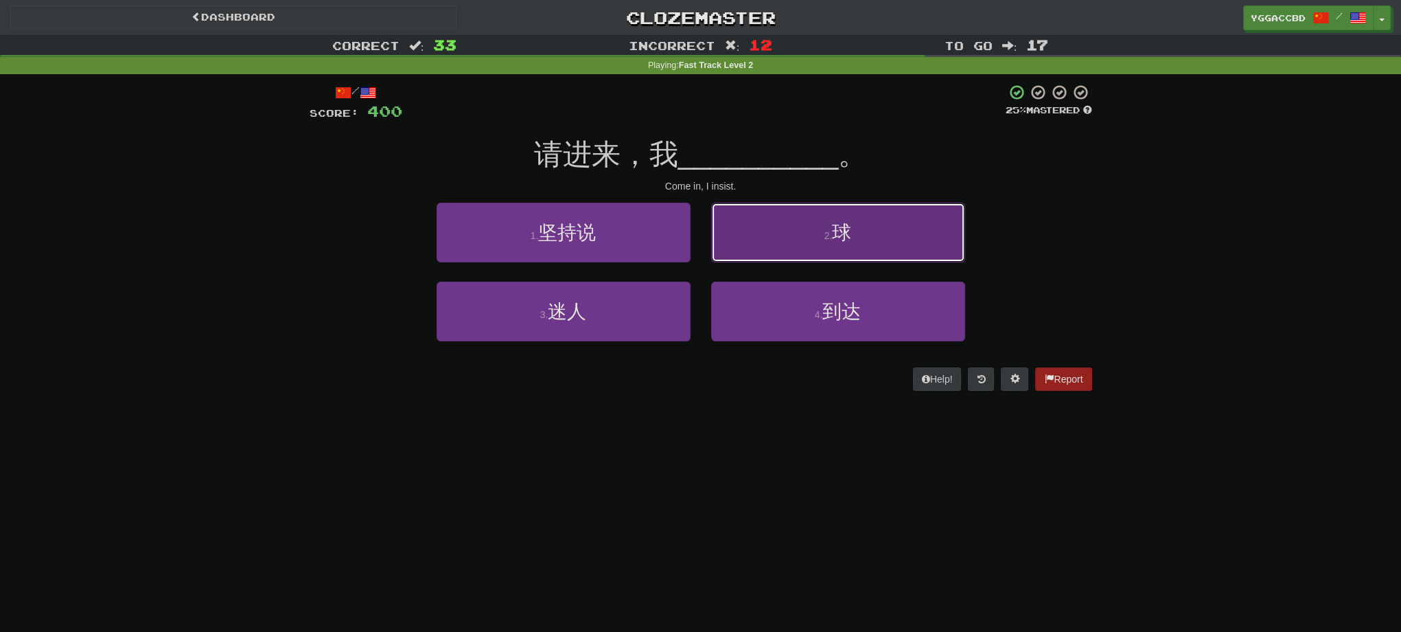
click at [724, 228] on button "2 . 球" at bounding box center [838, 233] width 254 height 60
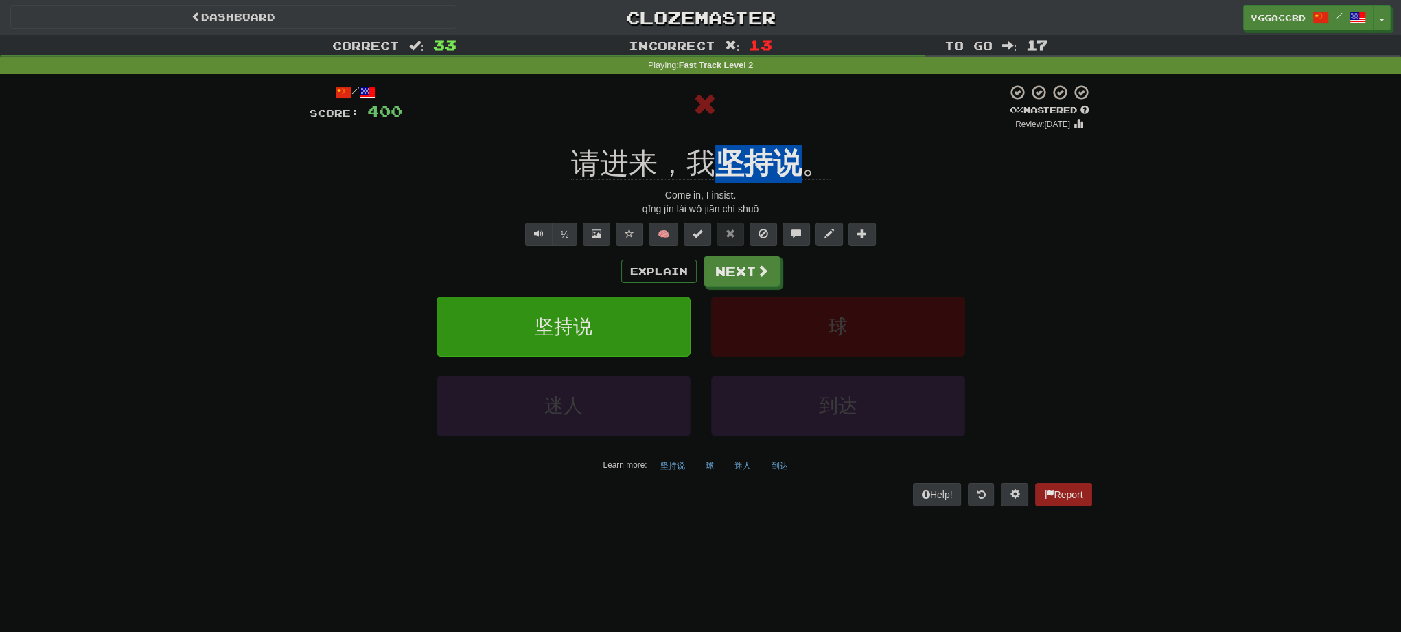
drag, startPoint x: 725, startPoint y: 141, endPoint x: 801, endPoint y: 152, distance: 76.9
click at [801, 152] on div "/ Score: 400 0 % Mastered Review: [DATE] 请进来，我 坚持说 。 Come in, I insist. qǐng jì…" at bounding box center [701, 294] width 783 height 421
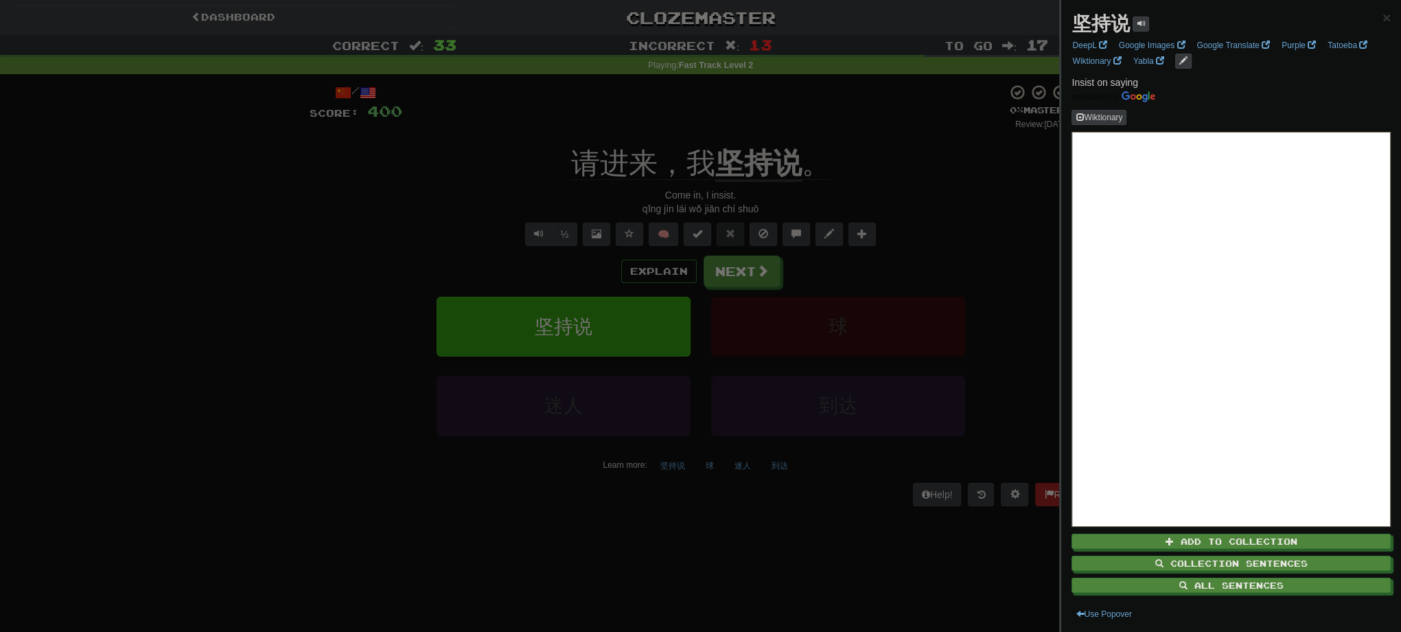
click at [708, 121] on div at bounding box center [700, 316] width 1401 height 632
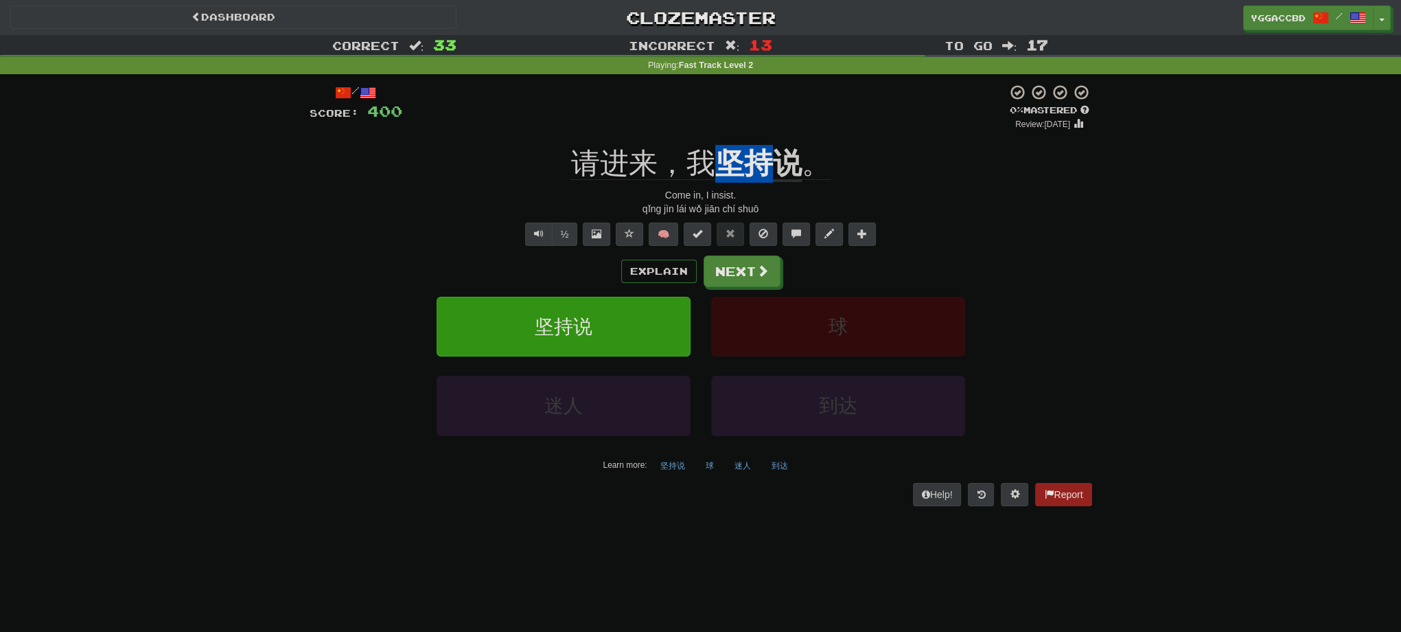
drag, startPoint x: 719, startPoint y: 136, endPoint x: 761, endPoint y: 144, distance: 42.0
click at [761, 144] on div "/ Score: 400 0 % Mastered Review: [DATE] 请进来，我 坚持说 。 Come in, I insist. qǐng jì…" at bounding box center [701, 294] width 783 height 421
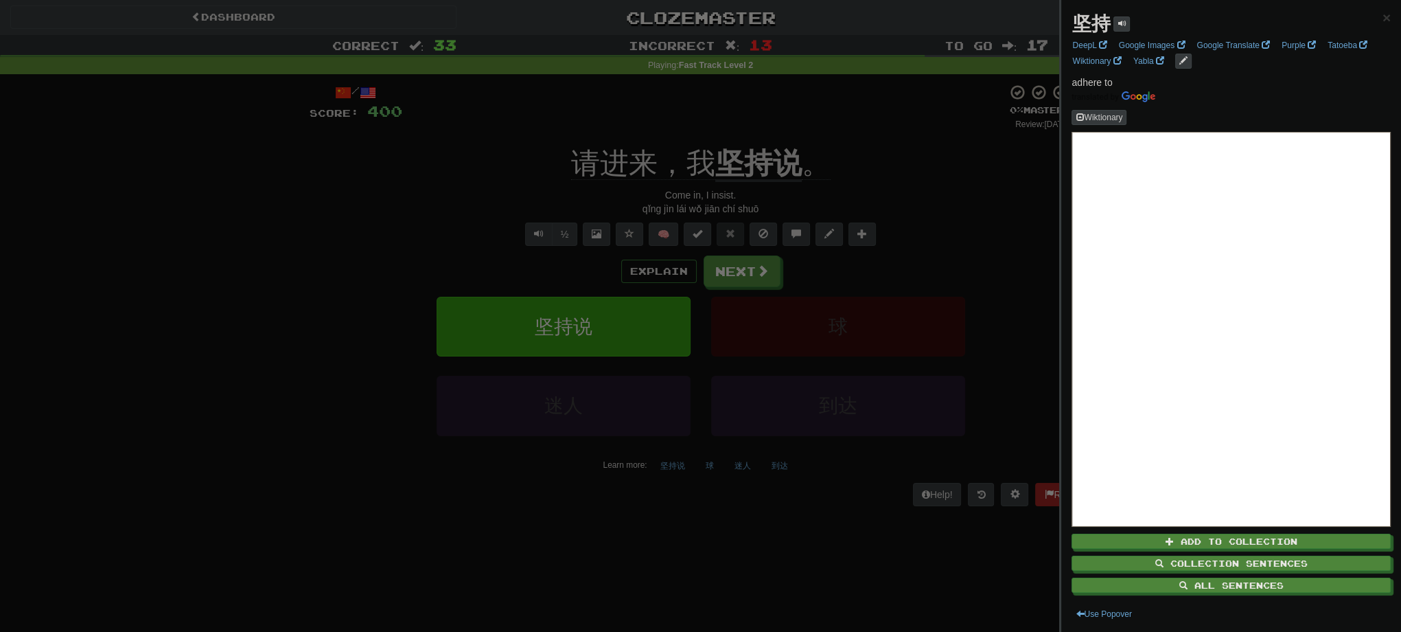
click at [855, 161] on div at bounding box center [700, 316] width 1401 height 632
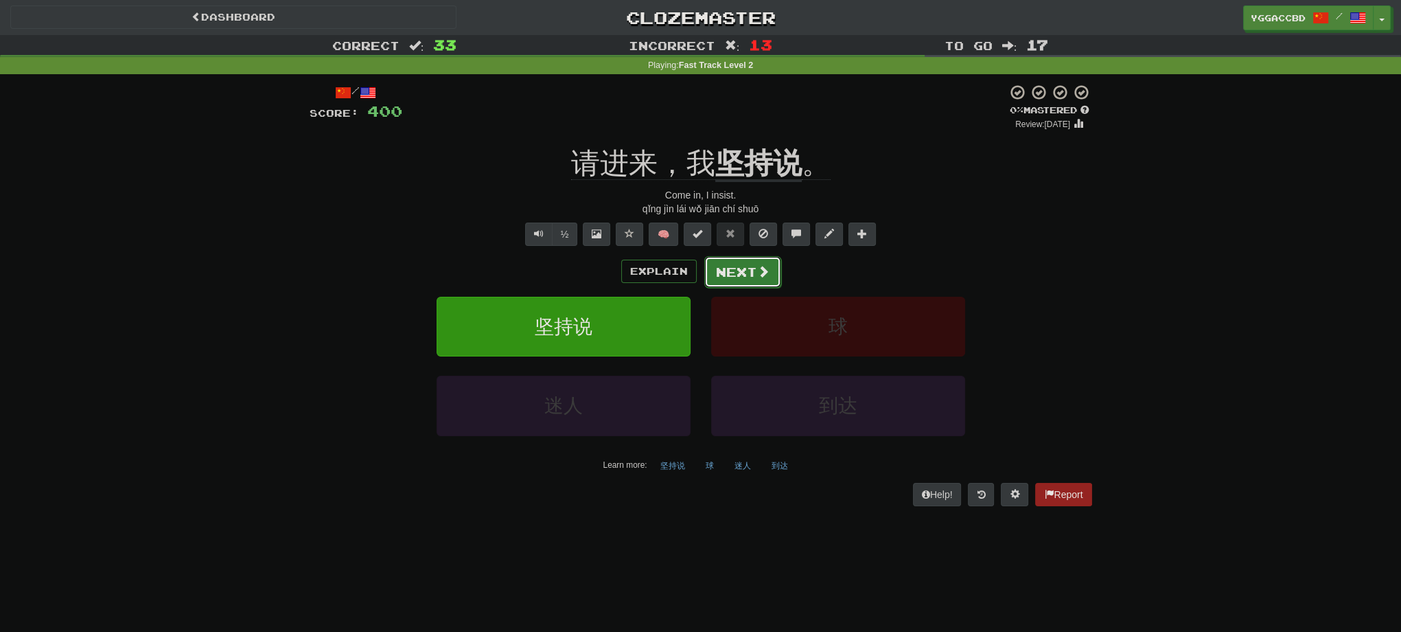
click at [747, 266] on button "Next" at bounding box center [742, 272] width 77 height 32
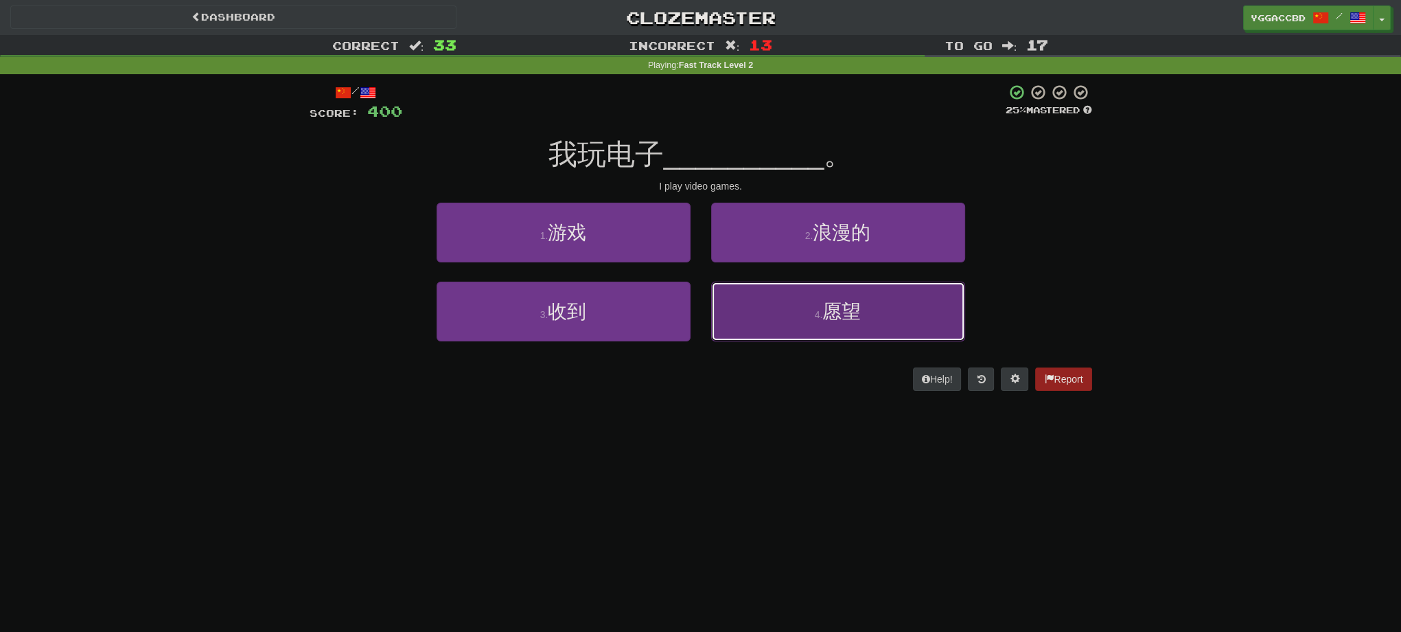
click at [822, 305] on button "4 . 愿望" at bounding box center [838, 311] width 254 height 60
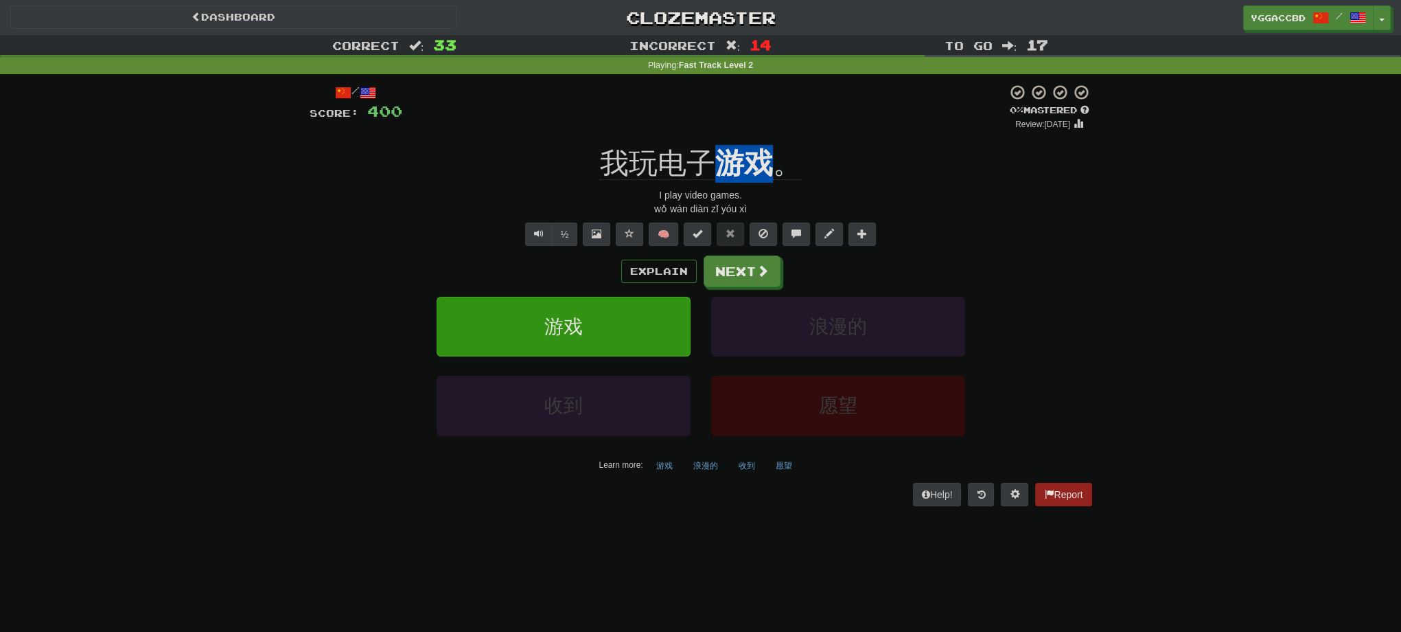
drag, startPoint x: 722, startPoint y: 133, endPoint x: 771, endPoint y: 146, distance: 50.3
click at [771, 146] on div "/ Score: 400 0 % Mastered Review: [DATE] 我玩电子 游戏 。 I play video games. wǒ wán d…" at bounding box center [701, 294] width 783 height 421
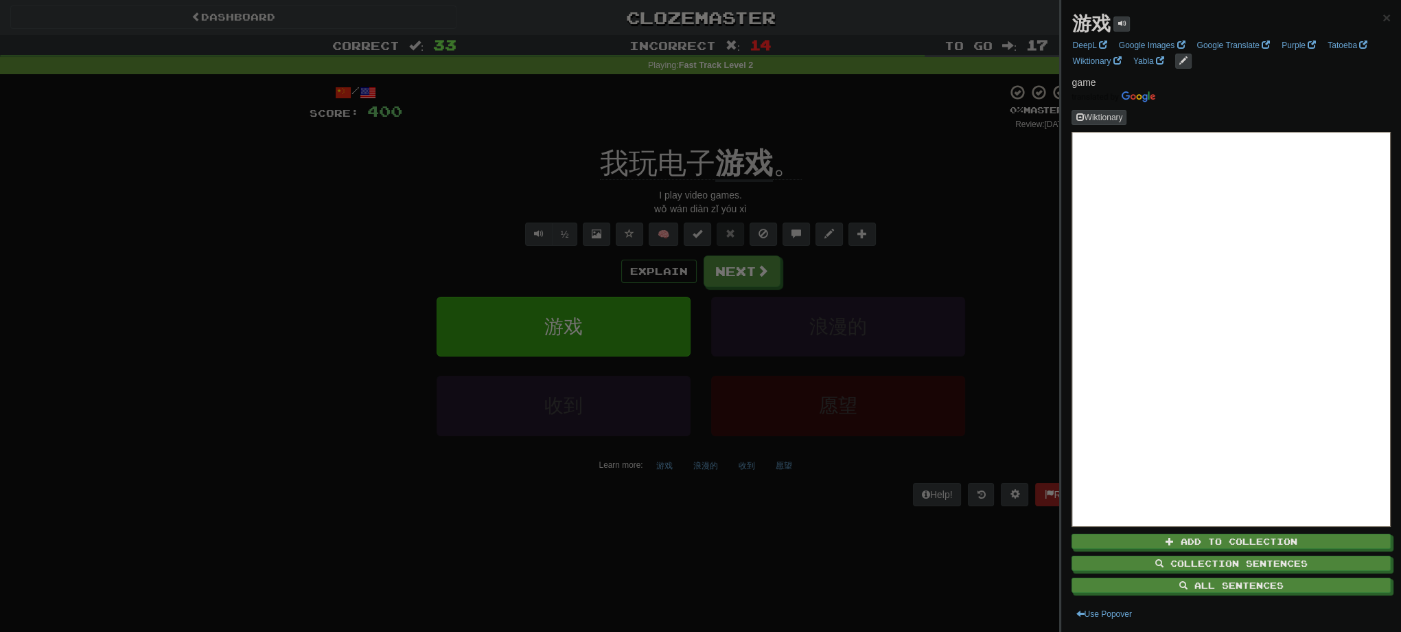
drag, startPoint x: 879, startPoint y: 170, endPoint x: 878, endPoint y: 181, distance: 11.0
click at [879, 171] on div at bounding box center [700, 316] width 1401 height 632
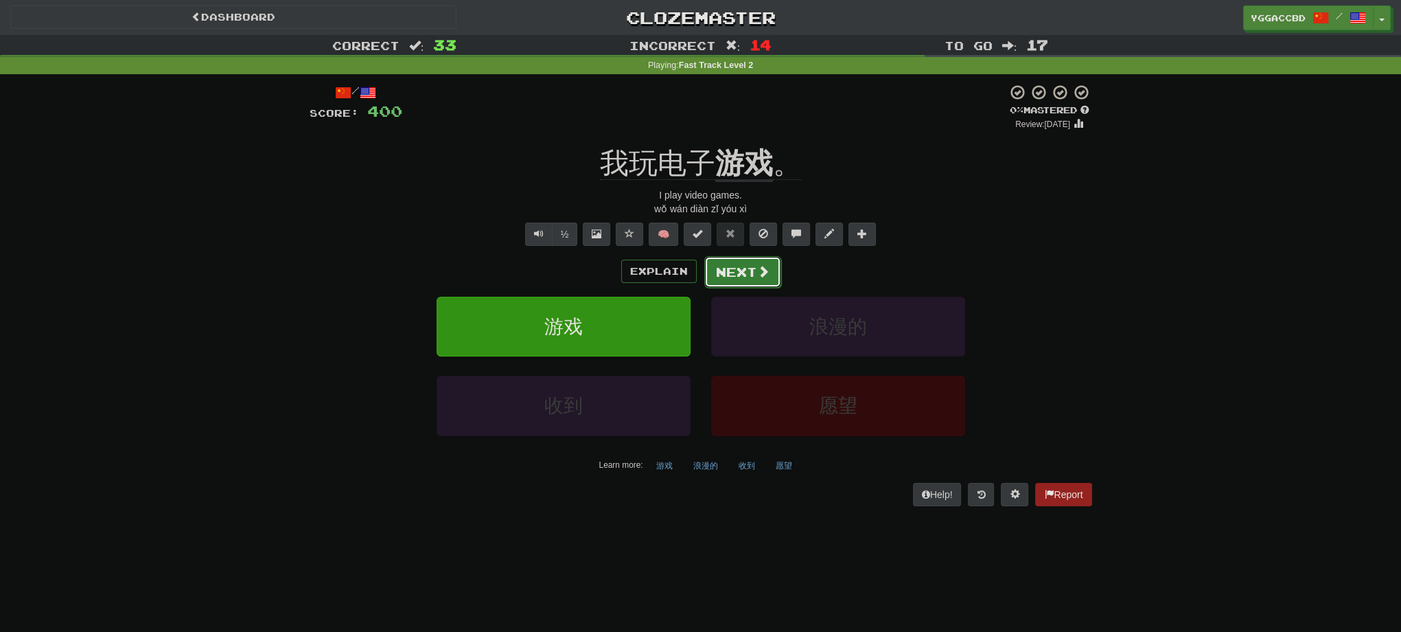
click at [741, 273] on button "Next" at bounding box center [742, 272] width 77 height 32
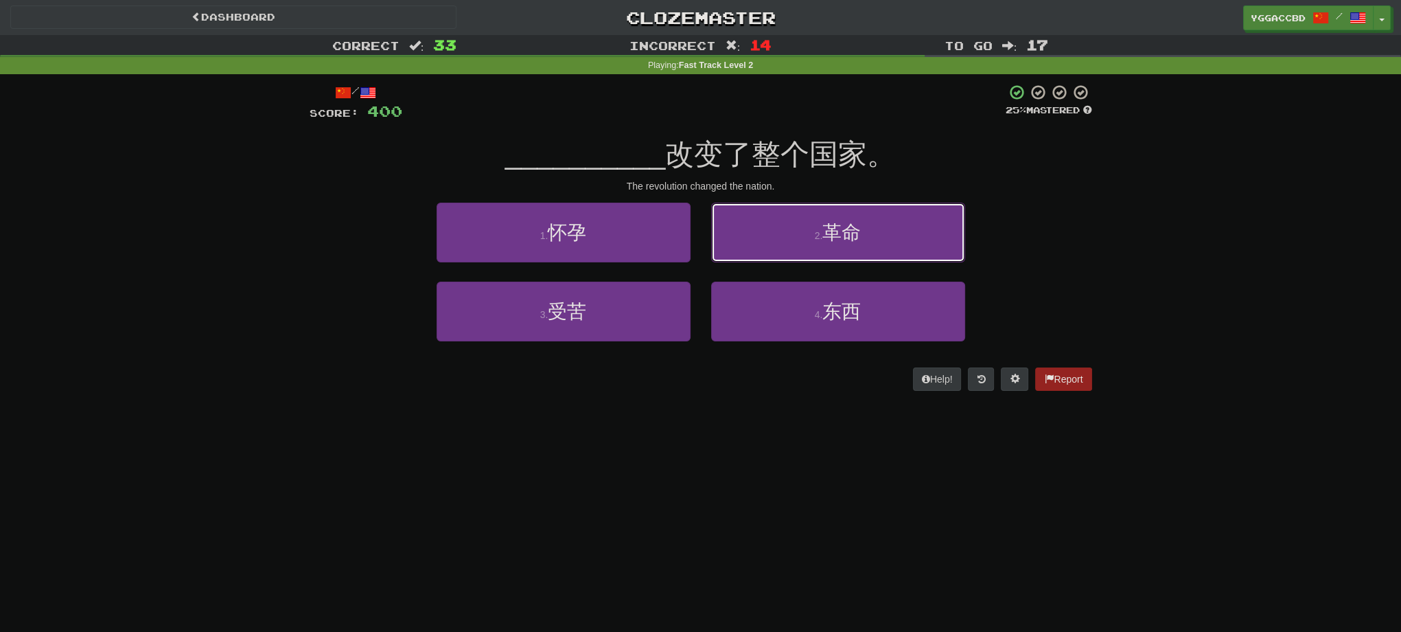
click at [754, 247] on button "2 . 革命" at bounding box center [838, 233] width 254 height 60
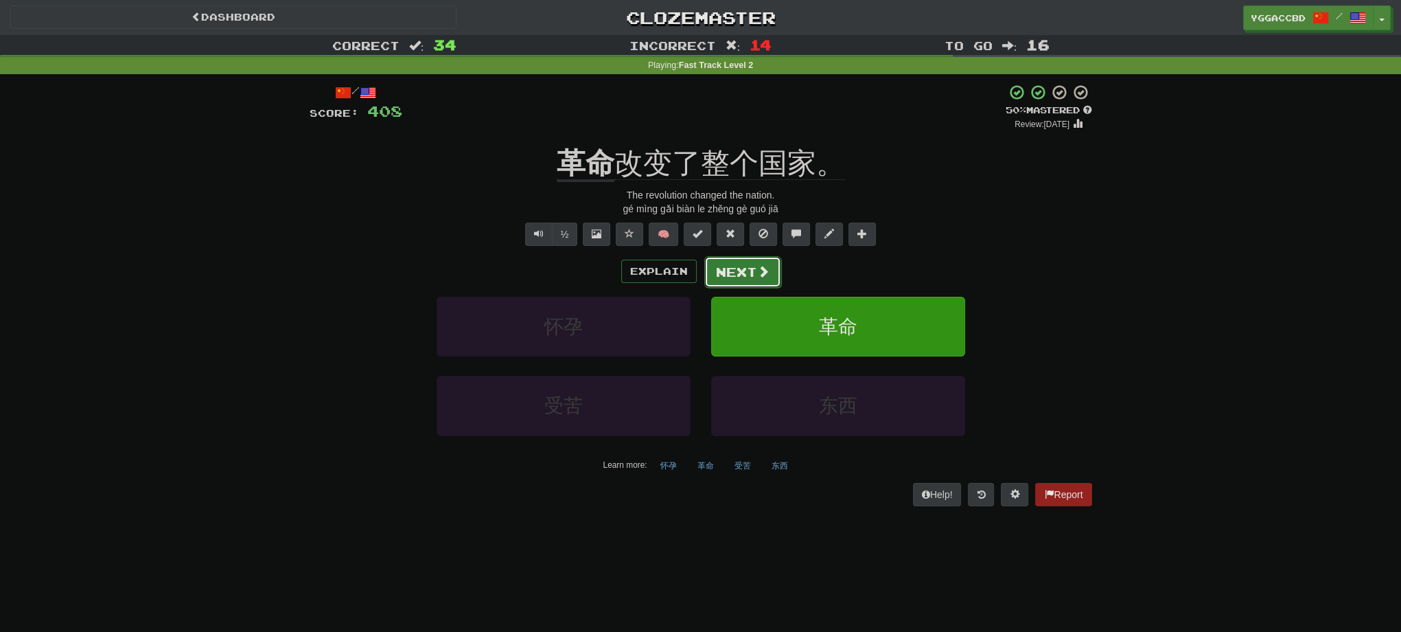
click at [757, 278] on button "Next" at bounding box center [742, 272] width 77 height 32
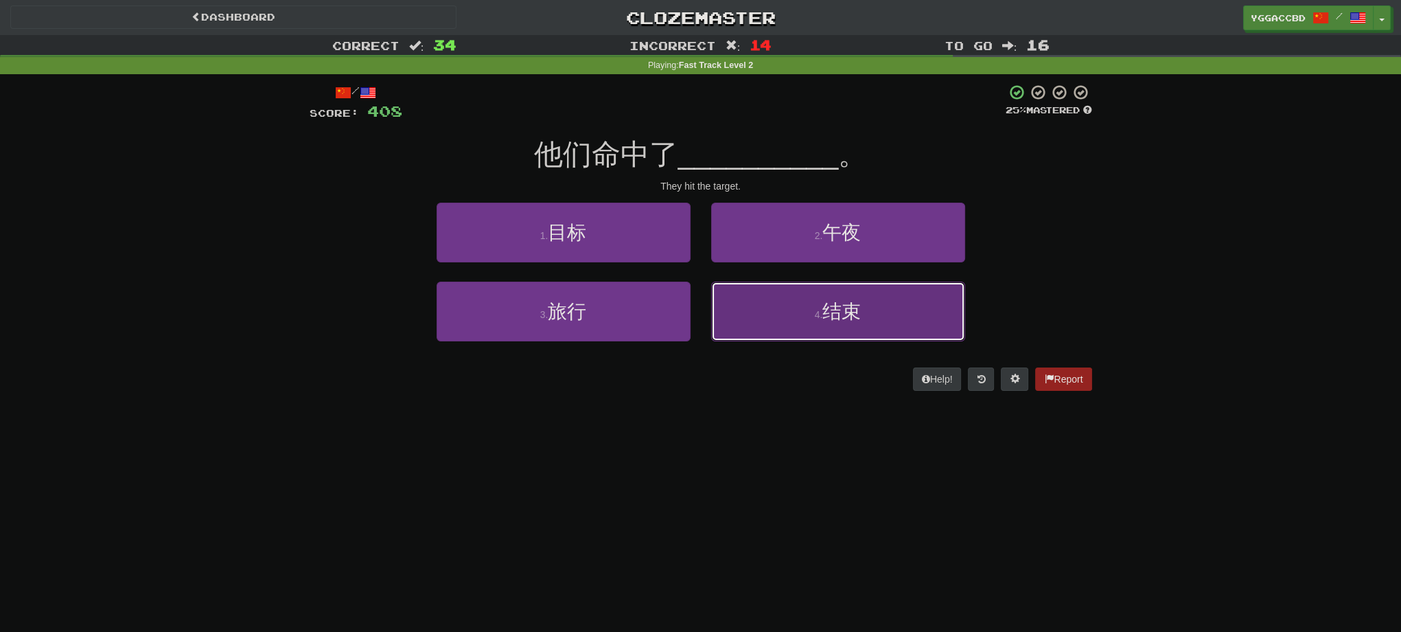
click at [765, 319] on button "4 . 结束" at bounding box center [838, 311] width 254 height 60
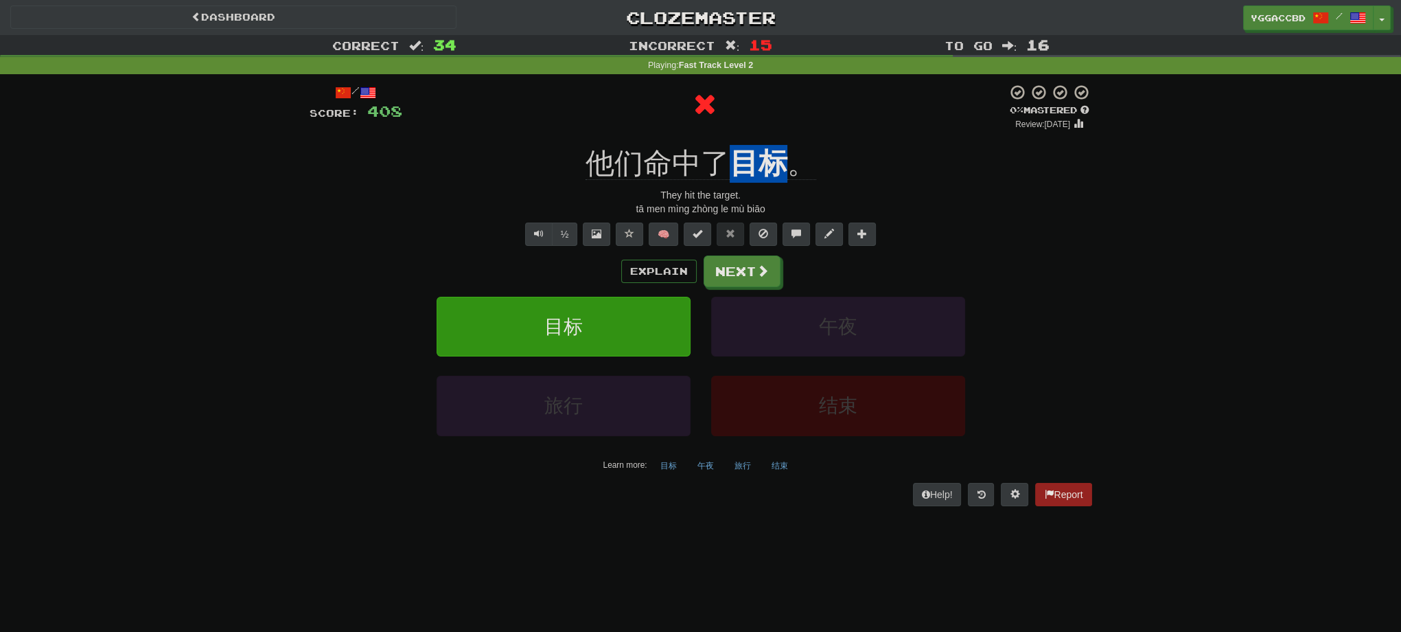
drag, startPoint x: 735, startPoint y: 140, endPoint x: 785, endPoint y: 146, distance: 51.2
click at [785, 146] on div "/ Score: 408 0 % Mastered Review: [DATE] 他们命中了 目标 。 They hit the target. tā men…" at bounding box center [701, 294] width 783 height 421
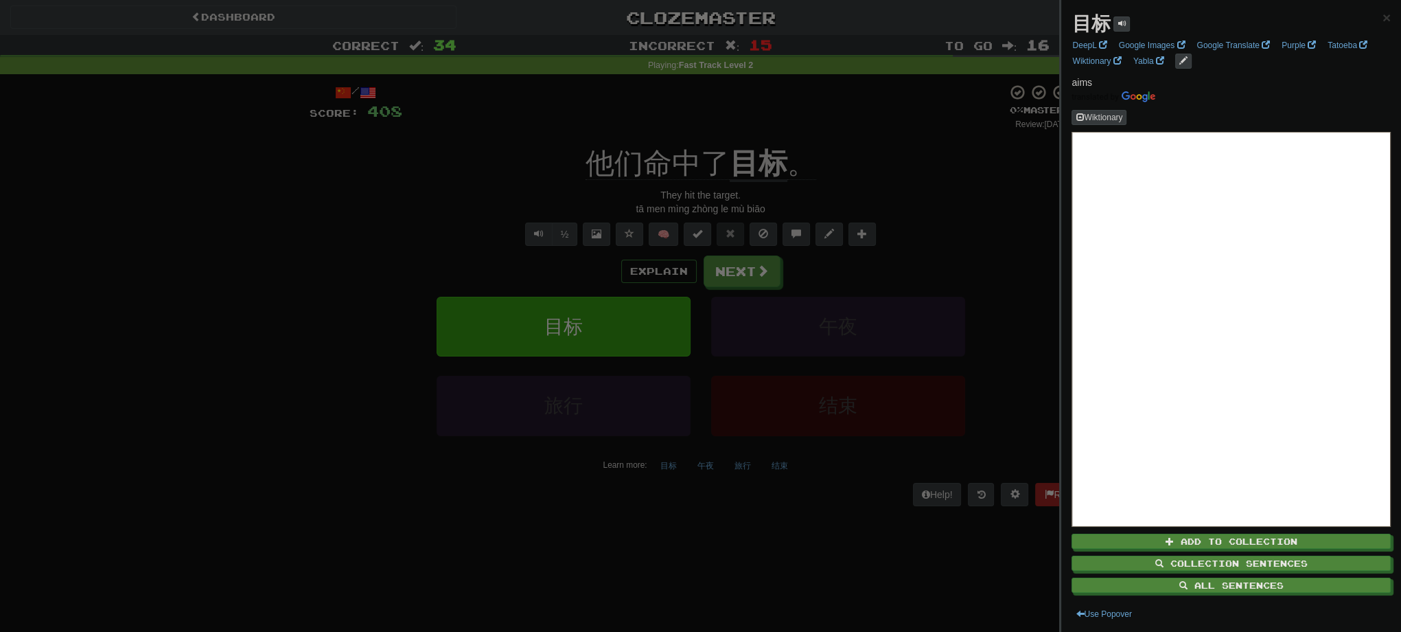
click at [908, 178] on div at bounding box center [700, 316] width 1401 height 632
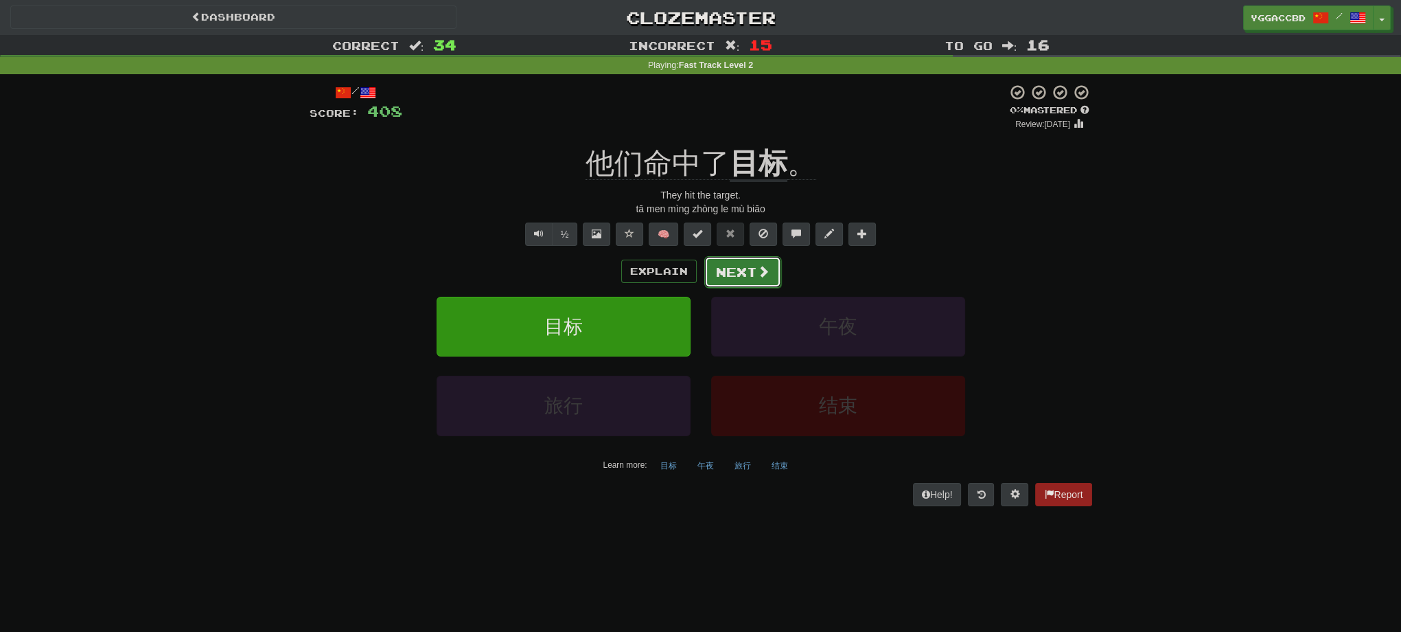
click at [748, 278] on button "Next" at bounding box center [742, 272] width 77 height 32
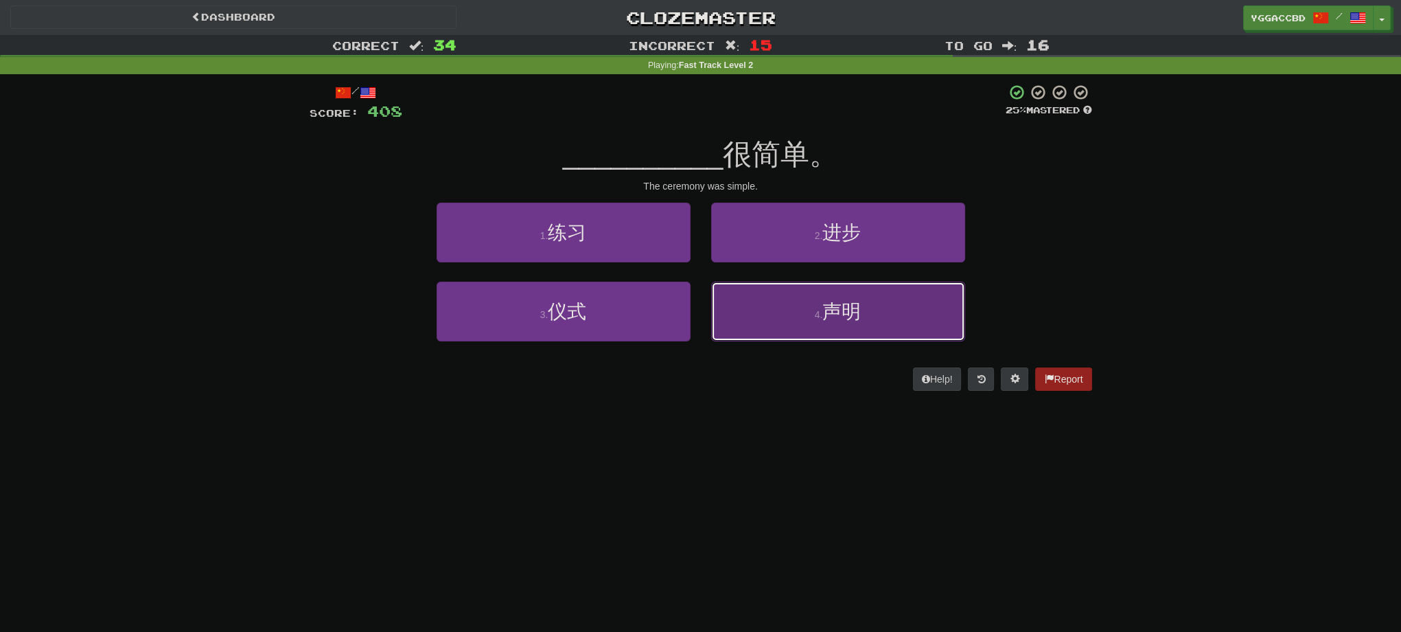
click at [820, 309] on small "4 ." at bounding box center [819, 314] width 8 height 11
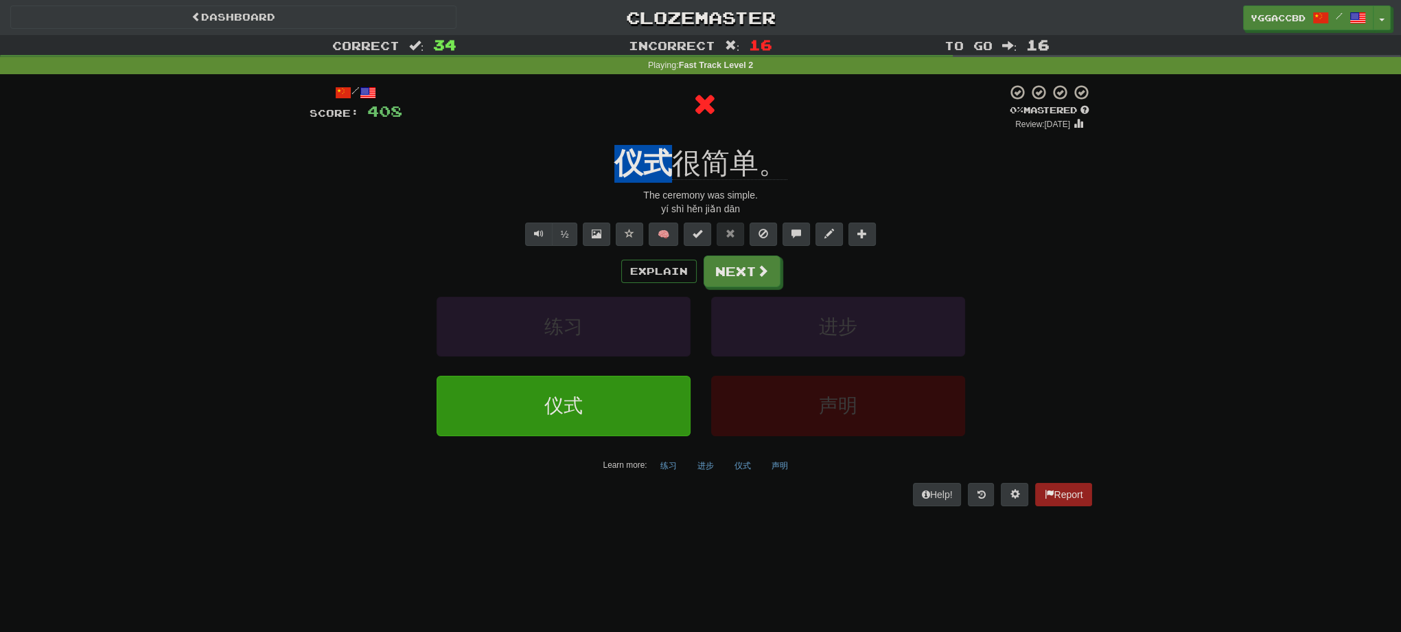
drag, startPoint x: 616, startPoint y: 132, endPoint x: 670, endPoint y: 139, distance: 54.8
click at [670, 139] on div "/ Score: 408 0 % Mastered Review: [DATE] 仪式 很简单。 The ceremony was simple. yí sh…" at bounding box center [701, 294] width 783 height 421
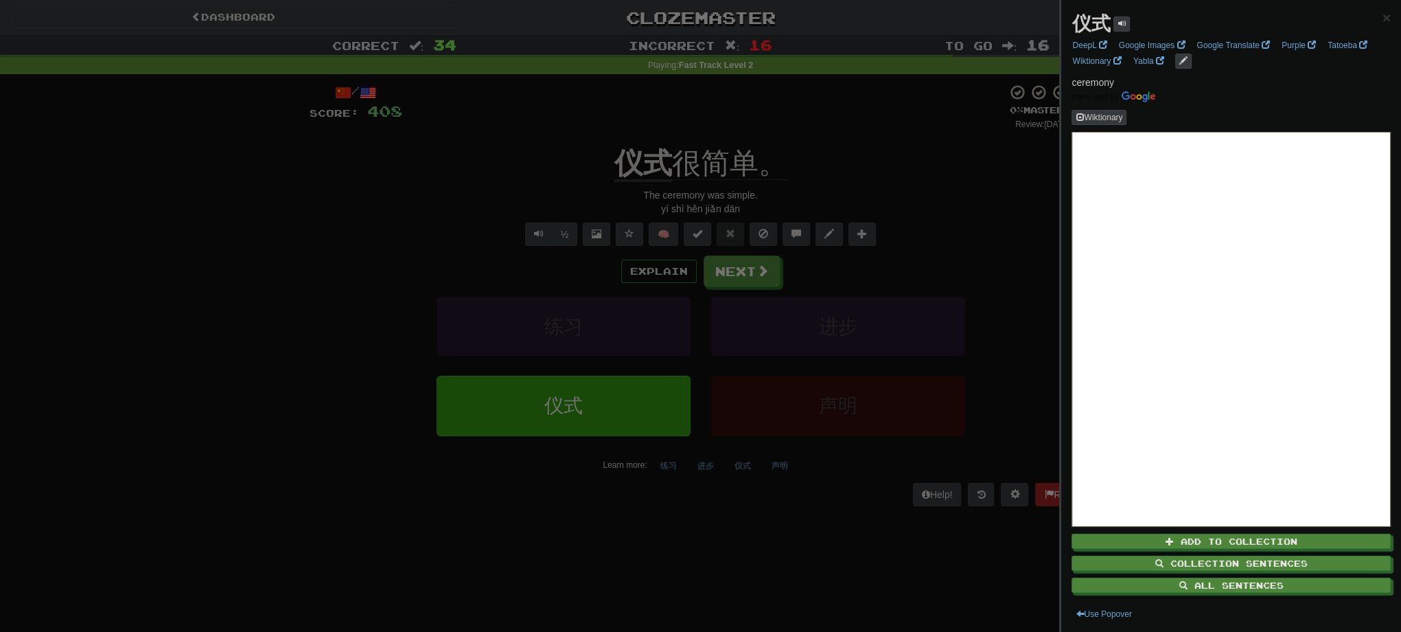
click at [750, 271] on div at bounding box center [700, 316] width 1401 height 632
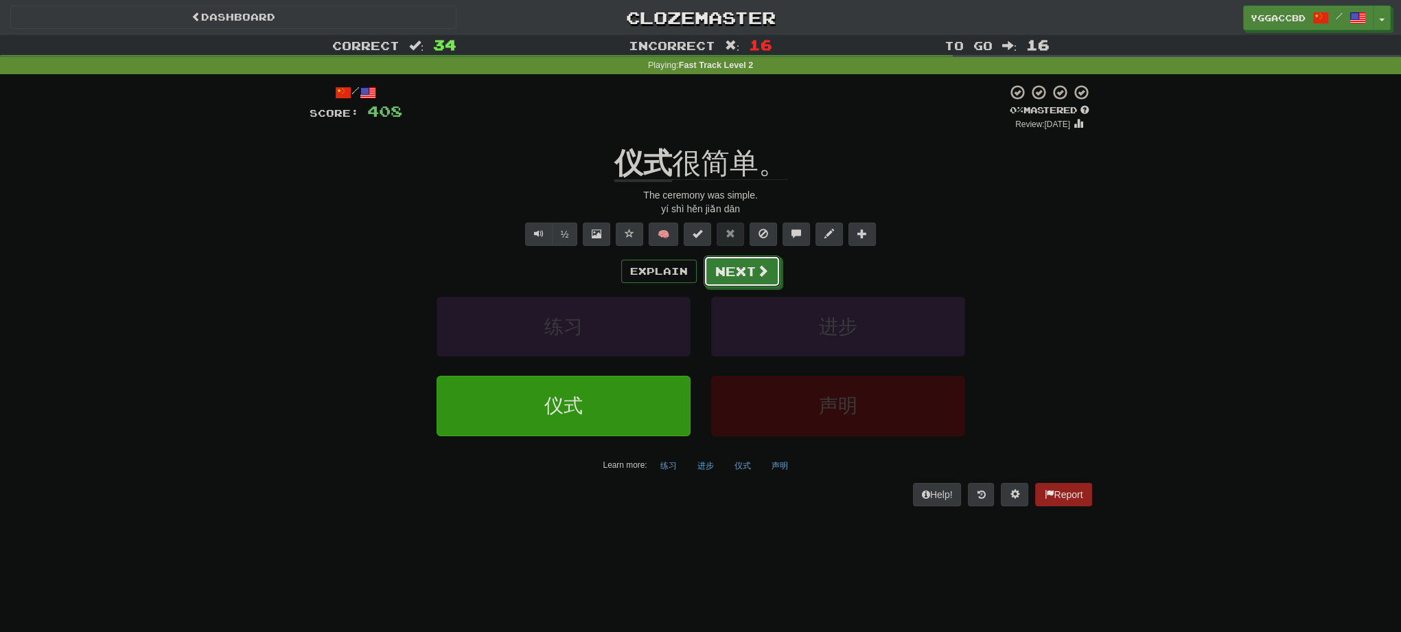
click at [750, 271] on button "Next" at bounding box center [742, 271] width 77 height 32
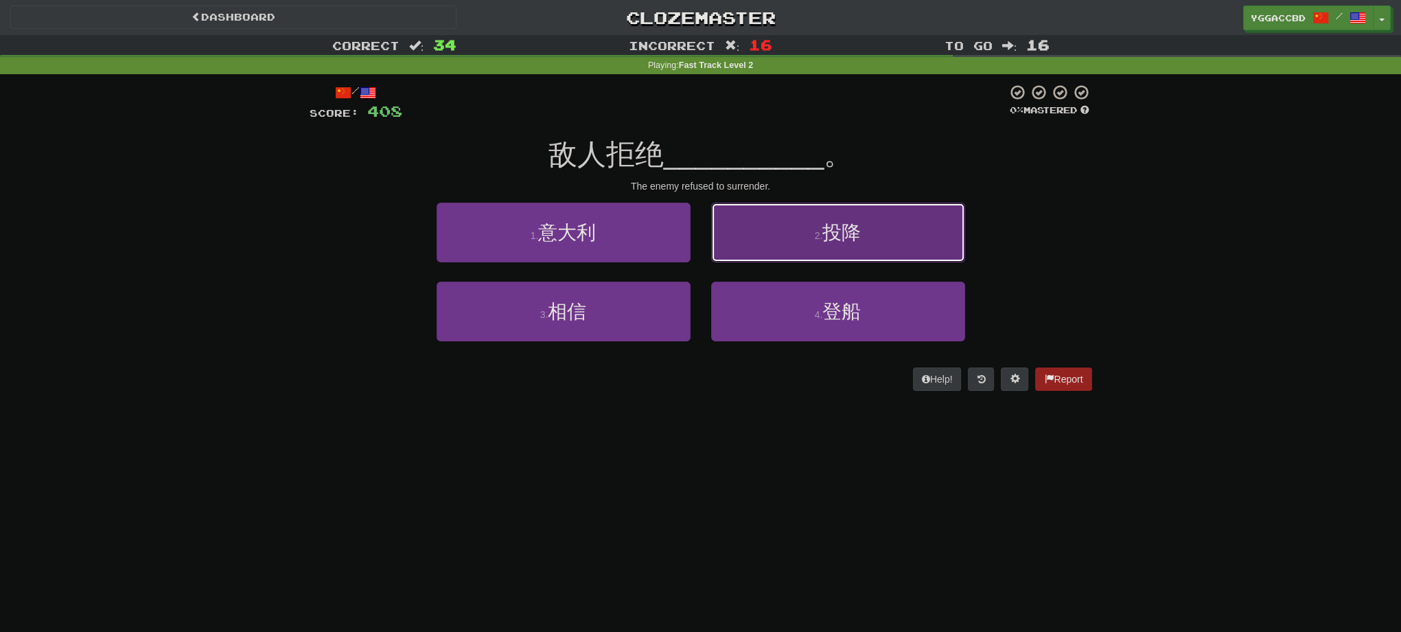
click at [764, 240] on button "2 . 投降" at bounding box center [838, 233] width 254 height 60
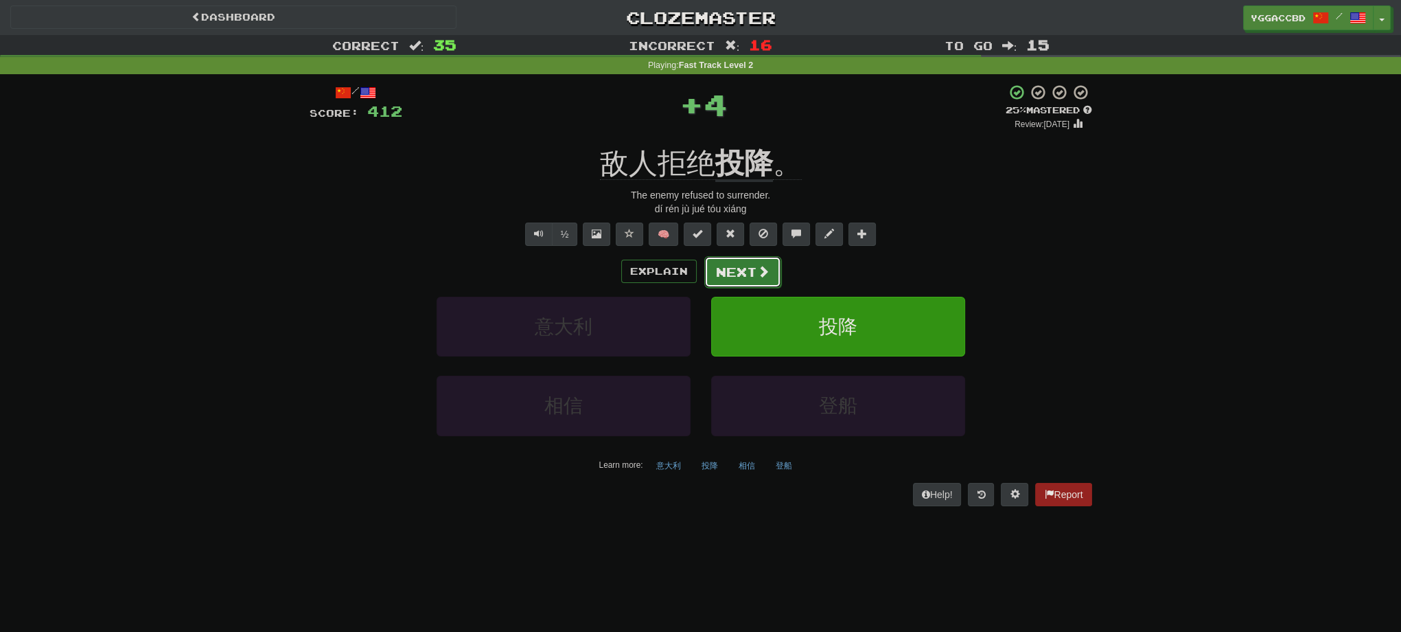
click at [726, 277] on button "Next" at bounding box center [742, 272] width 77 height 32
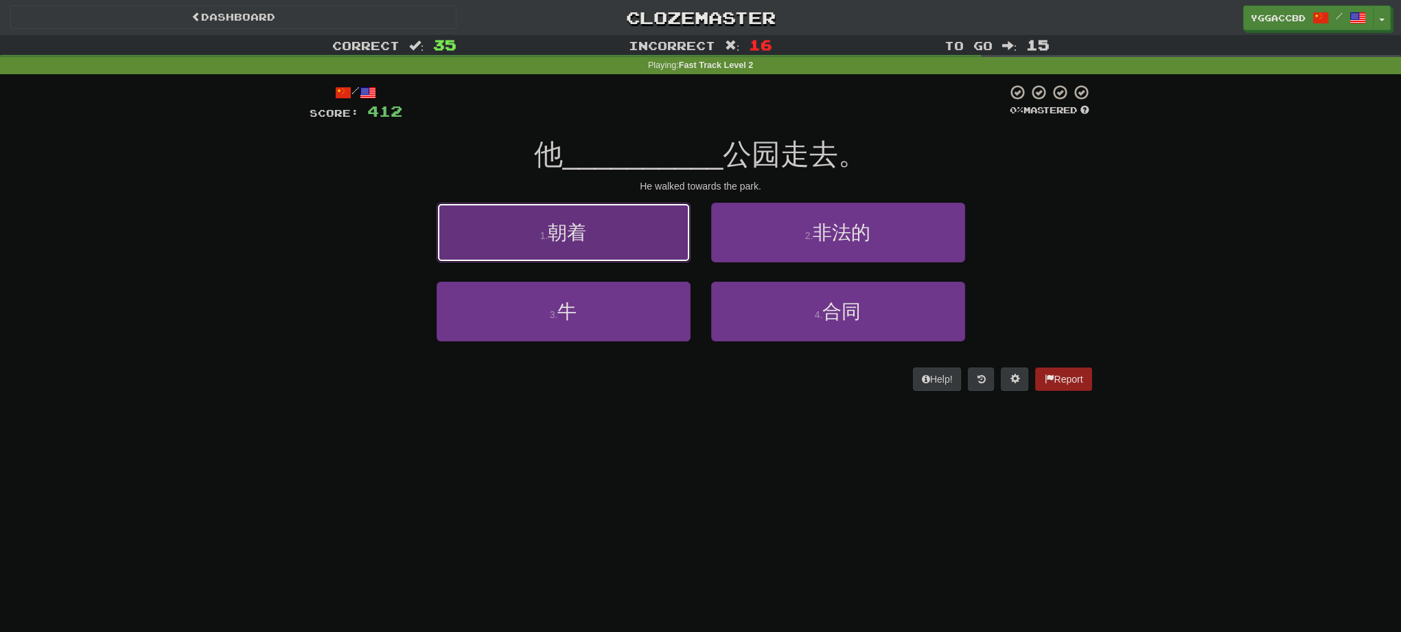
click at [518, 206] on button "1 . 朝着" at bounding box center [564, 233] width 254 height 60
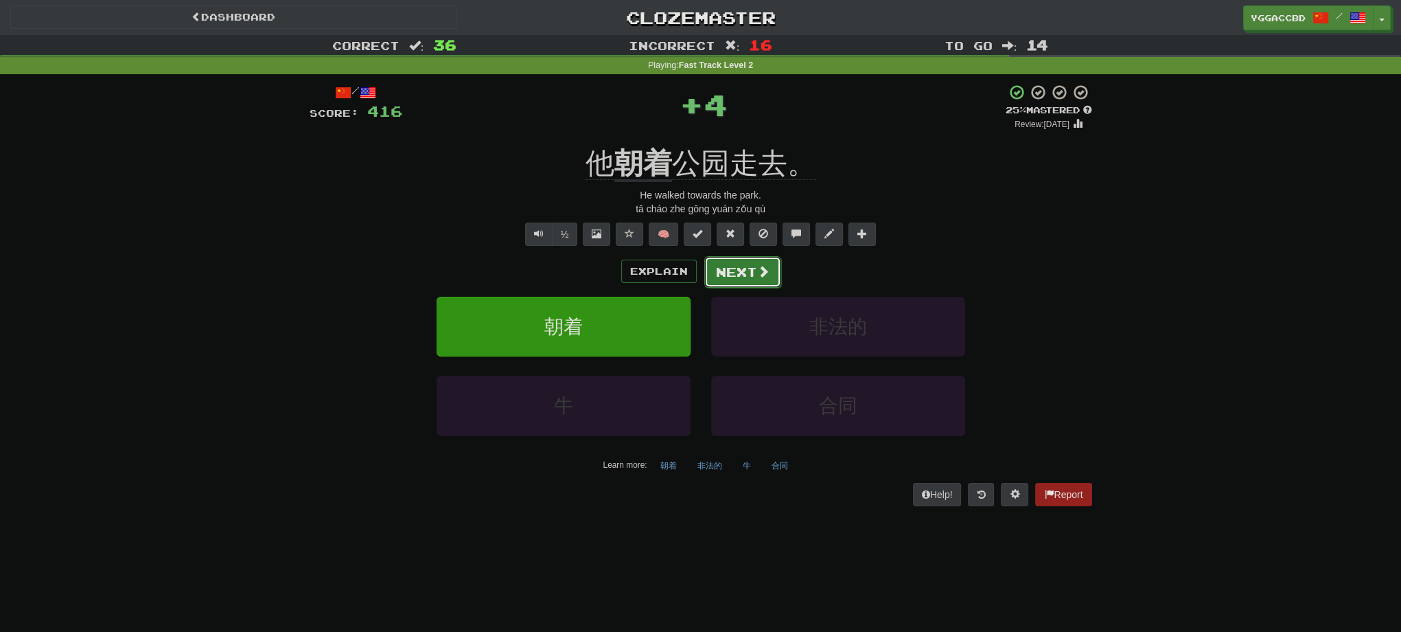
click at [736, 265] on button "Next" at bounding box center [742, 272] width 77 height 32
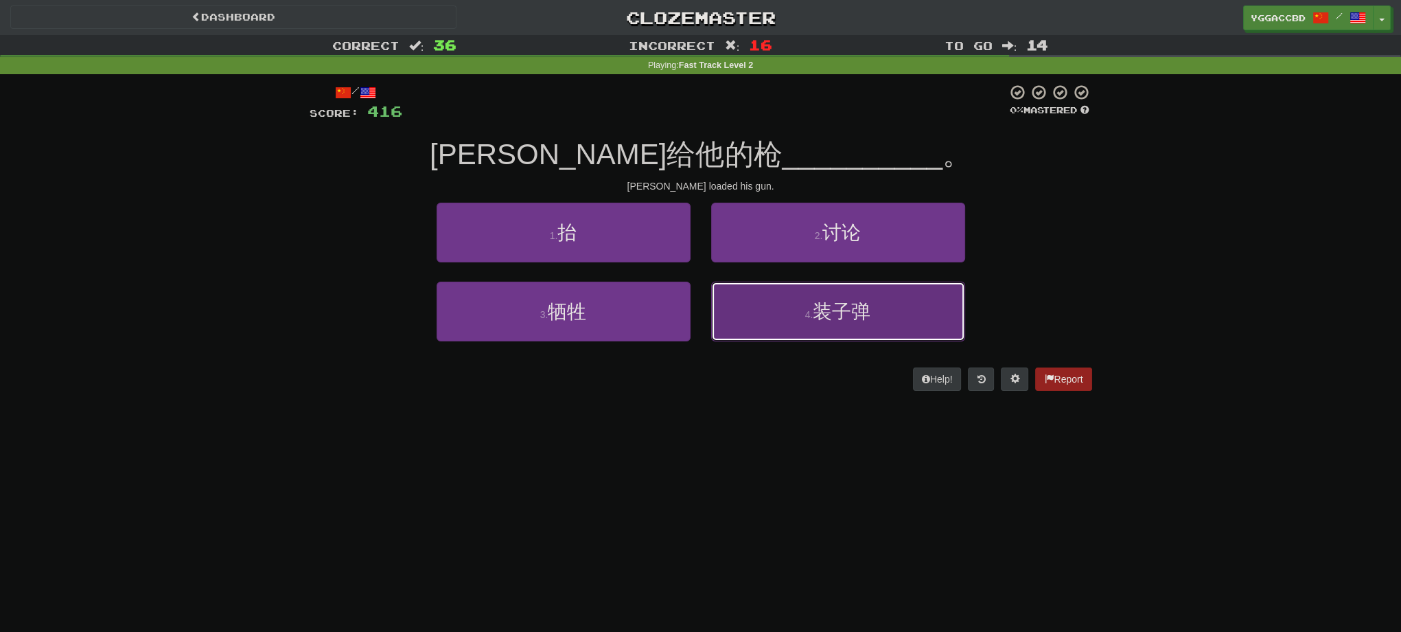
click at [813, 324] on button "4 . 装子弹" at bounding box center [838, 311] width 254 height 60
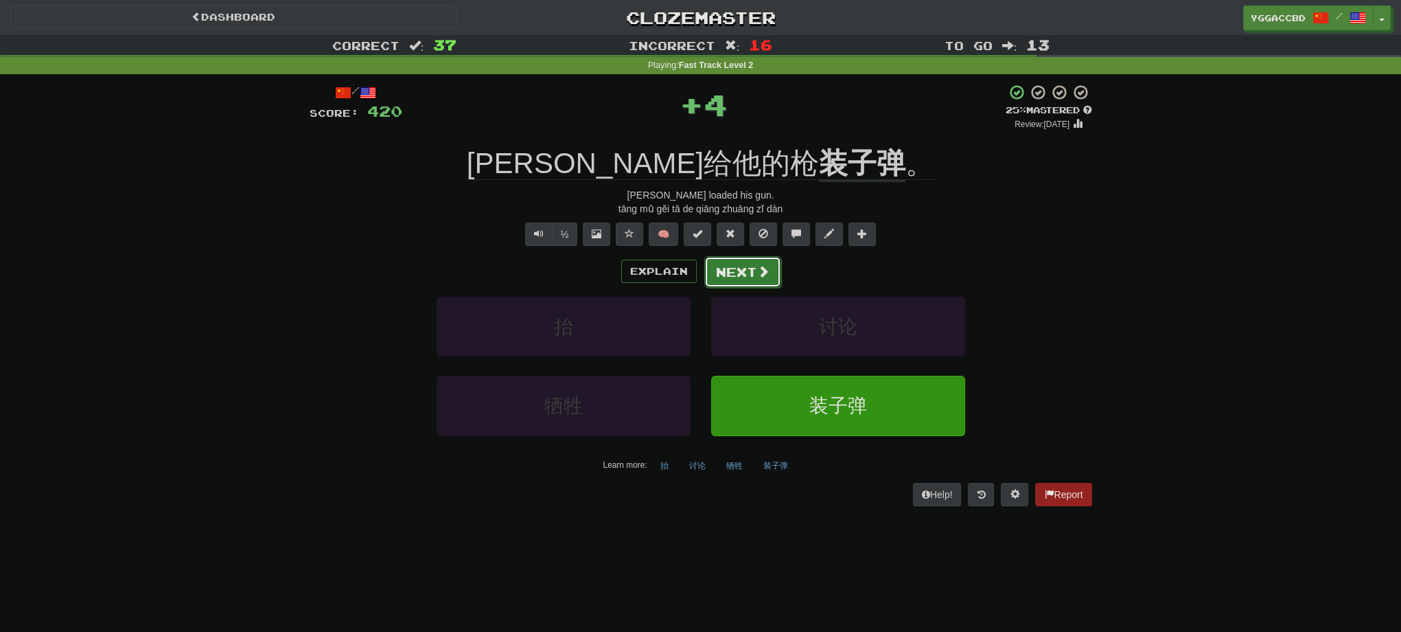
click at [728, 274] on button "Next" at bounding box center [742, 272] width 77 height 32
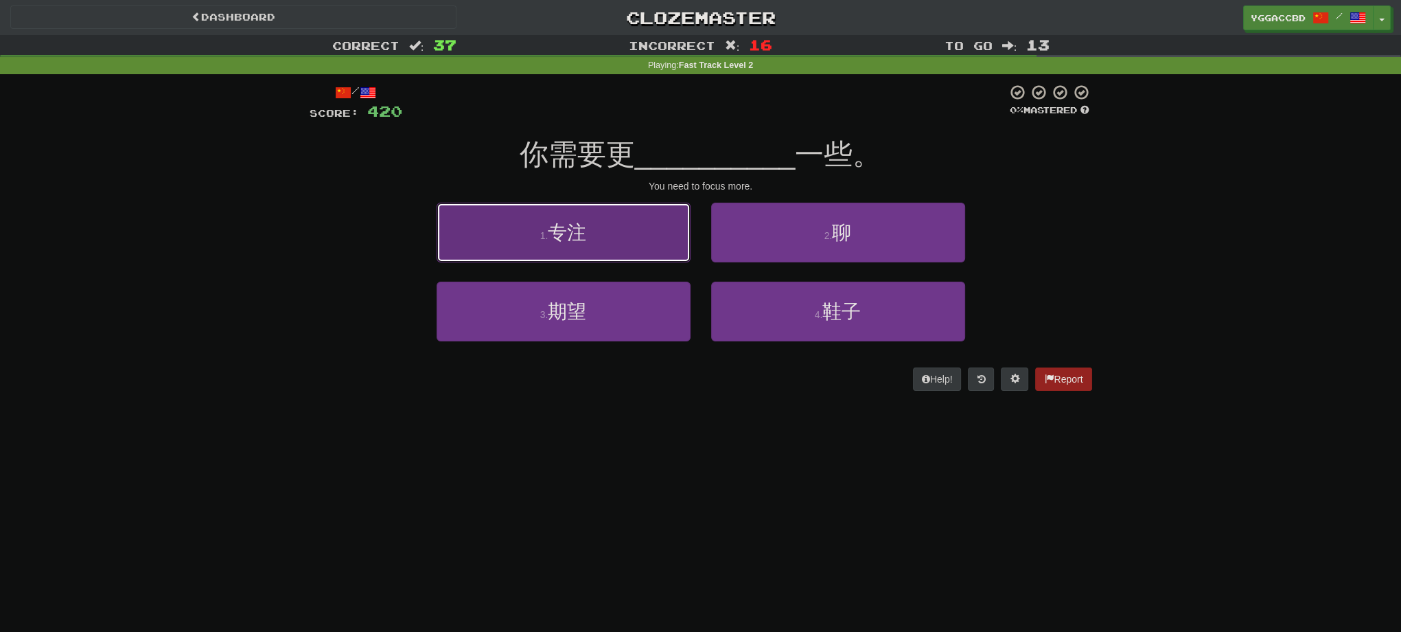
click at [568, 233] on span "专注" at bounding box center [567, 232] width 38 height 21
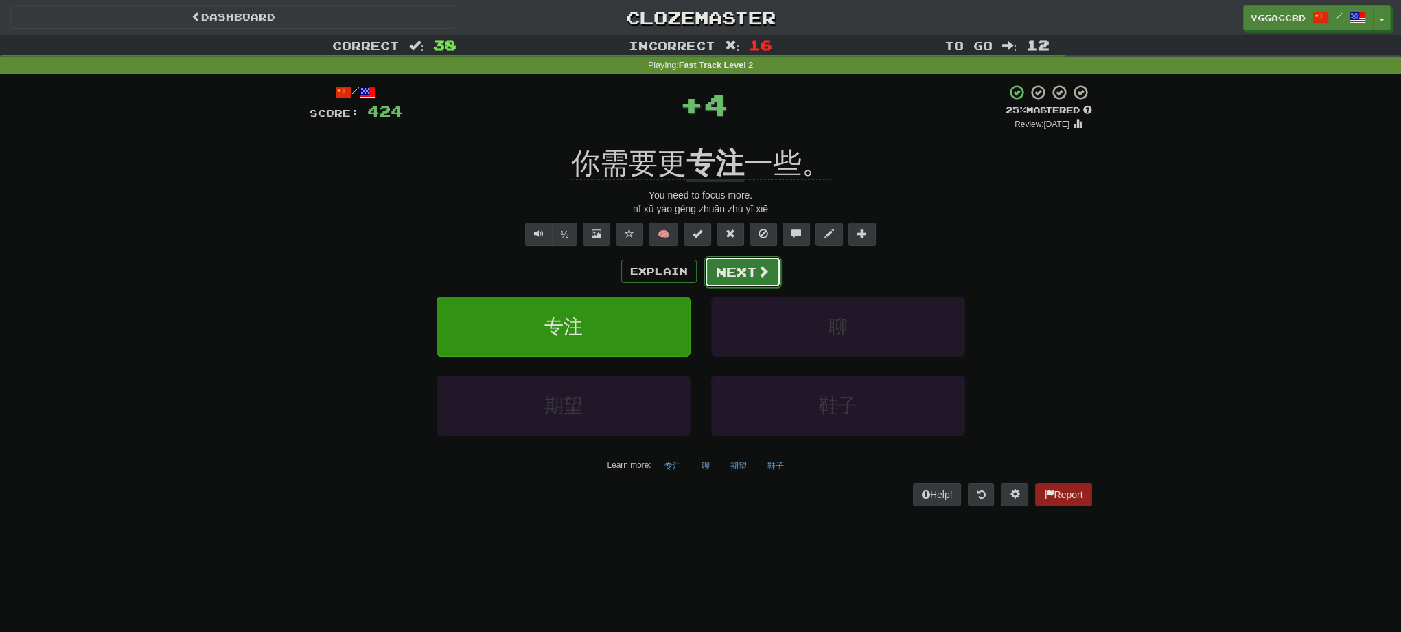
click at [731, 277] on button "Next" at bounding box center [742, 272] width 77 height 32
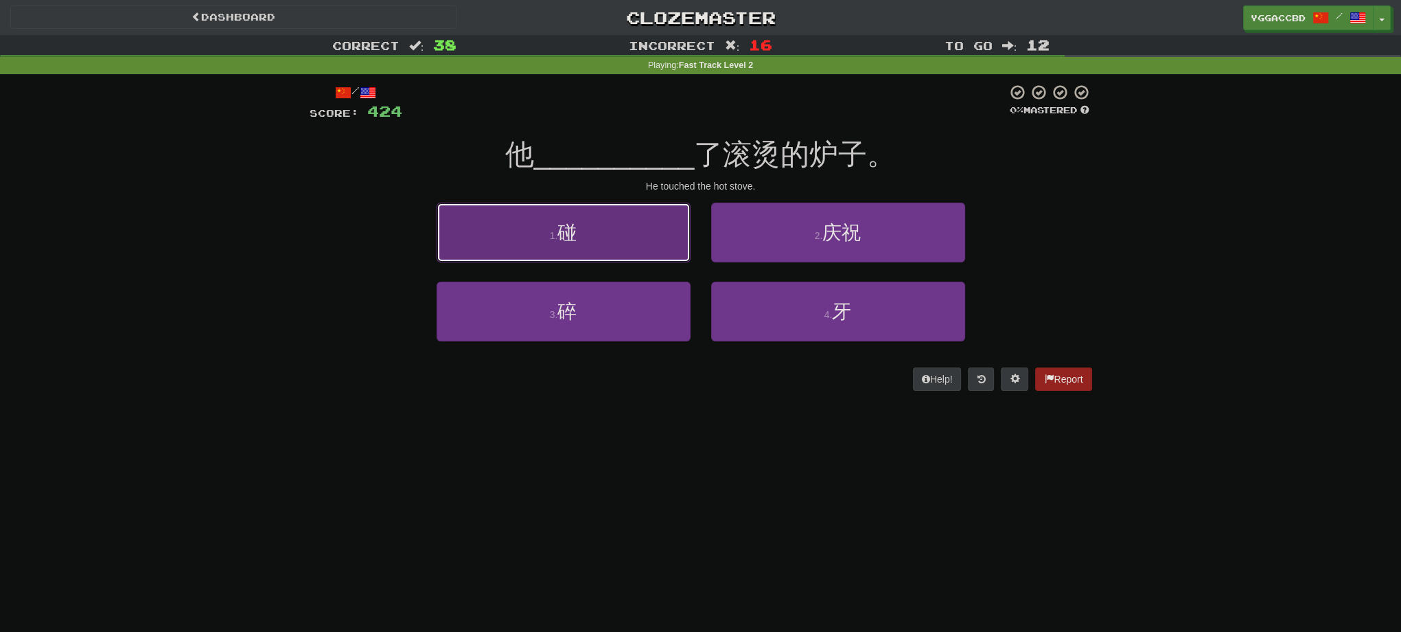
click at [607, 230] on button "1 . 碰" at bounding box center [564, 233] width 254 height 60
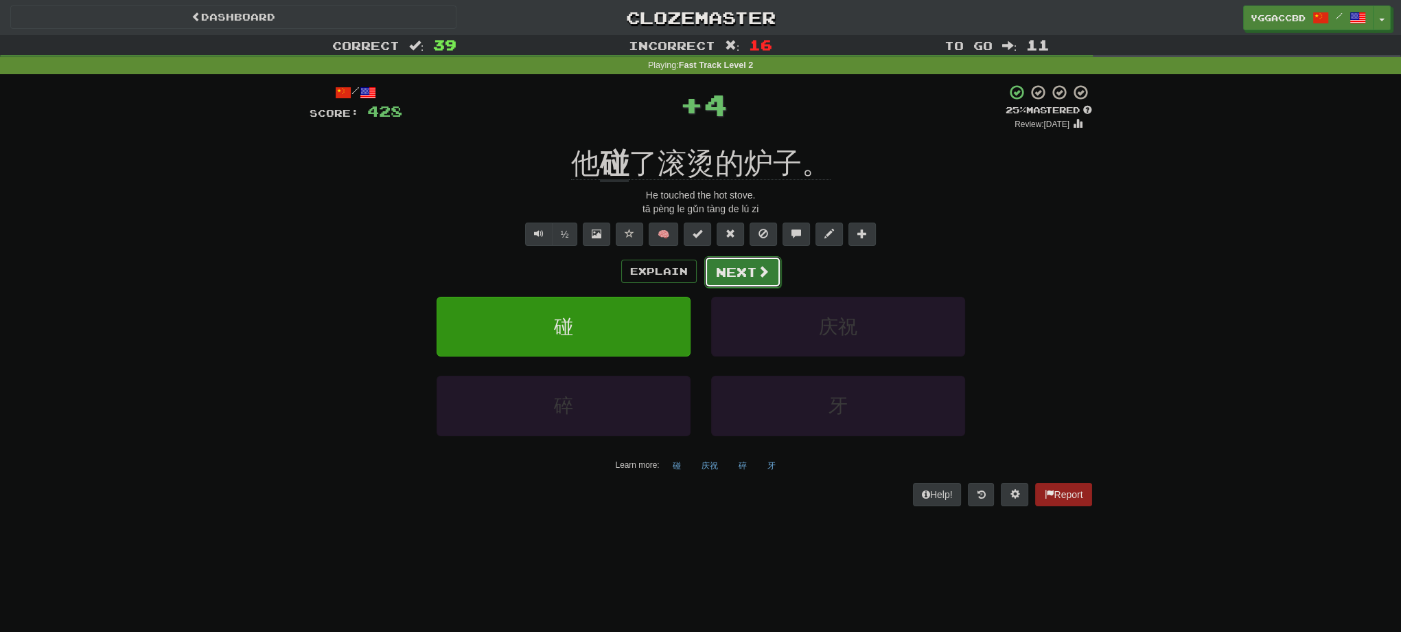
click at [744, 273] on button "Next" at bounding box center [742, 272] width 77 height 32
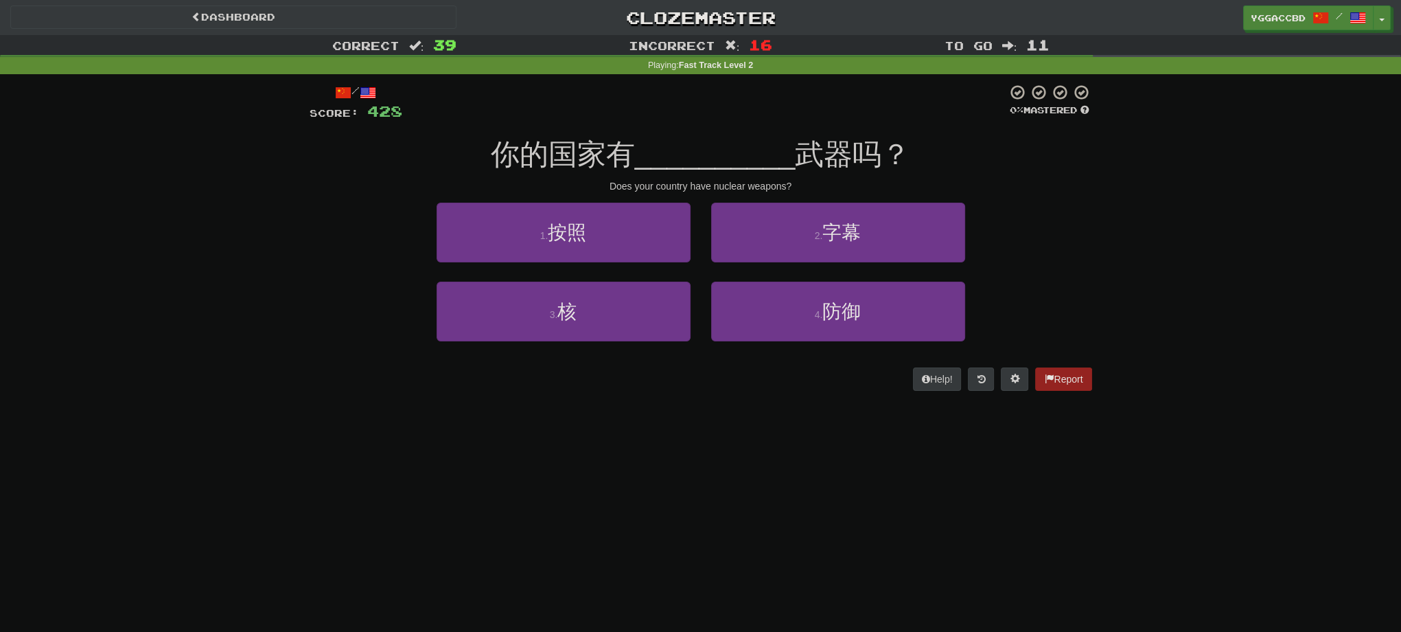
click at [595, 278] on div "1 . 按照" at bounding box center [563, 242] width 275 height 79
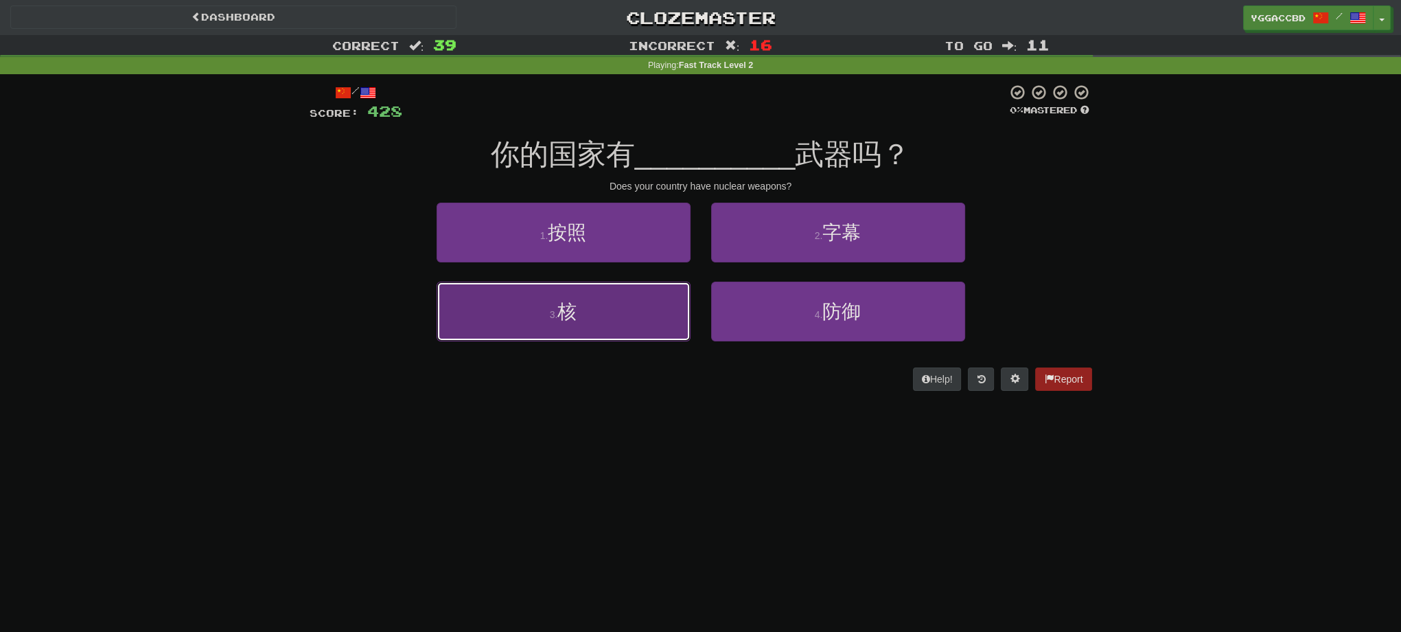
click at [619, 292] on button "3 . 核" at bounding box center [564, 311] width 254 height 60
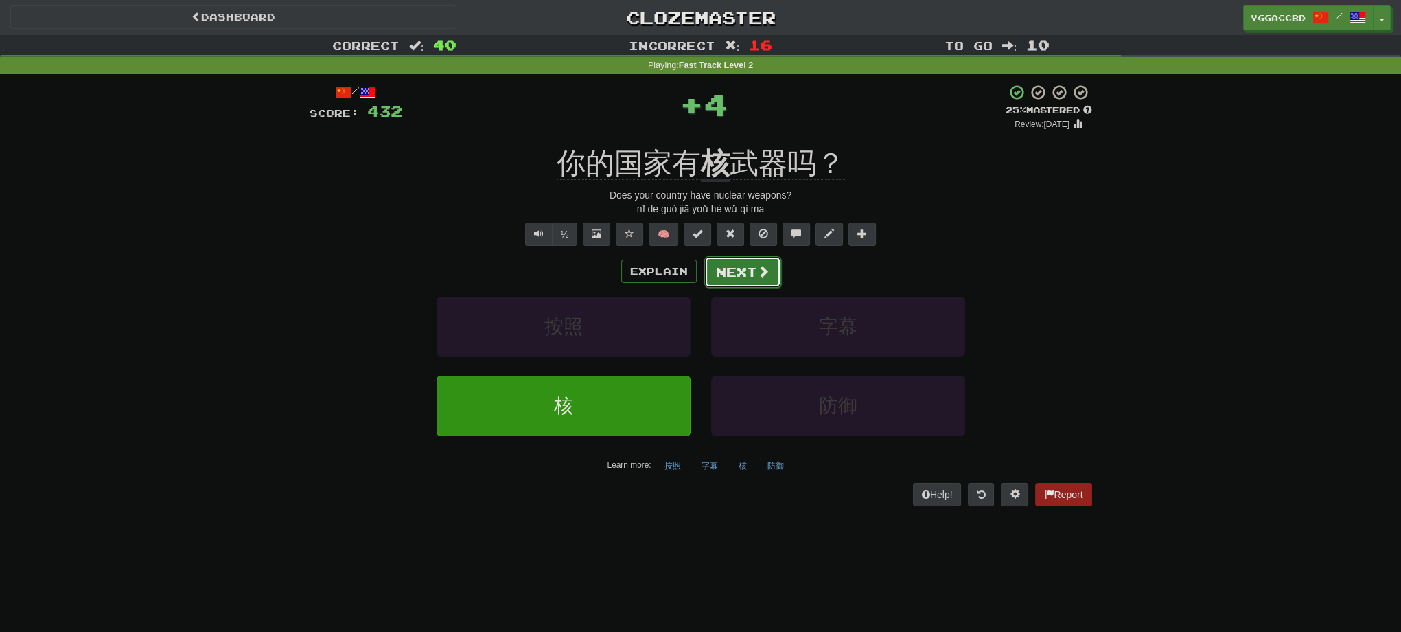
click at [733, 280] on button "Next" at bounding box center [742, 272] width 77 height 32
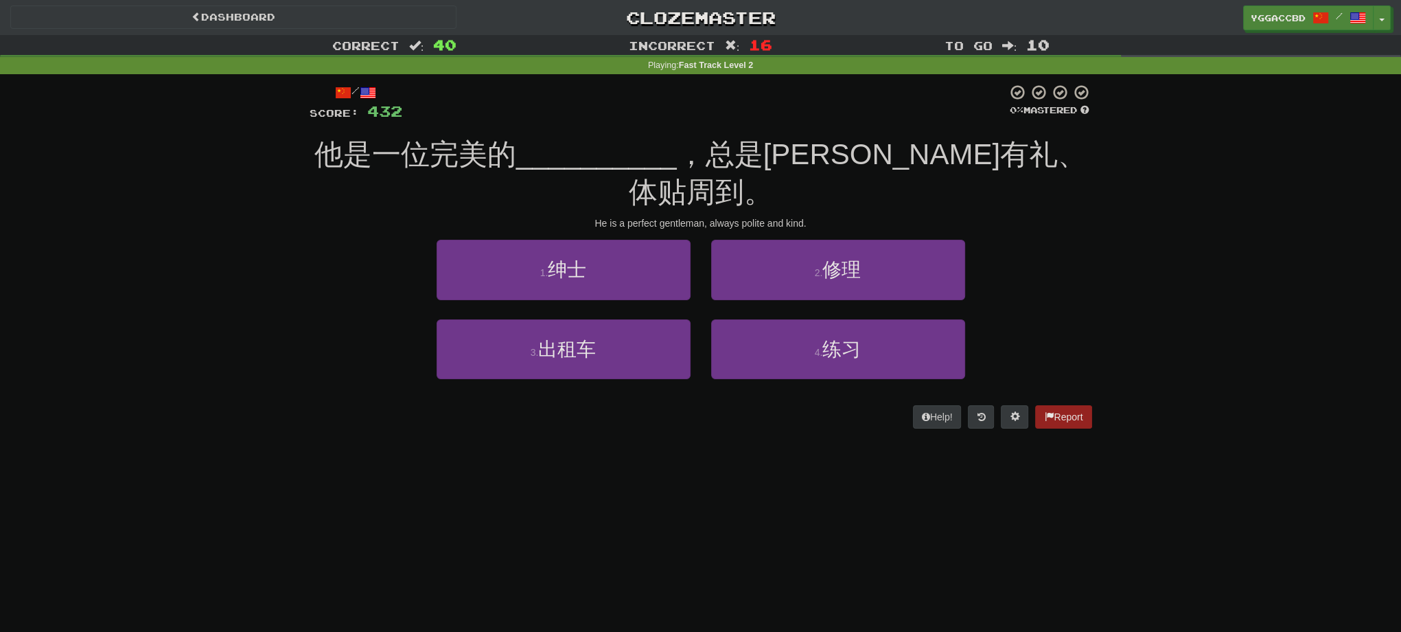
click at [763, 264] on div "2 . 修理" at bounding box center [838, 279] width 275 height 79
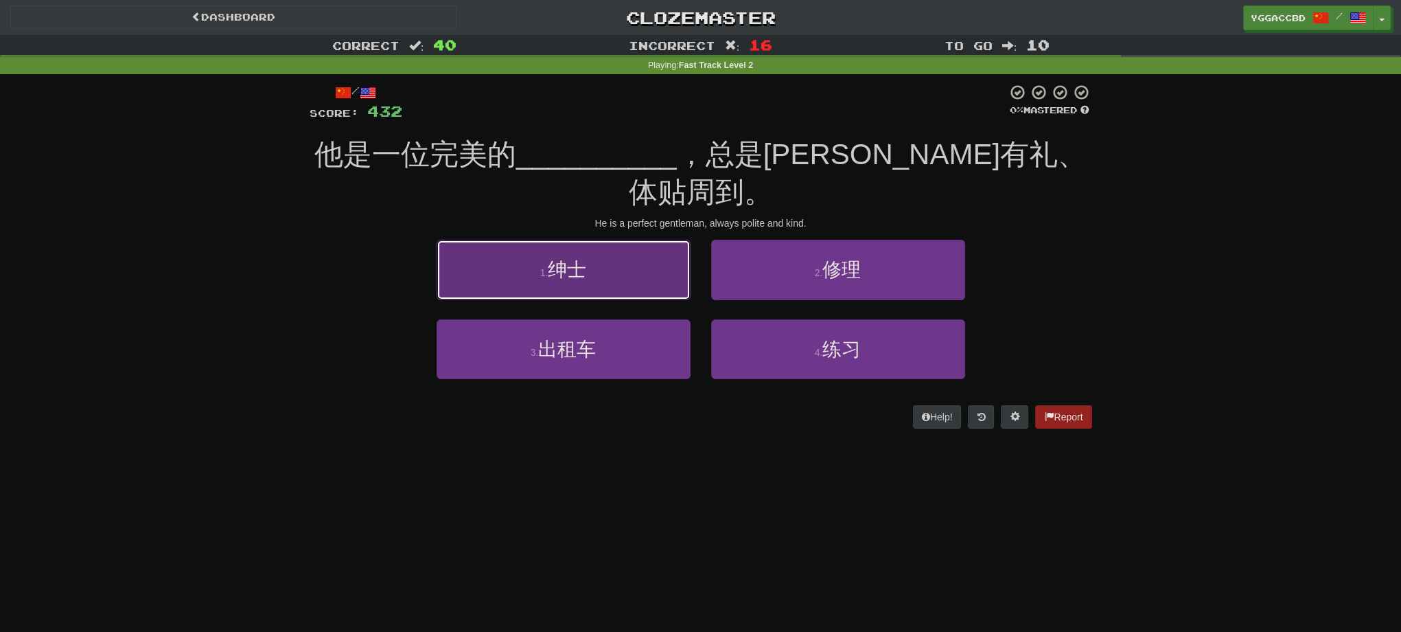
click at [596, 254] on button "1 . 绅士" at bounding box center [564, 270] width 254 height 60
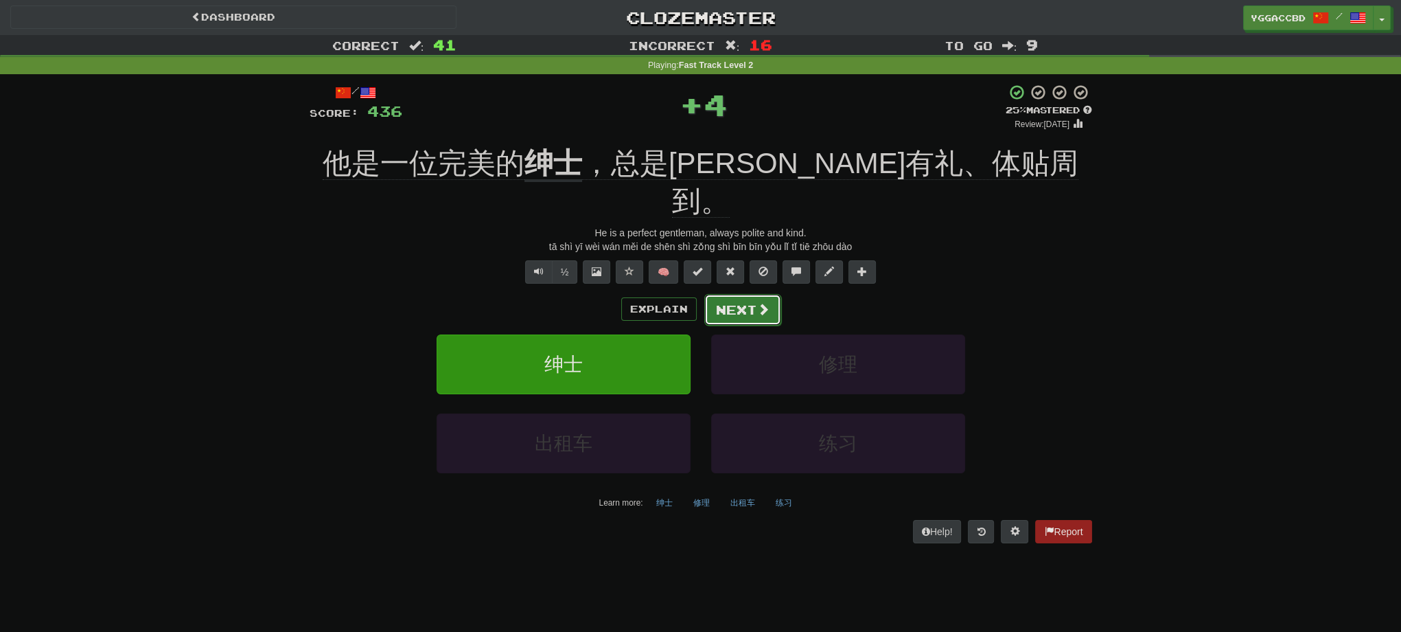
click at [712, 294] on button "Next" at bounding box center [742, 310] width 77 height 32
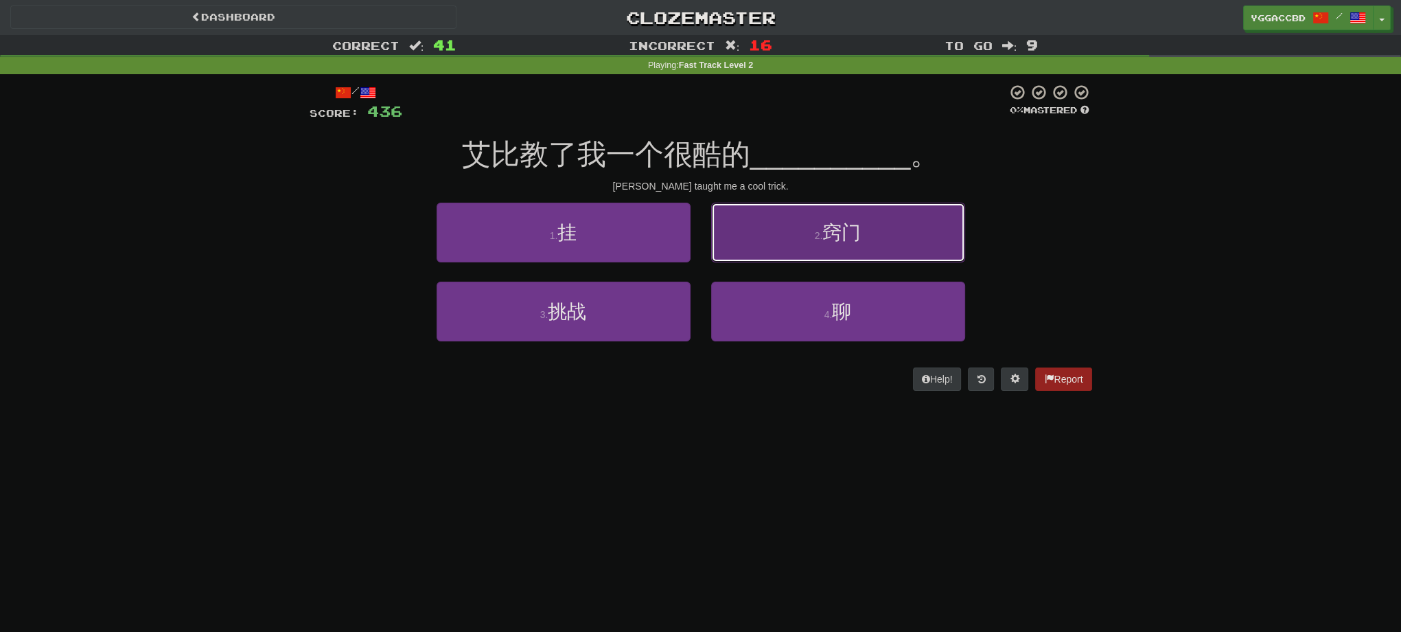
click at [816, 250] on button "2 . 窍门" at bounding box center [838, 233] width 254 height 60
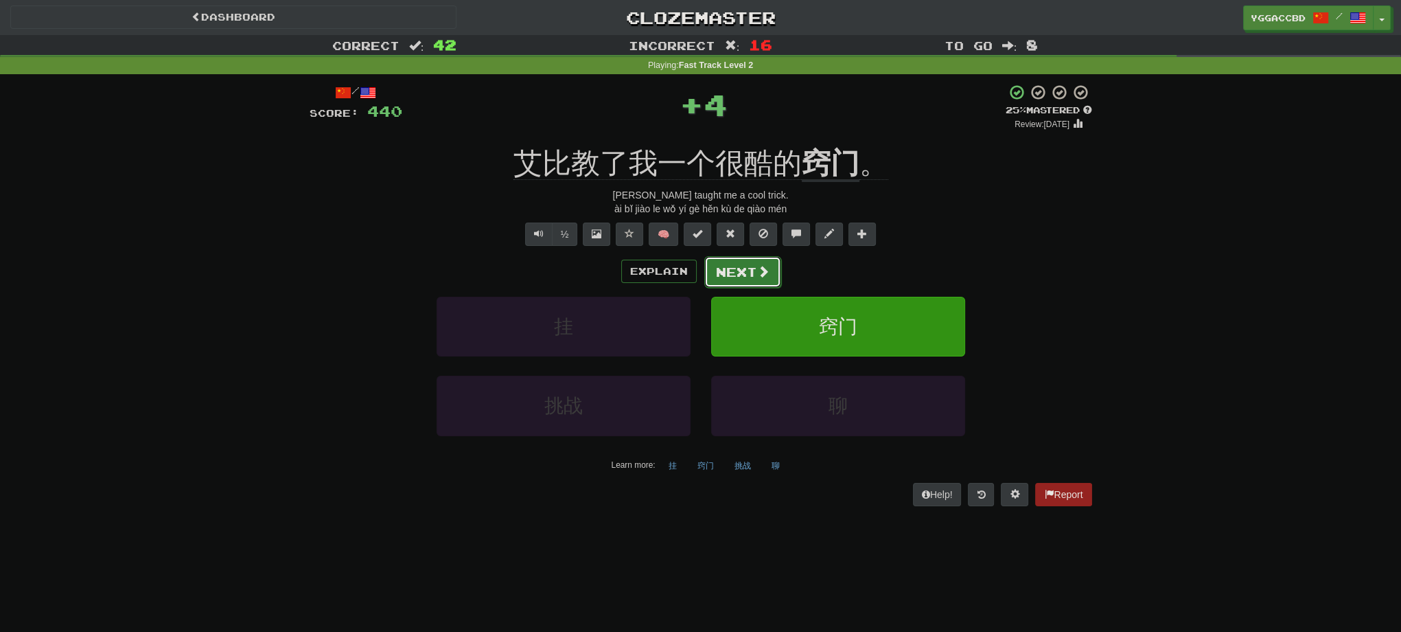
click at [744, 268] on button "Next" at bounding box center [742, 272] width 77 height 32
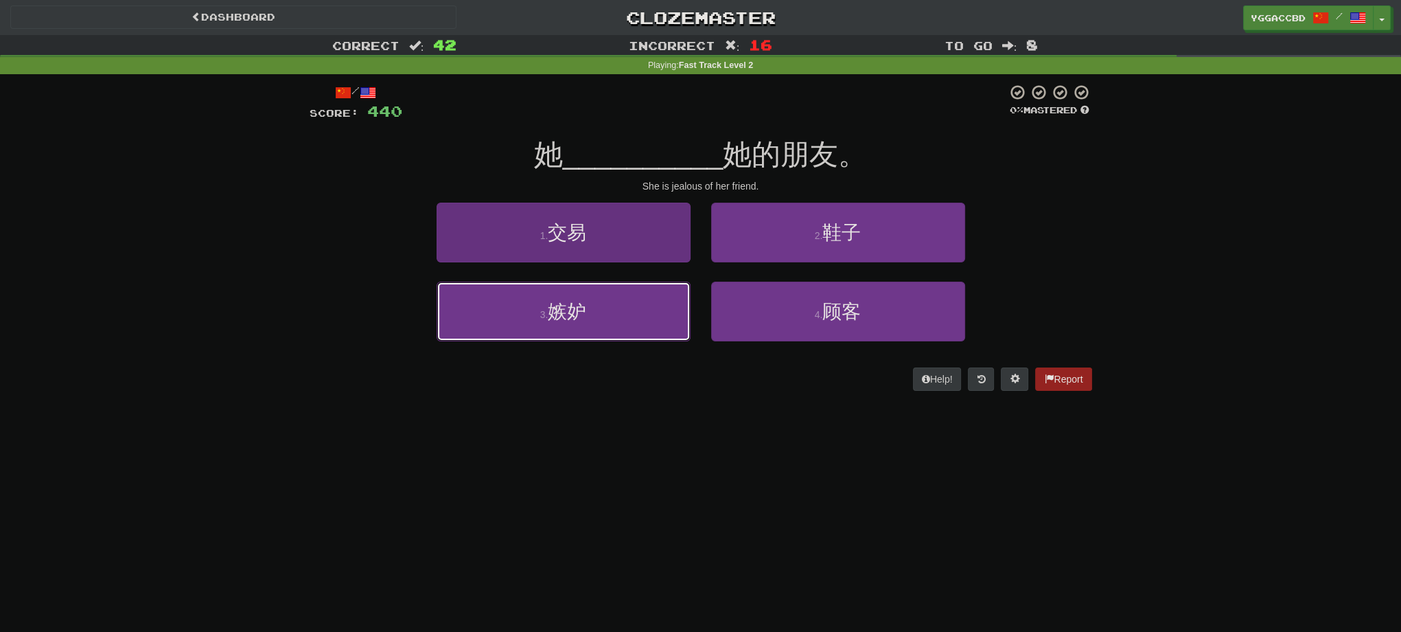
drag, startPoint x: 611, startPoint y: 314, endPoint x: 626, endPoint y: 309, distance: 15.8
click at [611, 314] on button "3 . 嫉妒" at bounding box center [564, 311] width 254 height 60
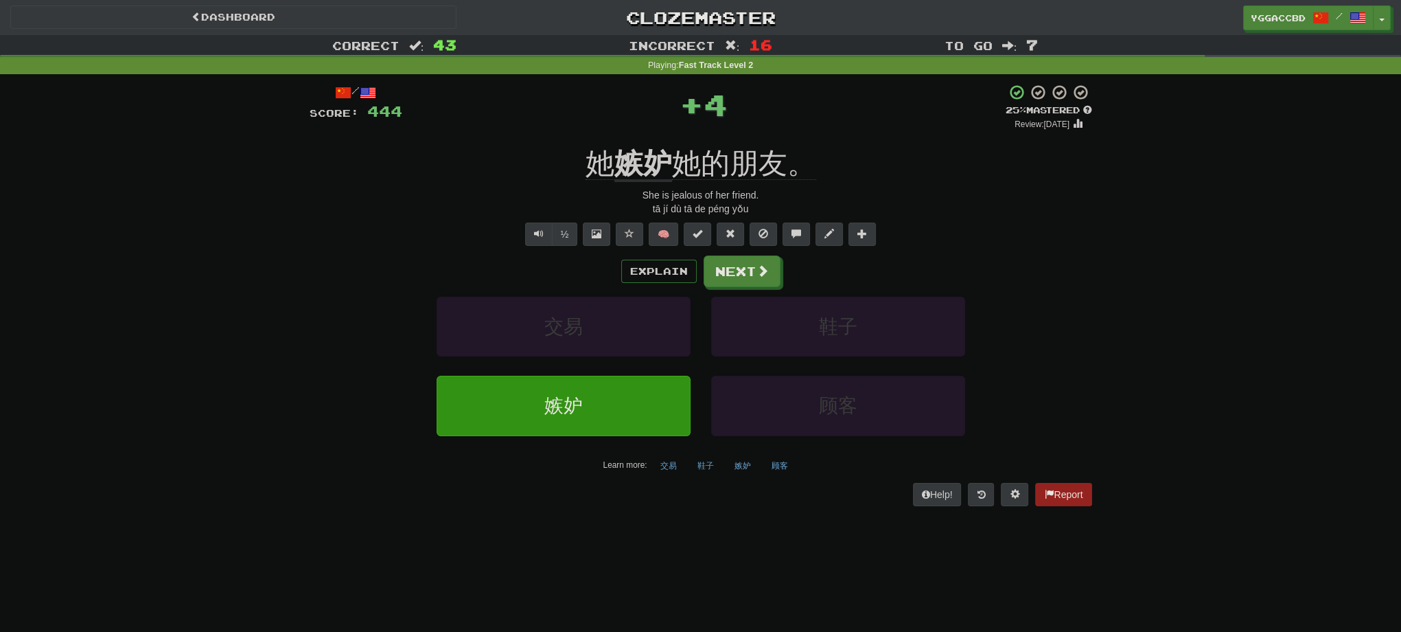
click at [726, 288] on div "Explain Next 交易 鞋子 嫉妒 顾客 Learn more: 交易 鞋子 嫉妒 顾客" at bounding box center [701, 365] width 783 height 220
click at [726, 286] on button "Next" at bounding box center [742, 272] width 77 height 32
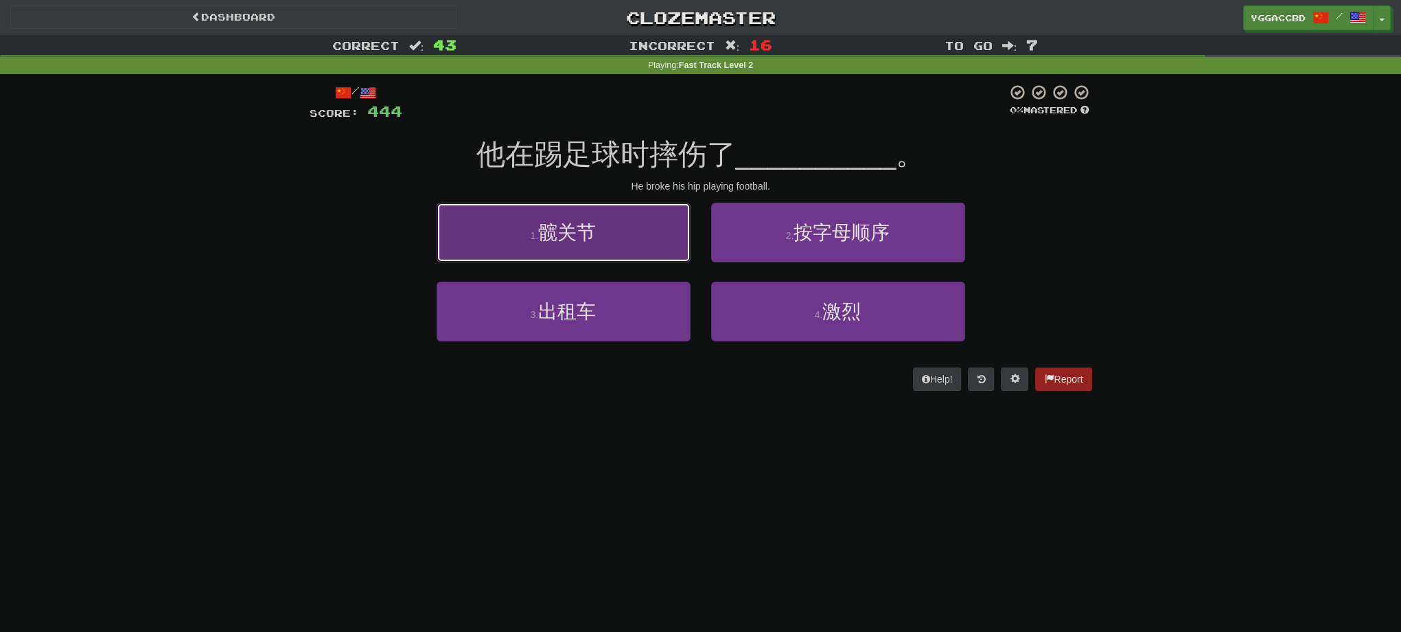
click at [618, 226] on button "1 . 髋关节" at bounding box center [564, 233] width 254 height 60
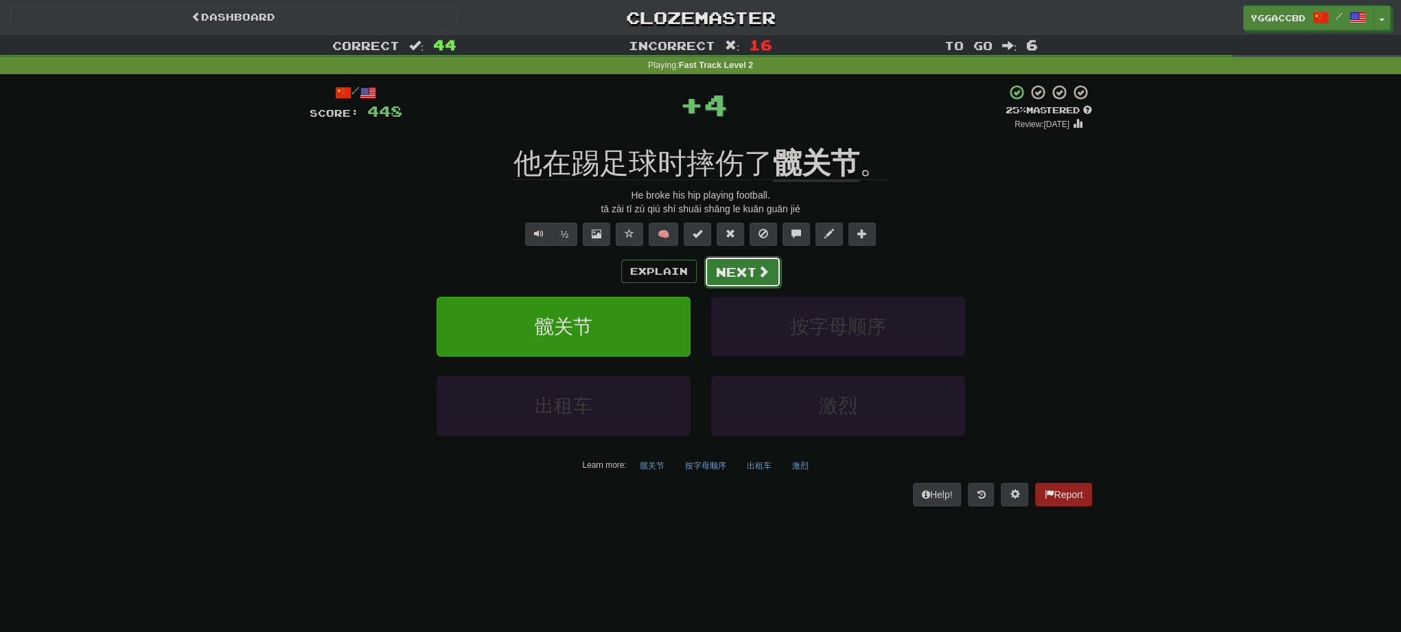
click at [715, 263] on button "Next" at bounding box center [742, 272] width 77 height 32
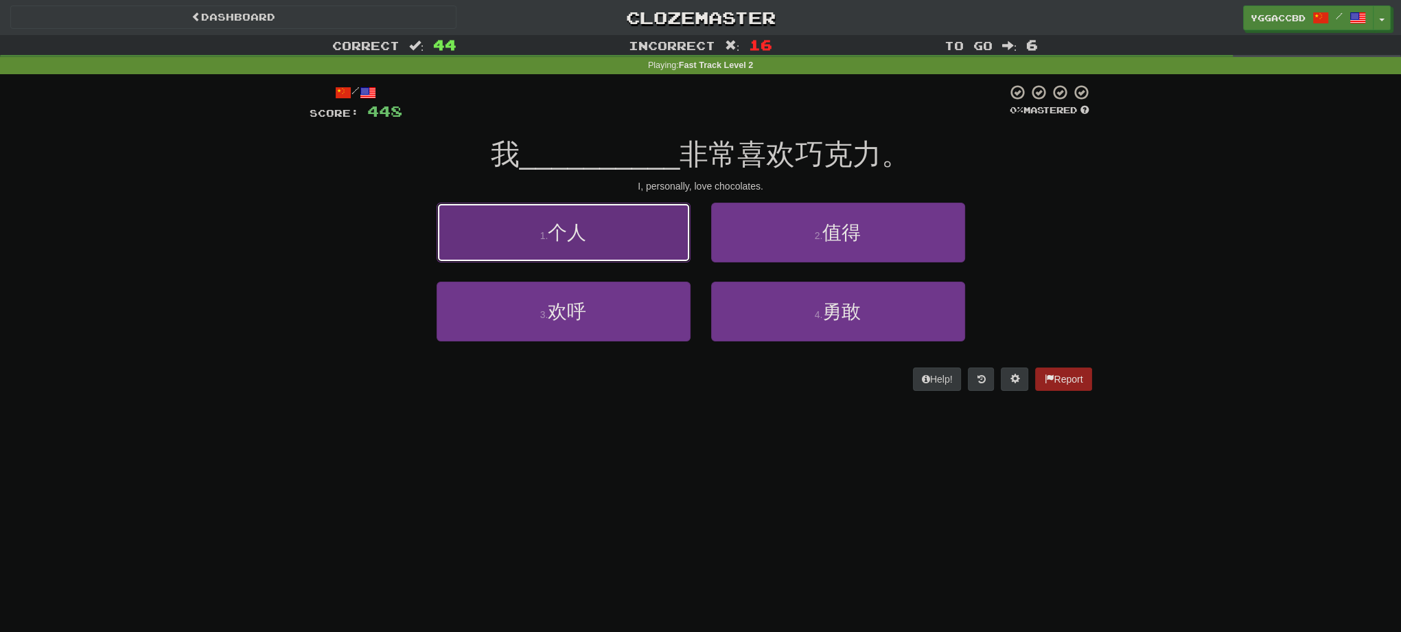
click at [633, 251] on button "1 . 个人" at bounding box center [564, 233] width 254 height 60
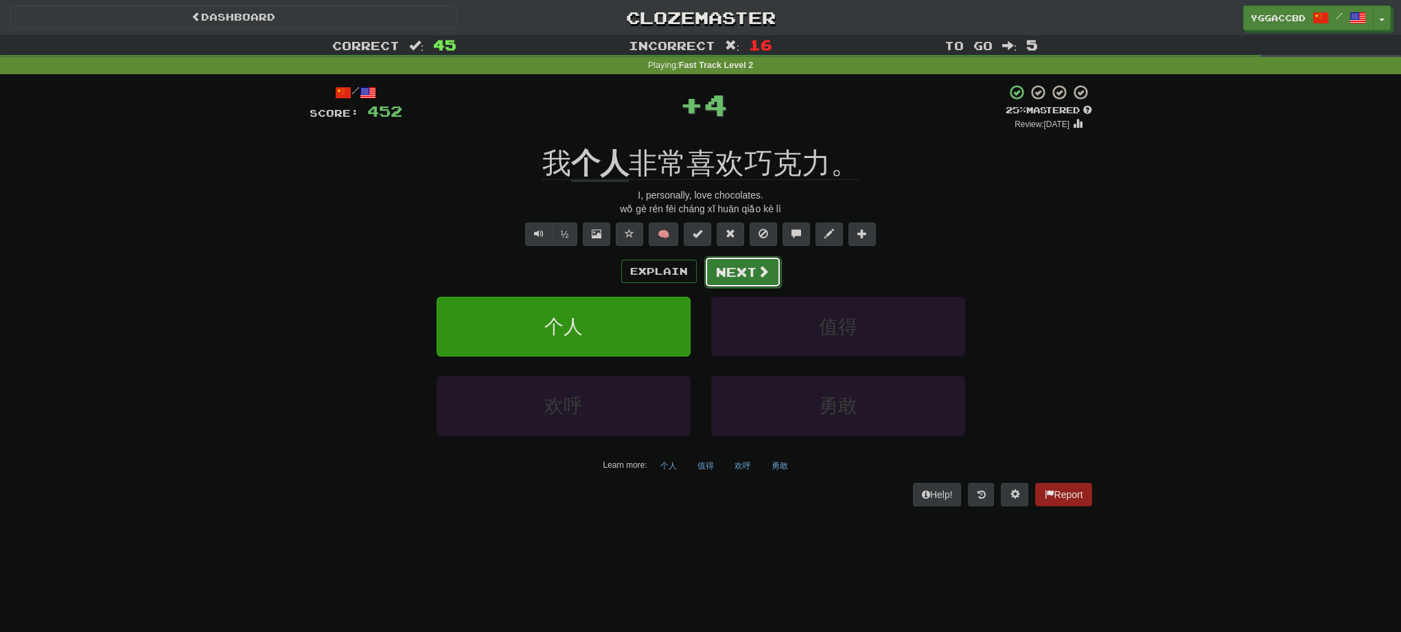
click at [720, 267] on button "Next" at bounding box center [742, 272] width 77 height 32
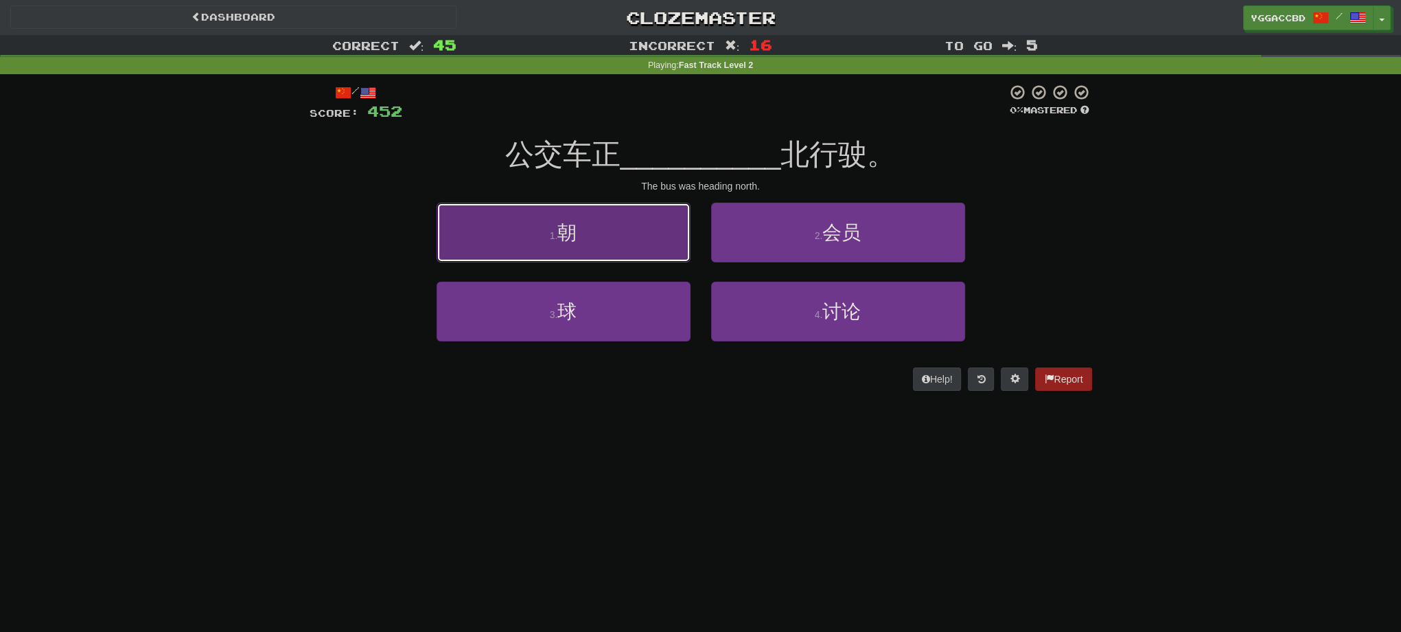
click at [623, 257] on button "1 . 朝" at bounding box center [564, 233] width 254 height 60
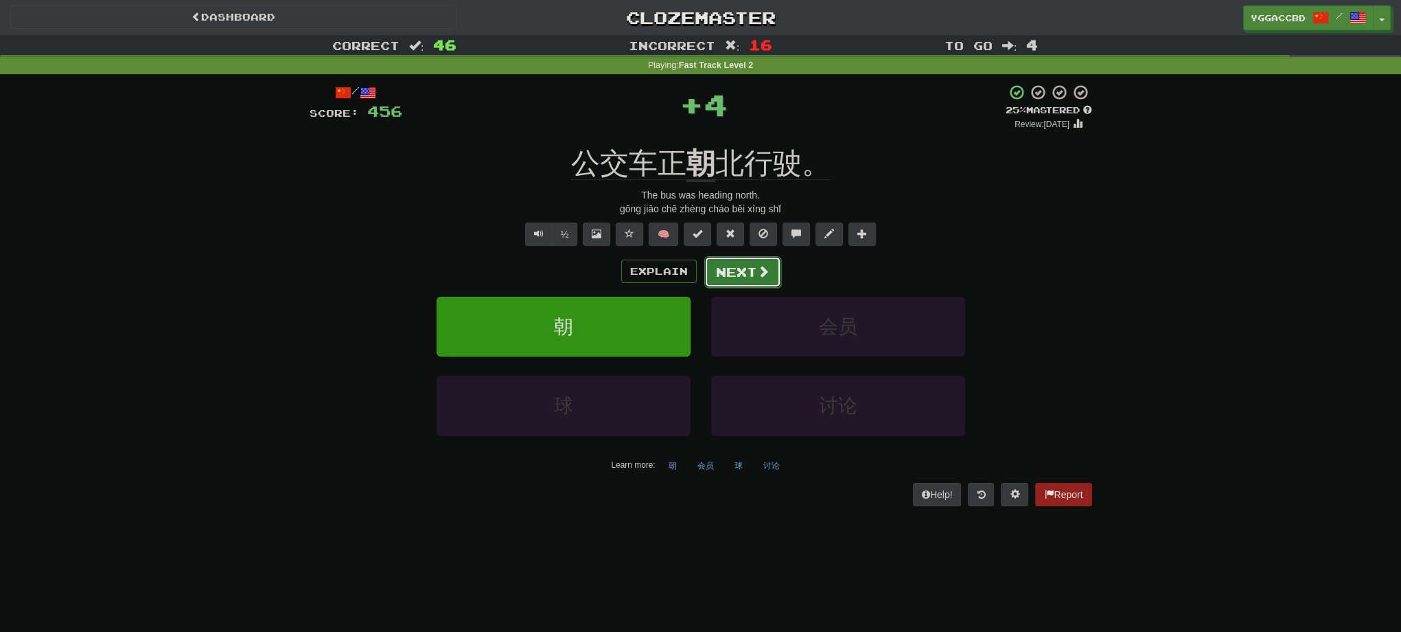
click at [724, 277] on button "Next" at bounding box center [742, 272] width 77 height 32
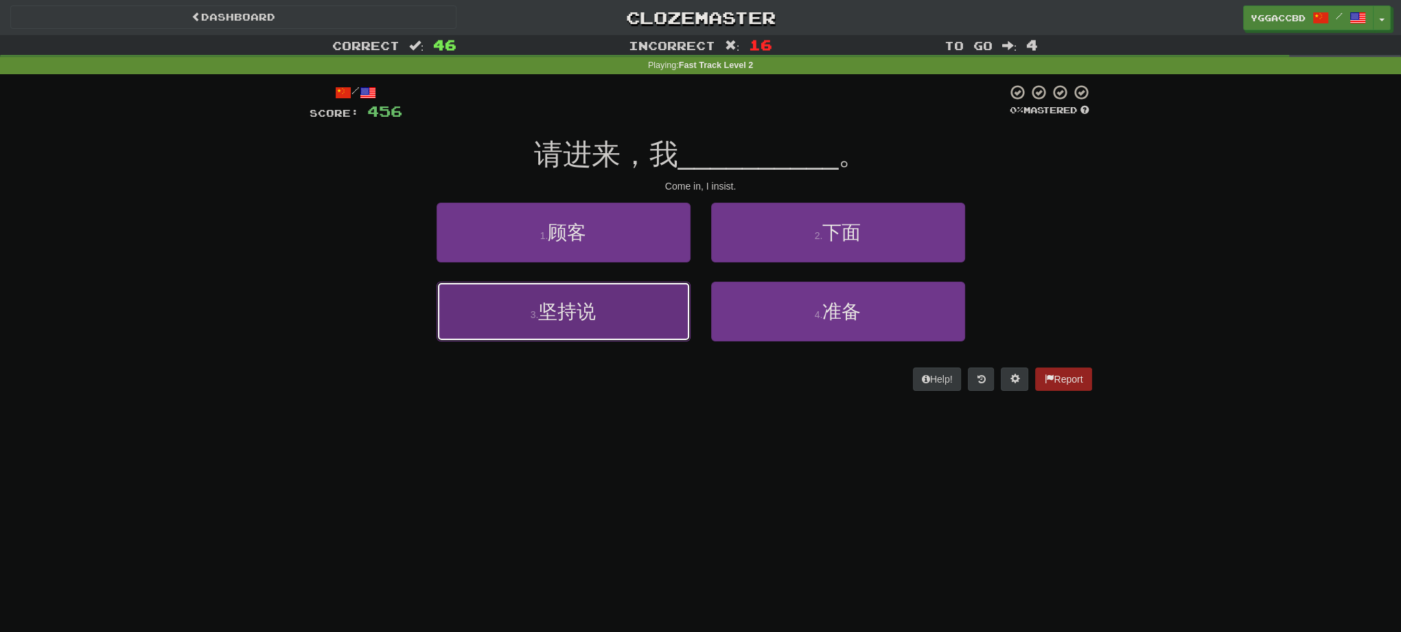
click at [640, 303] on button "3 . 坚持说" at bounding box center [564, 311] width 254 height 60
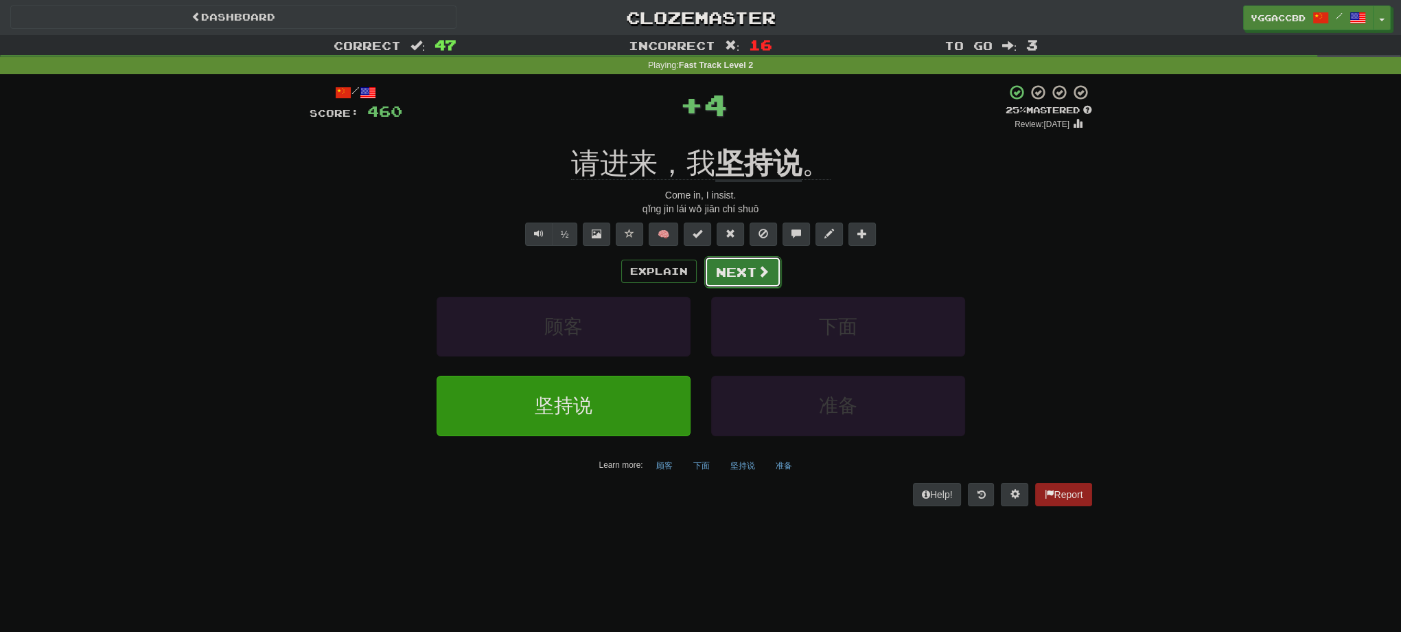
click at [741, 277] on button "Next" at bounding box center [742, 272] width 77 height 32
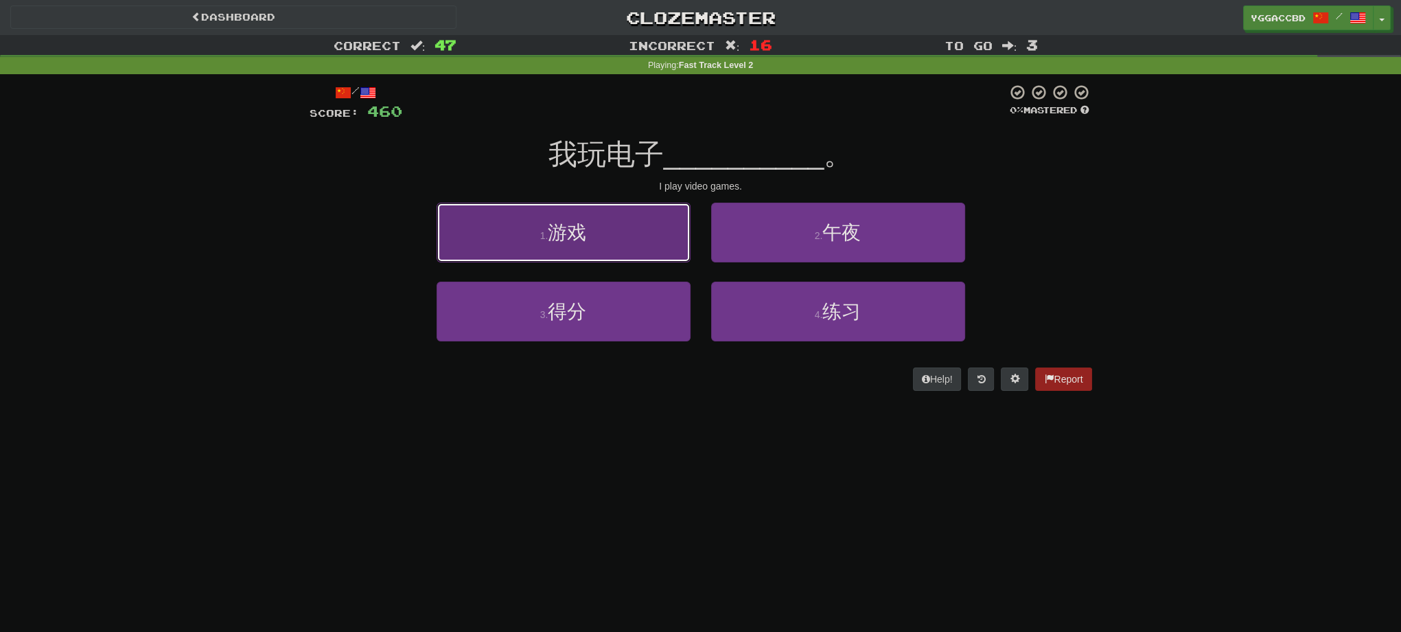
click at [614, 221] on button "1 . 游戏" at bounding box center [564, 233] width 254 height 60
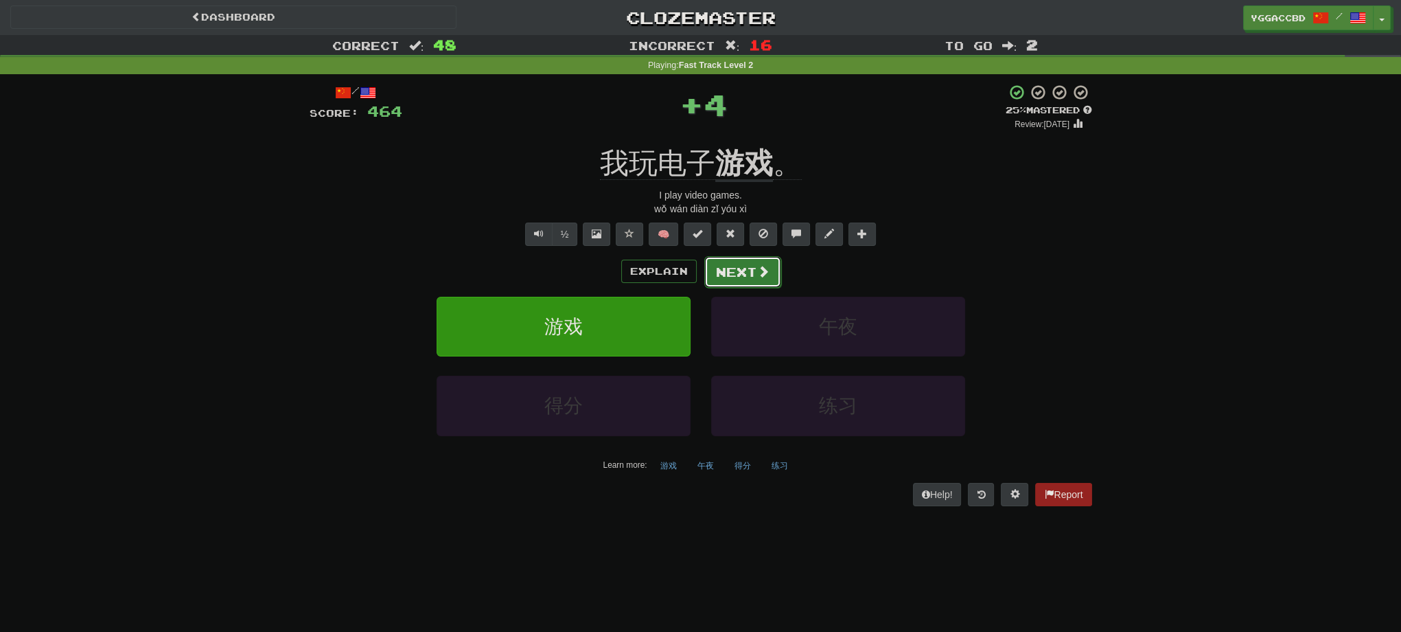
click at [754, 273] on button "Next" at bounding box center [742, 272] width 77 height 32
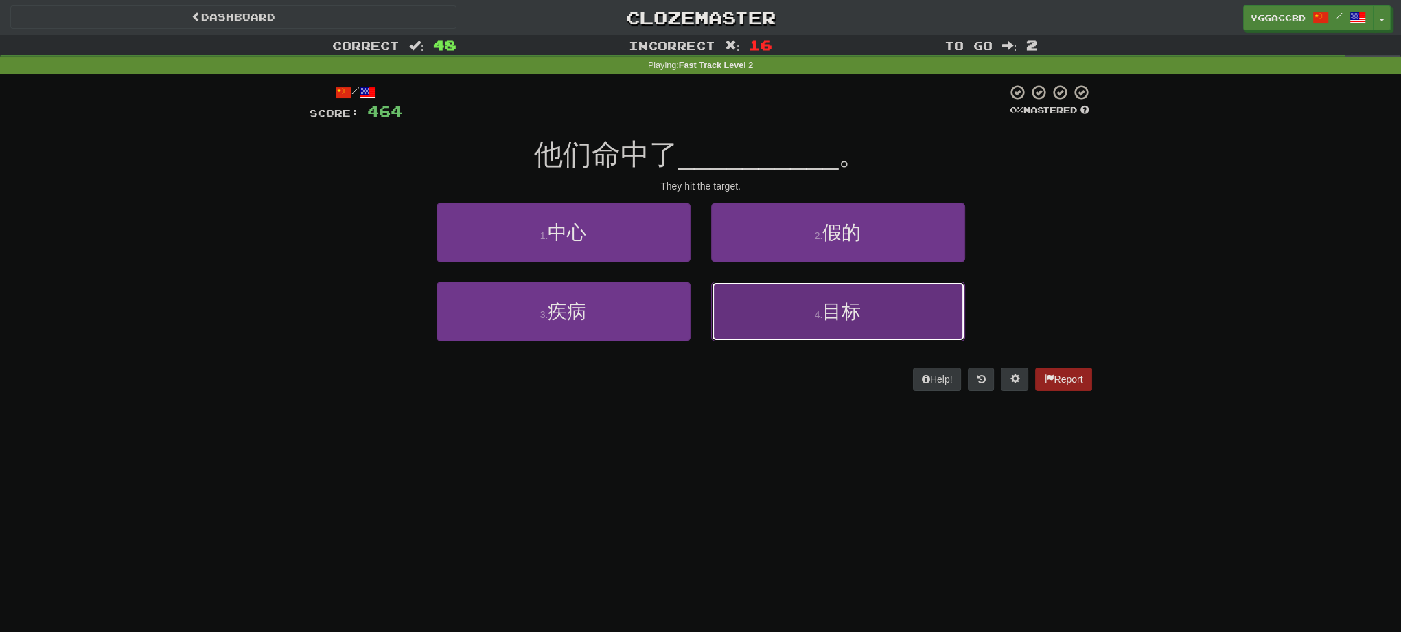
click at [857, 297] on button "4 . 目标" at bounding box center [838, 311] width 254 height 60
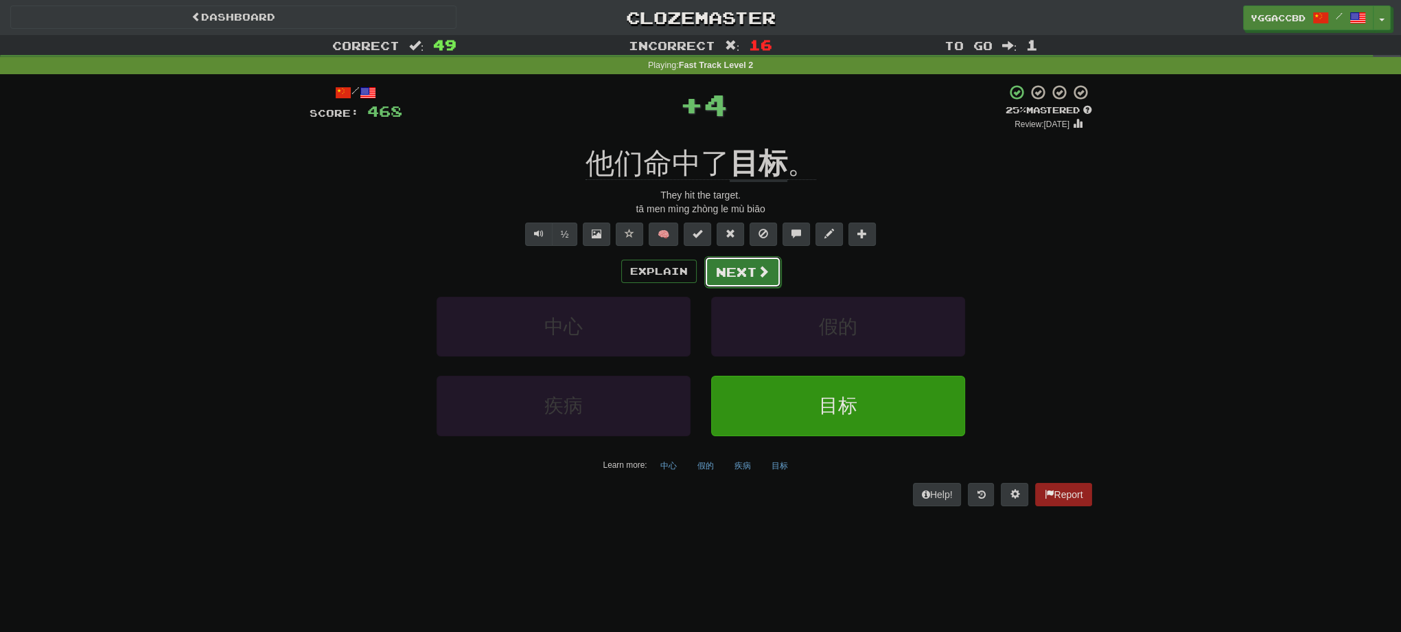
click at [759, 277] on span at bounding box center [763, 271] width 12 height 12
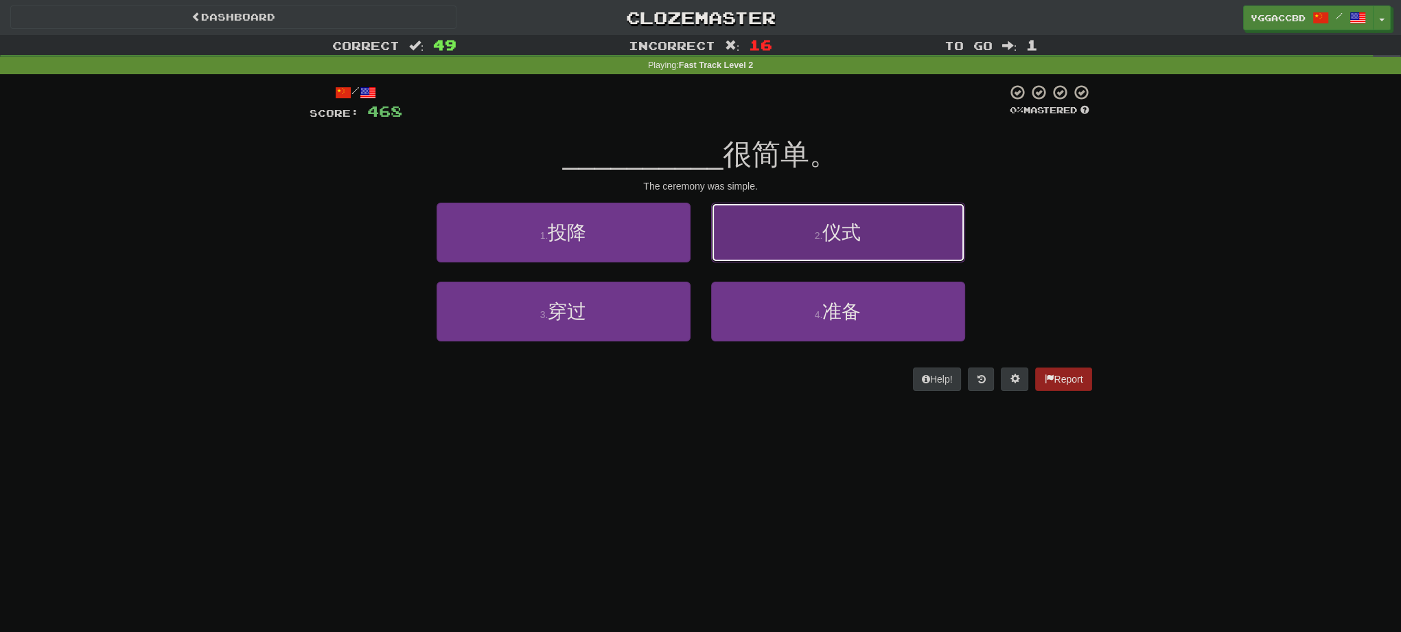
click at [730, 247] on button "2 . 仪式" at bounding box center [838, 233] width 254 height 60
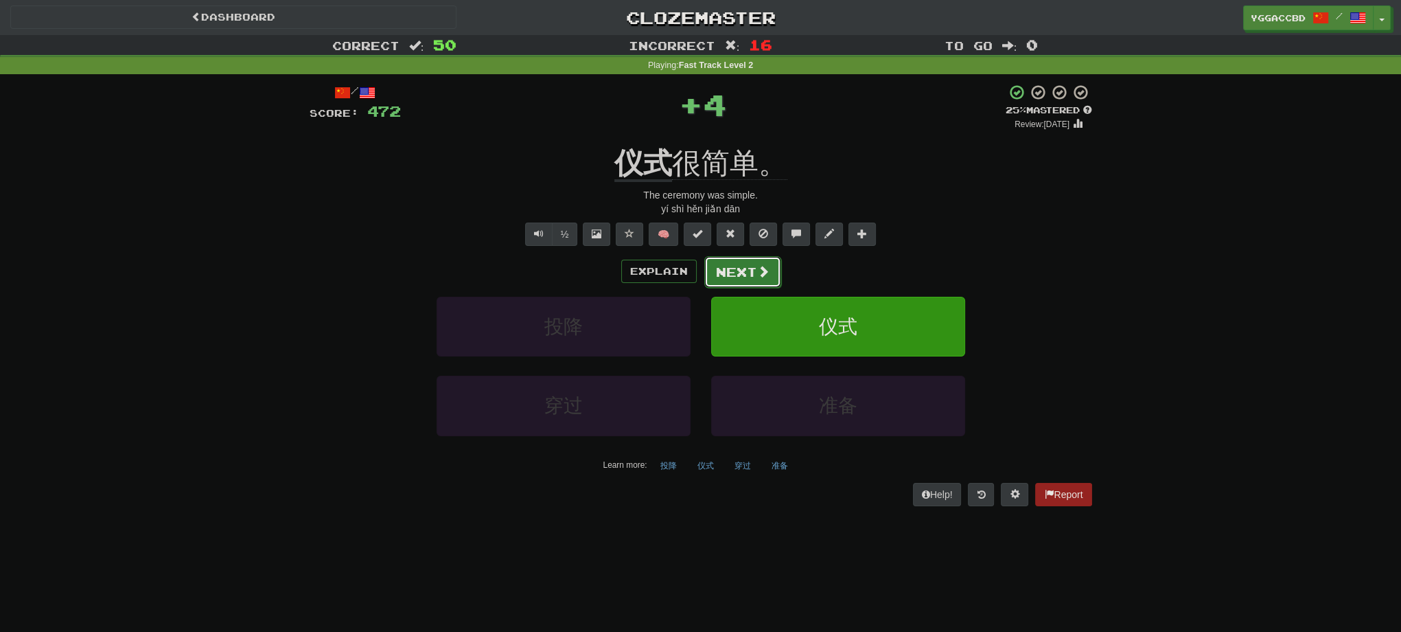
click at [761, 272] on span at bounding box center [763, 271] width 12 height 12
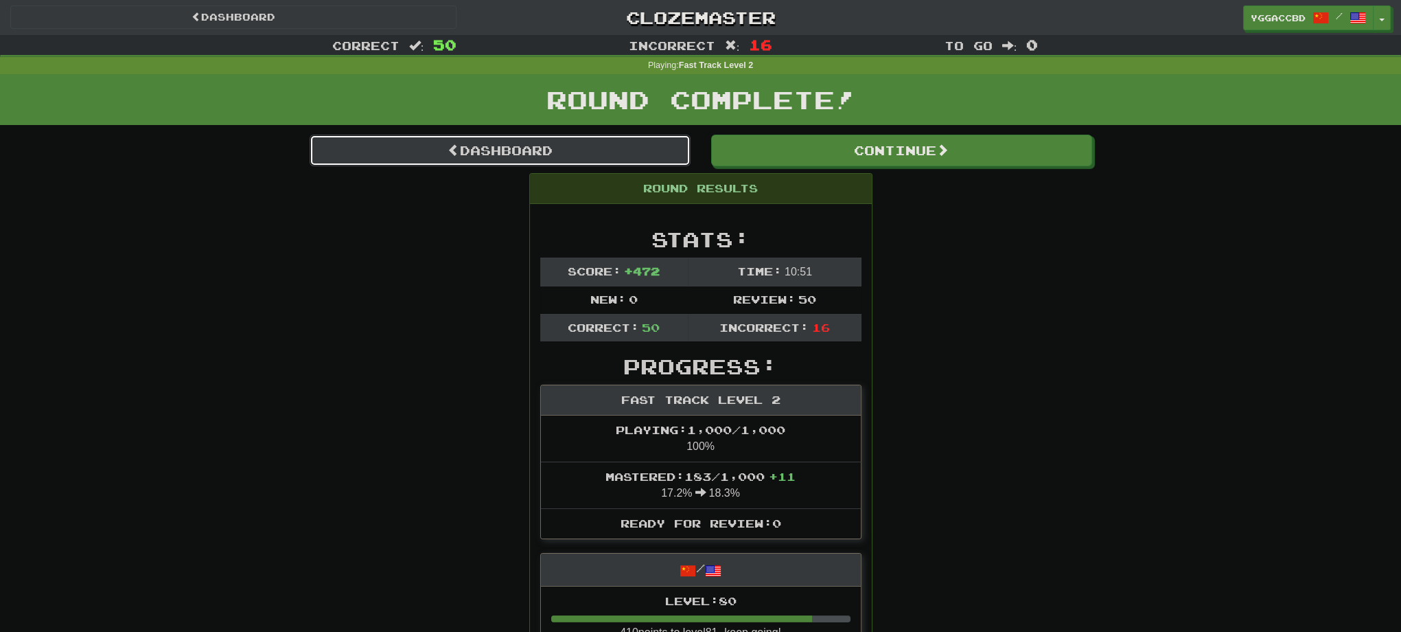
click at [503, 150] on link "Dashboard" at bounding box center [500, 151] width 381 height 32
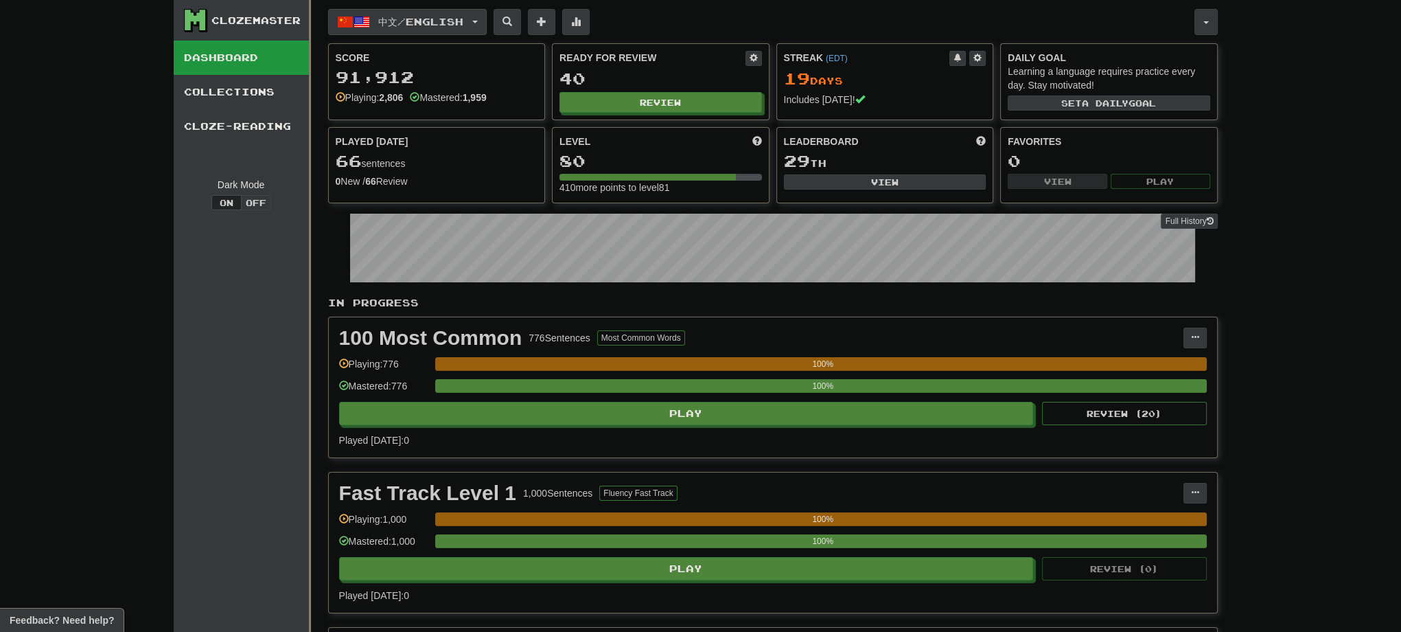
click at [487, 30] on button "中文 / English" at bounding box center [407, 22] width 159 height 26
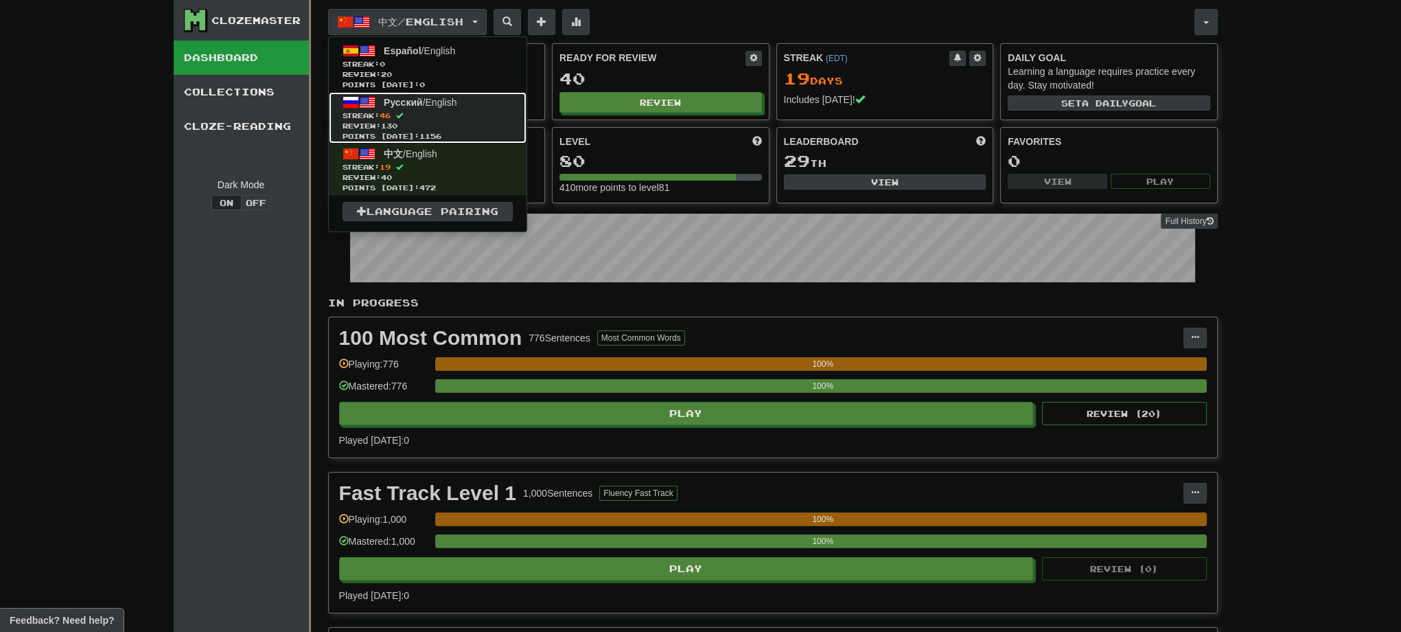
click at [435, 118] on span "Streak: 46" at bounding box center [428, 116] width 170 height 10
